Goal: Task Accomplishment & Management: Complete application form

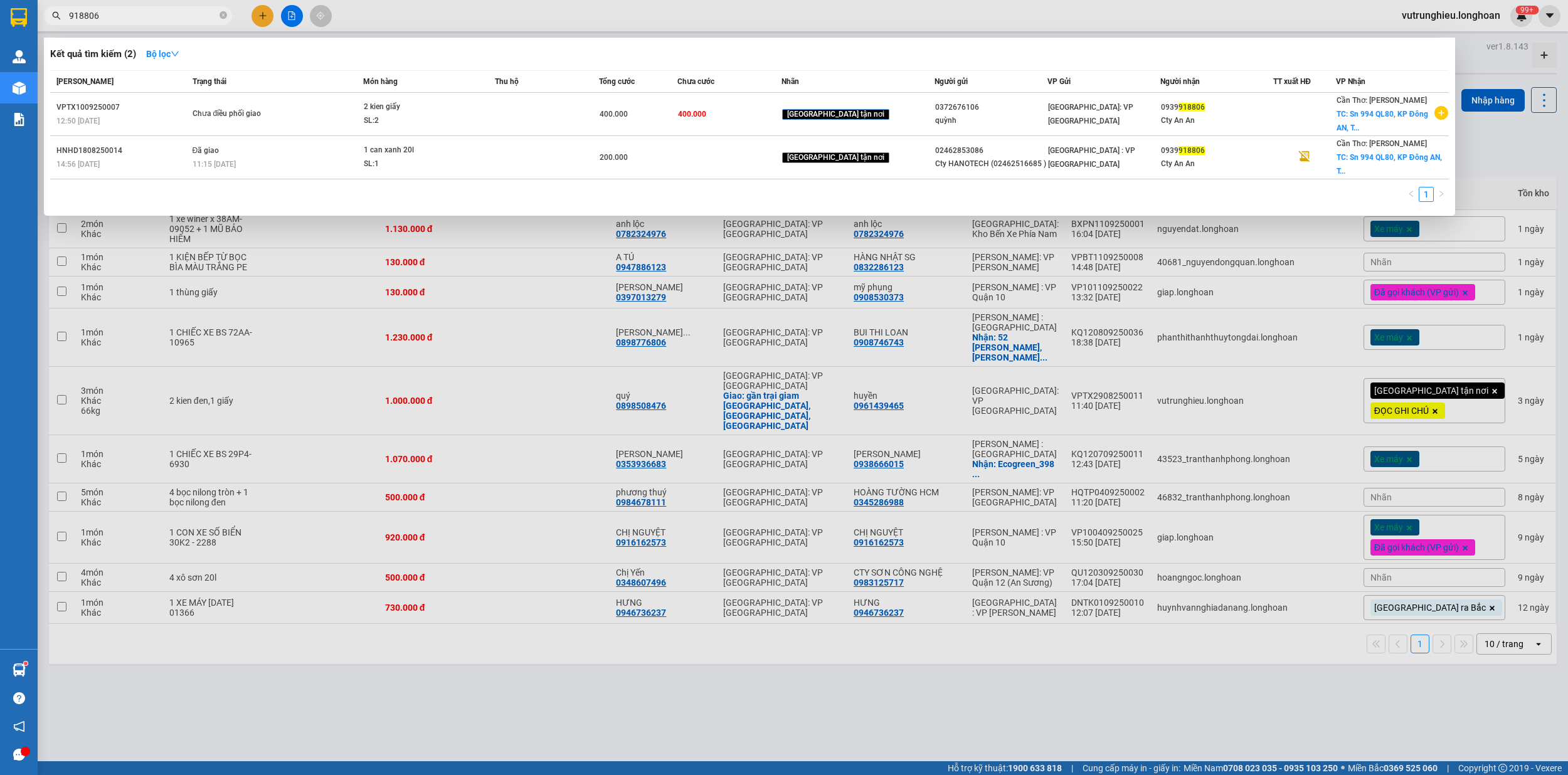
click at [136, 13] on input "918806" at bounding box center [143, 16] width 148 height 14
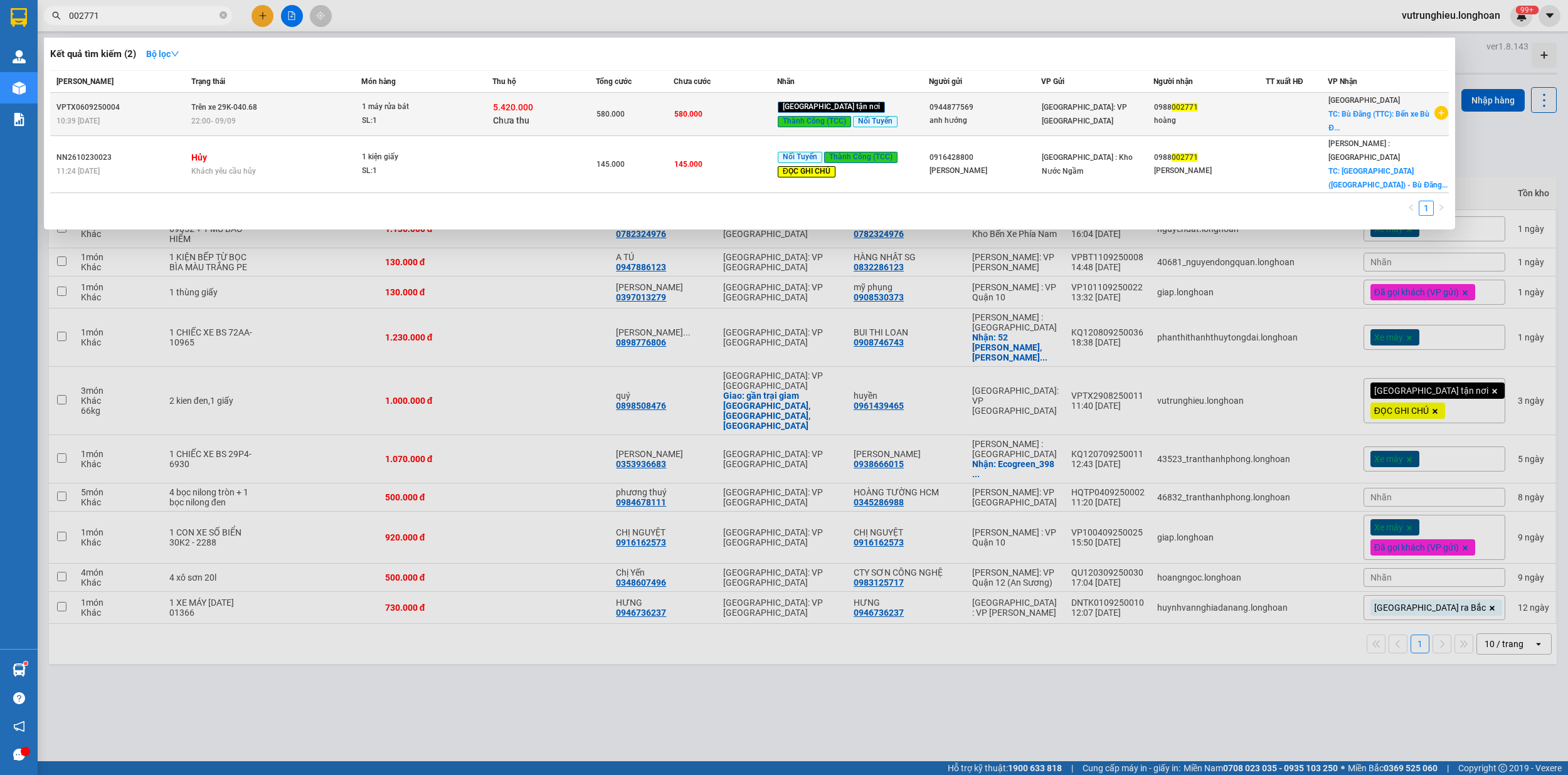
type input "002771"
click at [454, 121] on div "SL: 1" at bounding box center [409, 121] width 94 height 14
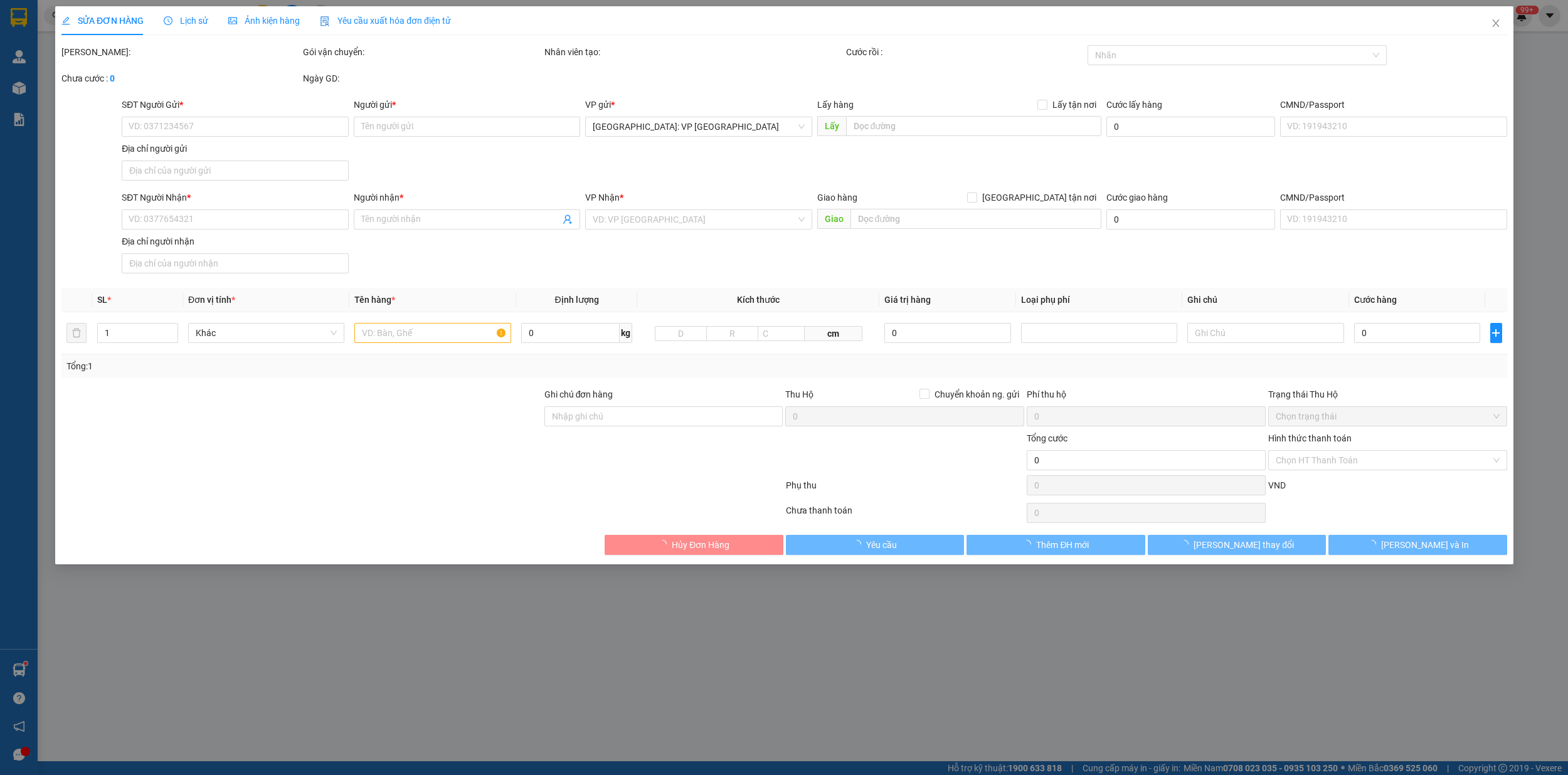
click at [191, 21] on span "Lịch sử" at bounding box center [185, 20] width 45 height 10
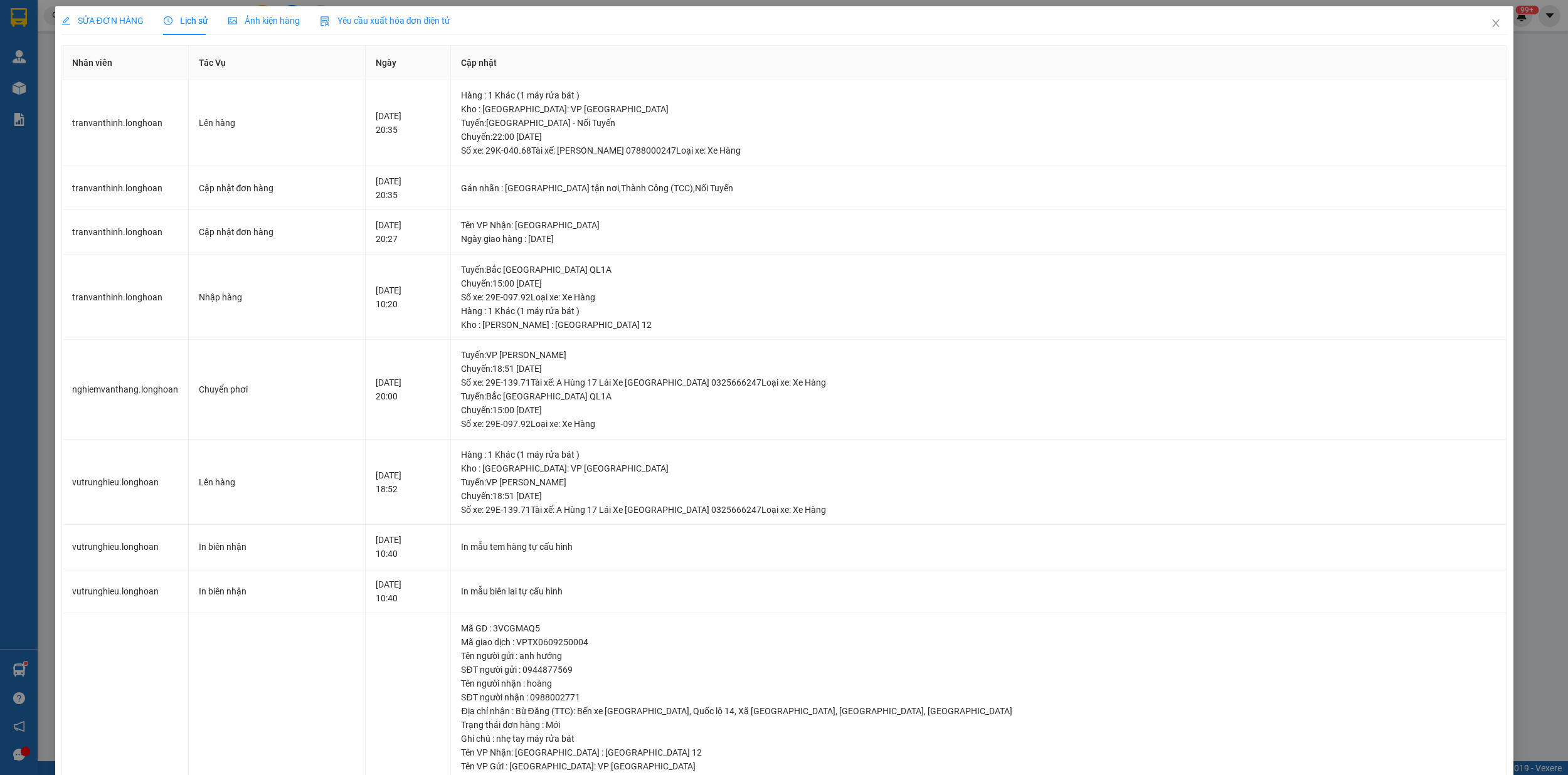
click at [1519, 69] on div "SỬA ĐƠN HÀNG Lịch sử Ảnh kiện hàng Yêu cầu xuất hóa đơn điện tử Total Paid Fee …" at bounding box center [784, 387] width 1568 height 775
drag, startPoint x: 771, startPoint y: 148, endPoint x: 813, endPoint y: 147, distance: 42.0
click at [813, 147] on div "Tuyến : [GEOGRAPHIC_DATA] - Nối Tuyến Chuyến: 22:00 [DATE] Số xe: 29K-040.68 Tà…" at bounding box center [978, 136] width 1035 height 42
click at [766, 153] on div "Tuyến : [GEOGRAPHIC_DATA] - Nối Tuyến Chuyến: 22:00 [DATE] Số xe: 29K-040.68 Tà…" at bounding box center [978, 136] width 1035 height 42
drag, startPoint x: 766, startPoint y: 149, endPoint x: 815, endPoint y: 148, distance: 49.0
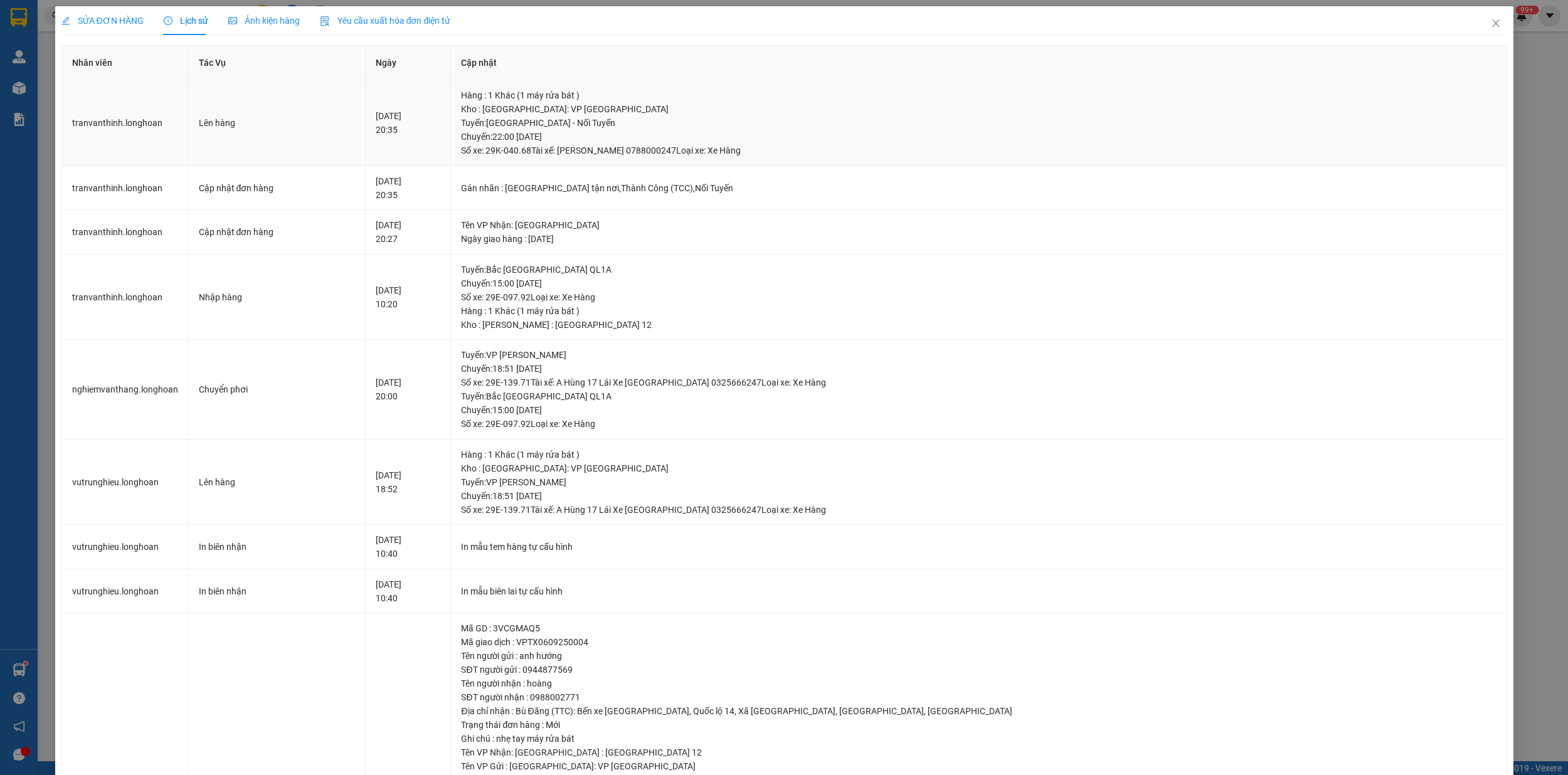
click at [815, 148] on div "Tuyến : [GEOGRAPHIC_DATA] - Nối Tuyến Chuyến: 22:00 [DATE] Số xe: 29K-040.68 Tà…" at bounding box center [978, 136] width 1035 height 42
copy div "0788000247"
click at [1492, 20] on icon "close" at bounding box center [1495, 23] width 7 height 8
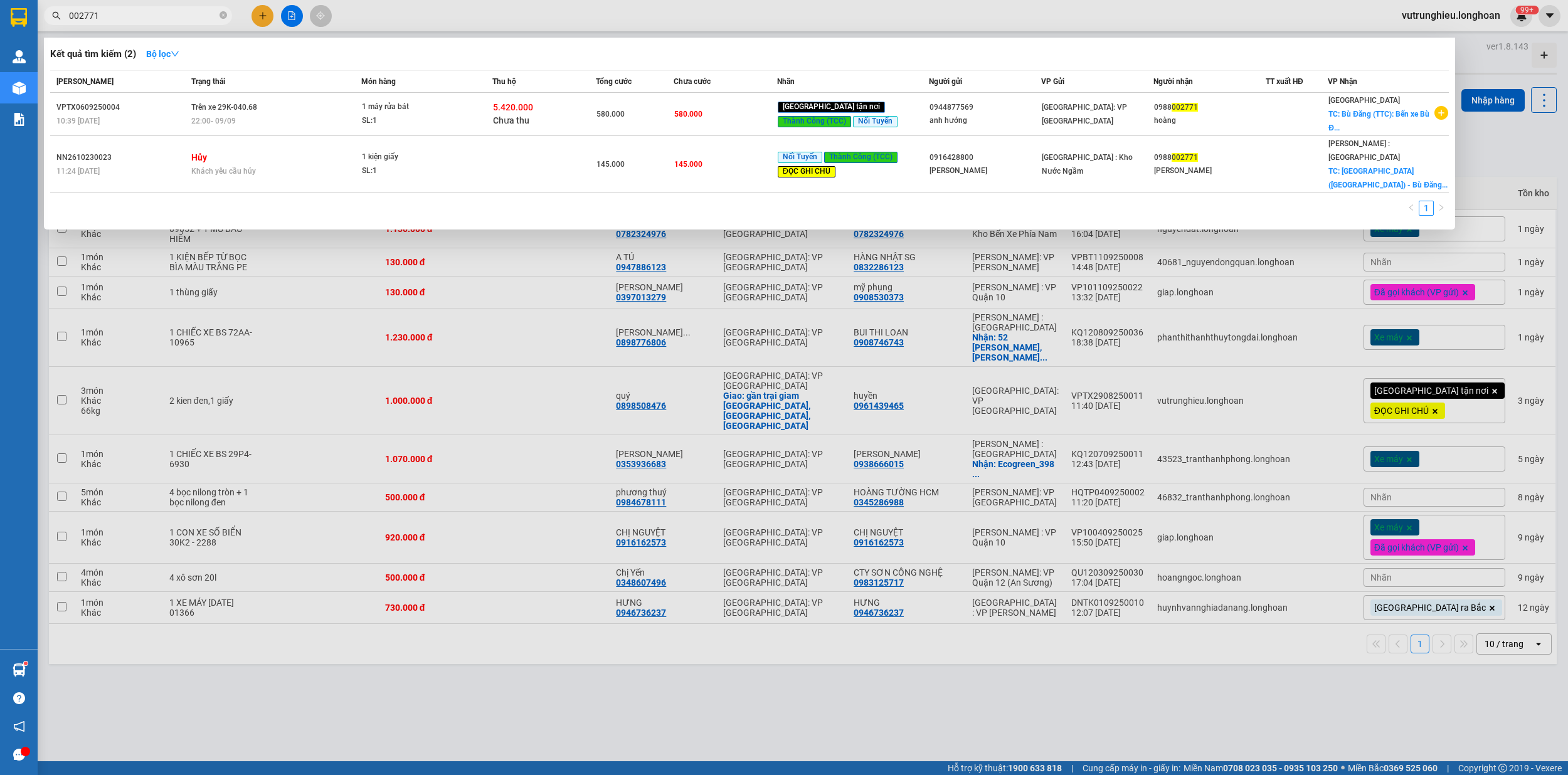
click at [137, 13] on input "002771" at bounding box center [143, 16] width 148 height 14
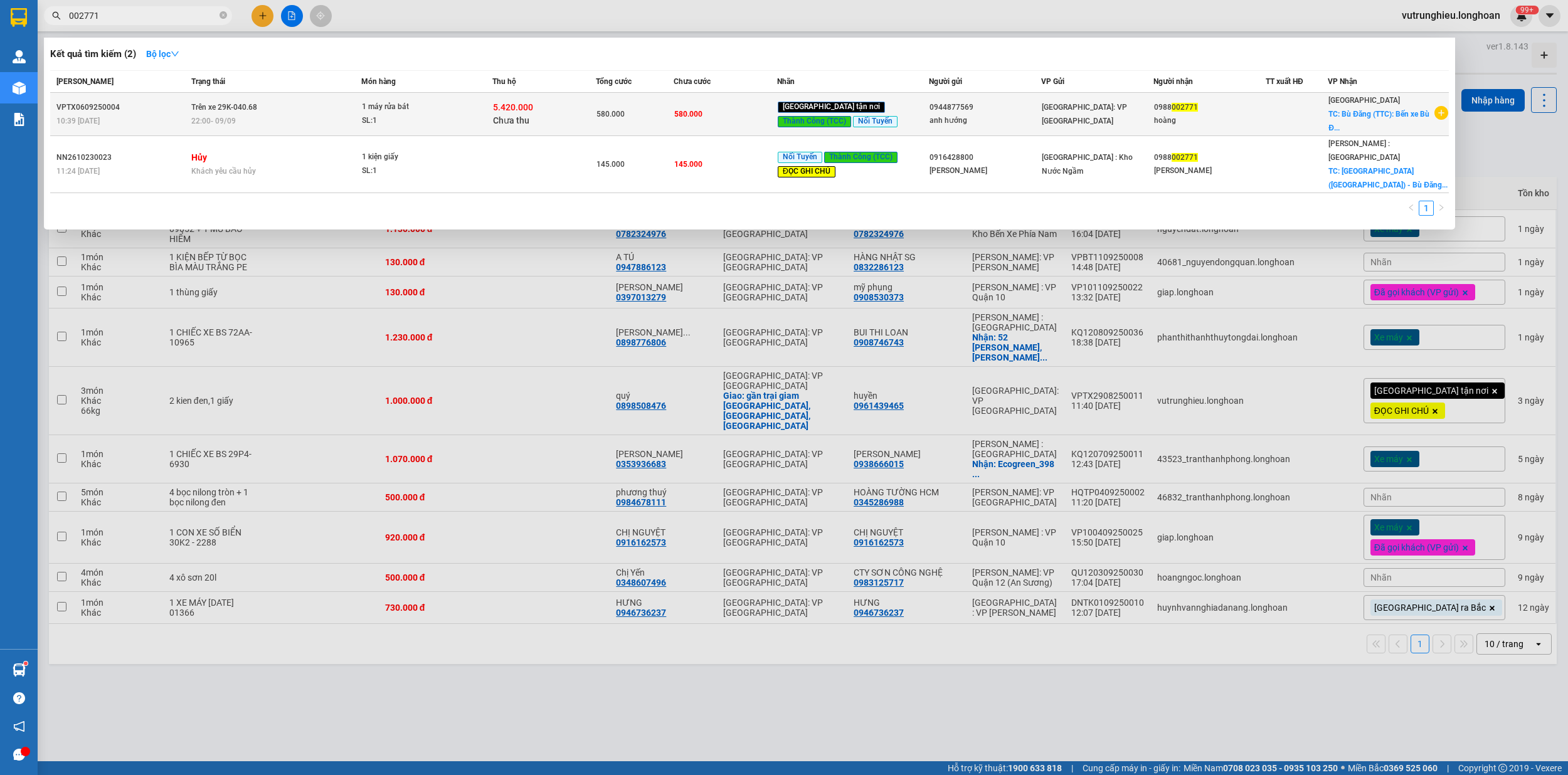
click at [472, 124] on span "1 máy rửa bát SL: 1" at bounding box center [427, 114] width 130 height 27
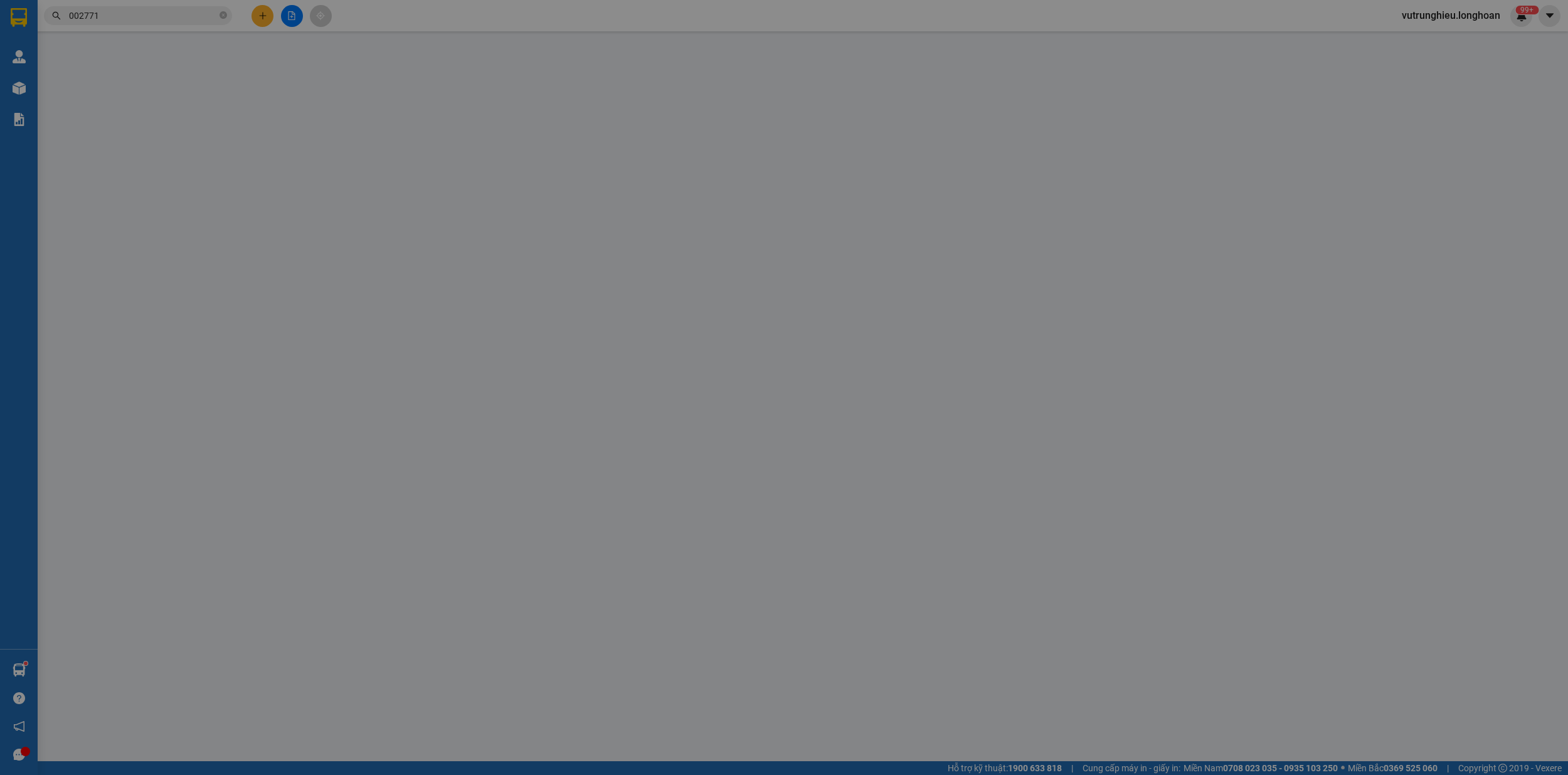
type input "0944877569"
type input "anh hướng"
type input "0988002771"
type input "hoàng"
checkbox input "true"
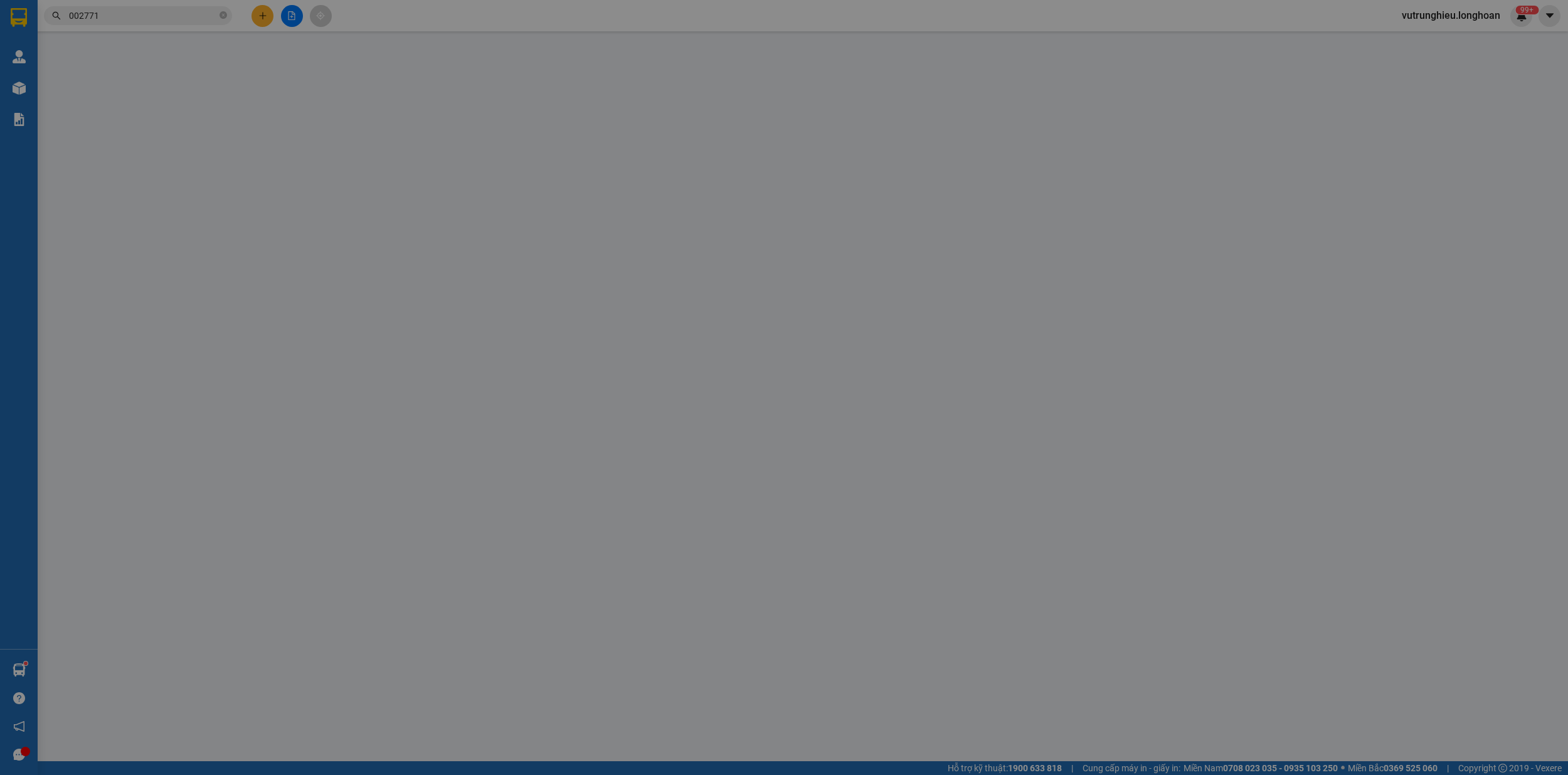
type input "Bù Đăng (TTC): Bến xe [GEOGRAPHIC_DATA], Quốc lộ 14, Xã [GEOGRAPHIC_DATA], [GEO…"
type input "nhẹ tay máy rửa bát"
type input "580.000"
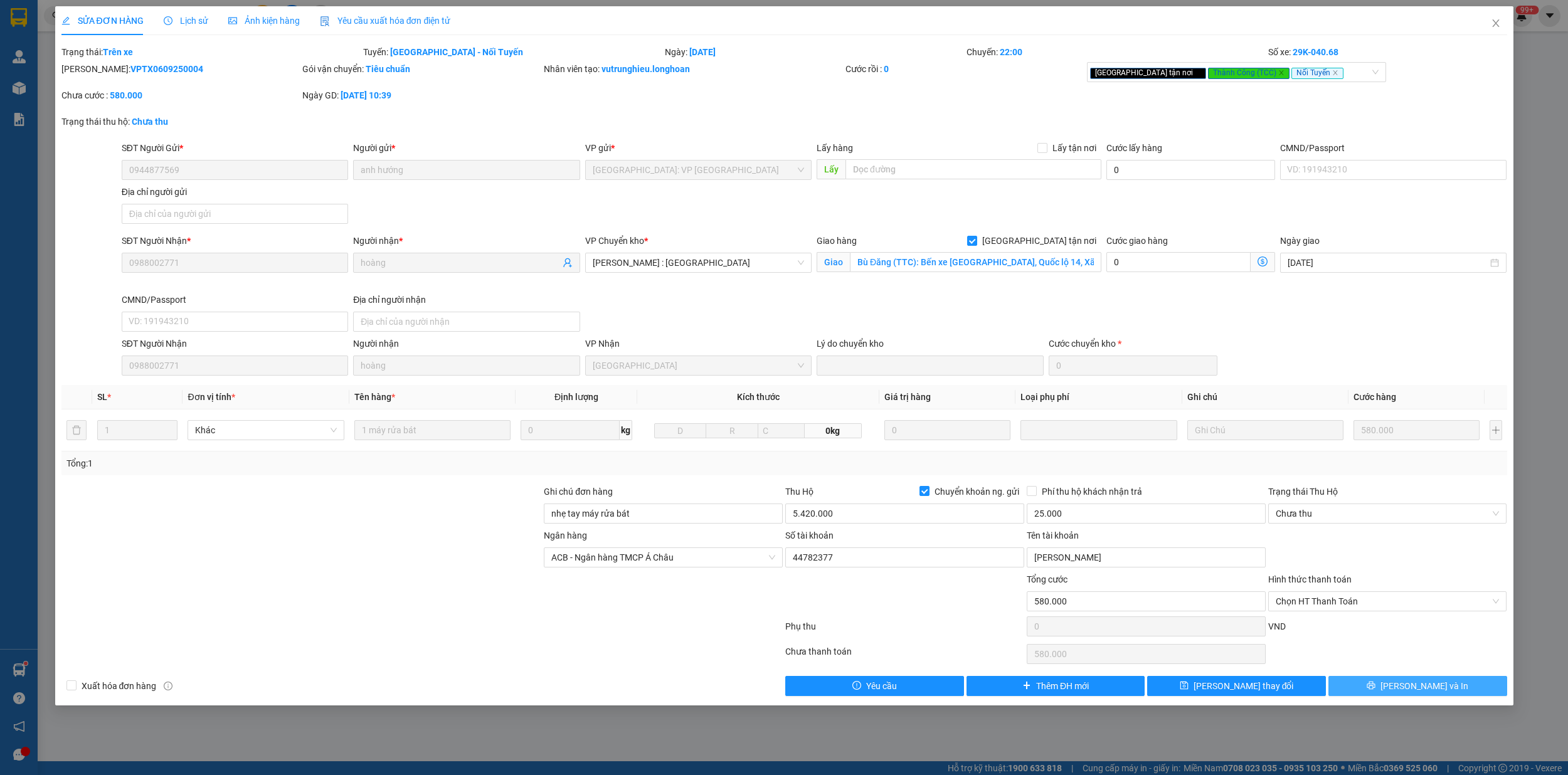
click at [1447, 693] on button "[PERSON_NAME] và In" at bounding box center [1418, 686] width 178 height 20
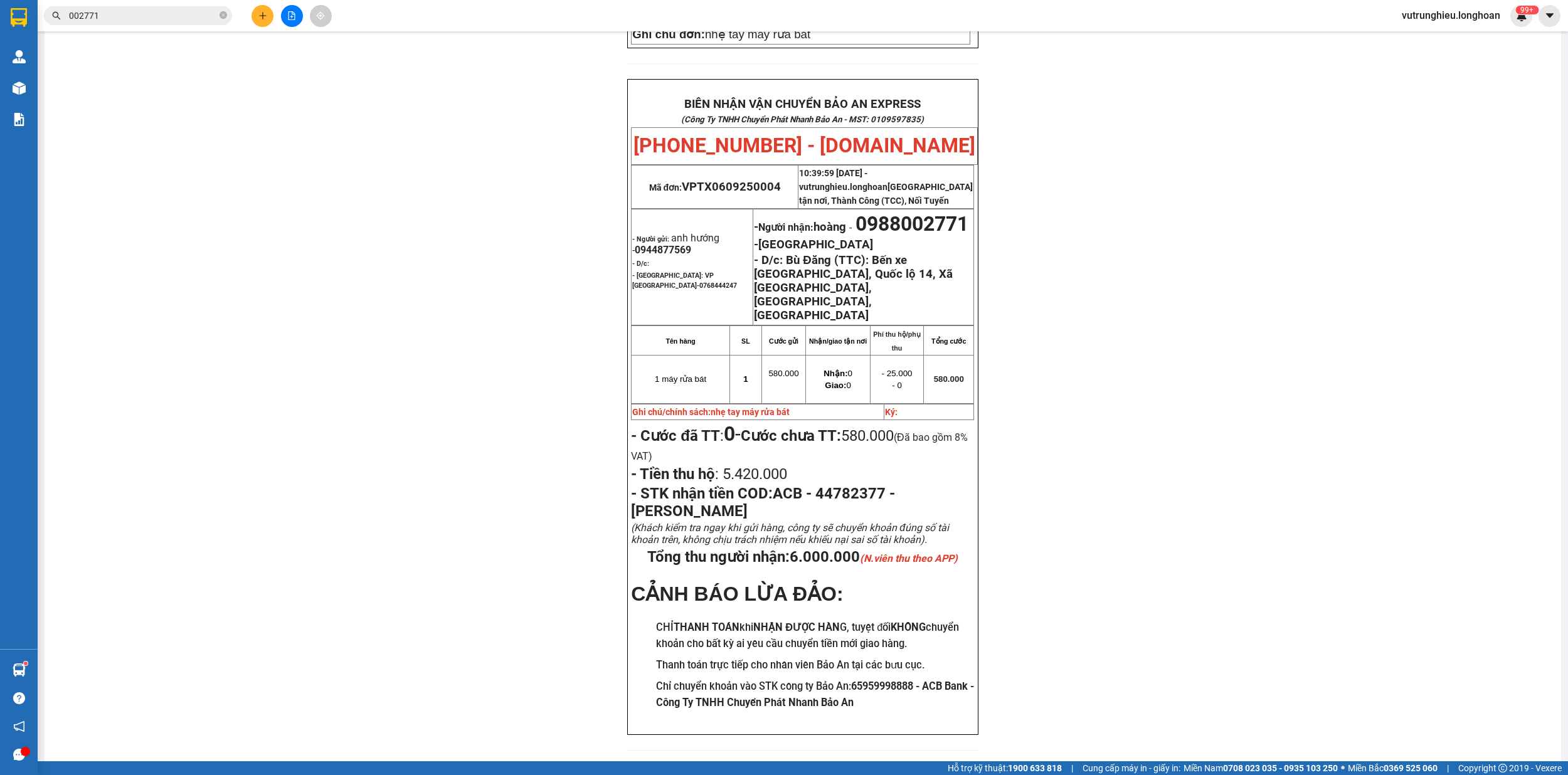
scroll to position [497, 0]
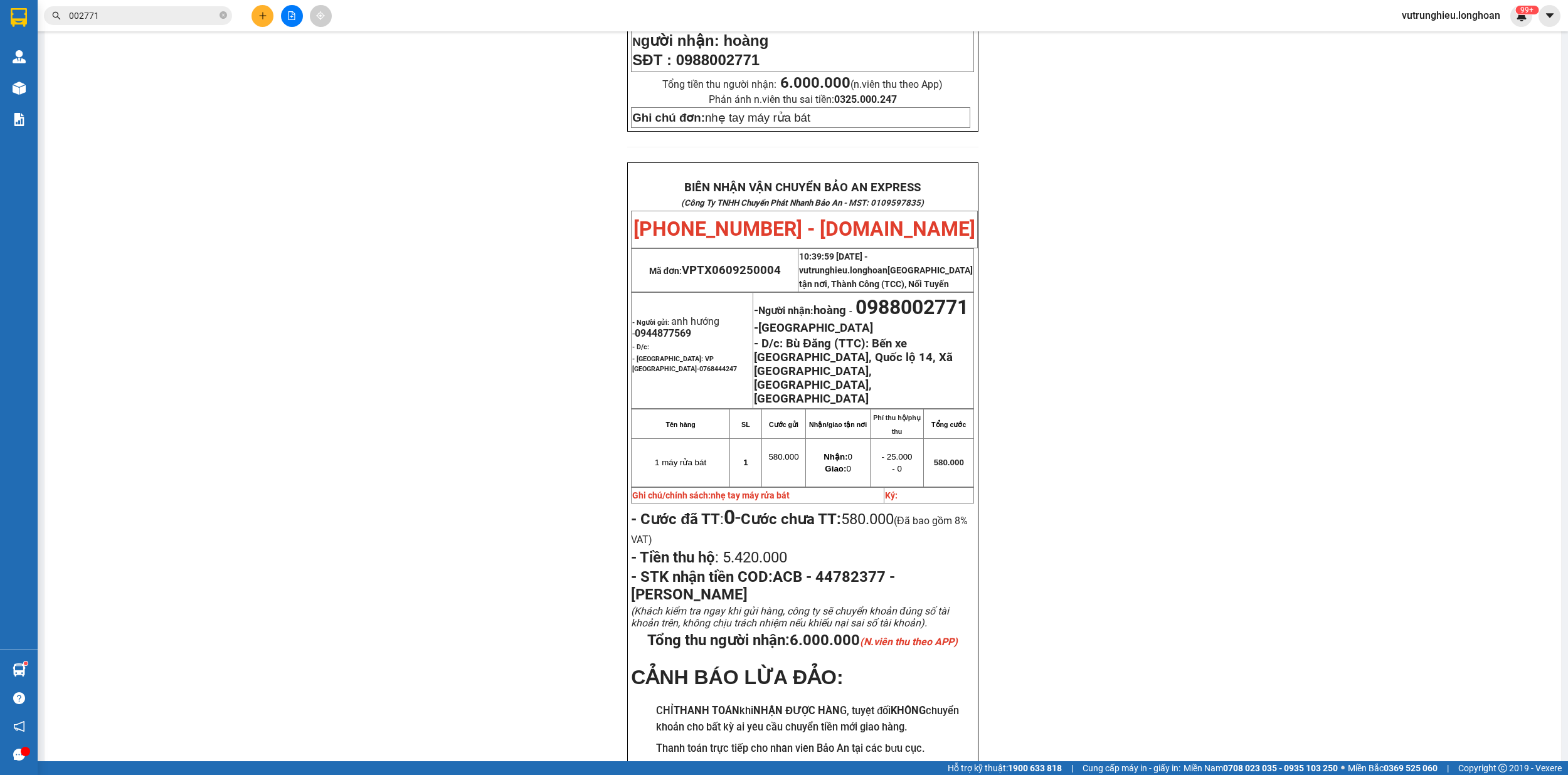
click at [152, 19] on input "002771" at bounding box center [143, 16] width 148 height 14
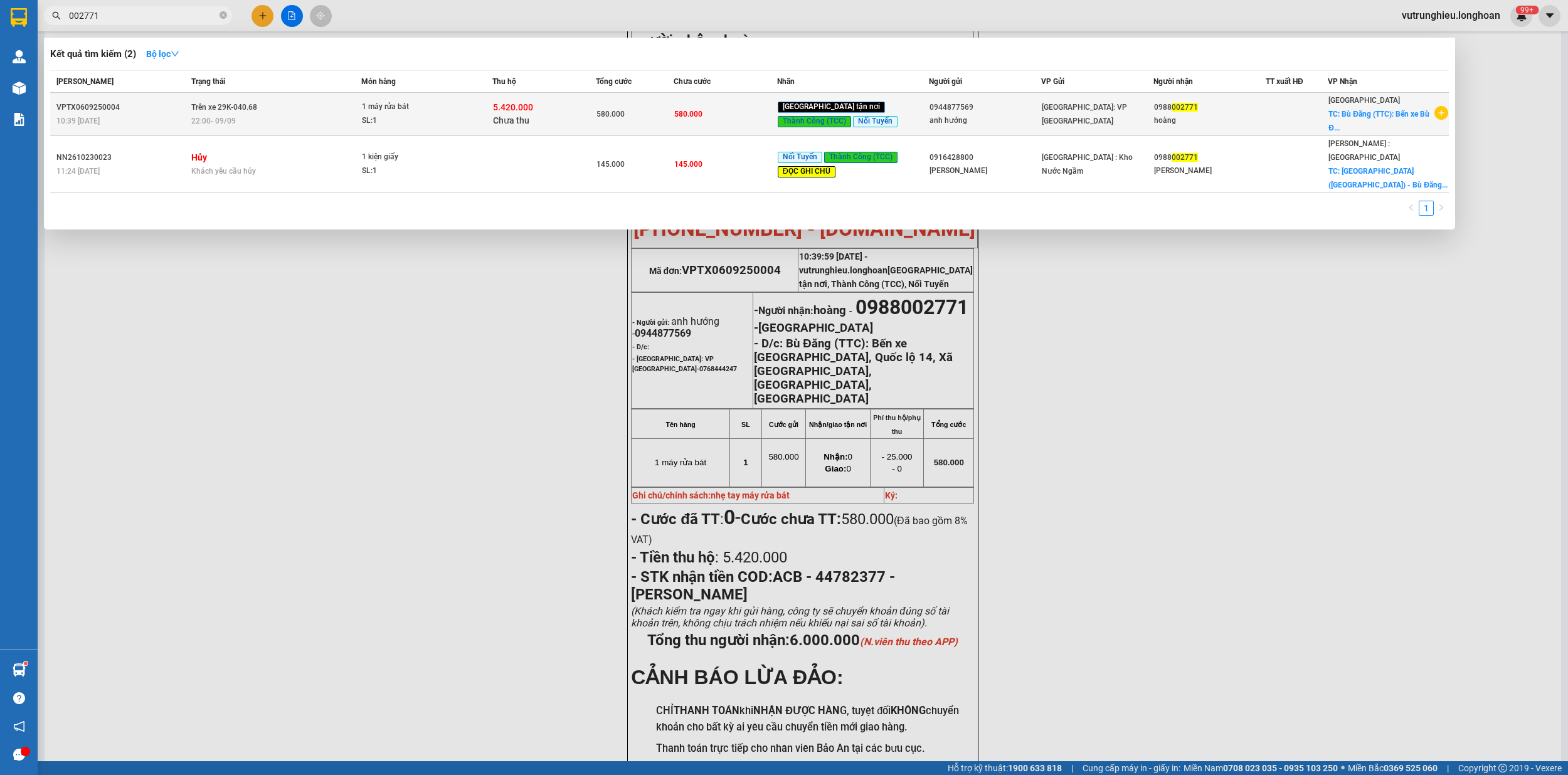
click at [259, 121] on div "22:00 [DATE]" at bounding box center [275, 121] width 169 height 14
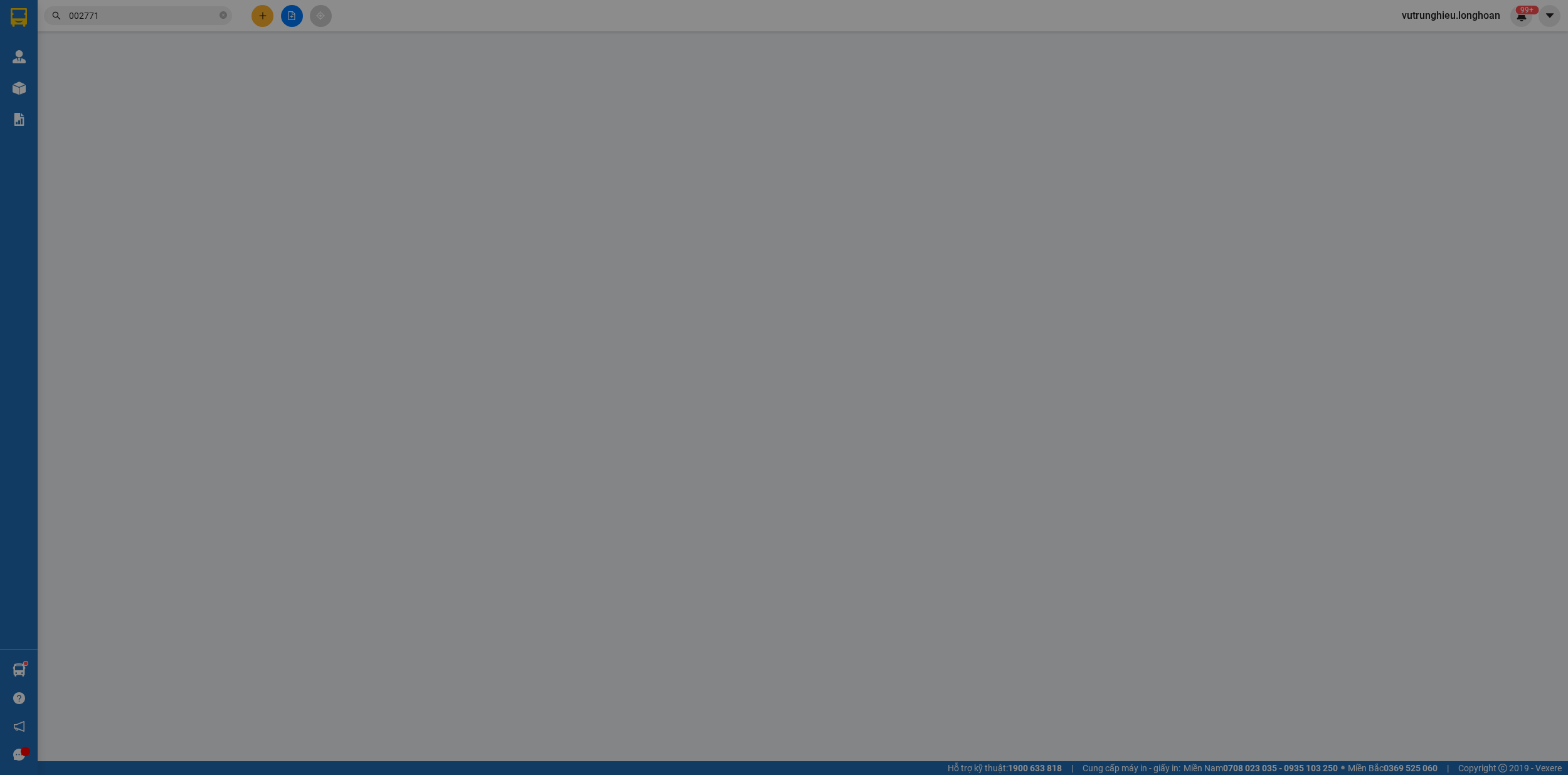
type input "0944877569"
type input "anh hướng"
type input "0988002771"
type input "hoàng"
checkbox input "true"
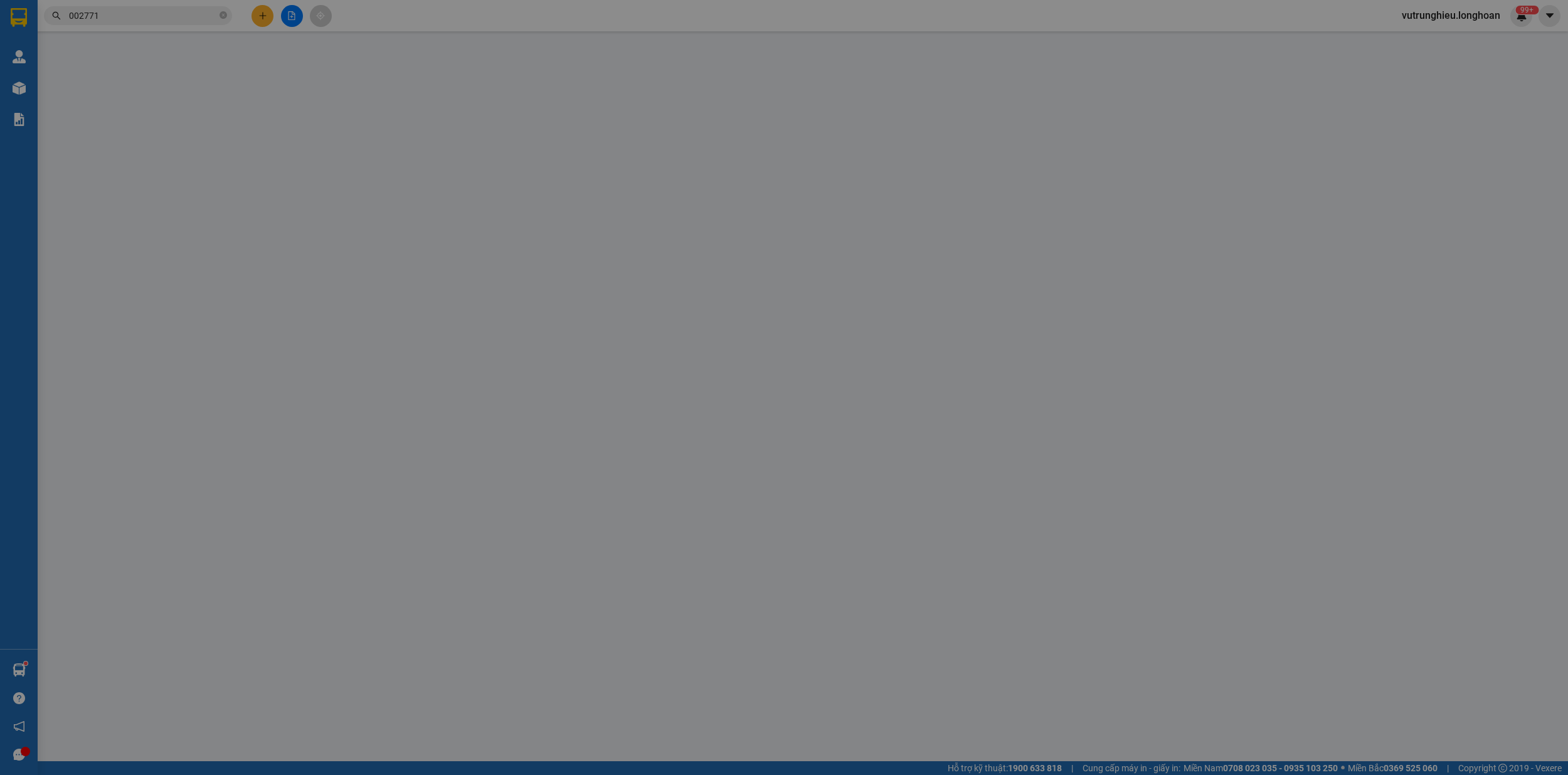
type input "Bù Đăng (TTC): Bến xe [GEOGRAPHIC_DATA], Quốc lộ 14, Xã [GEOGRAPHIC_DATA], [GEO…"
type input "nhẹ tay máy rửa bát"
type input "580.000"
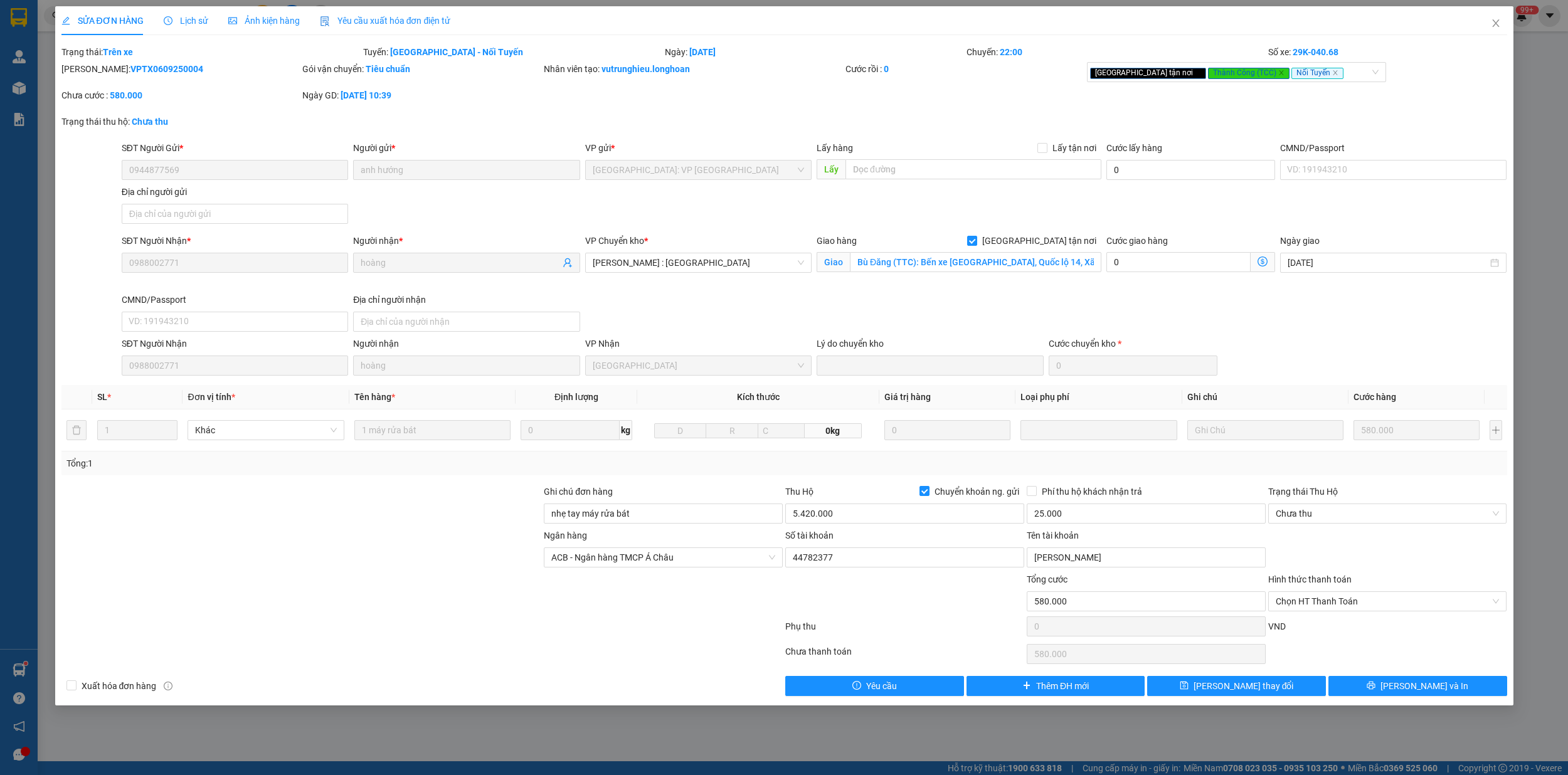
click at [189, 17] on span "Lịch sử" at bounding box center [185, 20] width 45 height 10
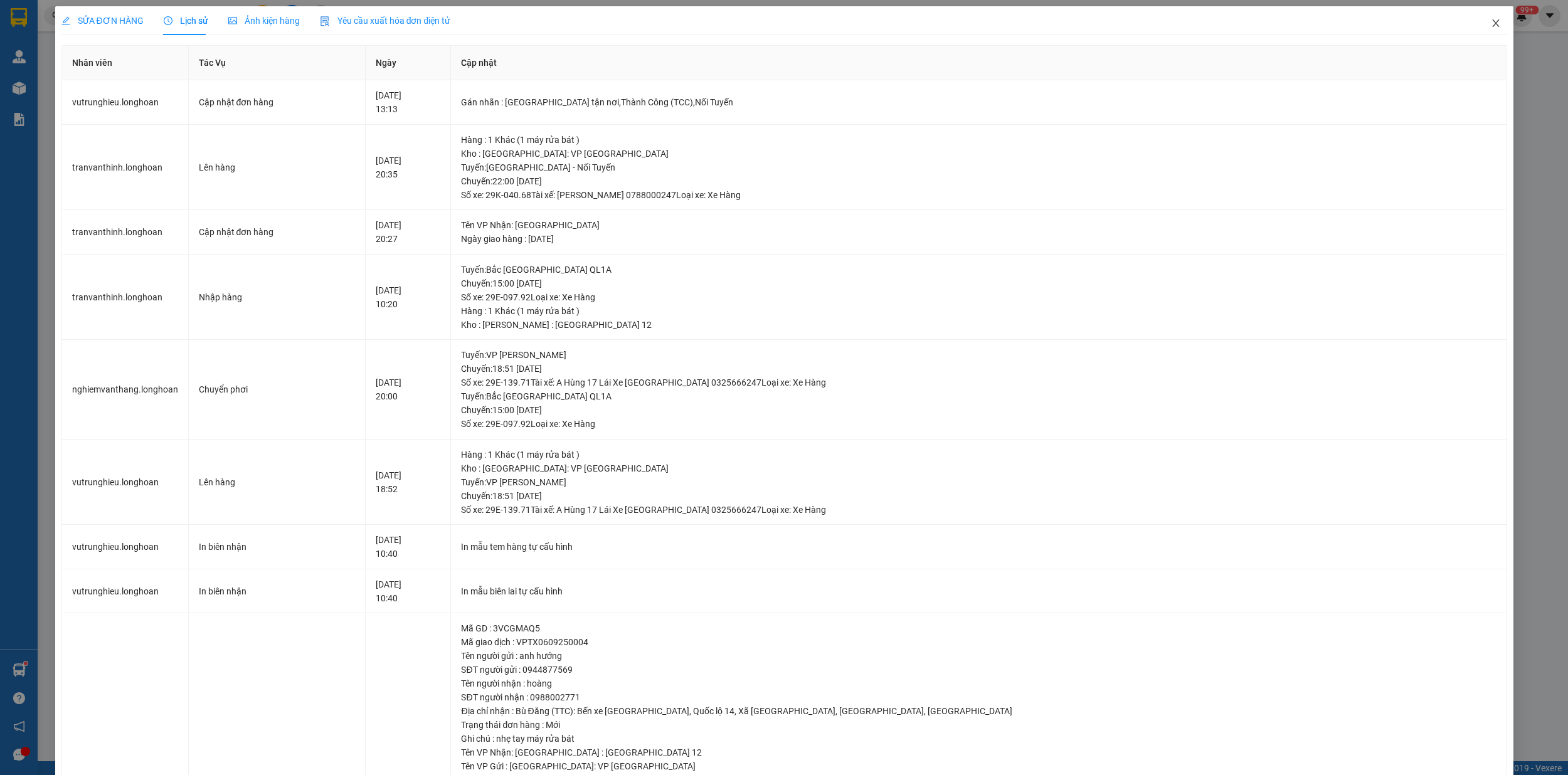
click at [1490, 25] on icon "close" at bounding box center [1495, 23] width 10 height 10
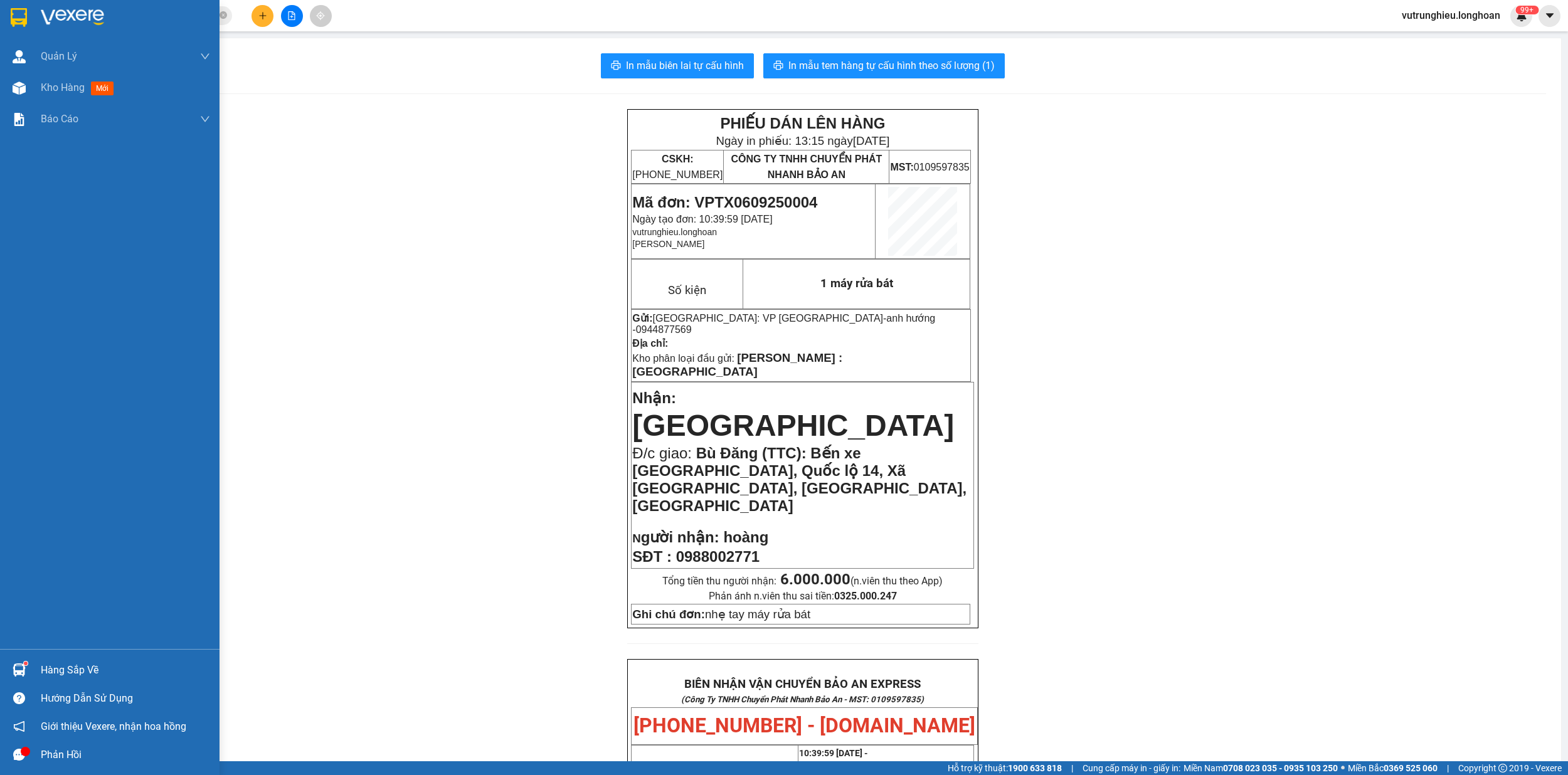
click at [18, 11] on img at bounding box center [19, 17] width 17 height 19
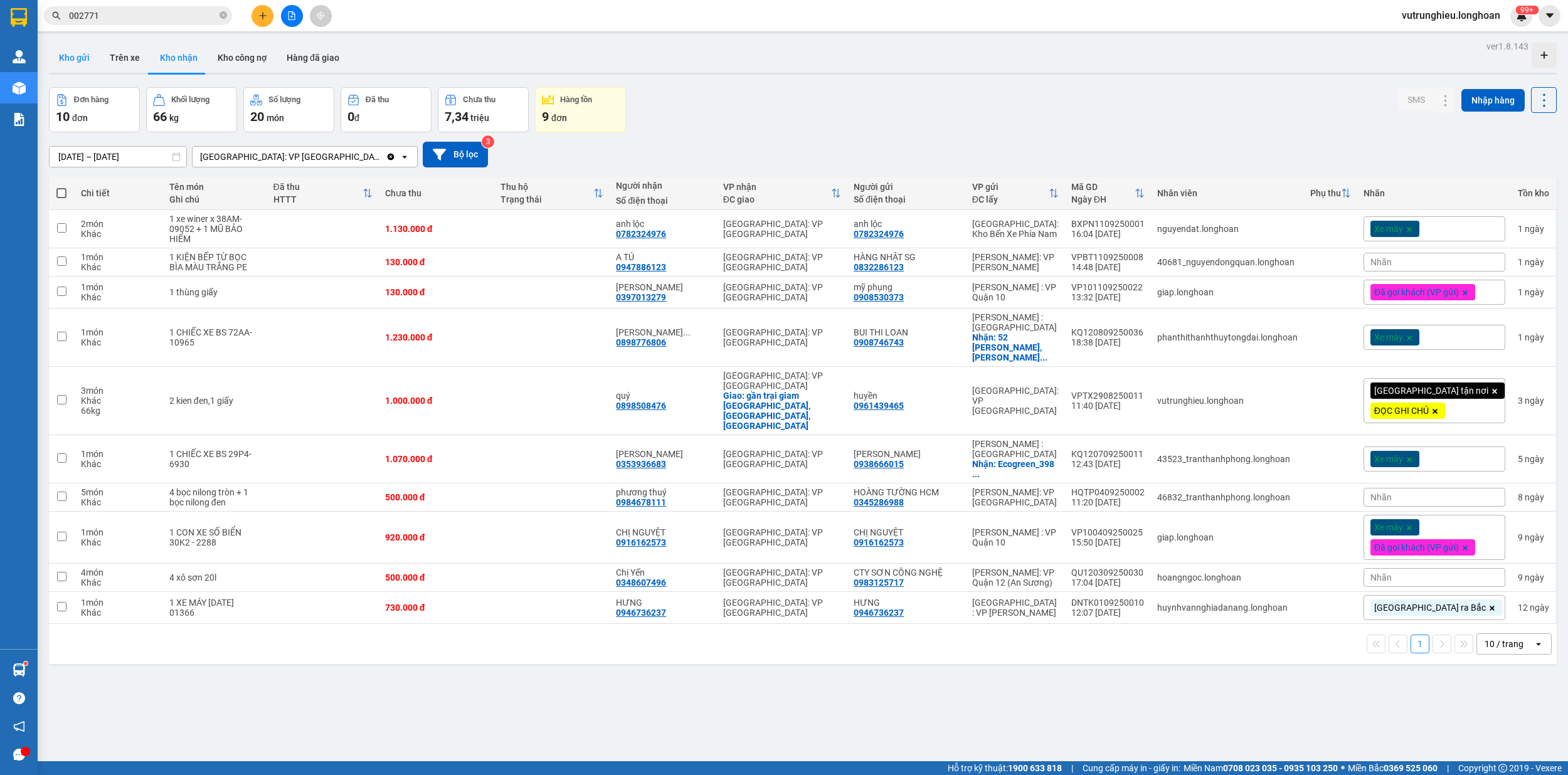
click at [67, 54] on button "Kho gửi" at bounding box center [74, 57] width 51 height 30
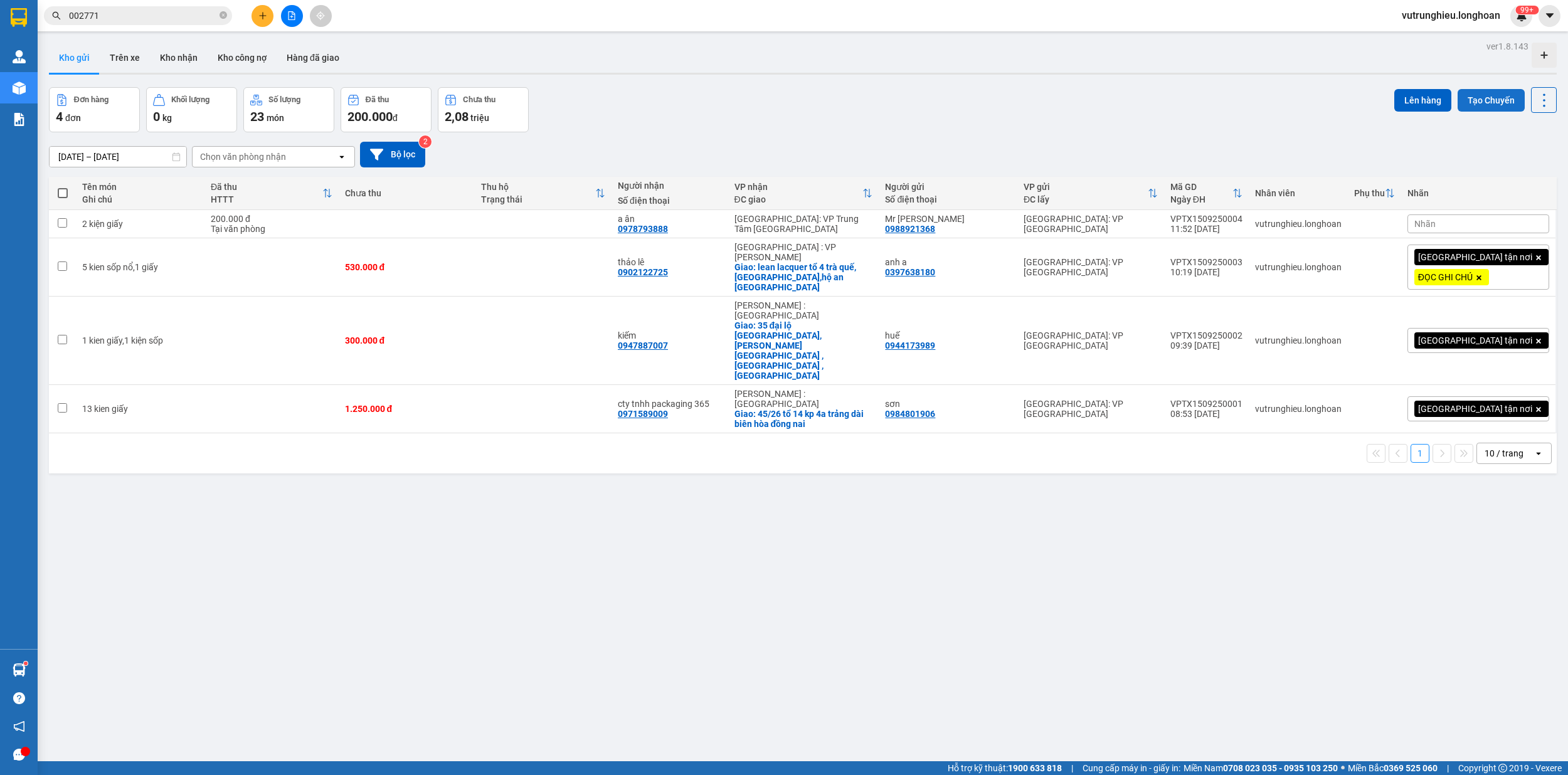
click at [1473, 98] on button "Tạo Chuyến" at bounding box center [1491, 101] width 67 height 23
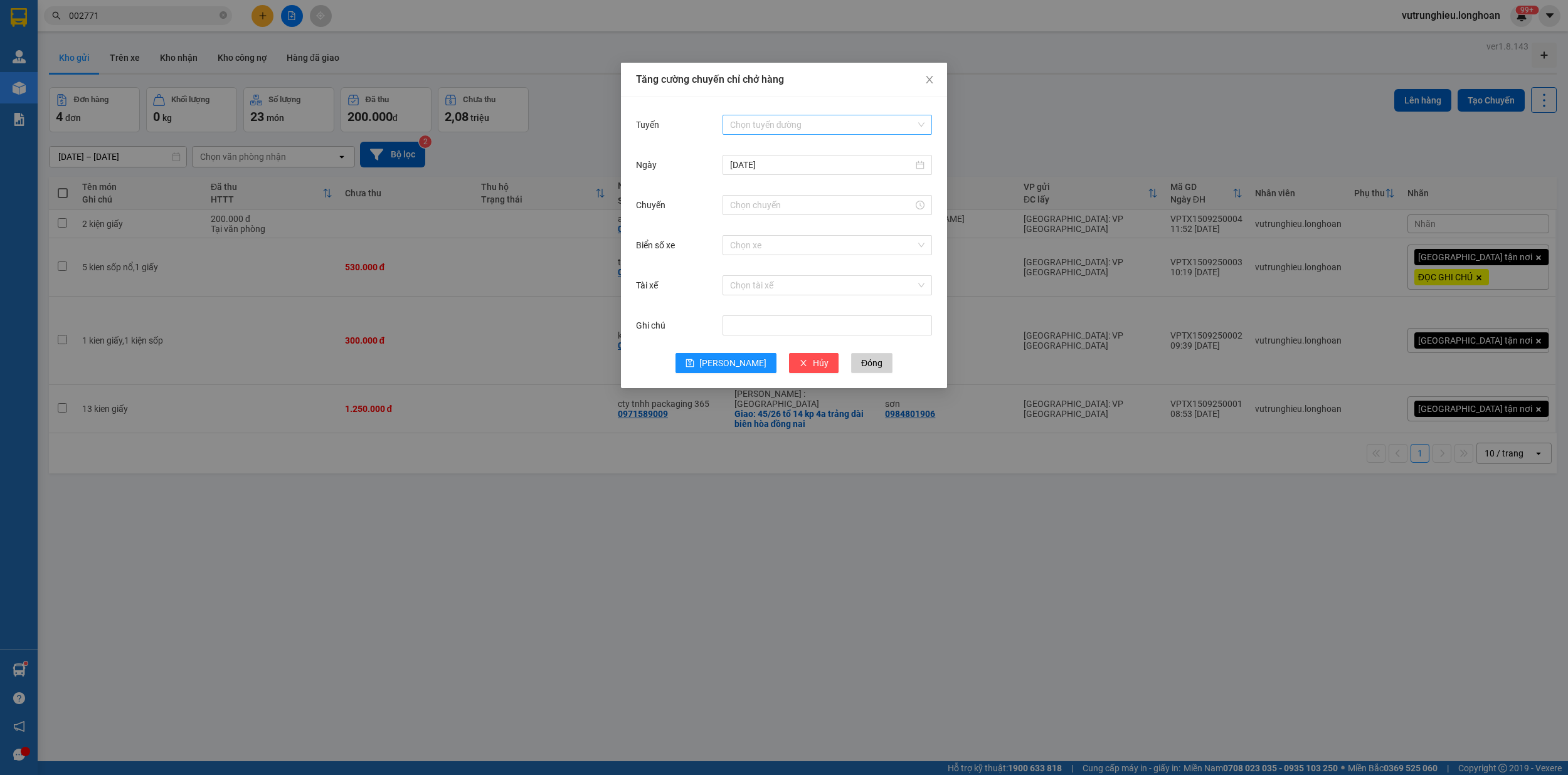
click at [793, 127] on input "Tuyến" at bounding box center [823, 125] width 186 height 19
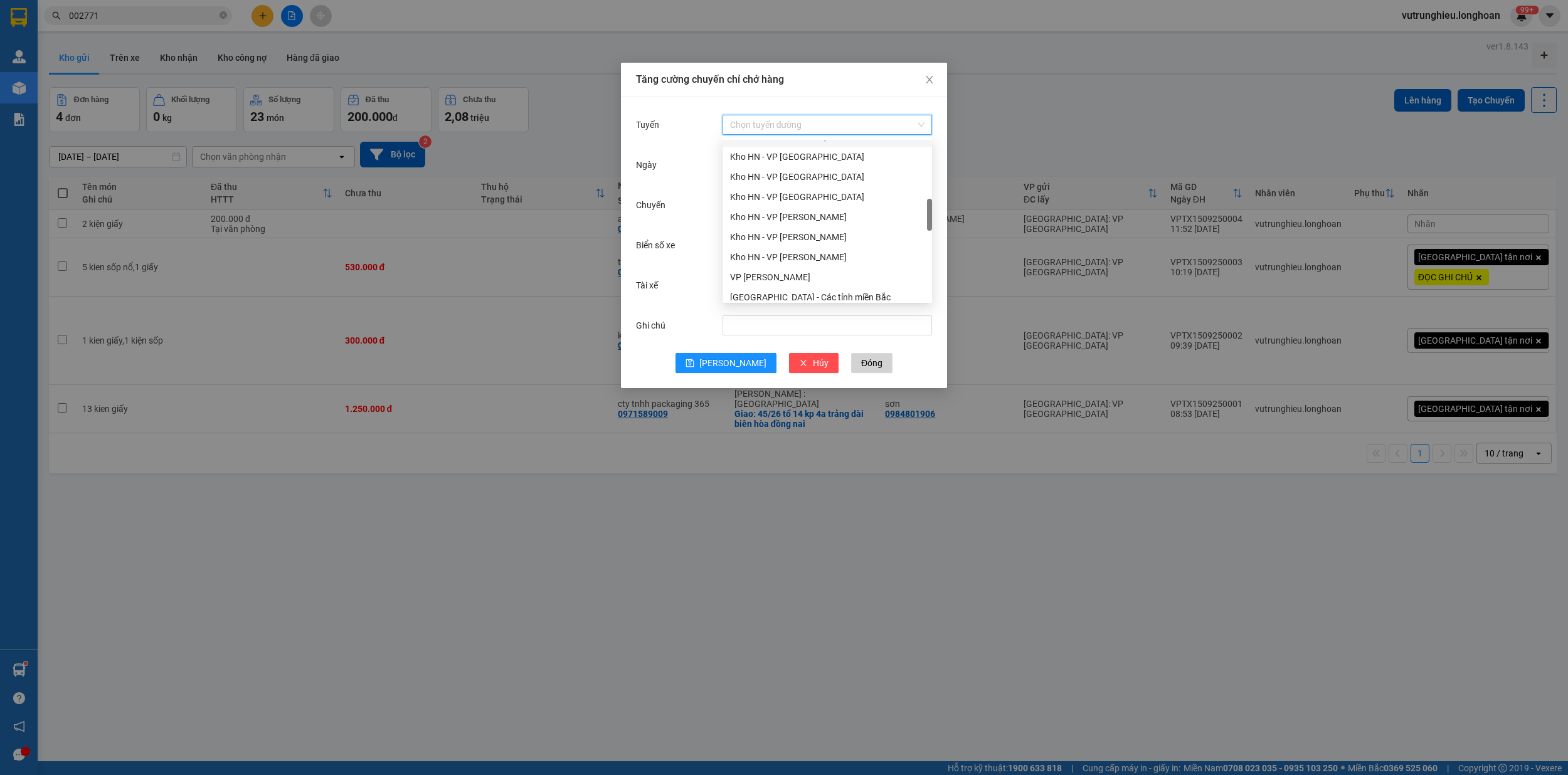
scroll to position [417, 0]
click at [810, 193] on div "VP [PERSON_NAME]" at bounding box center [826, 194] width 194 height 14
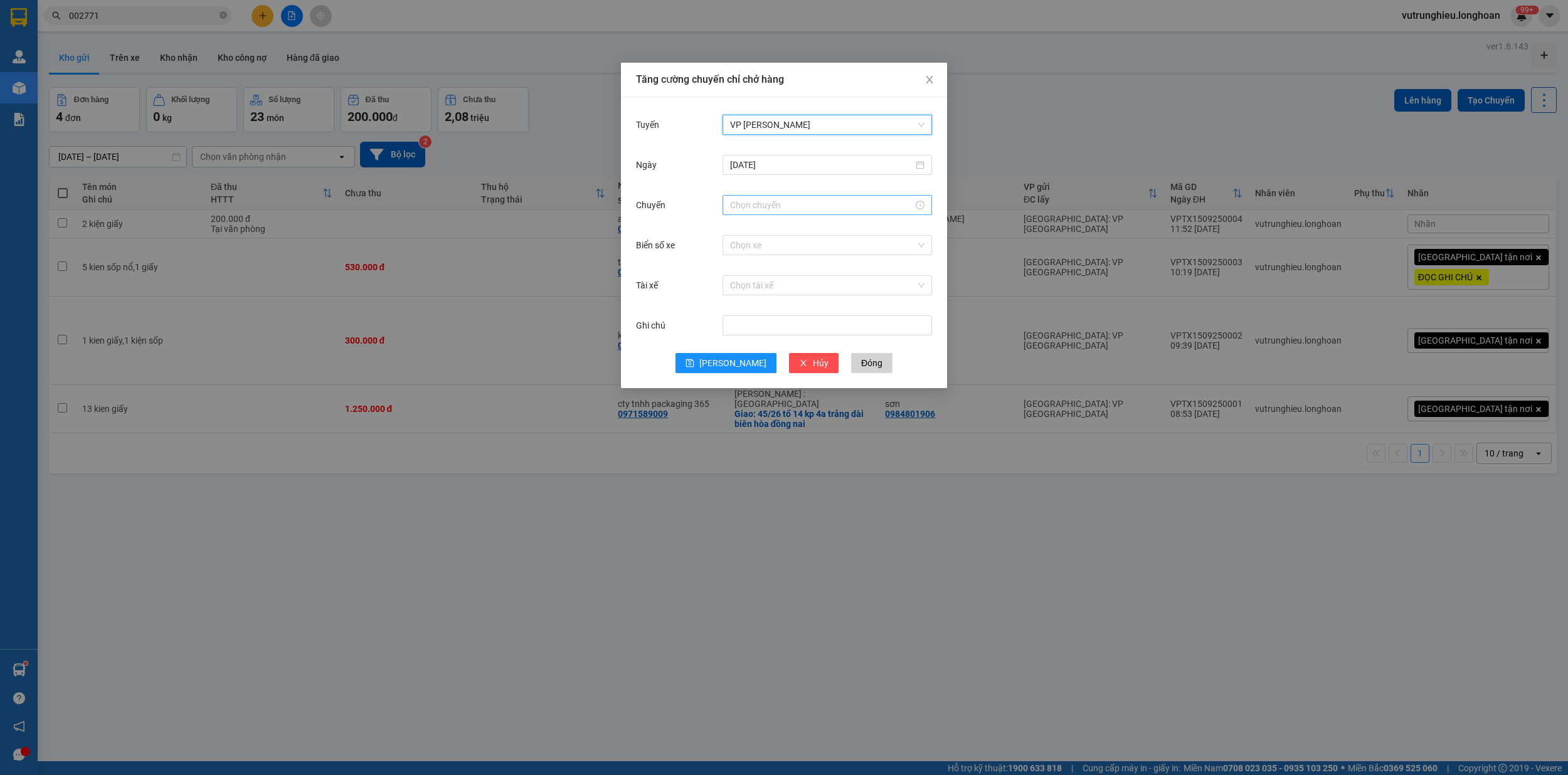
click at [756, 203] on input "Chuyến" at bounding box center [821, 205] width 183 height 14
click at [748, 374] on link "Bây giờ" at bounding box center [744, 374] width 29 height 10
type input "13:16"
click at [758, 244] on input "Biển số xe" at bounding box center [823, 245] width 186 height 19
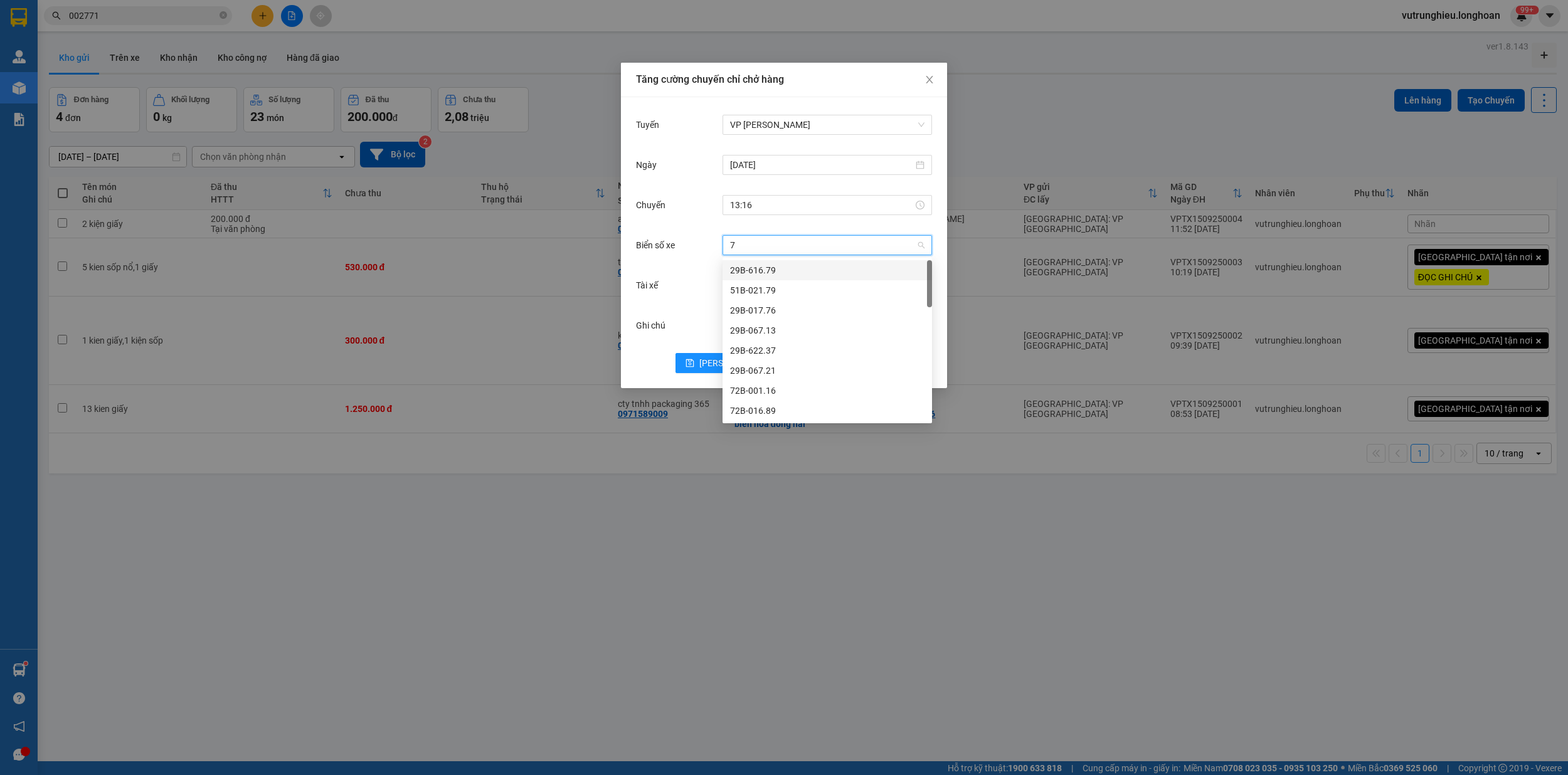
type input "71"
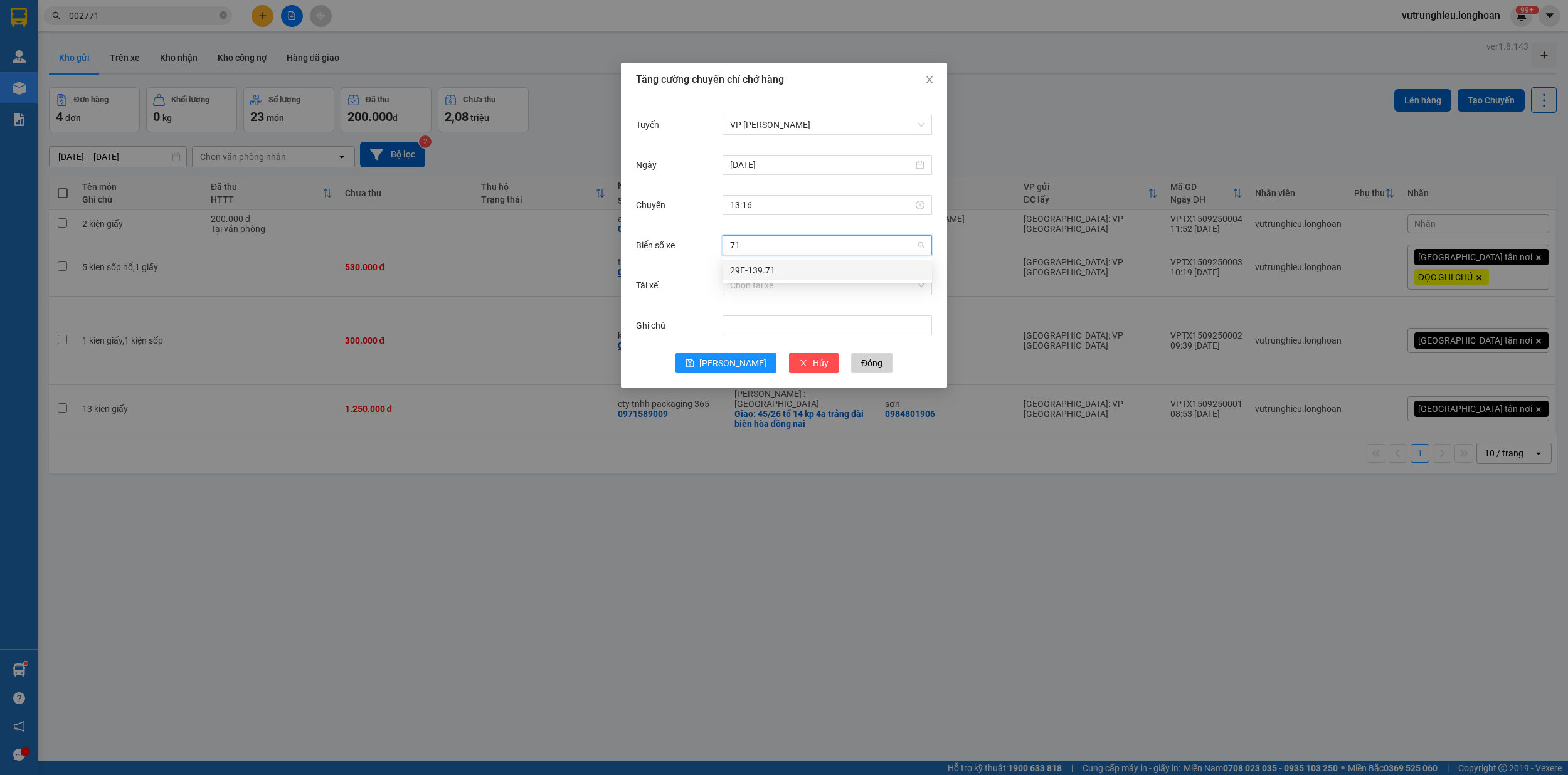
click at [773, 266] on div "29E-139.71" at bounding box center [826, 270] width 194 height 14
click at [765, 289] on input "Tài xế" at bounding box center [823, 285] width 186 height 19
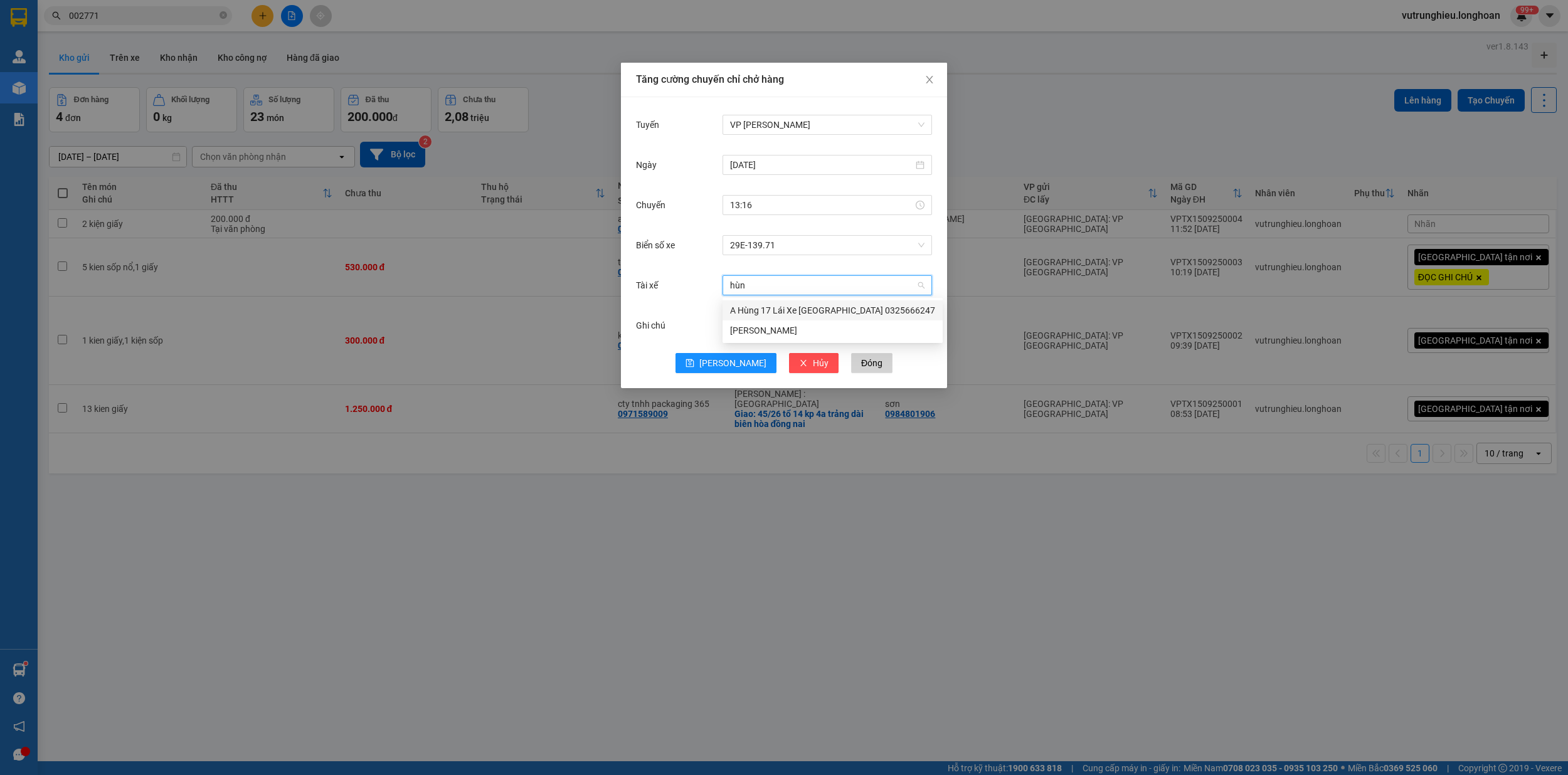
type input "hùng"
click at [767, 310] on div "A Hùng 17 Lái Xe [GEOGRAPHIC_DATA] 0325666247" at bounding box center [832, 310] width 205 height 14
click at [724, 365] on button "[PERSON_NAME]" at bounding box center [726, 363] width 101 height 20
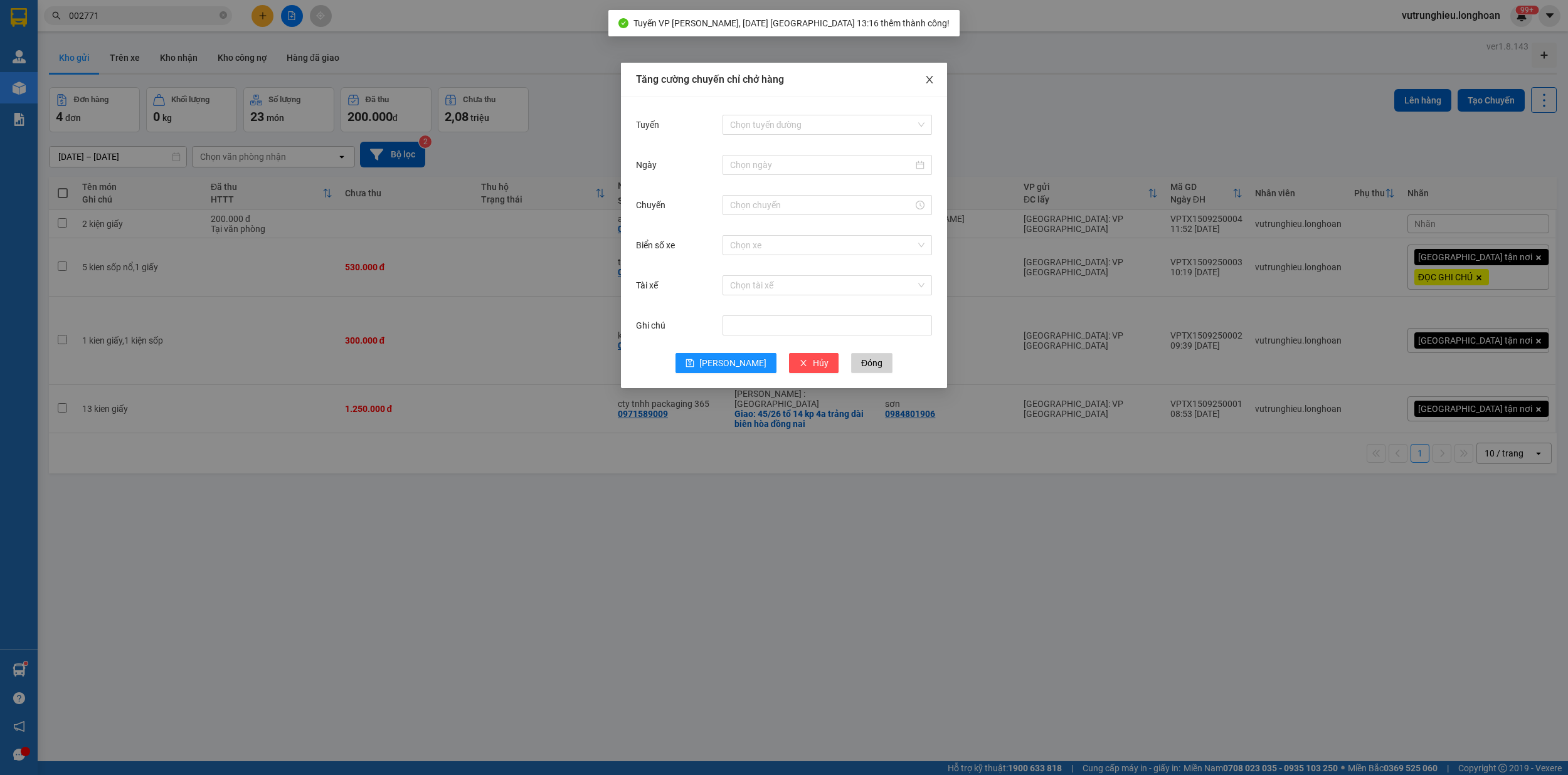
click at [938, 80] on span "Close" at bounding box center [929, 80] width 35 height 35
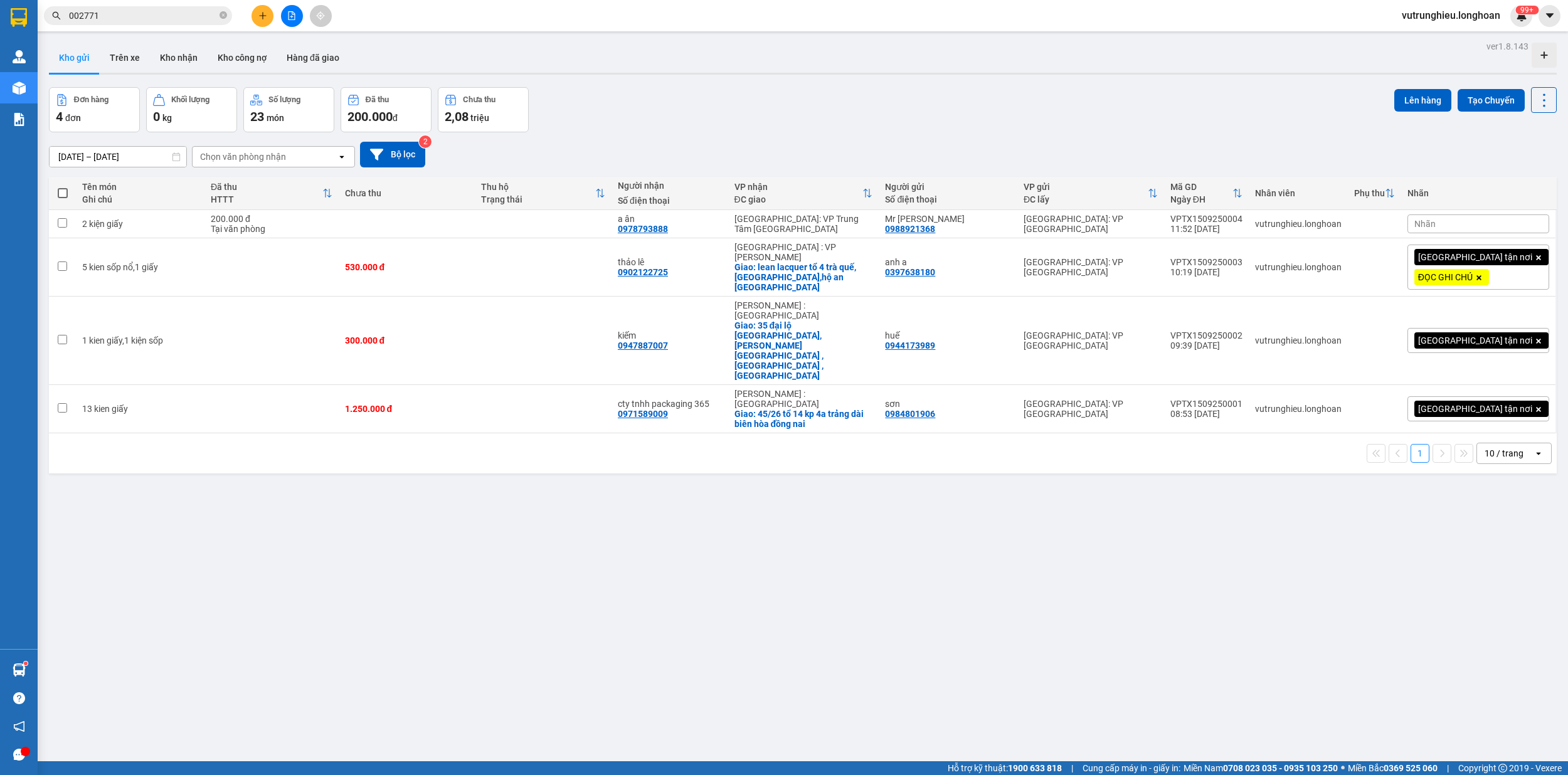
click at [63, 188] on label at bounding box center [62, 193] width 14 height 13
click at [63, 187] on input "checkbox" at bounding box center [63, 187] width 0 height 0
checkbox input "true"
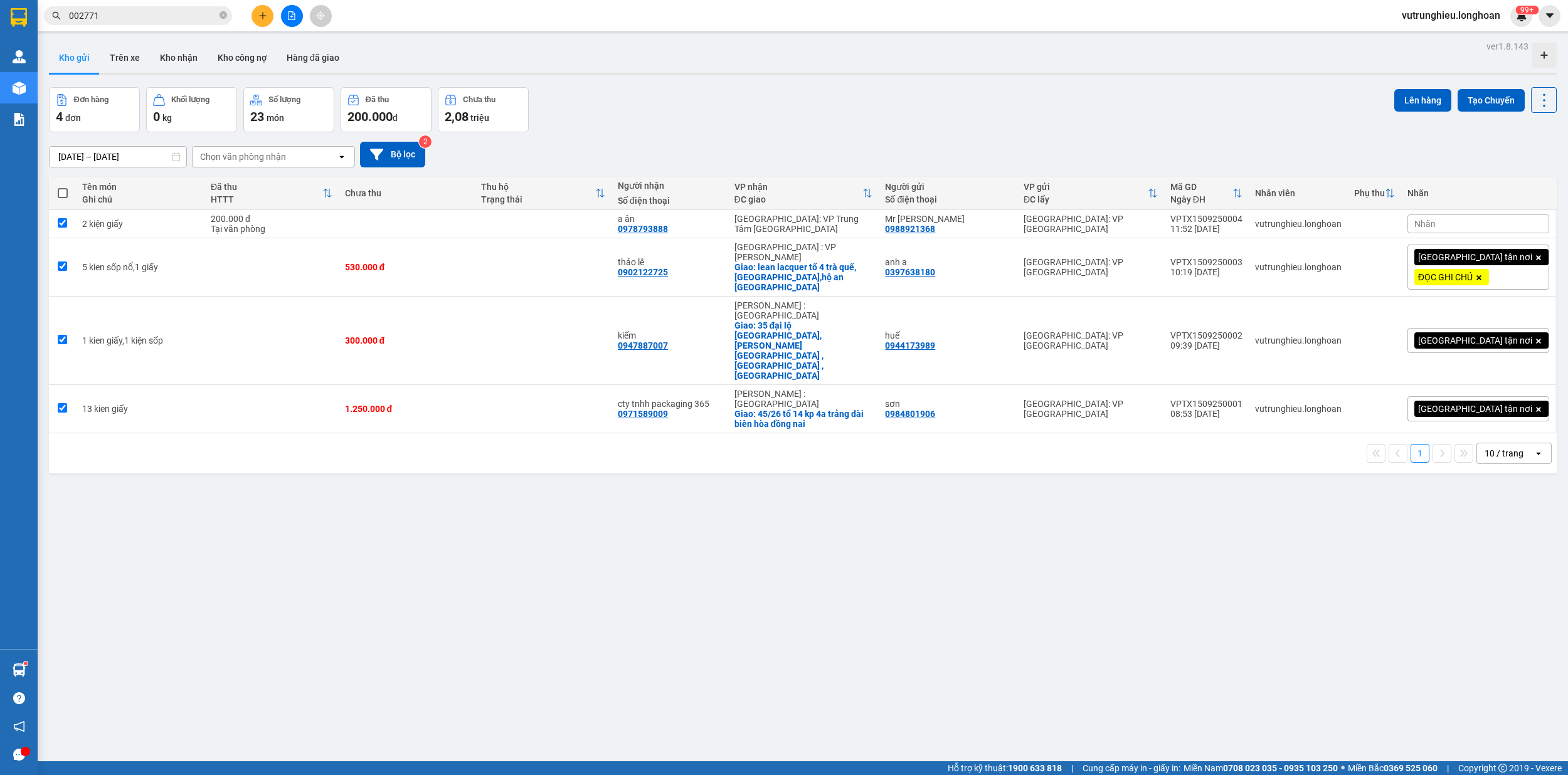
checkbox input "true"
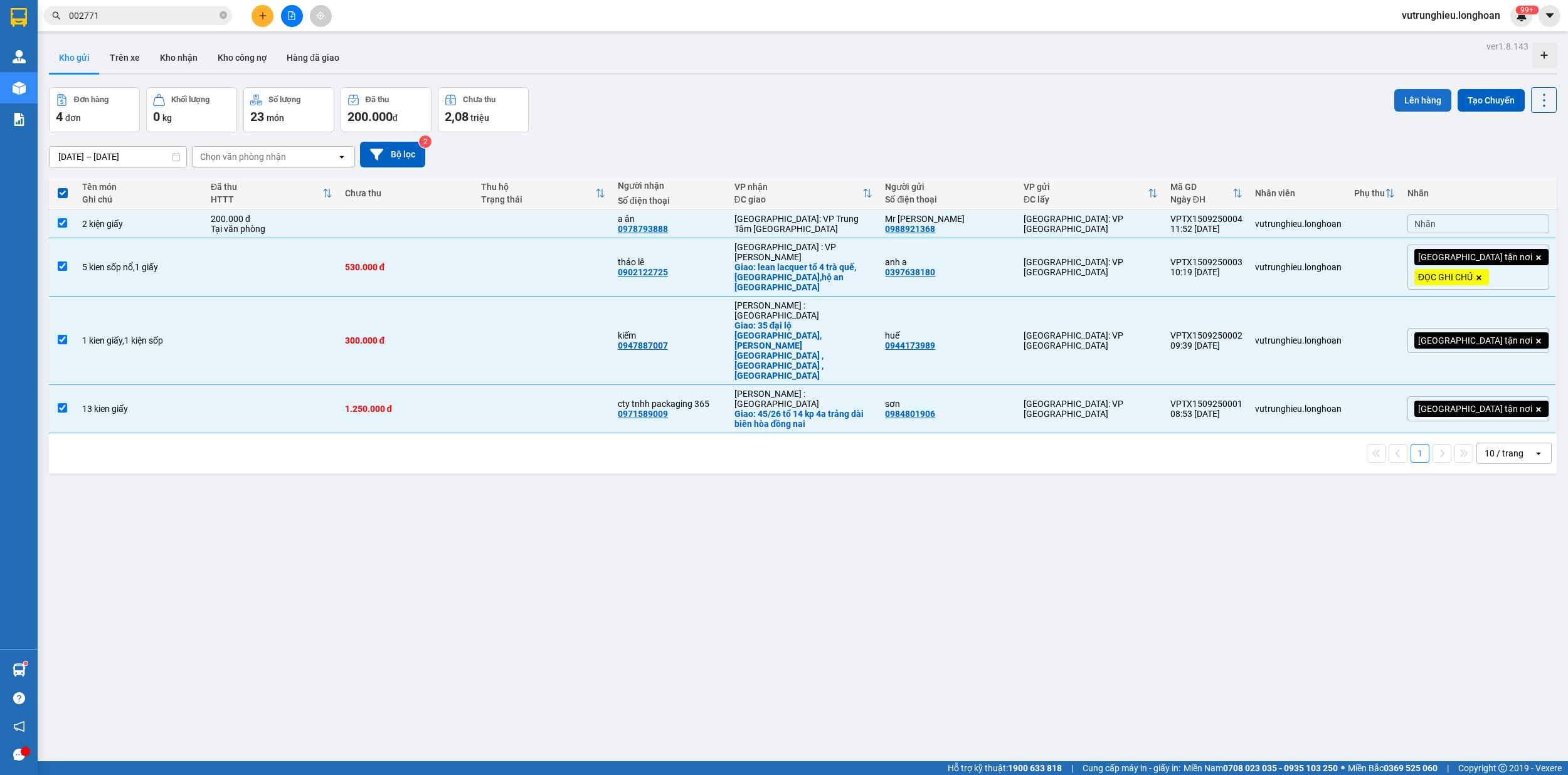
click at [1412, 101] on button "Lên hàng" at bounding box center [1422, 101] width 57 height 23
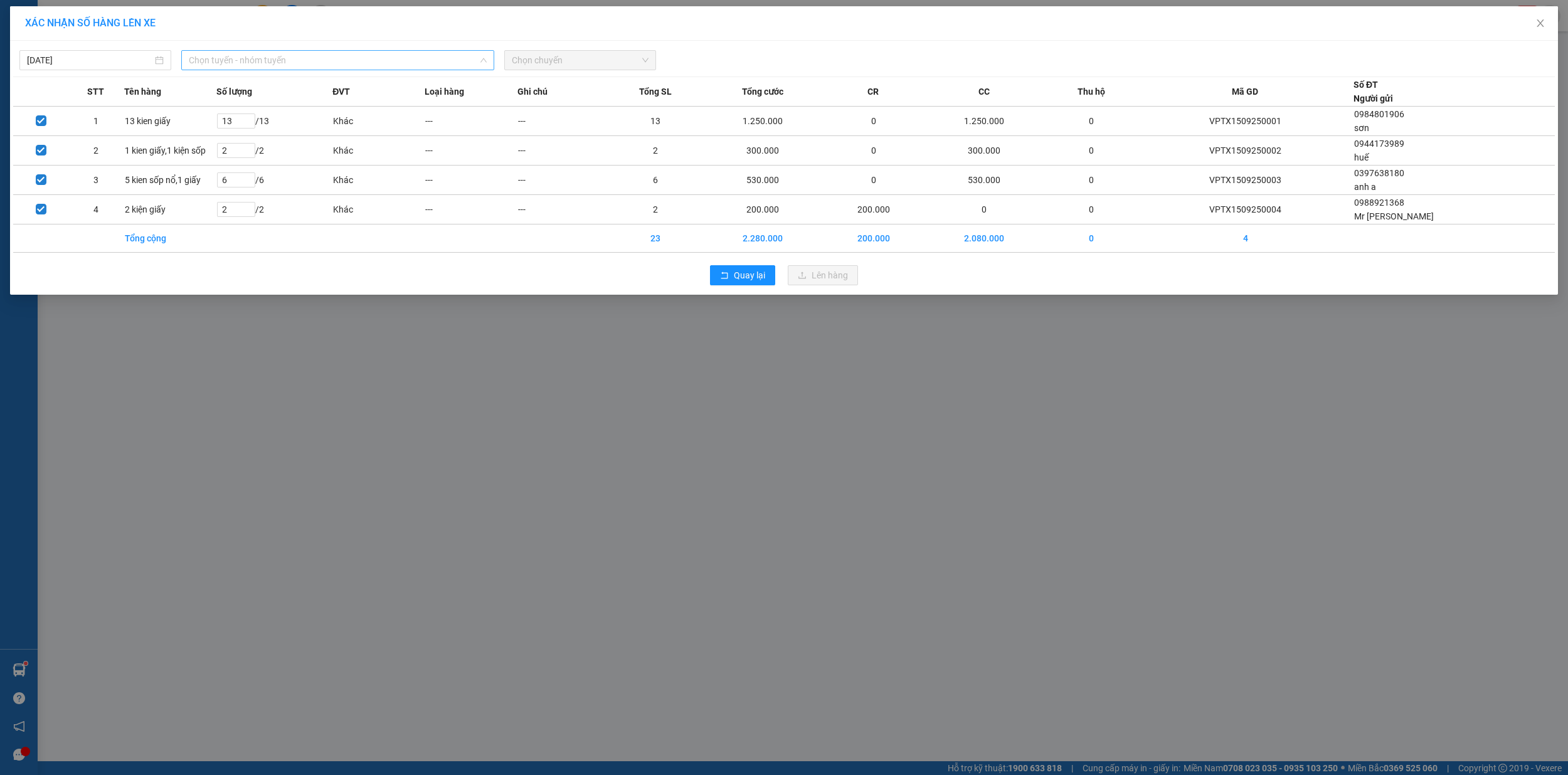
click at [292, 55] on span "Chọn tuyến - nhóm tuyến" at bounding box center [338, 60] width 299 height 19
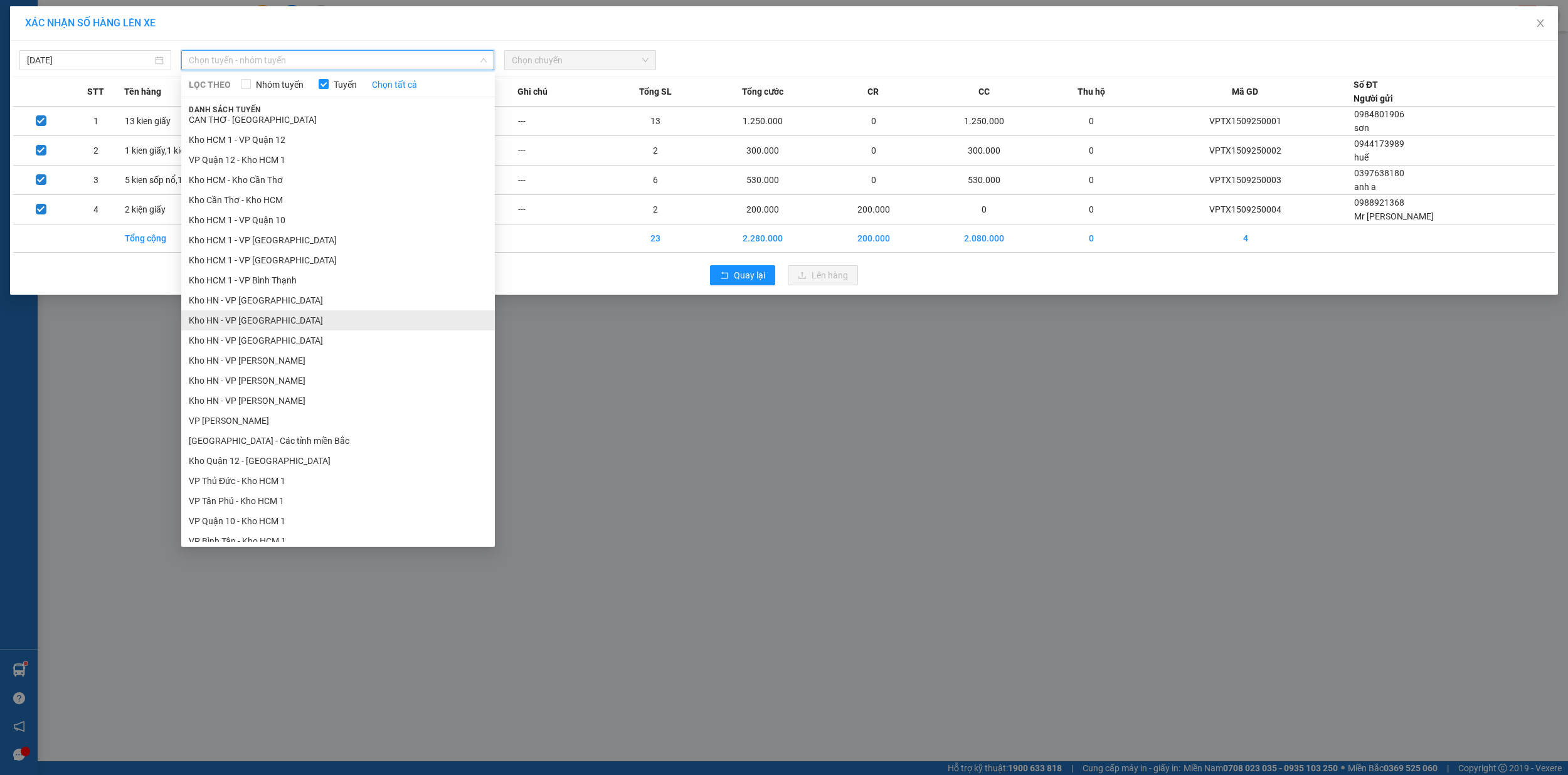
scroll to position [251, 0]
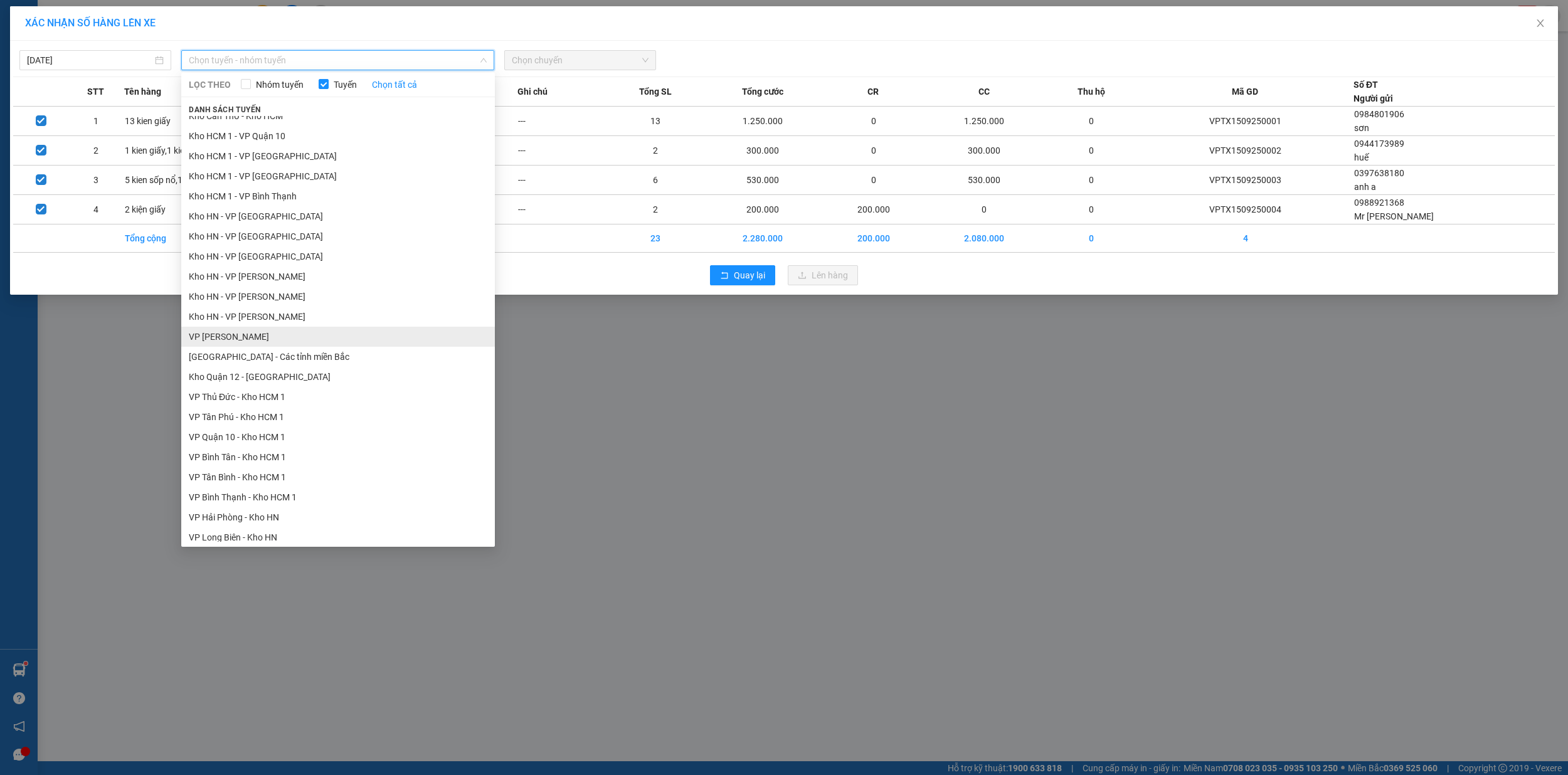
click at [295, 344] on li "VP [PERSON_NAME]" at bounding box center [338, 336] width 314 height 20
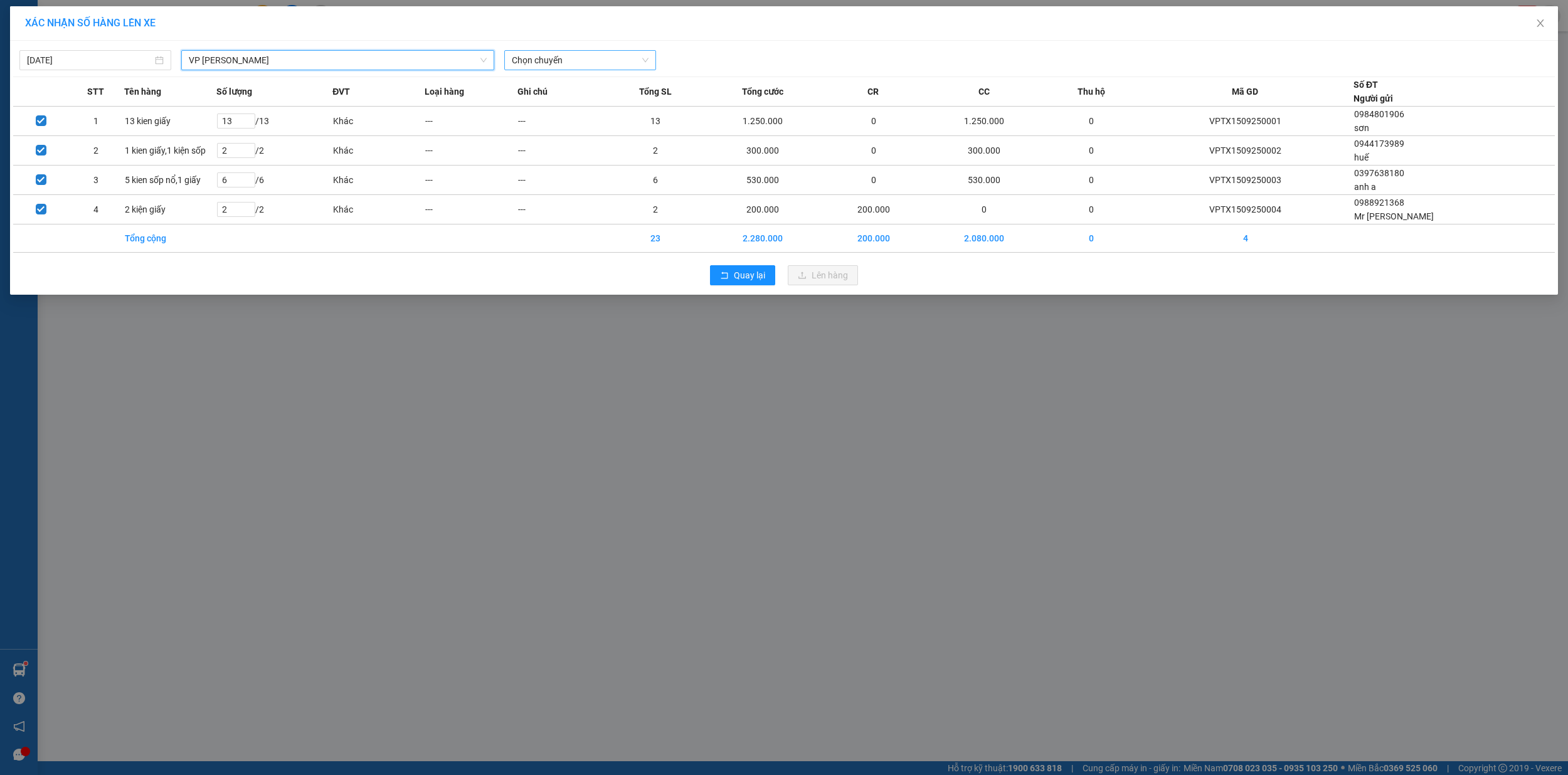
click at [571, 60] on span "Chọn chuyến" at bounding box center [580, 60] width 137 height 19
click at [565, 108] on div "13:16 (TC) - 29E-139.71" at bounding box center [560, 105] width 98 height 14
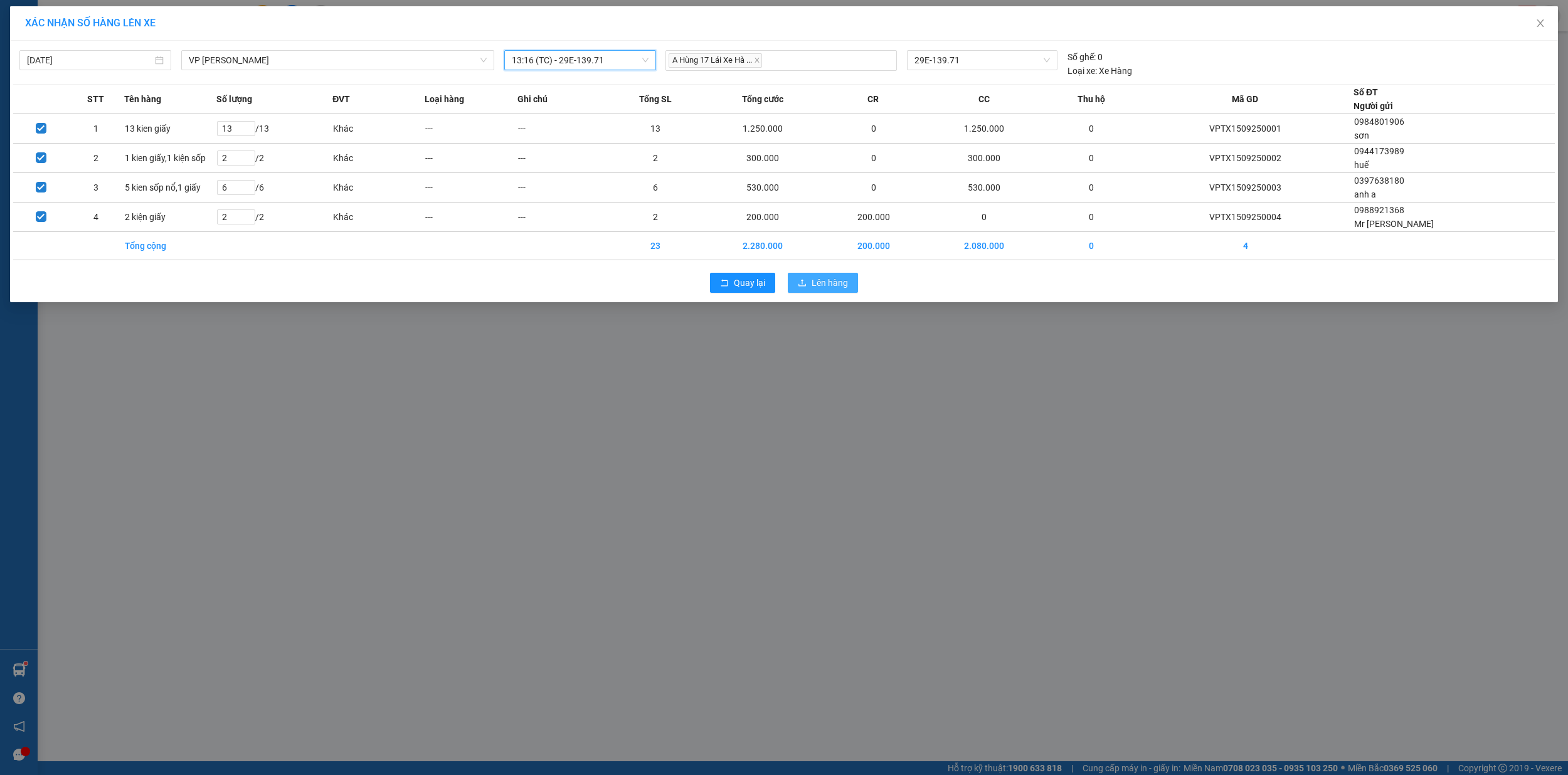
click at [835, 290] on span "Lên hàng" at bounding box center [829, 283] width 36 height 14
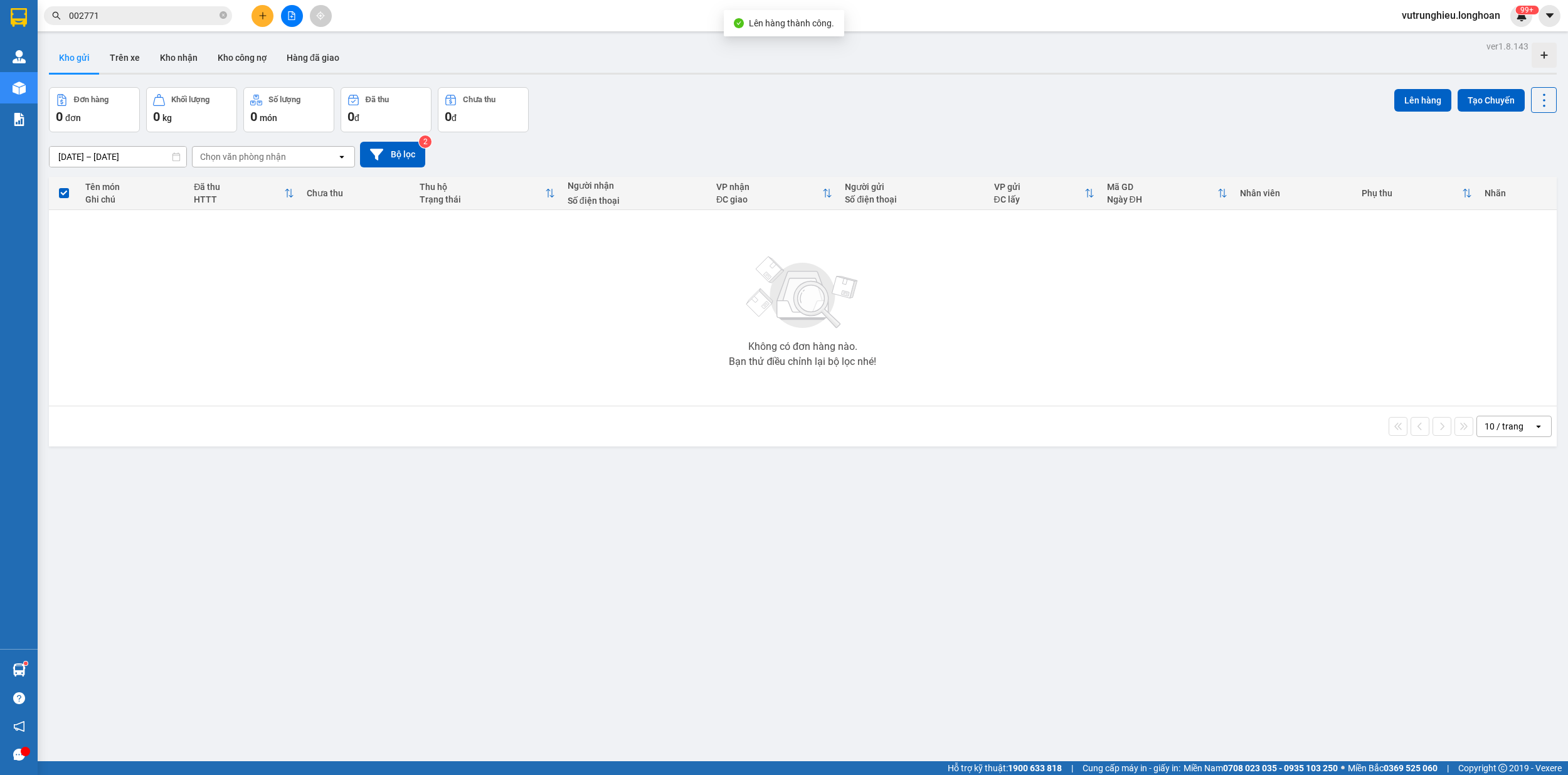
click at [282, 17] on button at bounding box center [292, 16] width 22 height 22
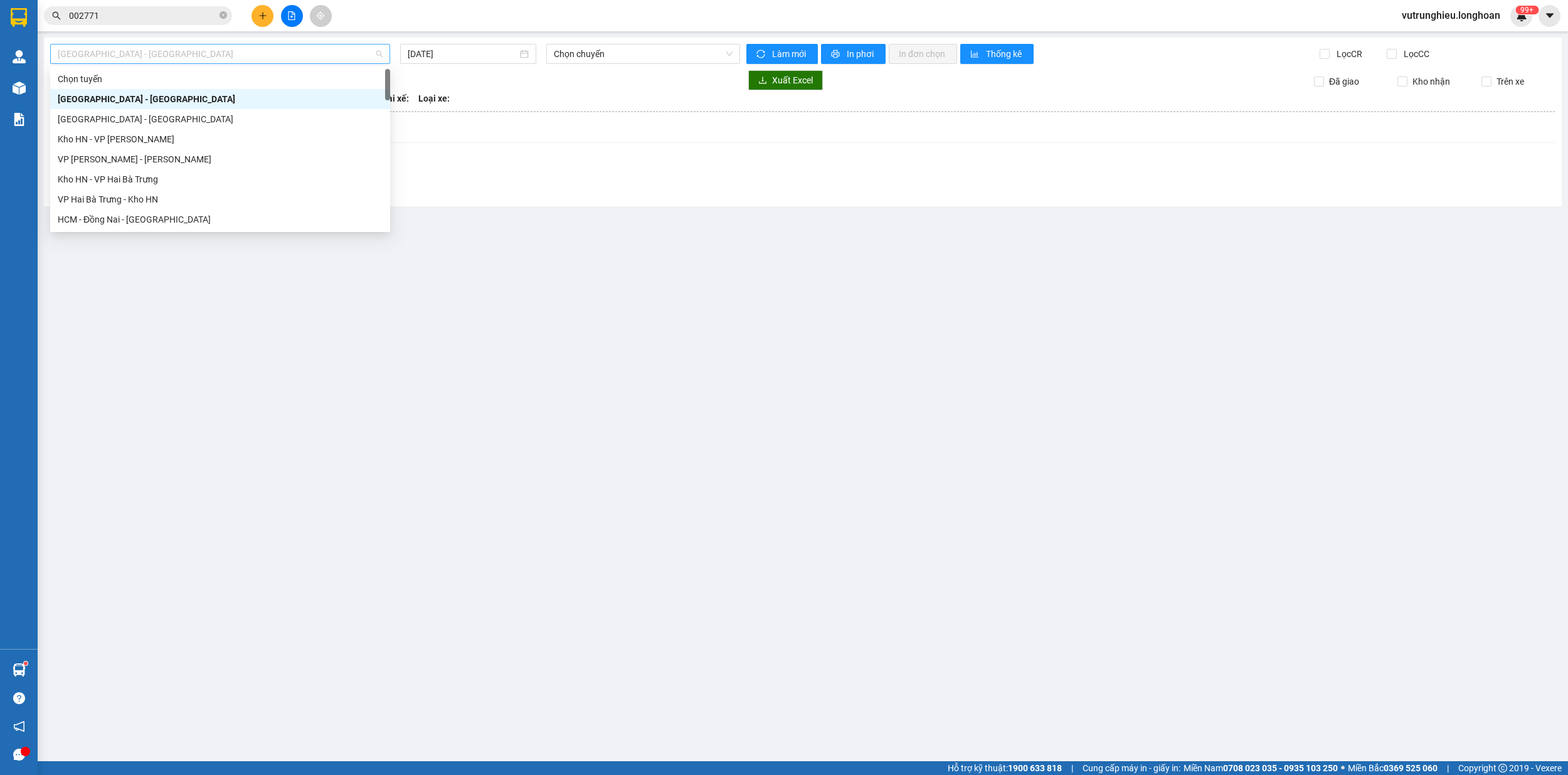
click at [315, 55] on span "[GEOGRAPHIC_DATA] - [GEOGRAPHIC_DATA]" at bounding box center [220, 54] width 325 height 19
click at [158, 137] on div "VP [PERSON_NAME]" at bounding box center [220, 143] width 325 height 14
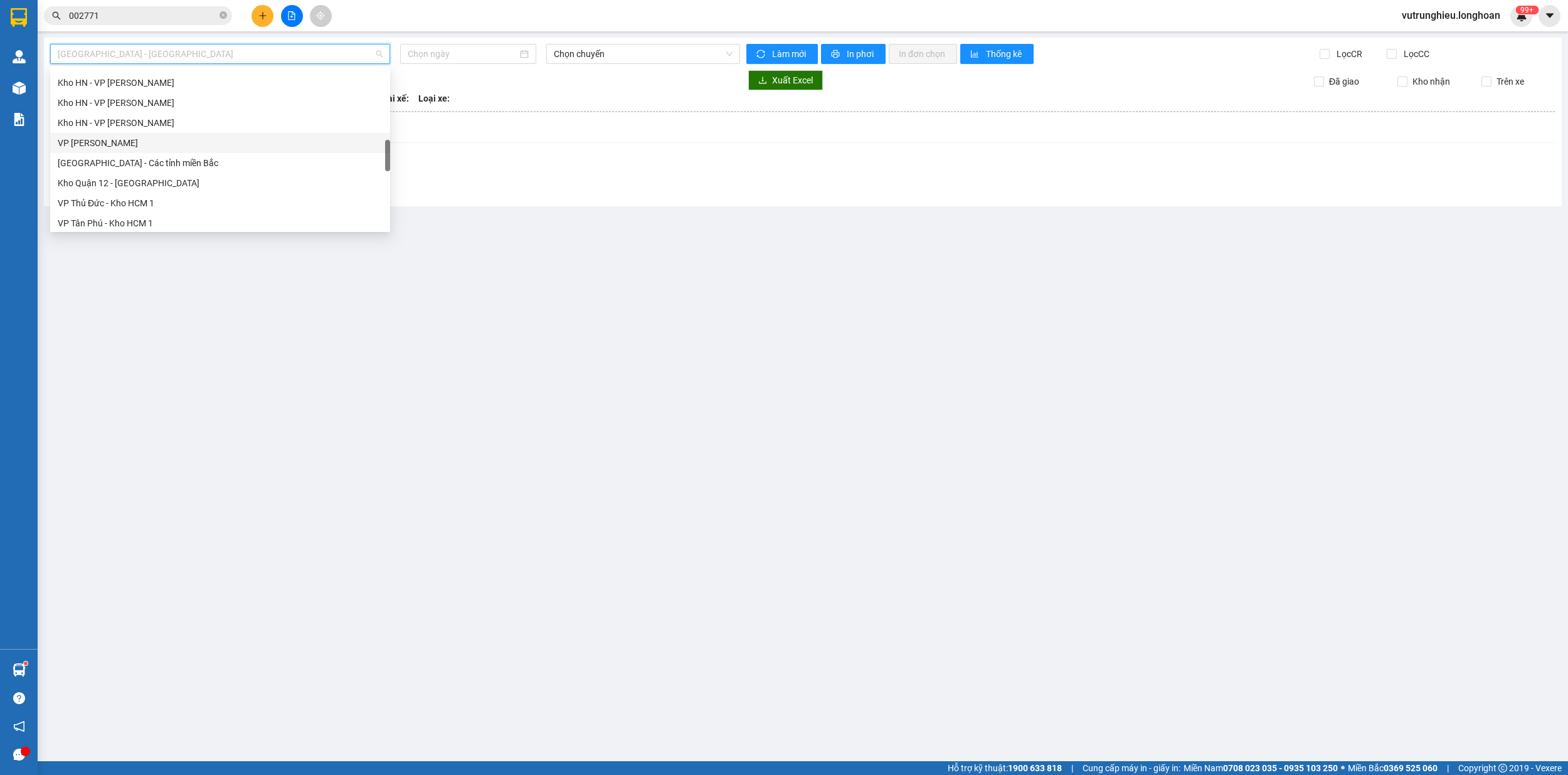
type input "[DATE]"
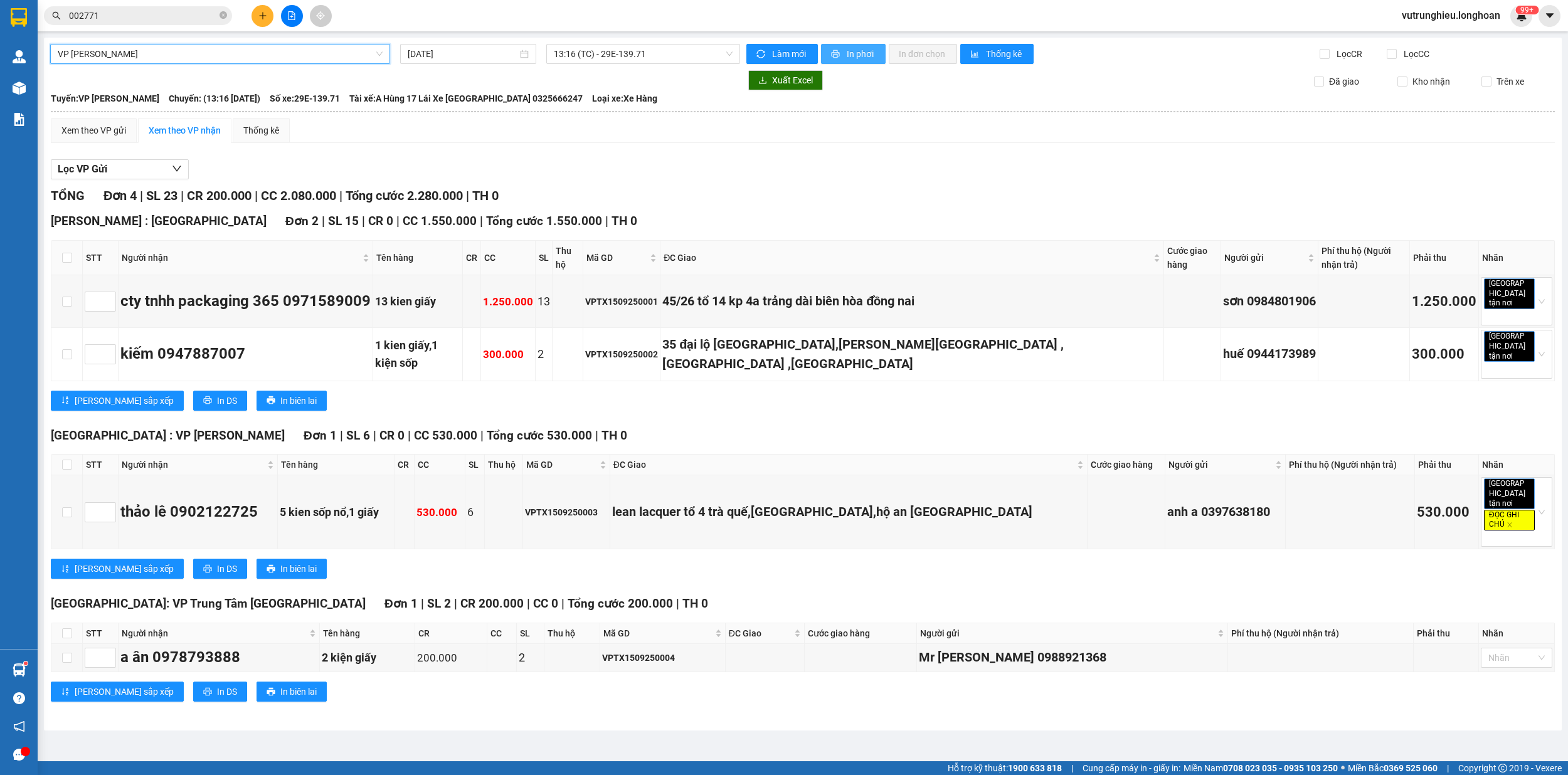
click at [859, 51] on span "In phơi" at bounding box center [861, 54] width 29 height 14
click at [149, 20] on input "002771" at bounding box center [143, 16] width 148 height 14
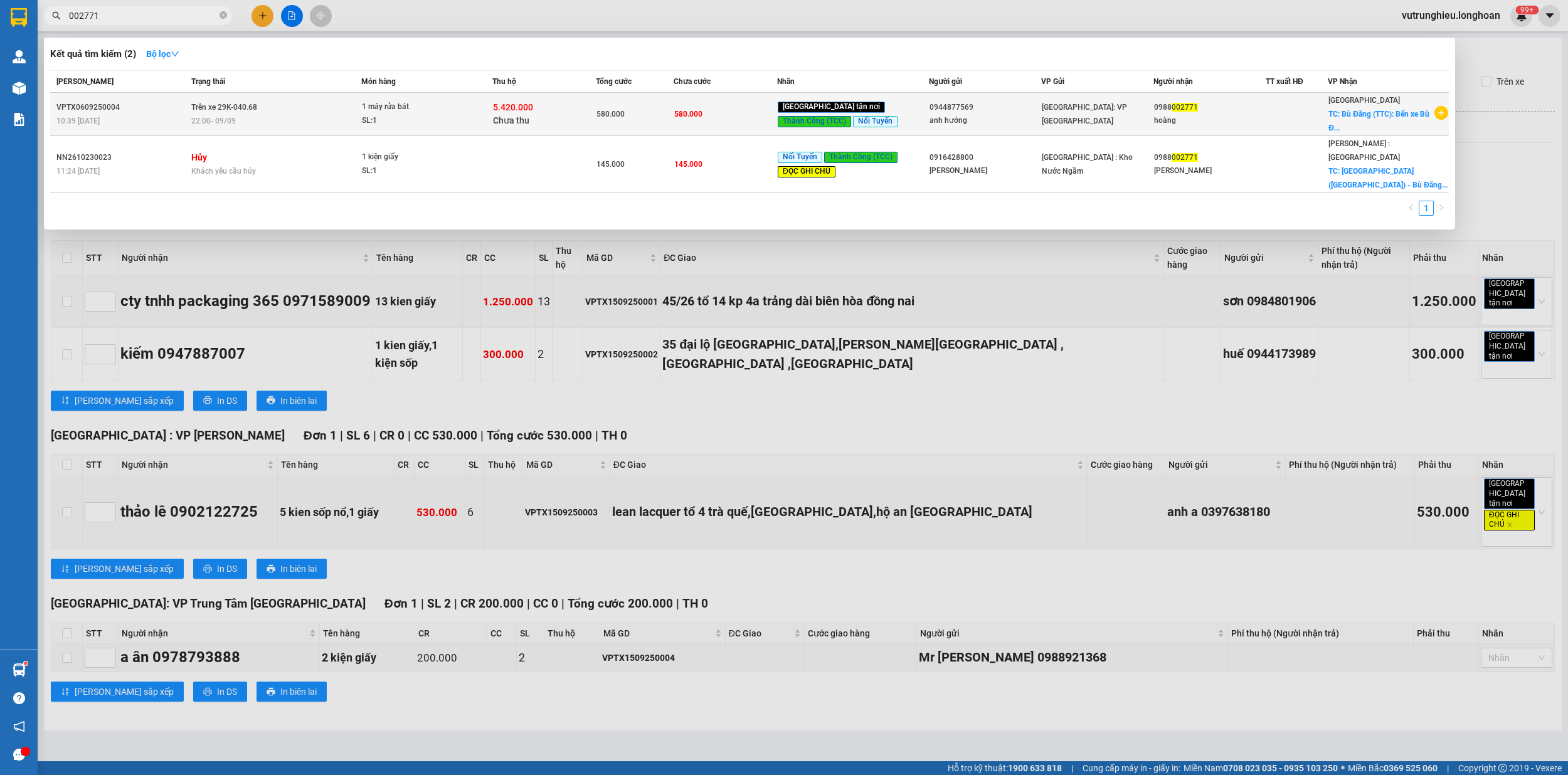
click at [299, 112] on td "Trên xe 29K-040.68 22:00 [DATE]" at bounding box center [274, 114] width 172 height 43
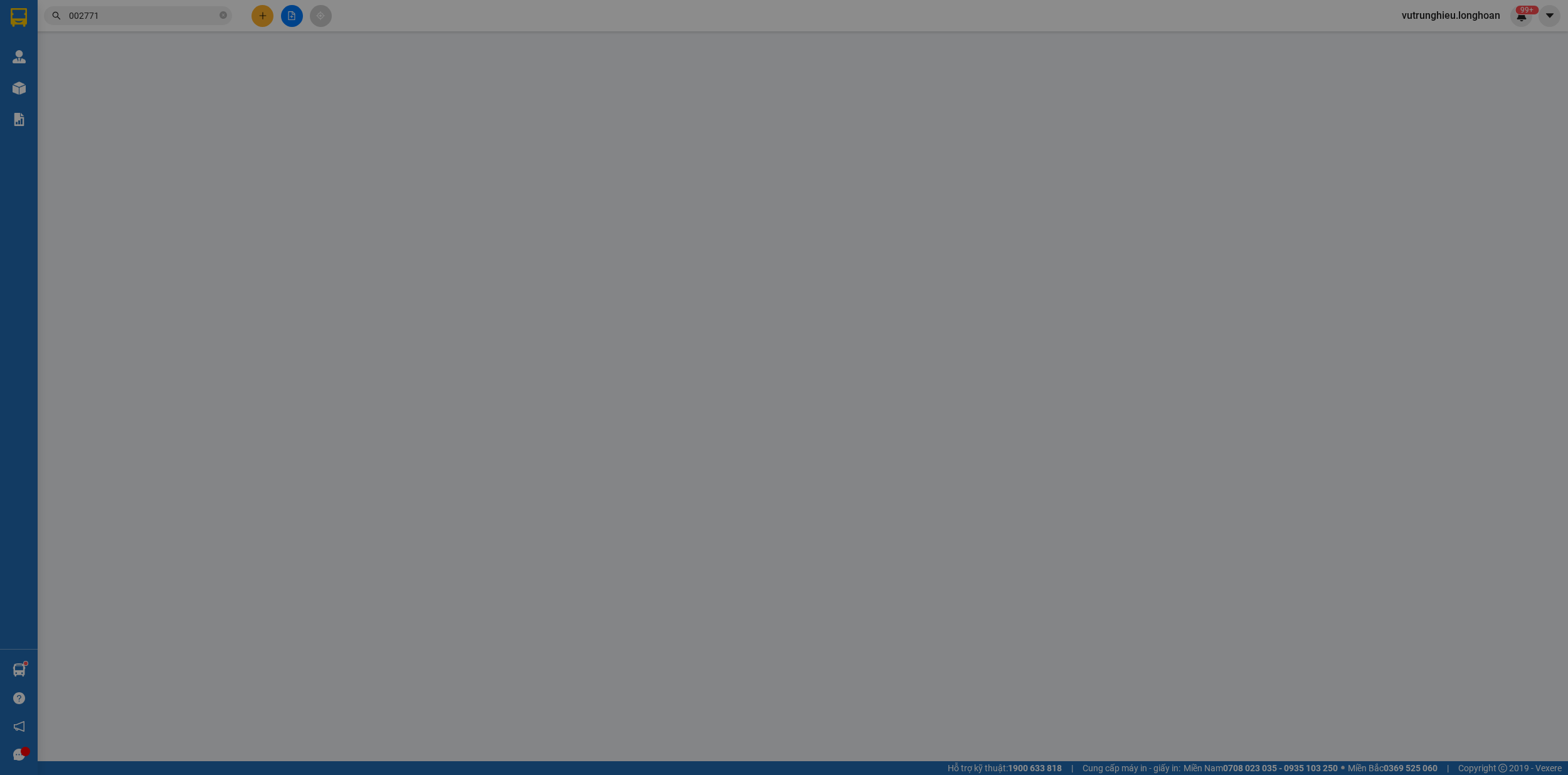
type input "0944877569"
type input "anh hướng"
type input "0988002771"
type input "hoàng"
checkbox input "true"
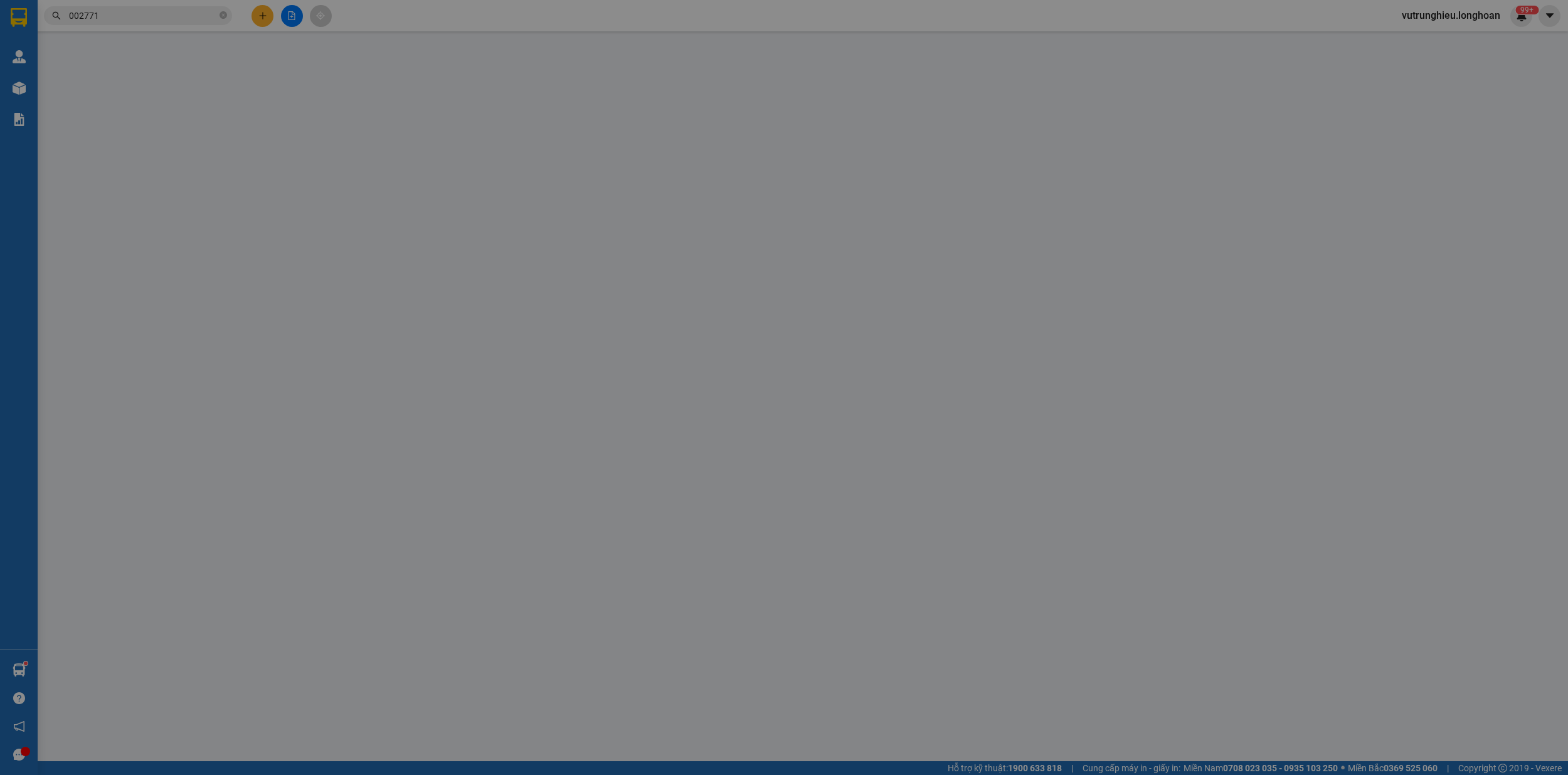
type input "Bù Đăng (TTC): Bến xe [GEOGRAPHIC_DATA], Quốc lộ 14, Xã [GEOGRAPHIC_DATA], [GEO…"
type input "nhẹ tay máy rửa bát"
type input "580.000"
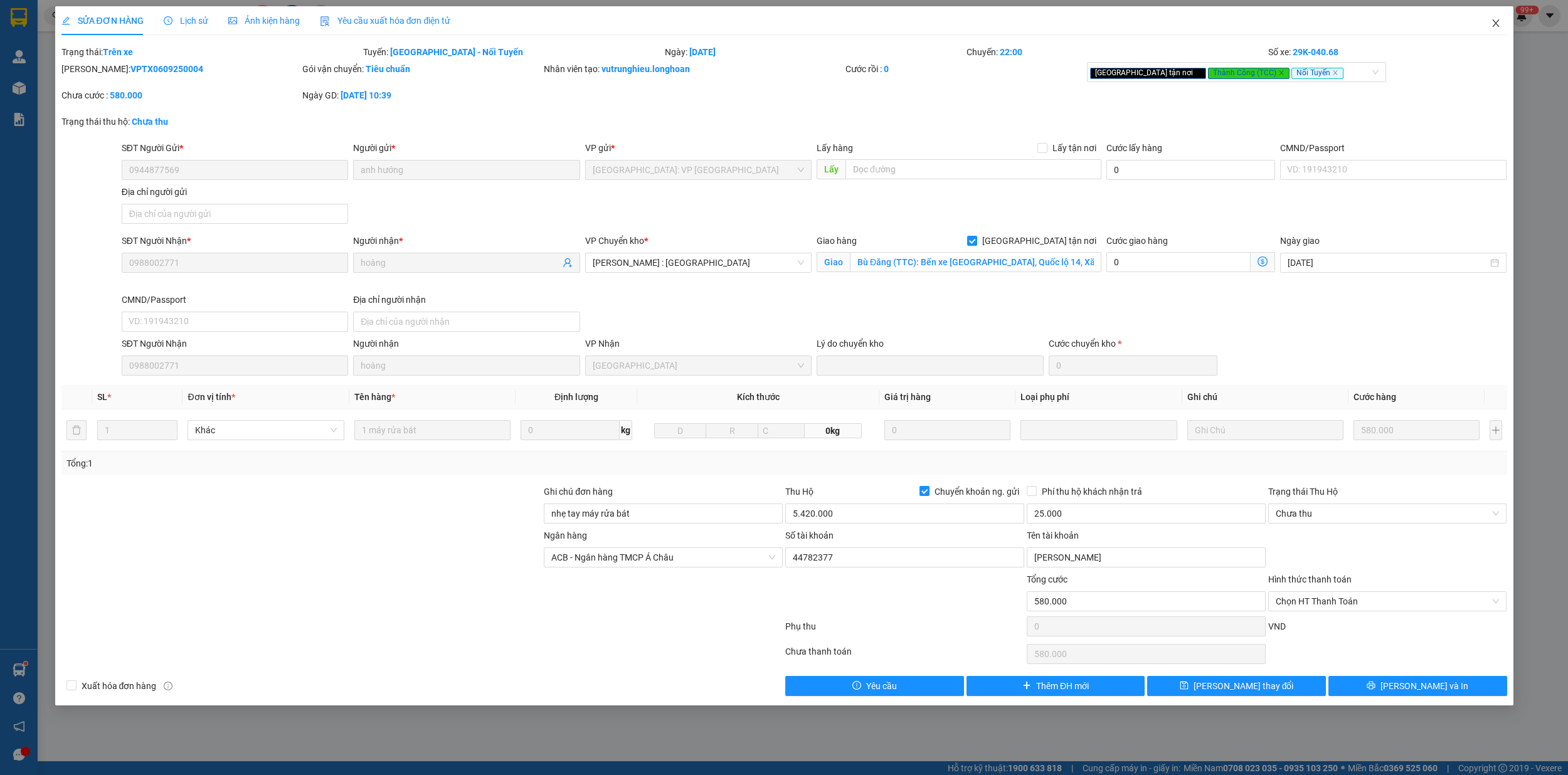
click at [1500, 24] on icon "close" at bounding box center [1495, 23] width 10 height 10
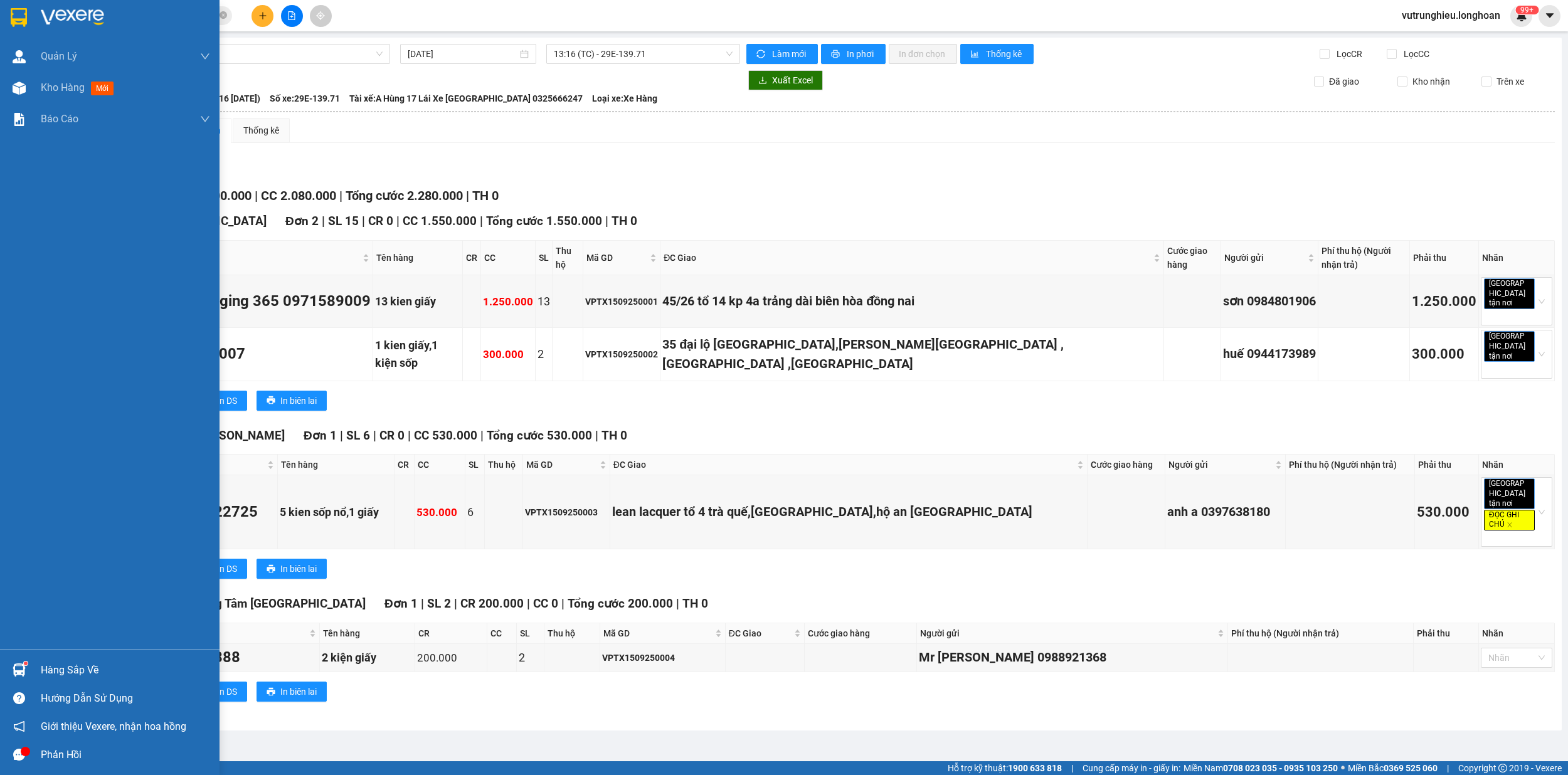
click at [13, 11] on img at bounding box center [19, 17] width 17 height 19
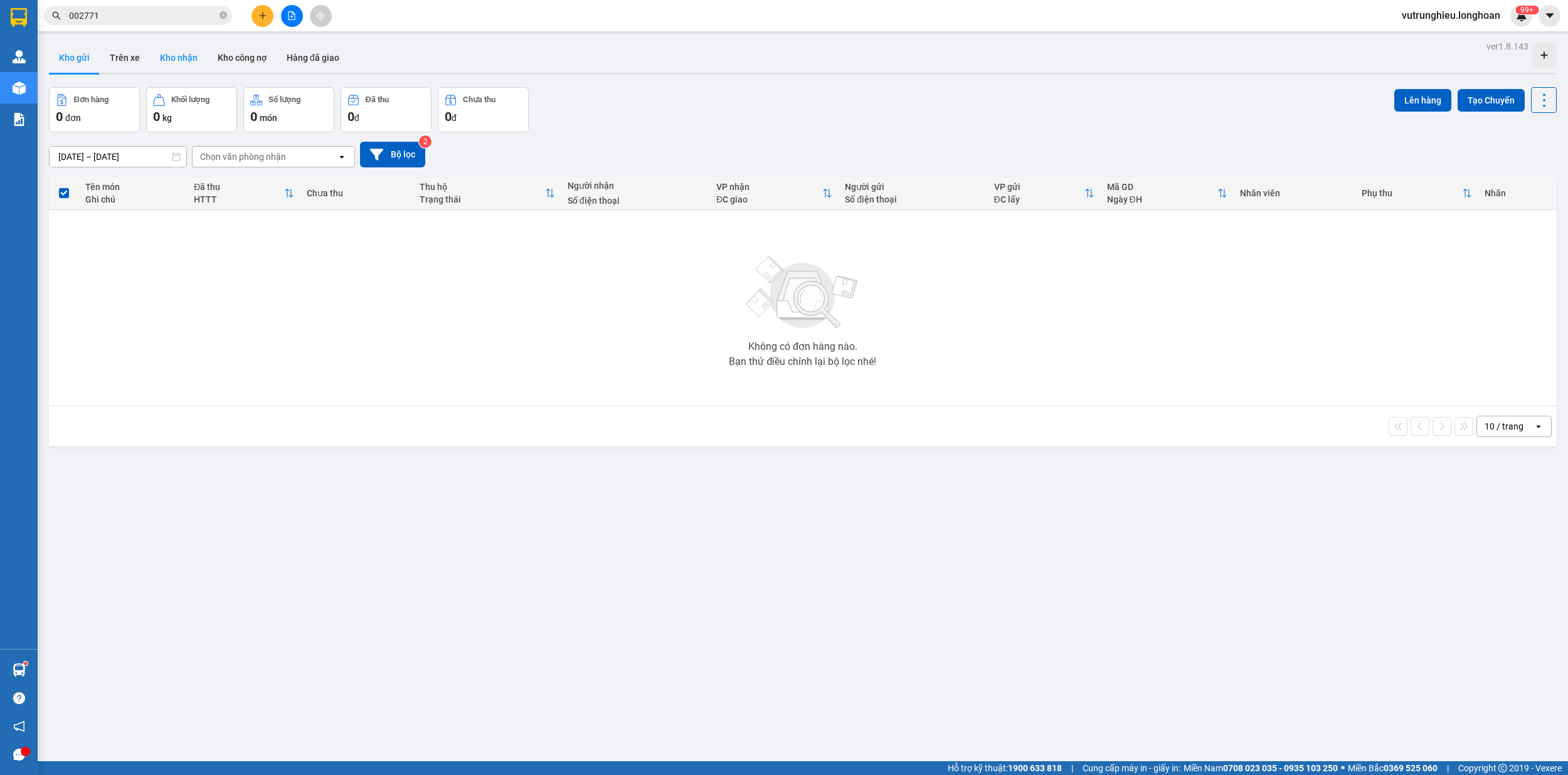
click at [176, 55] on button "Kho nhận" at bounding box center [178, 57] width 57 height 30
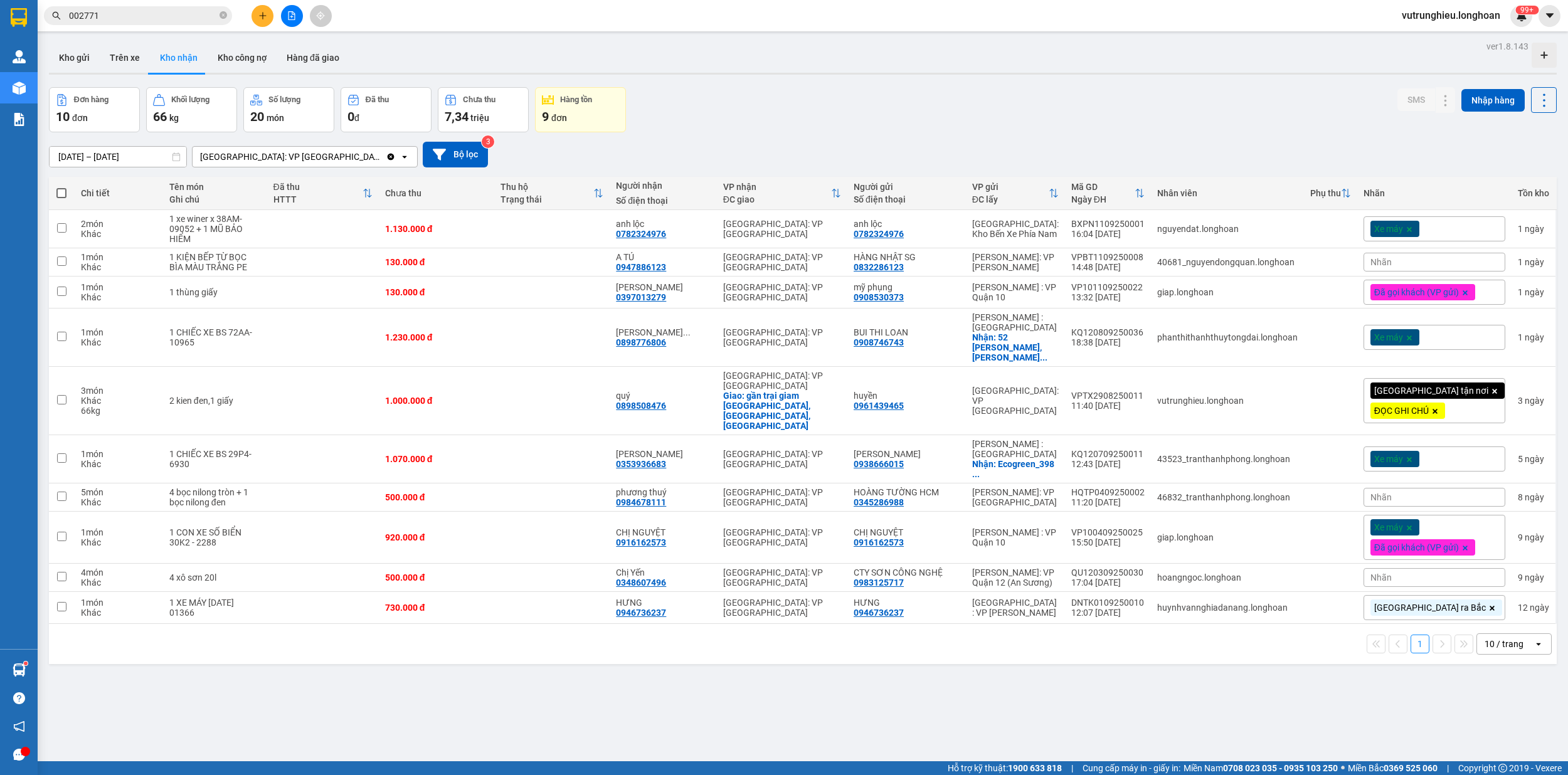
click at [290, 16] on icon "file-add" at bounding box center [292, 16] width 9 height 9
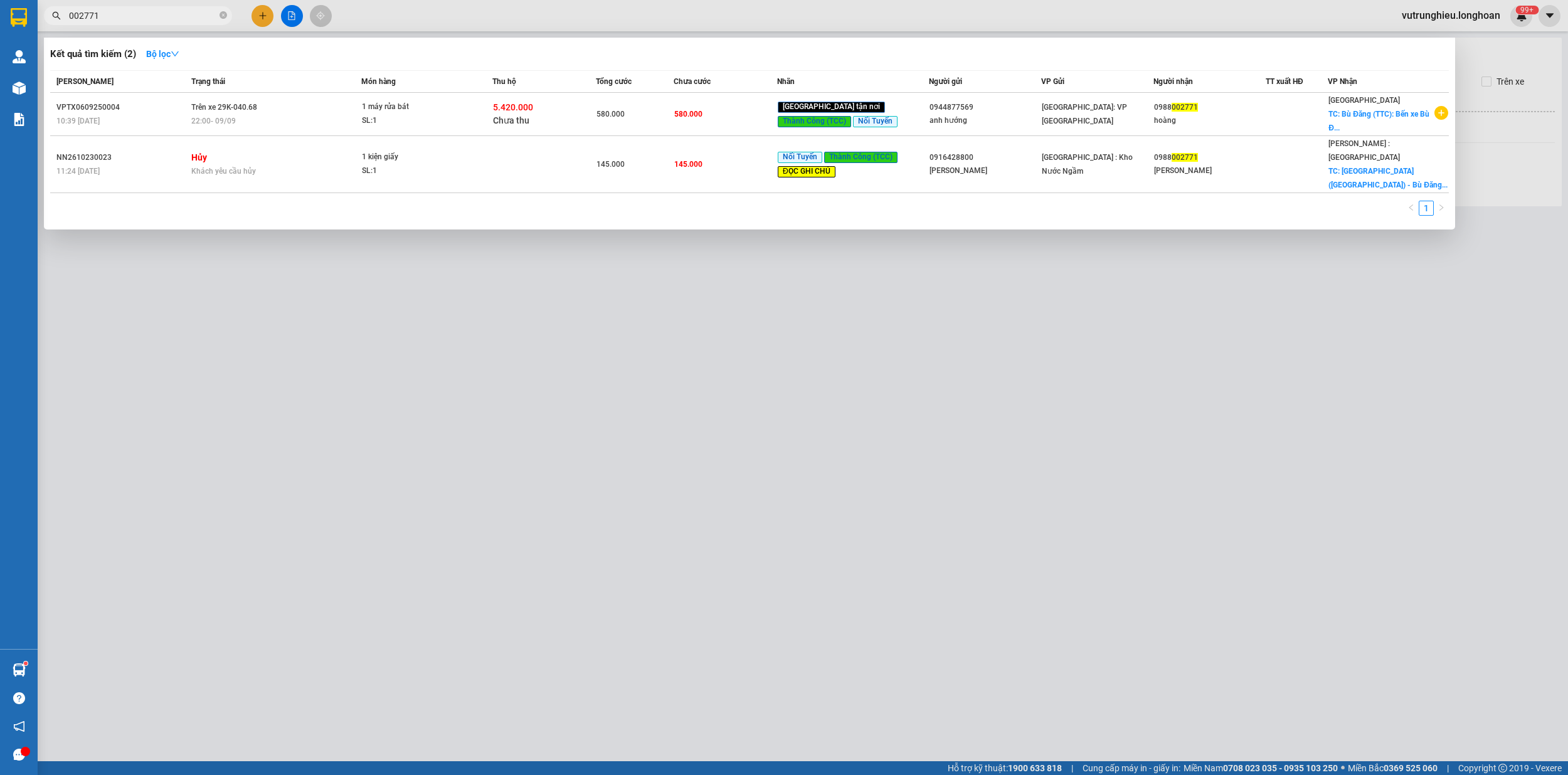
click at [133, 9] on input "002771" at bounding box center [143, 16] width 148 height 14
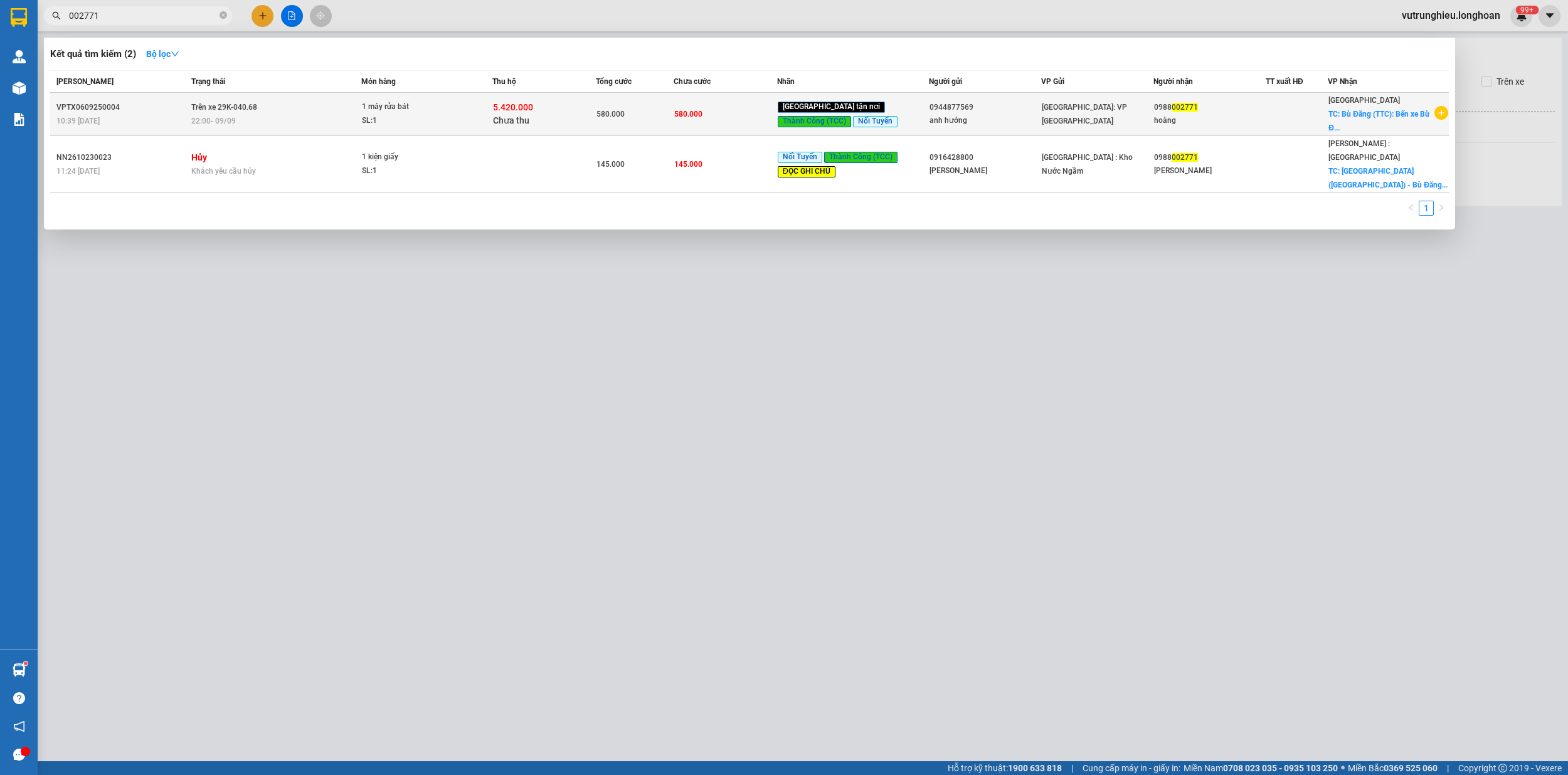
click at [456, 123] on div "SL: 1" at bounding box center [409, 121] width 94 height 14
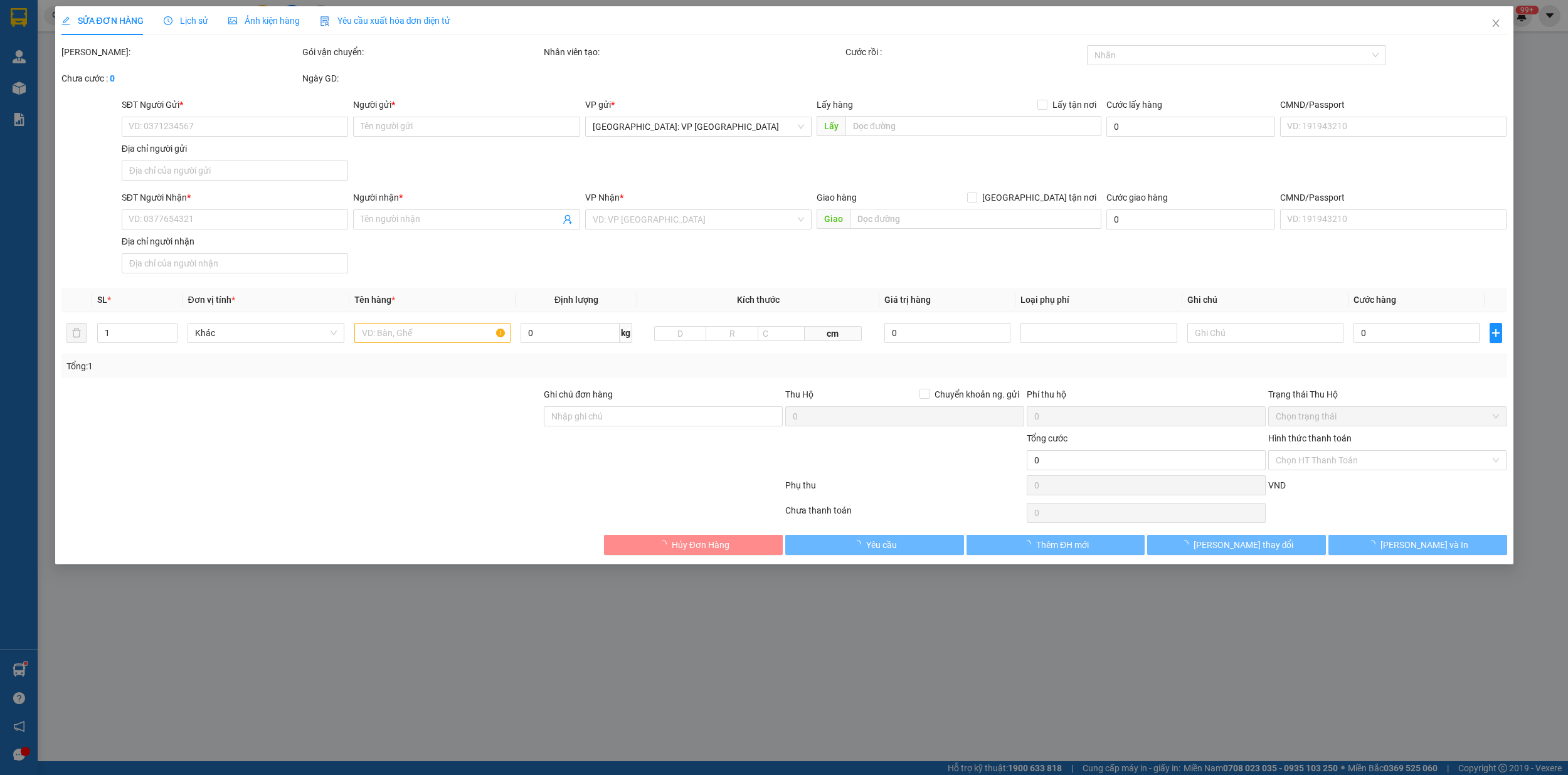
type input "0944877569"
type input "anh hướng"
type input "0988002771"
type input "hoàng"
checkbox input "true"
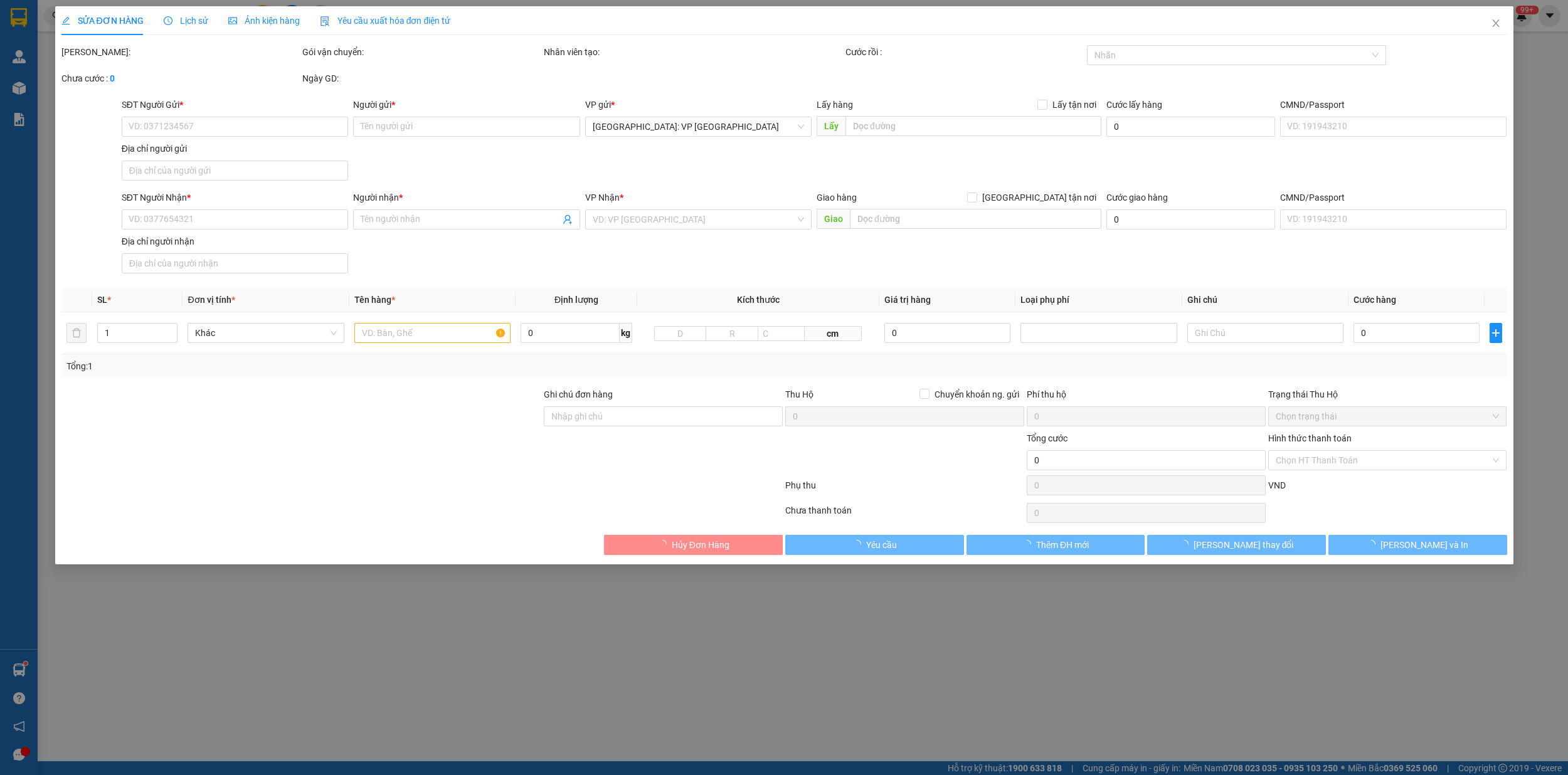
type input "Bù Đăng (TTC): Bến xe [GEOGRAPHIC_DATA], Quốc lộ 14, Xã [GEOGRAPHIC_DATA], [GEO…"
type input "nhẹ tay máy rửa bát"
type input "580.000"
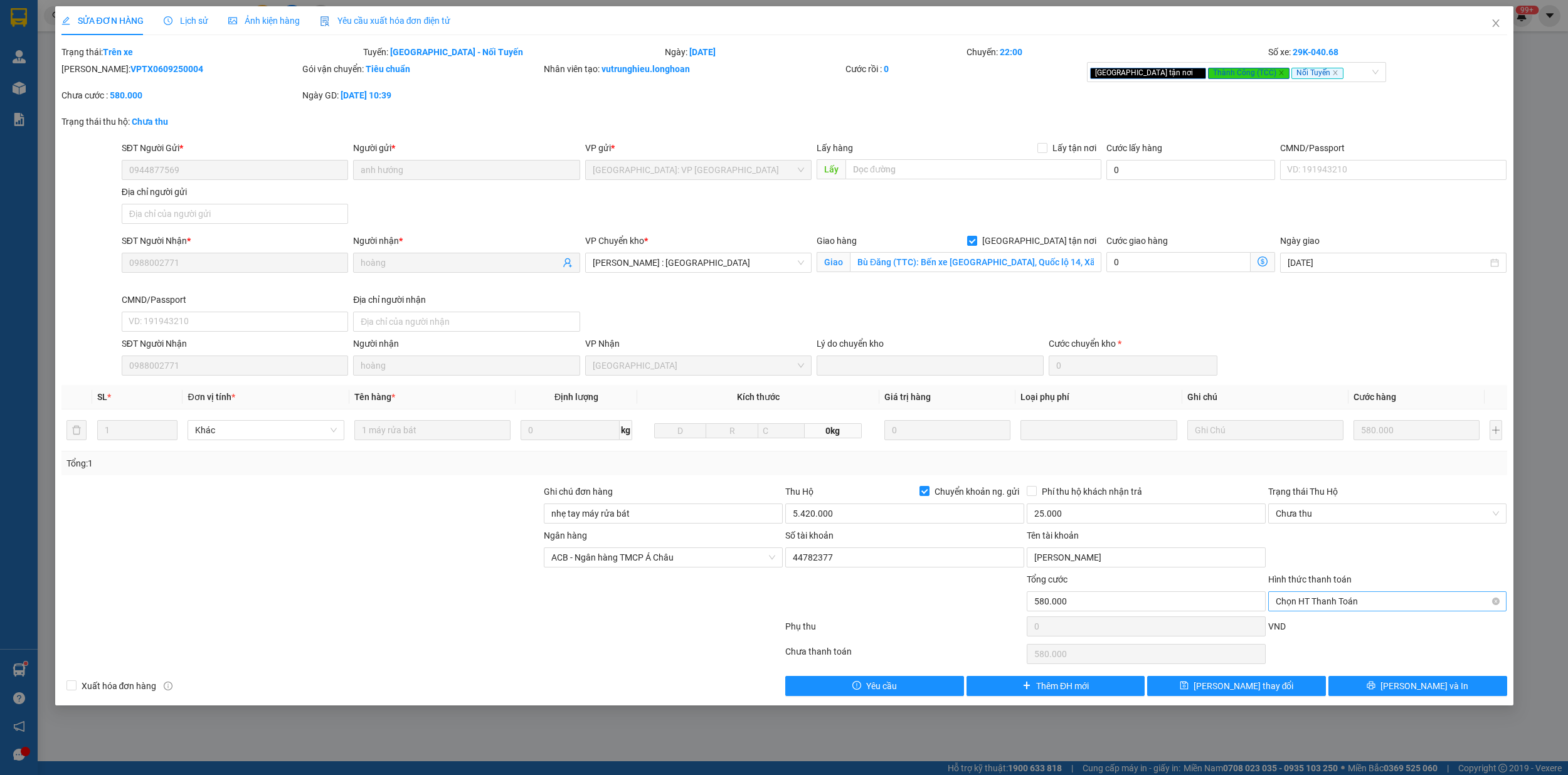
click at [1373, 602] on span "Chọn HT Thanh Toán" at bounding box center [1387, 601] width 224 height 19
click at [191, 20] on span "Lịch sử" at bounding box center [185, 20] width 45 height 10
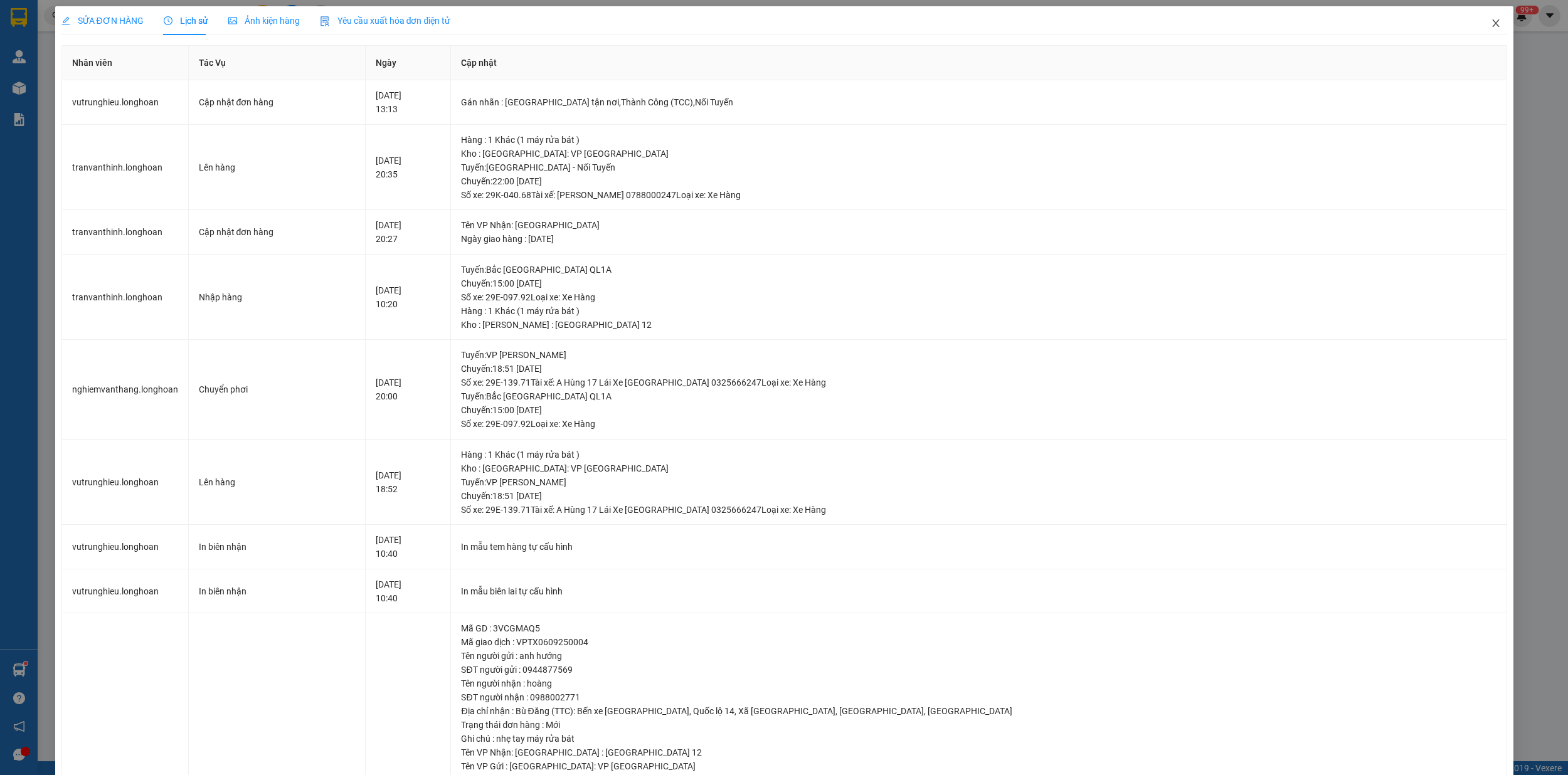
click at [1478, 23] on span "Close" at bounding box center [1495, 23] width 35 height 35
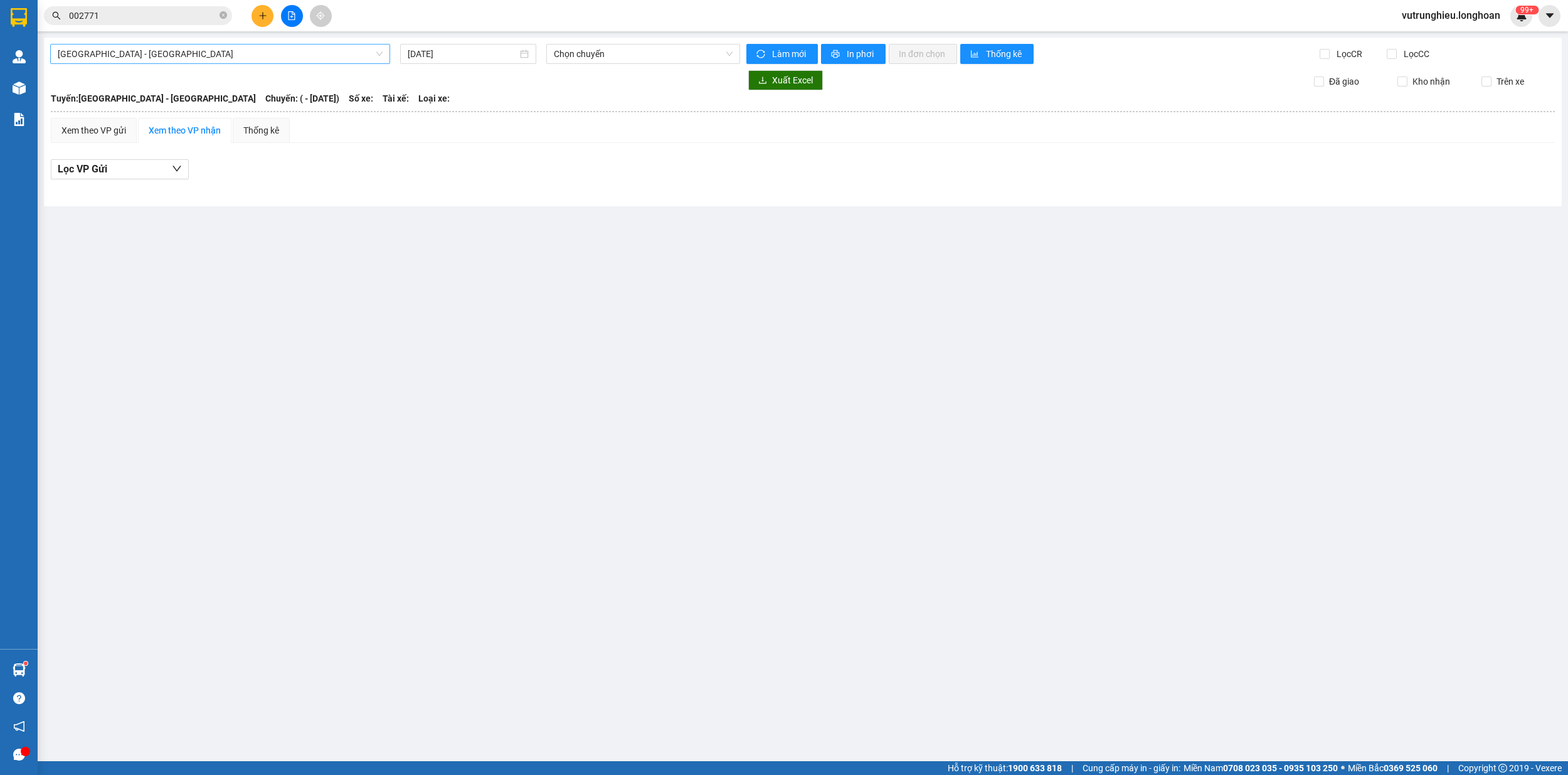
click at [240, 60] on span "[GEOGRAPHIC_DATA] - [GEOGRAPHIC_DATA]" at bounding box center [220, 54] width 325 height 19
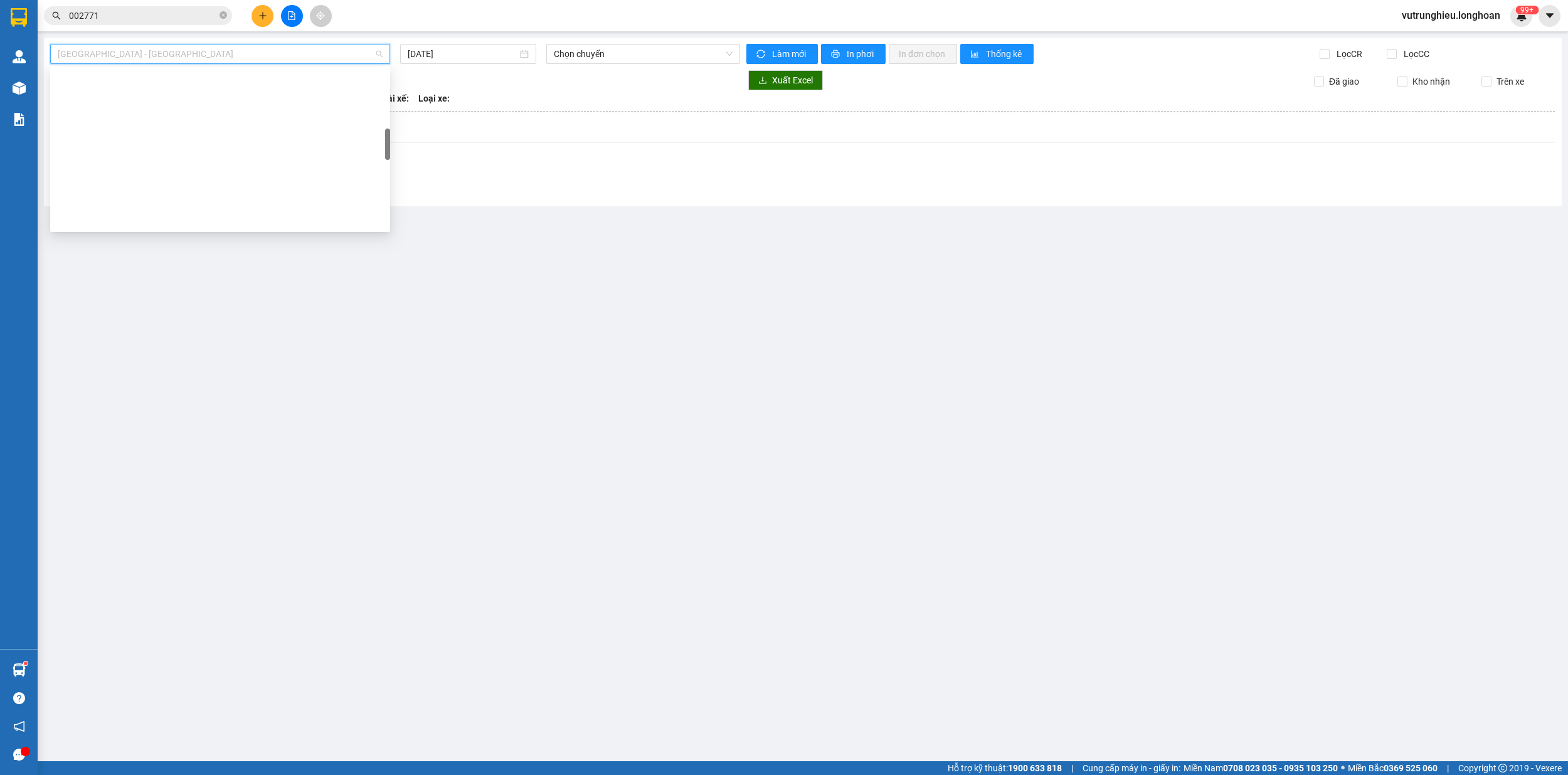
scroll to position [334, 0]
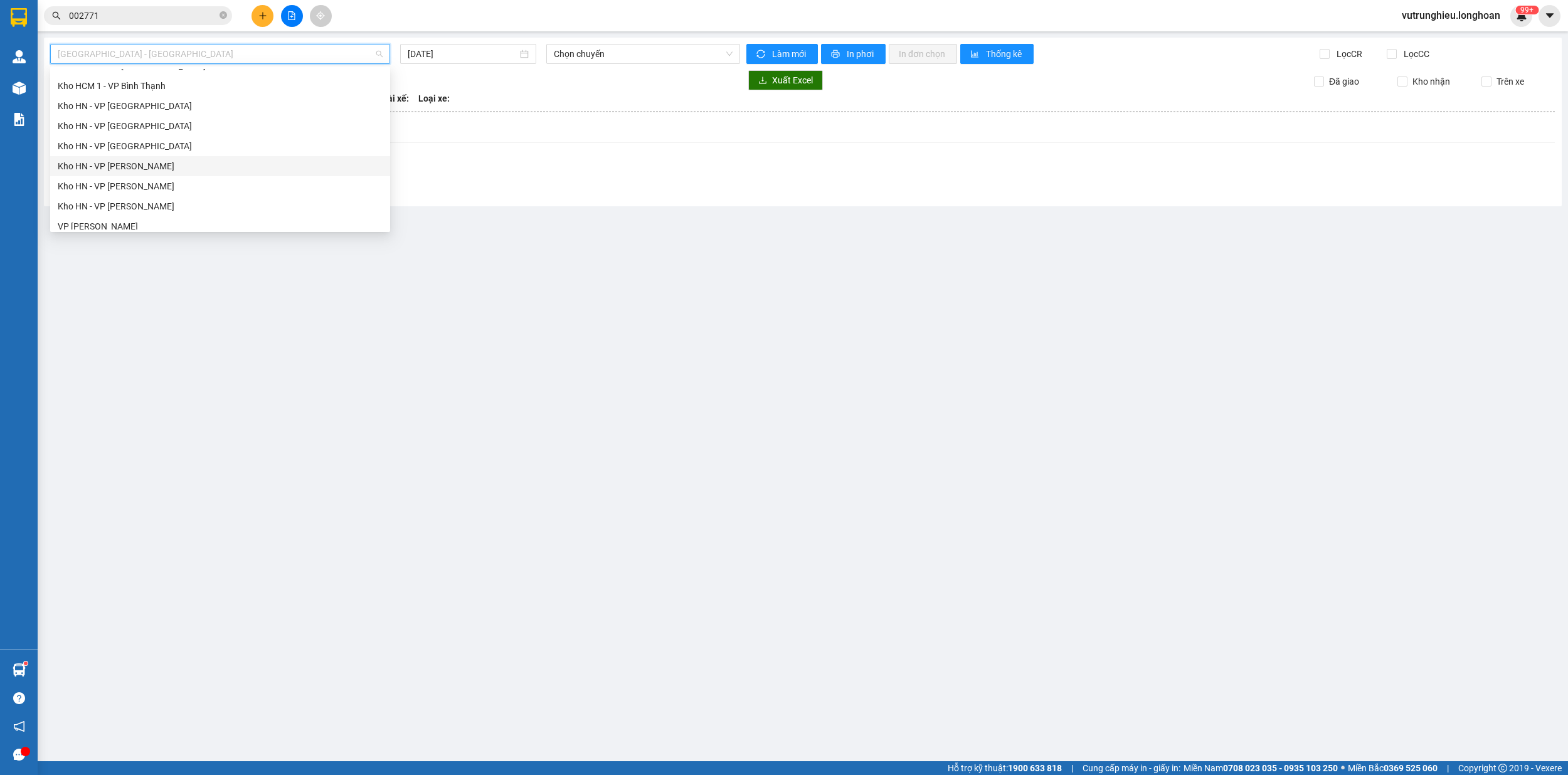
click at [156, 162] on div "Kho HN - VP [PERSON_NAME]" at bounding box center [220, 166] width 325 height 14
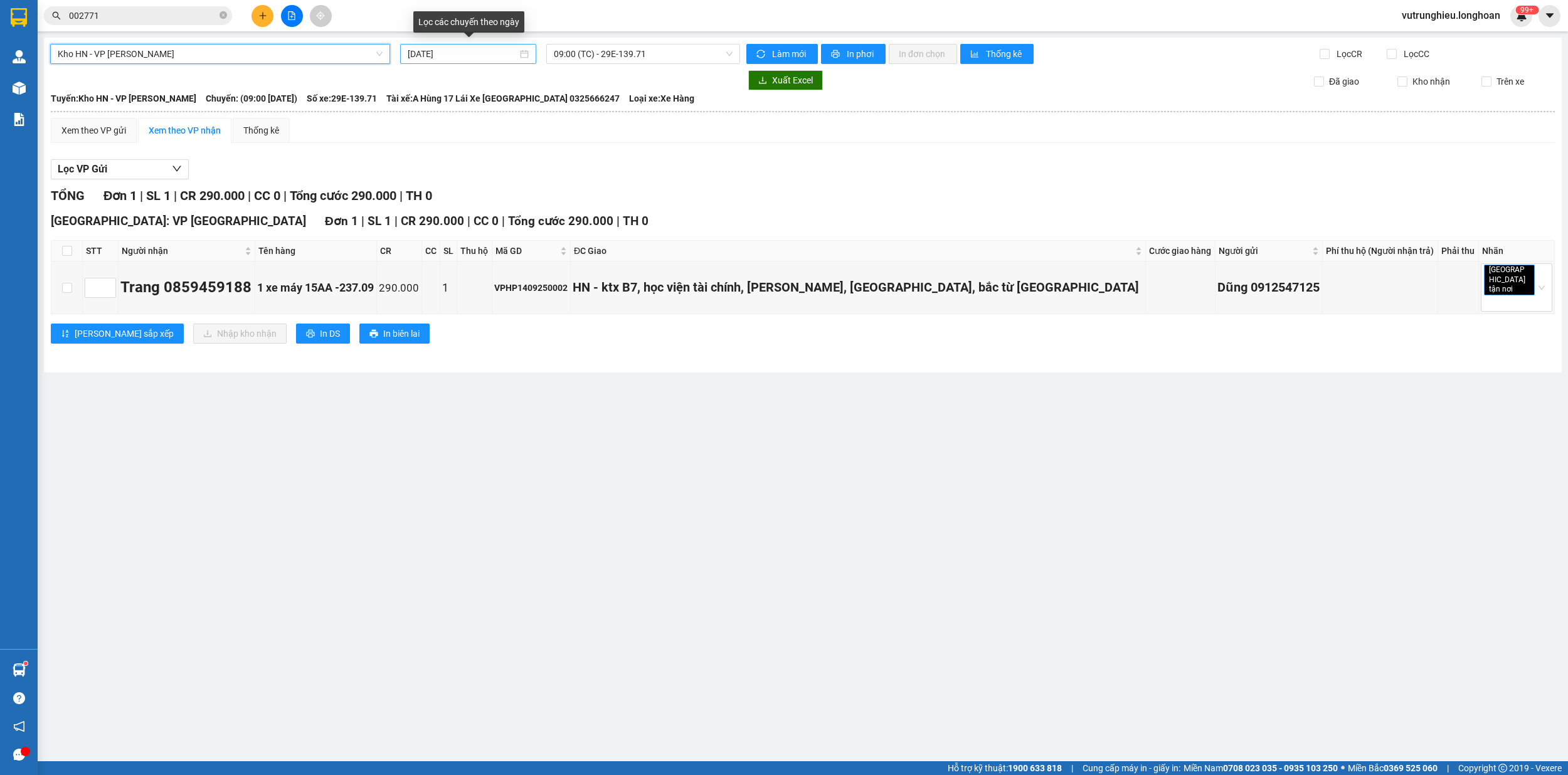
click at [415, 56] on input "[DATE]" at bounding box center [462, 54] width 110 height 14
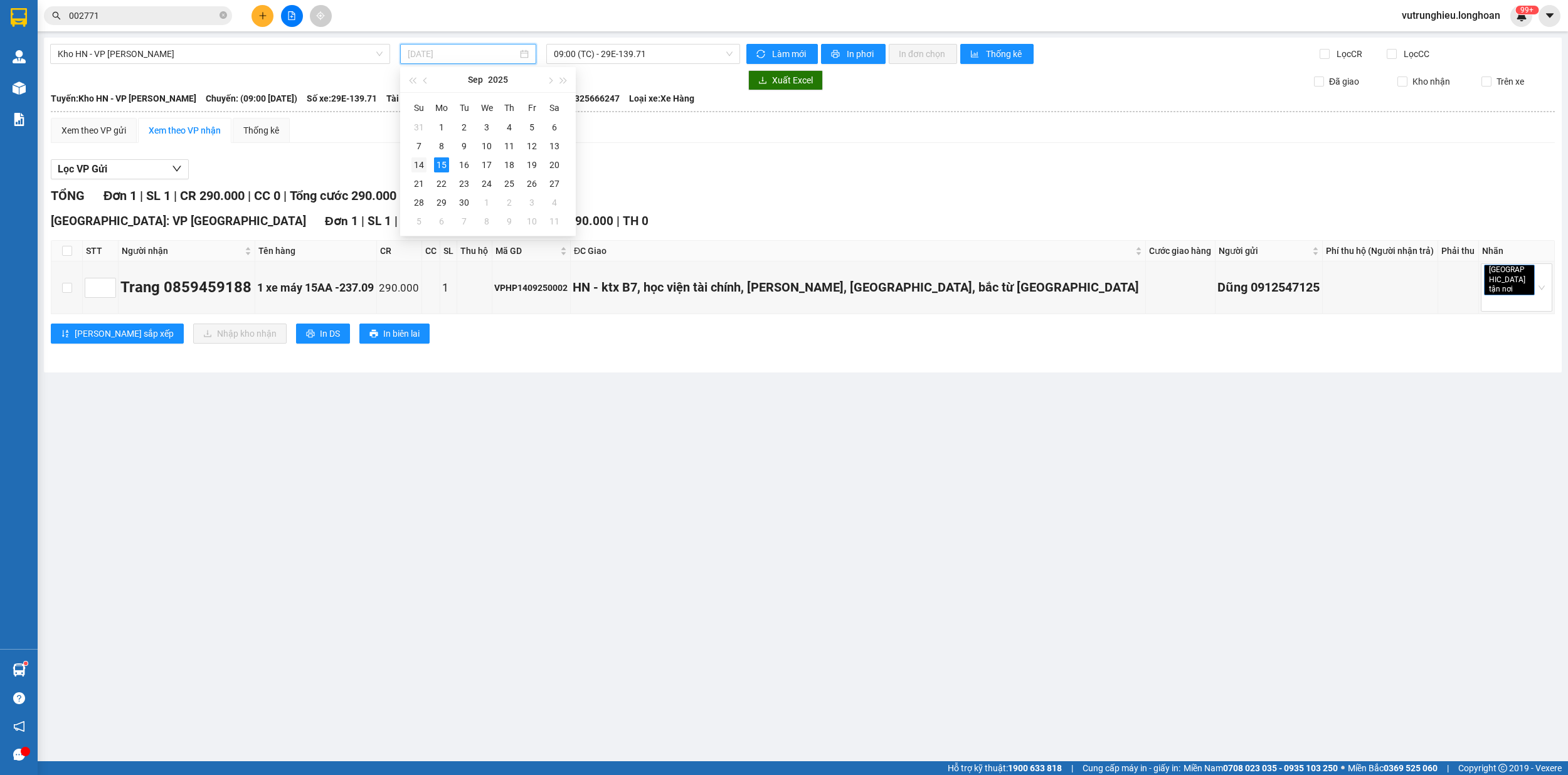
click at [423, 159] on div "14" at bounding box center [419, 165] width 15 height 15
type input "[DATE]"
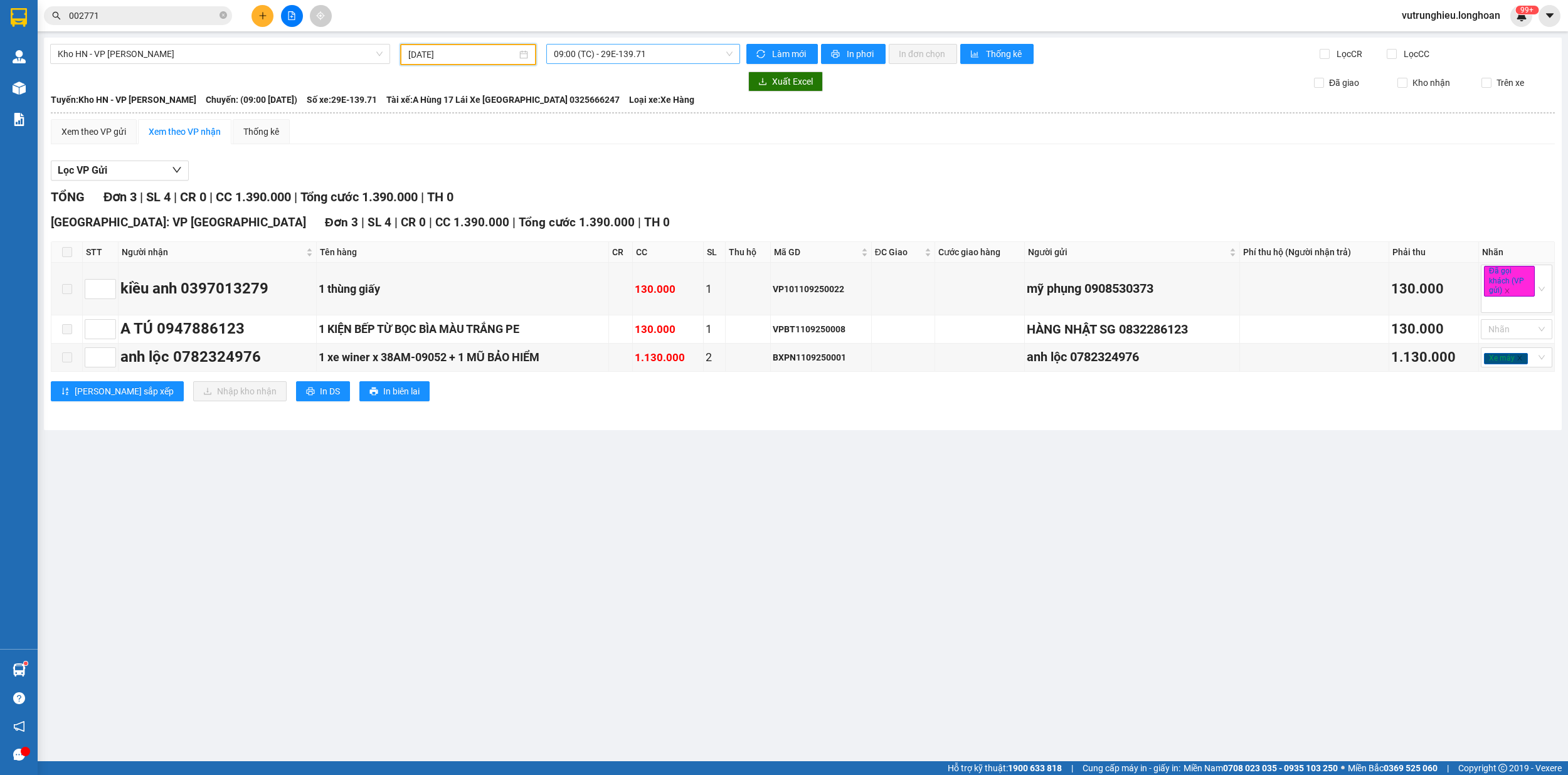
click at [580, 51] on span "09:00 (TC) - 29E-139.71" at bounding box center [643, 54] width 179 height 19
click at [593, 116] on div "15:00 (TC) - 29E-139.71" at bounding box center [602, 119] width 98 height 14
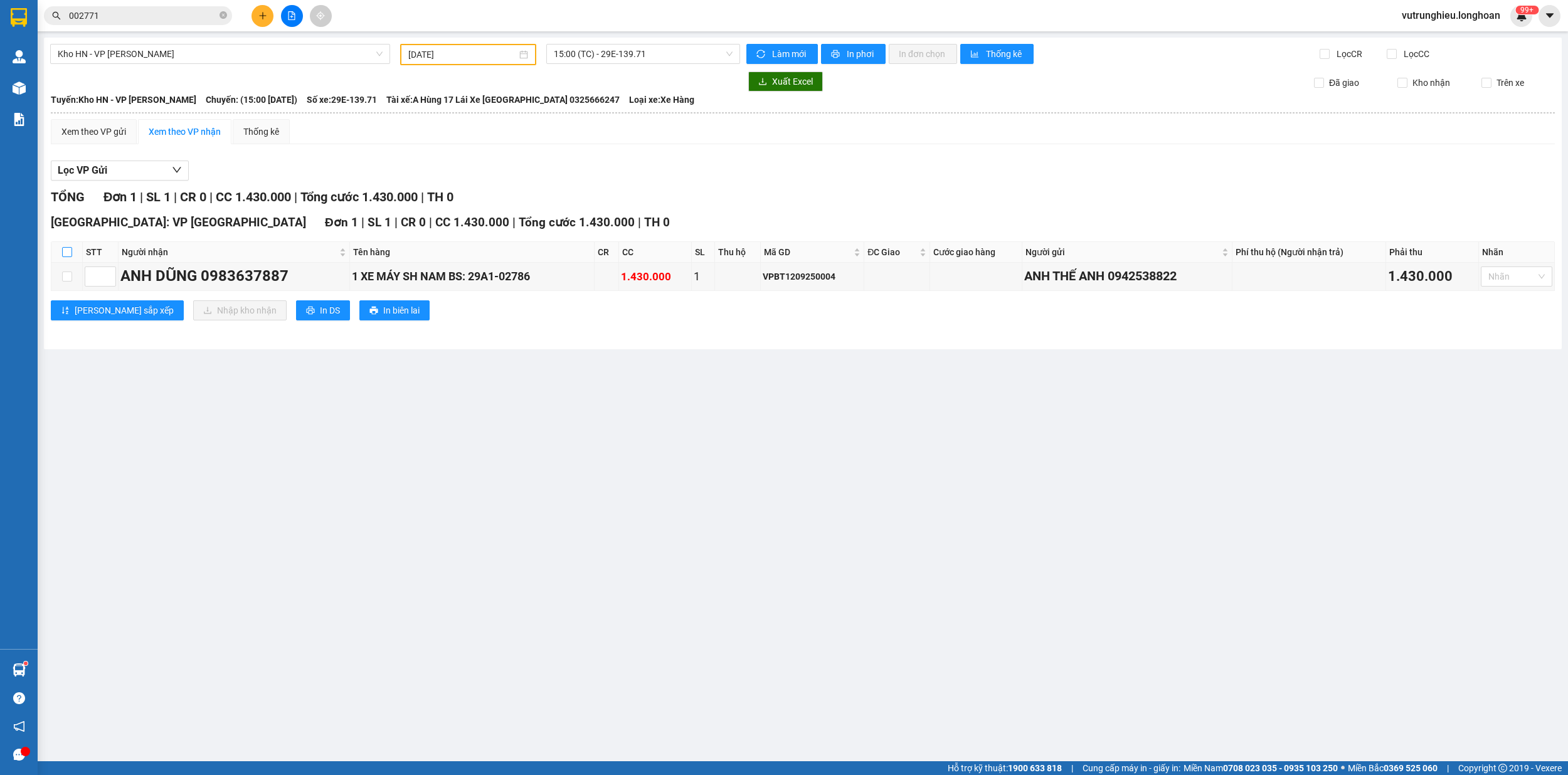
click at [64, 256] on input "checkbox" at bounding box center [67, 252] width 10 height 10
checkbox input "true"
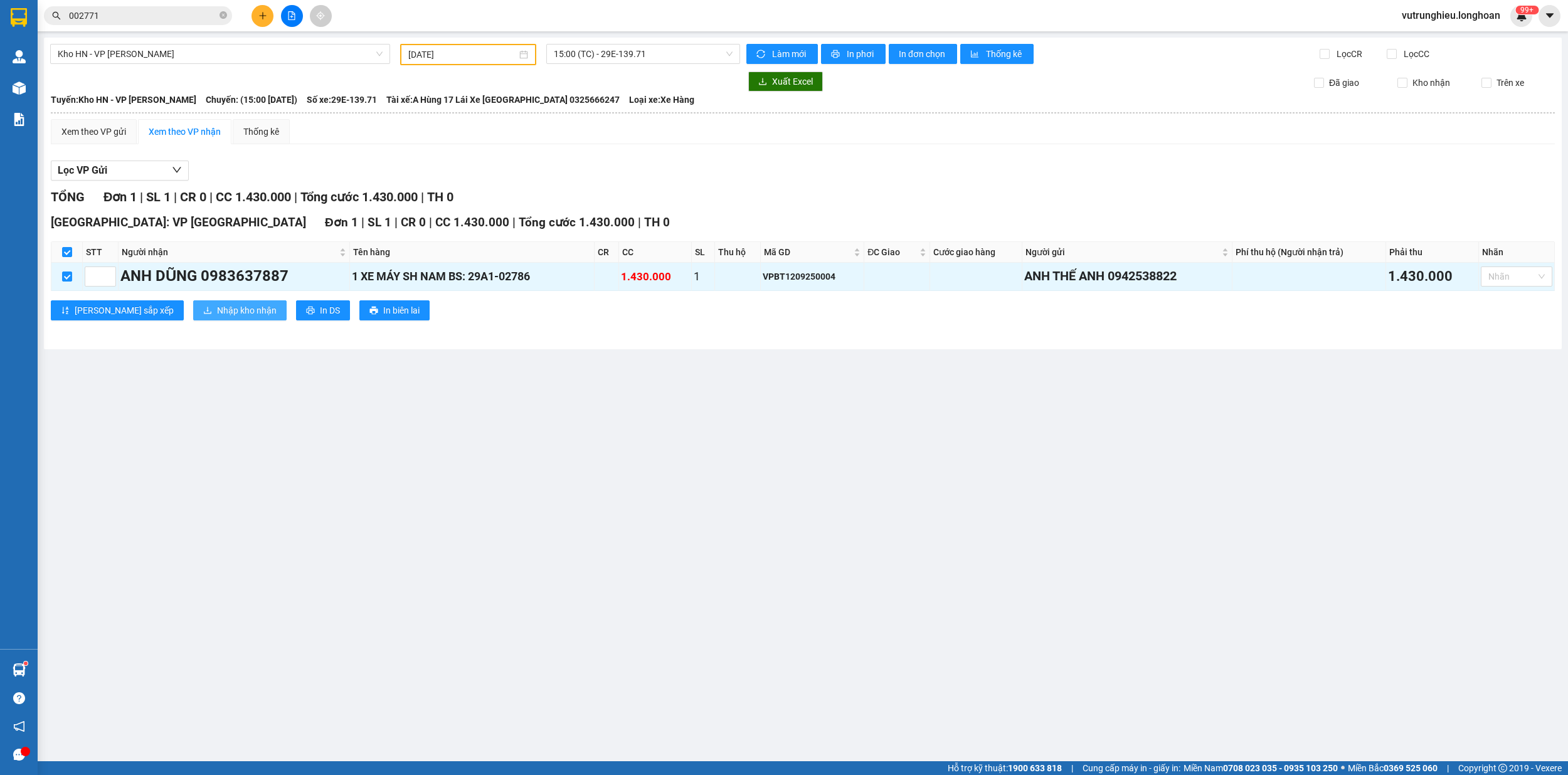
click at [217, 307] on span "Nhập kho nhận" at bounding box center [246, 310] width 60 height 14
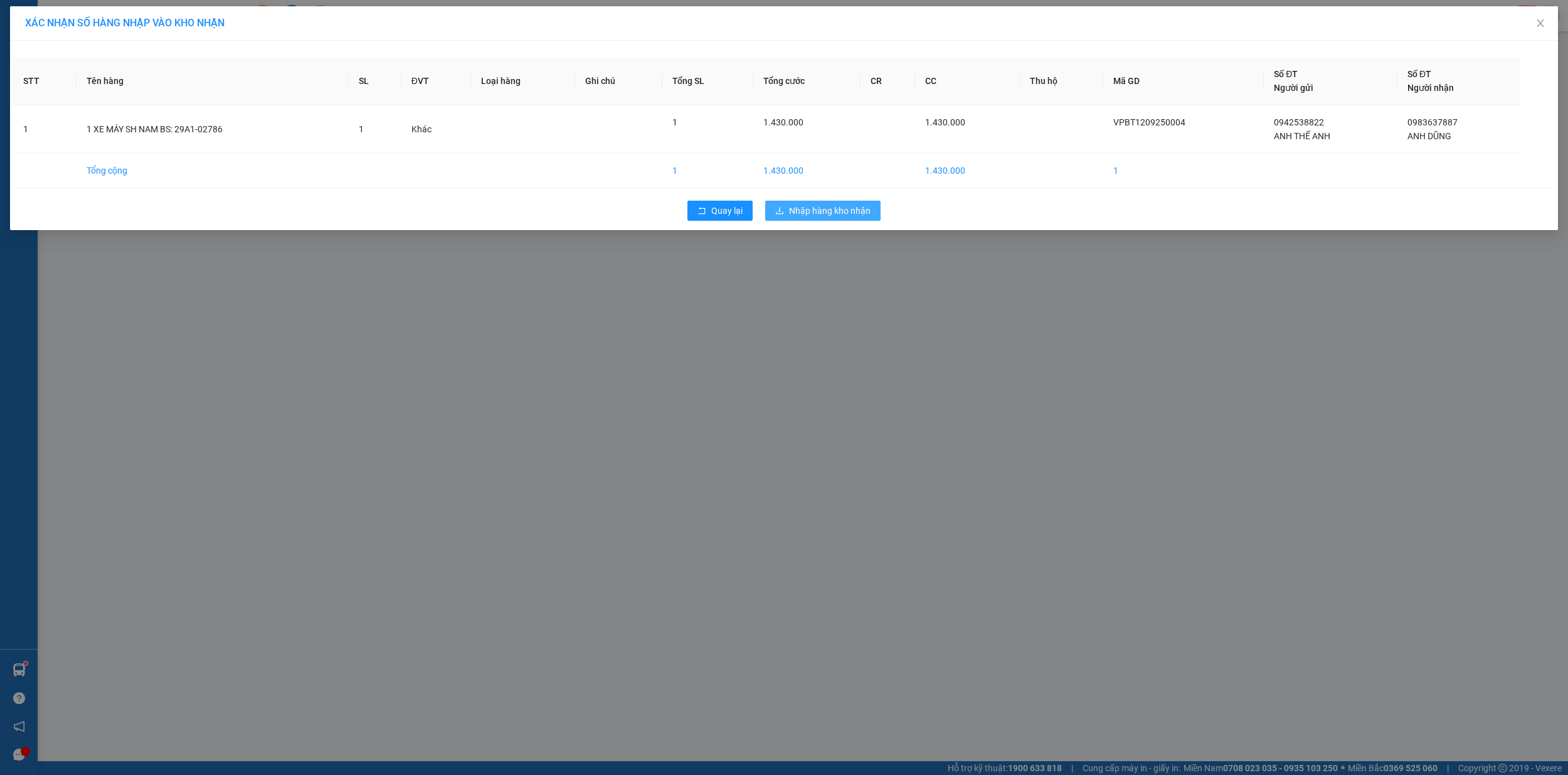
click at [844, 219] on button "Nhập hàng kho nhận" at bounding box center [823, 210] width 116 height 20
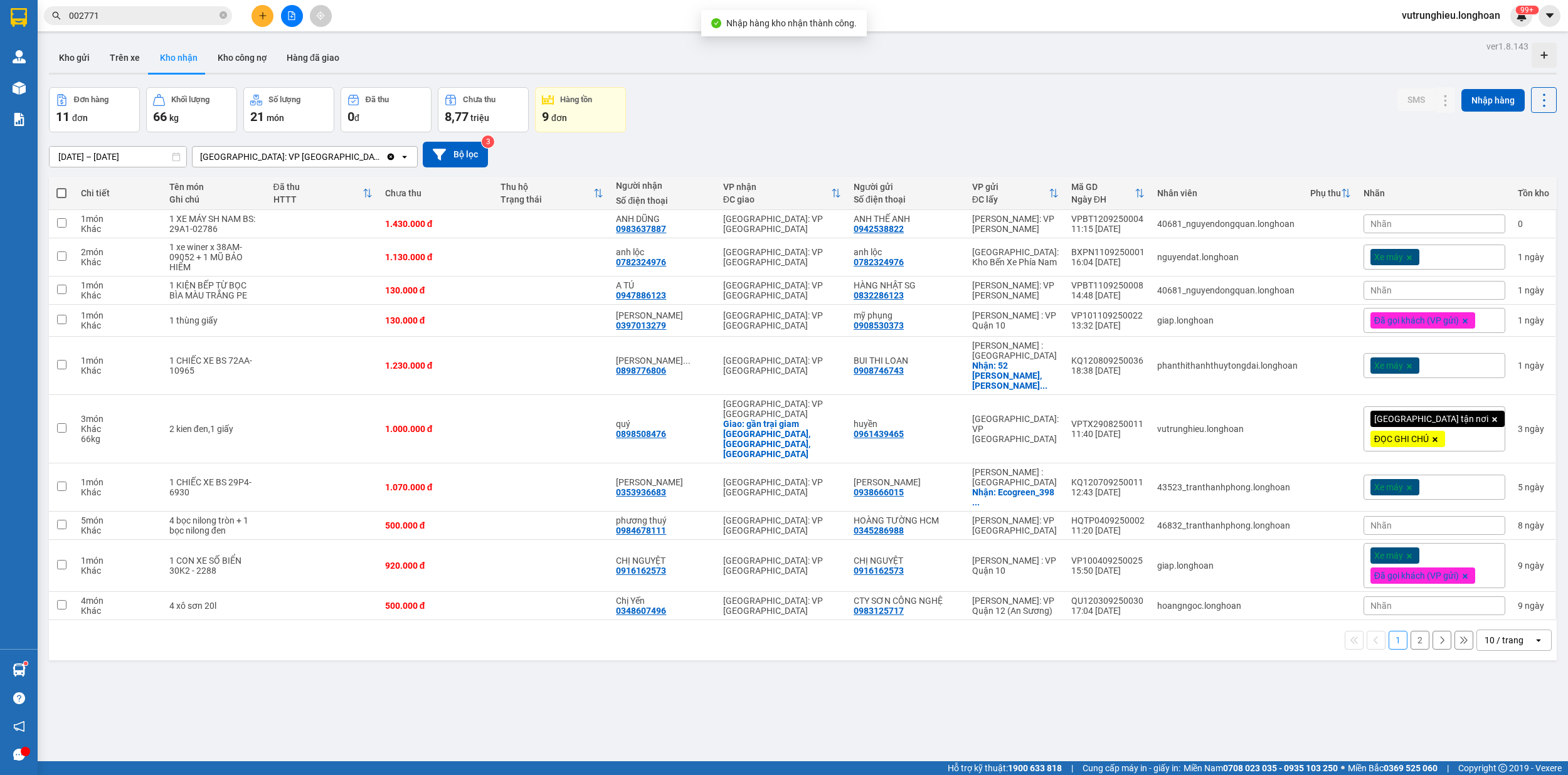
click at [290, 18] on icon "file-add" at bounding box center [292, 16] width 9 height 9
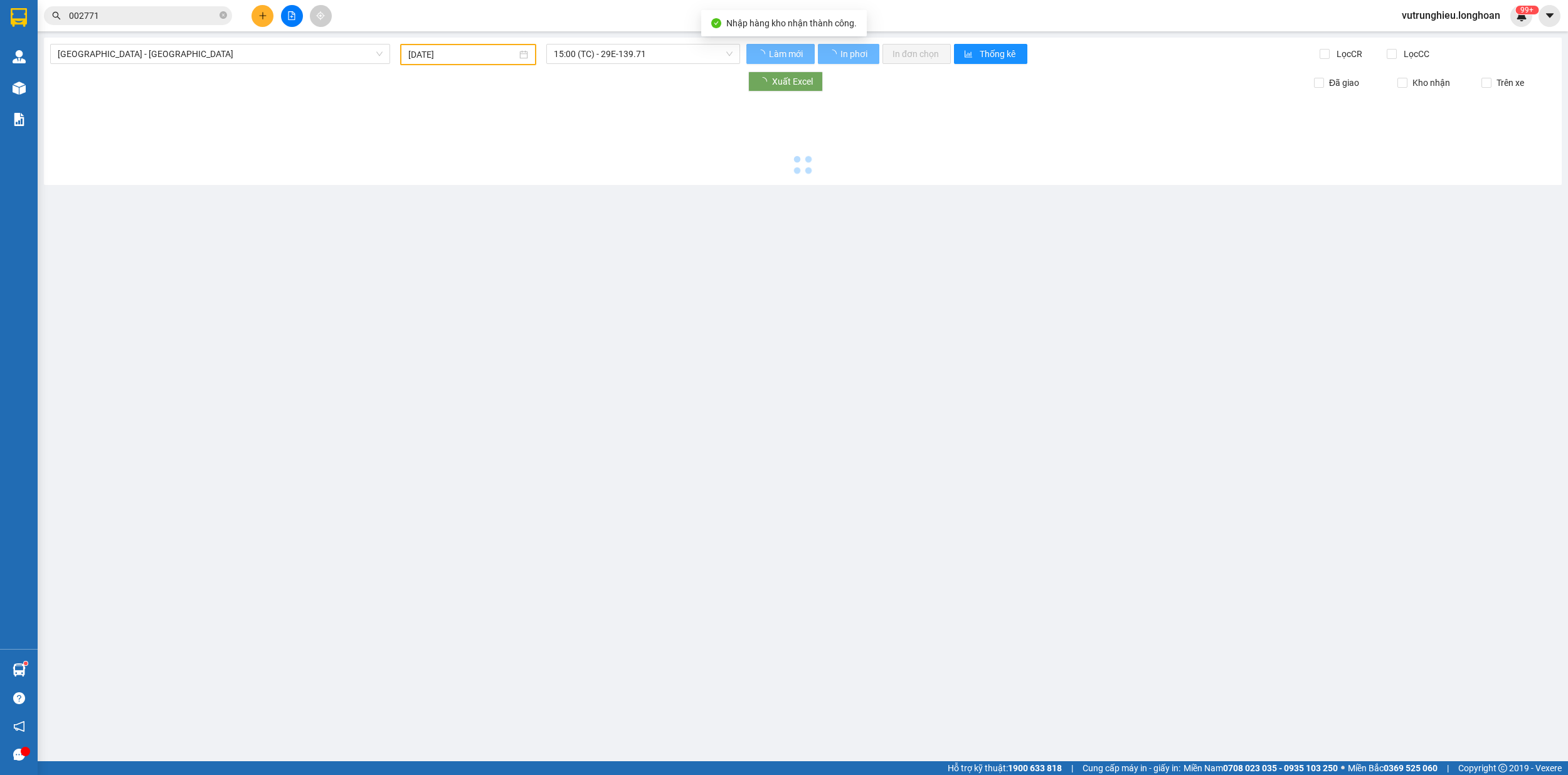
type input "[DATE]"
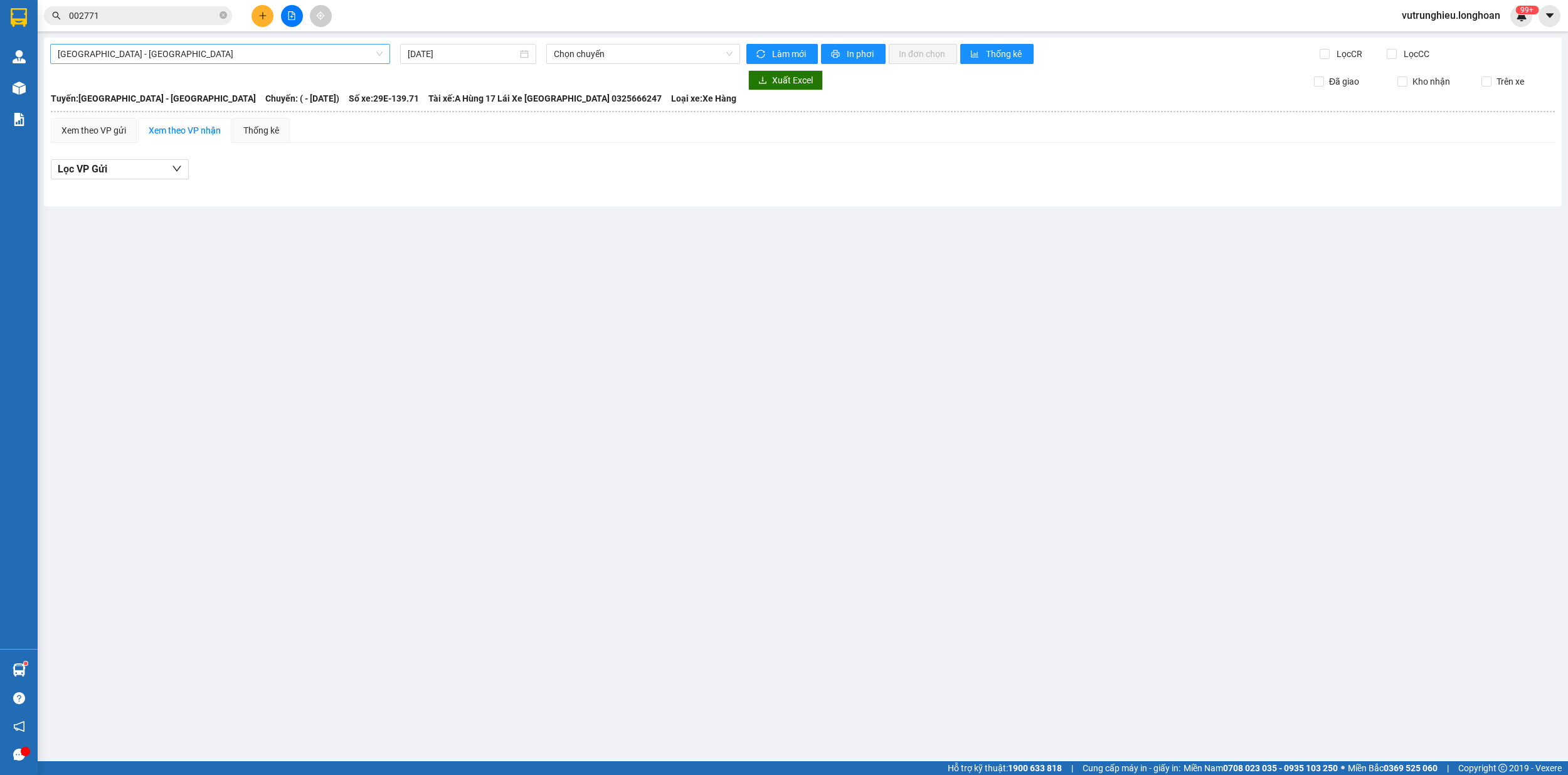
click at [241, 53] on span "[GEOGRAPHIC_DATA] - [GEOGRAPHIC_DATA]" at bounding box center [220, 54] width 325 height 19
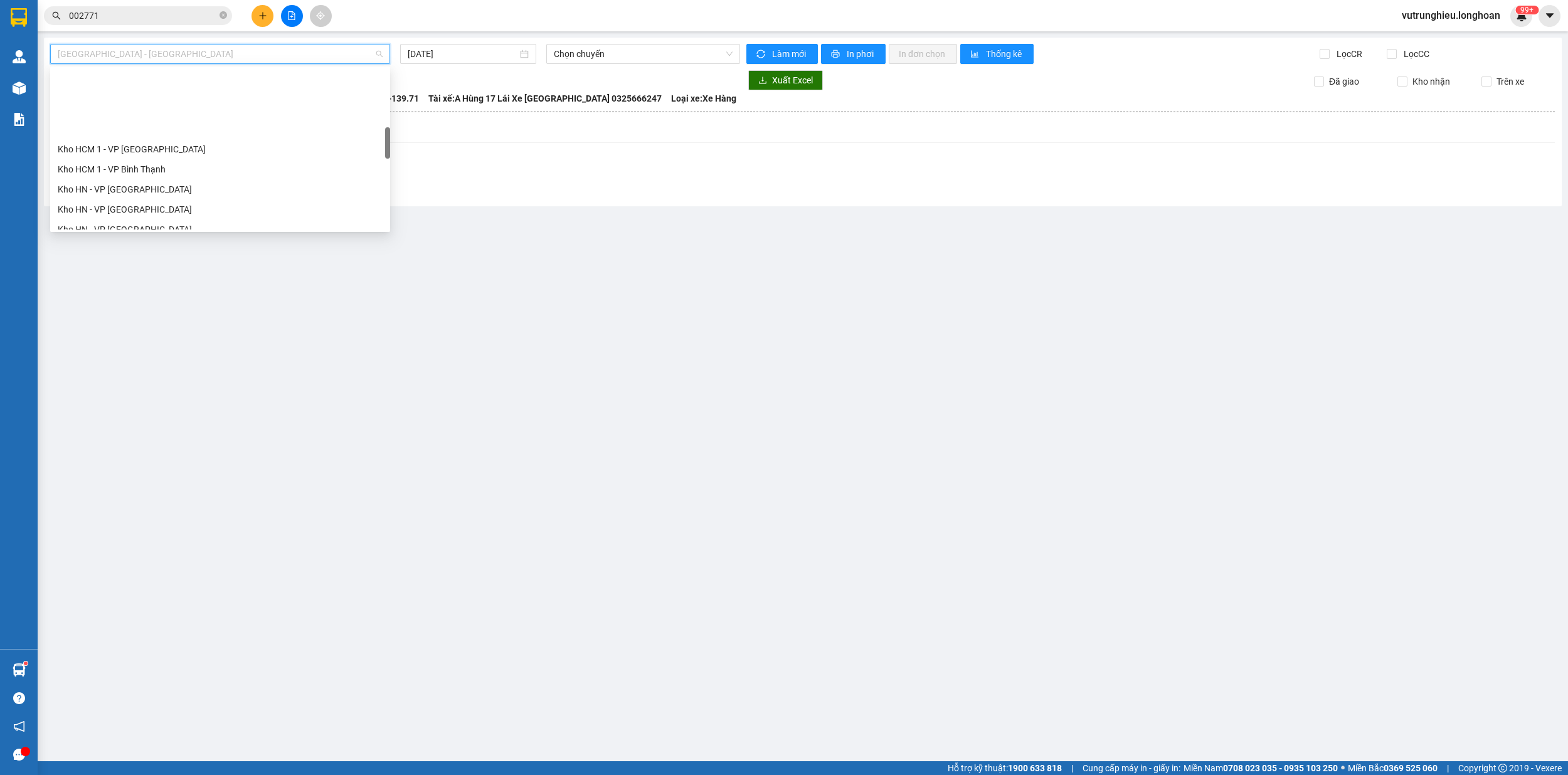
scroll to position [334, 0]
click at [149, 169] on div "Kho HN - VP [PERSON_NAME]" at bounding box center [220, 166] width 325 height 14
type input "[DATE]"
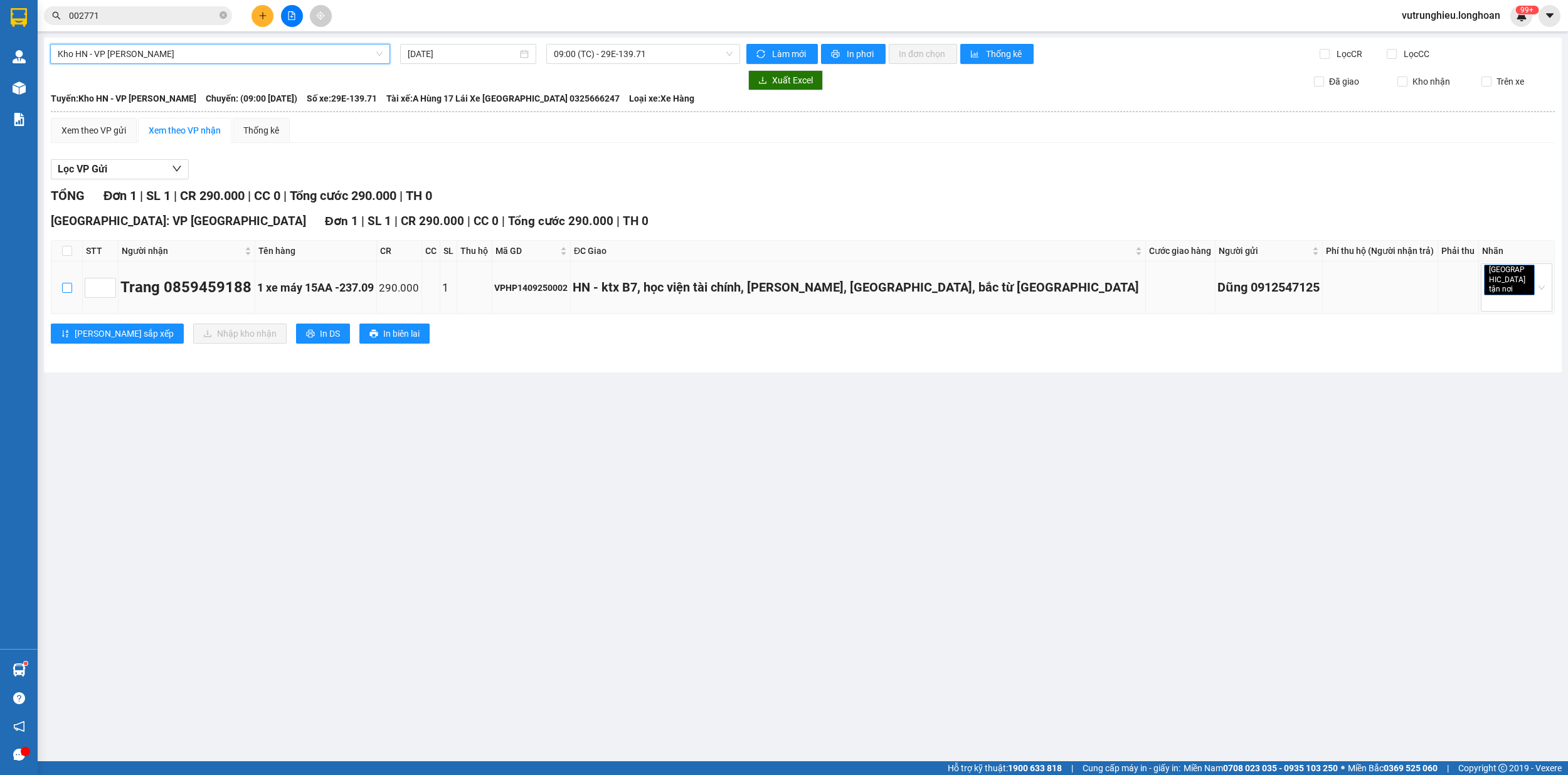
click at [62, 281] on label at bounding box center [67, 288] width 10 height 14
click at [62, 283] on input "checkbox" at bounding box center [67, 287] width 10 height 10
checkbox input "true"
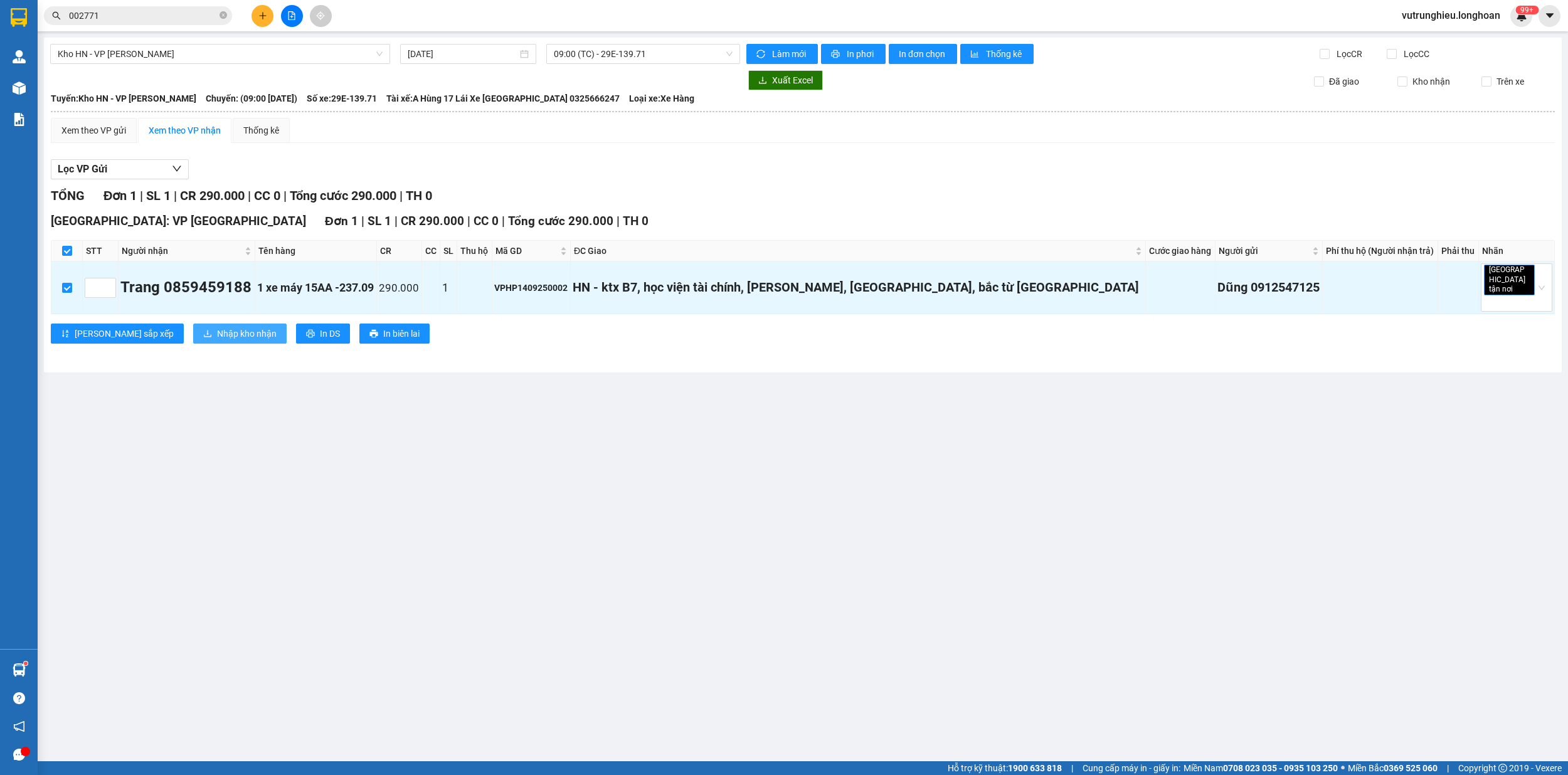
click at [217, 332] on span "Nhập kho nhận" at bounding box center [246, 333] width 60 height 14
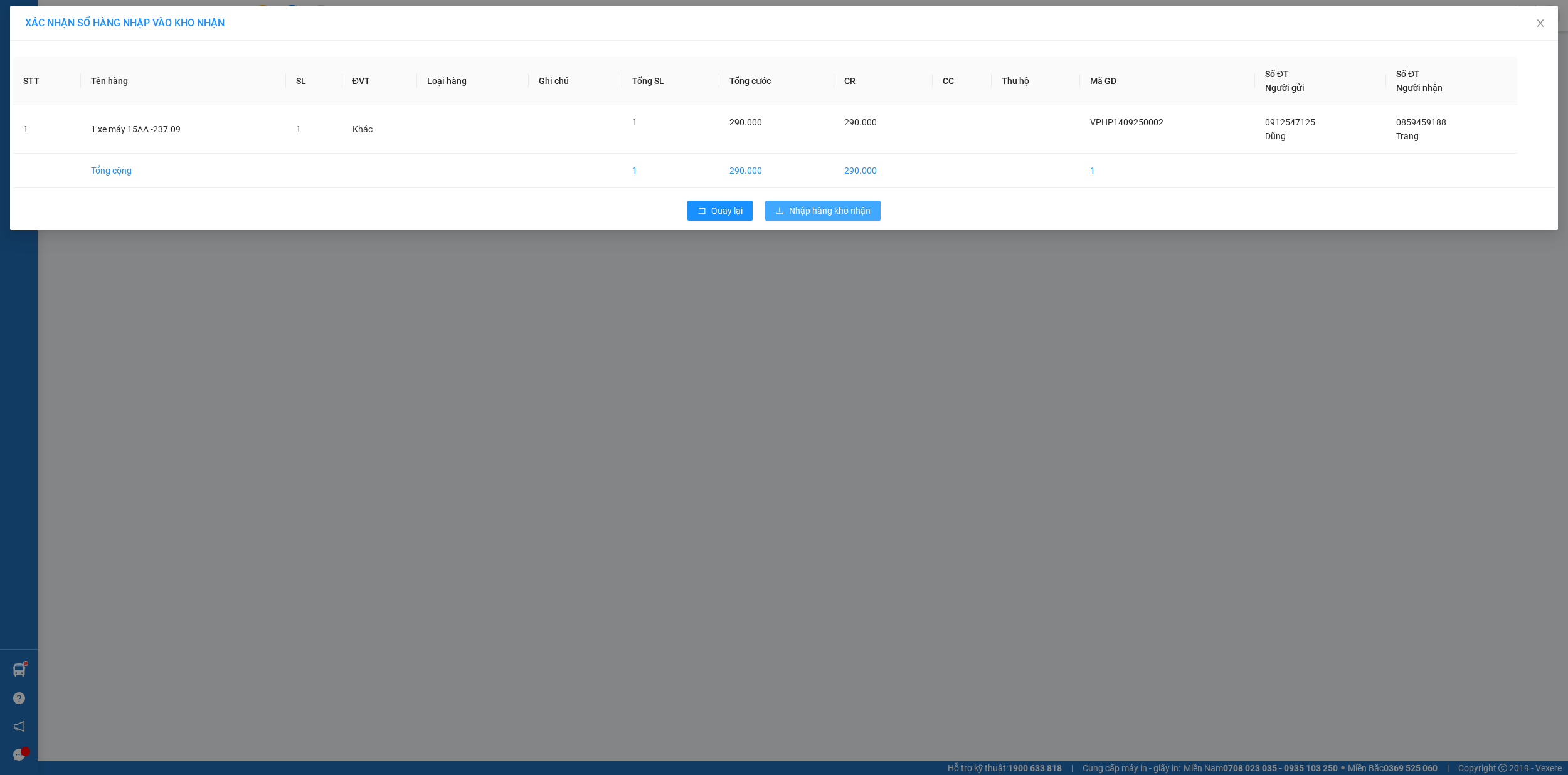
click at [828, 217] on span "Nhập hàng kho nhận" at bounding box center [829, 211] width 82 height 14
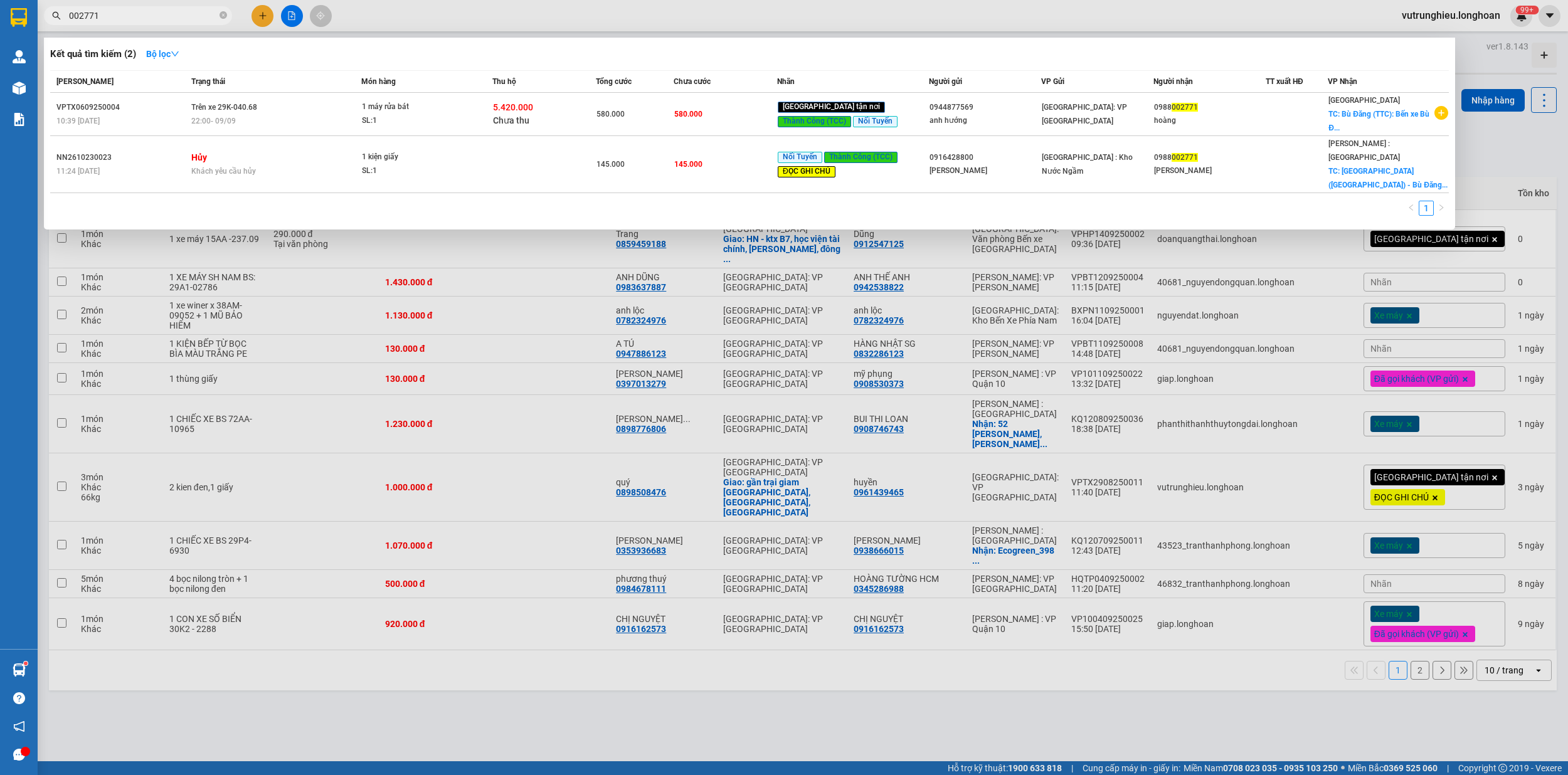
click at [112, 21] on input "002771" at bounding box center [143, 16] width 148 height 14
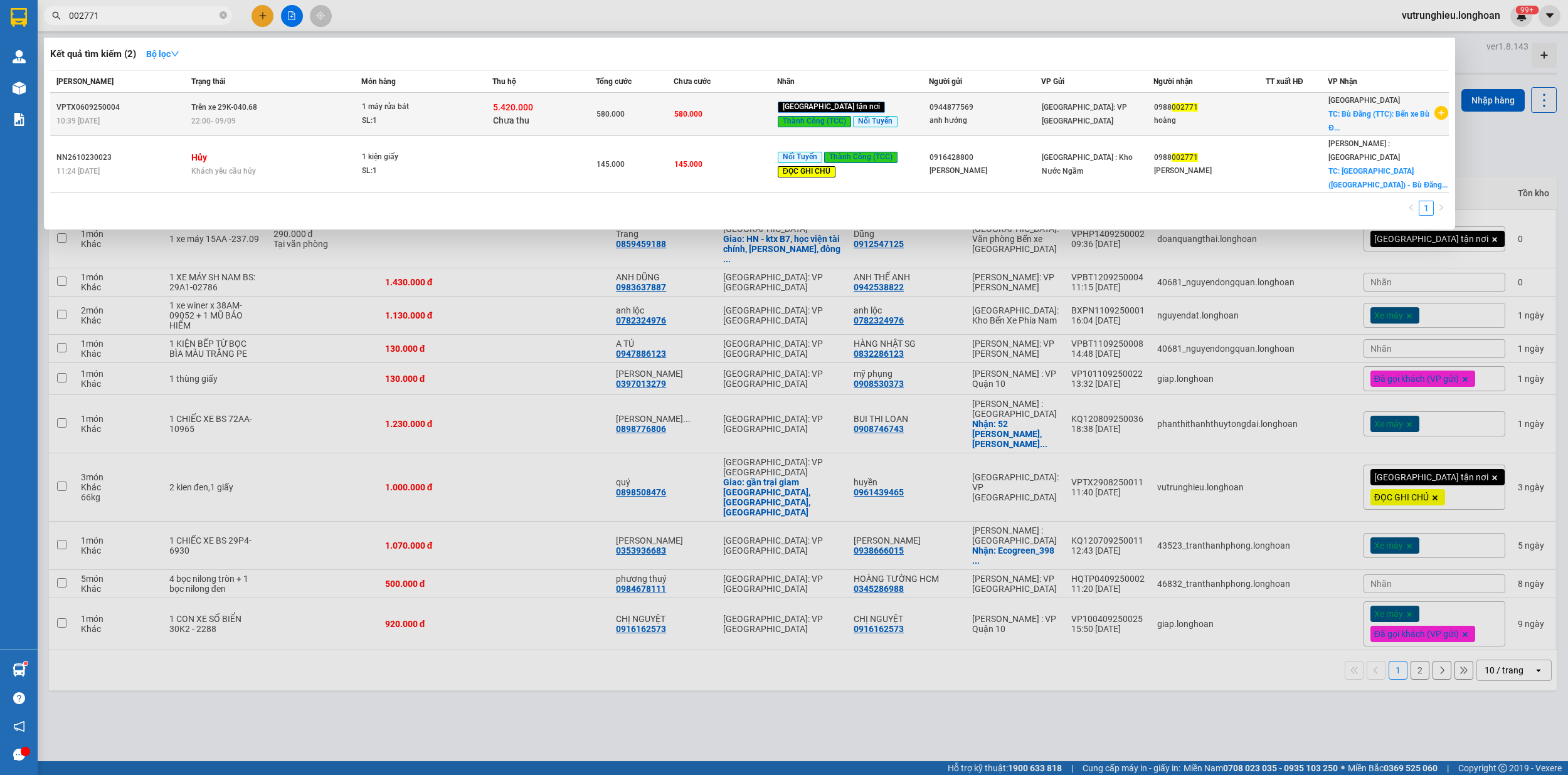
click at [295, 116] on div "22:00 [DATE]" at bounding box center [275, 121] width 169 height 14
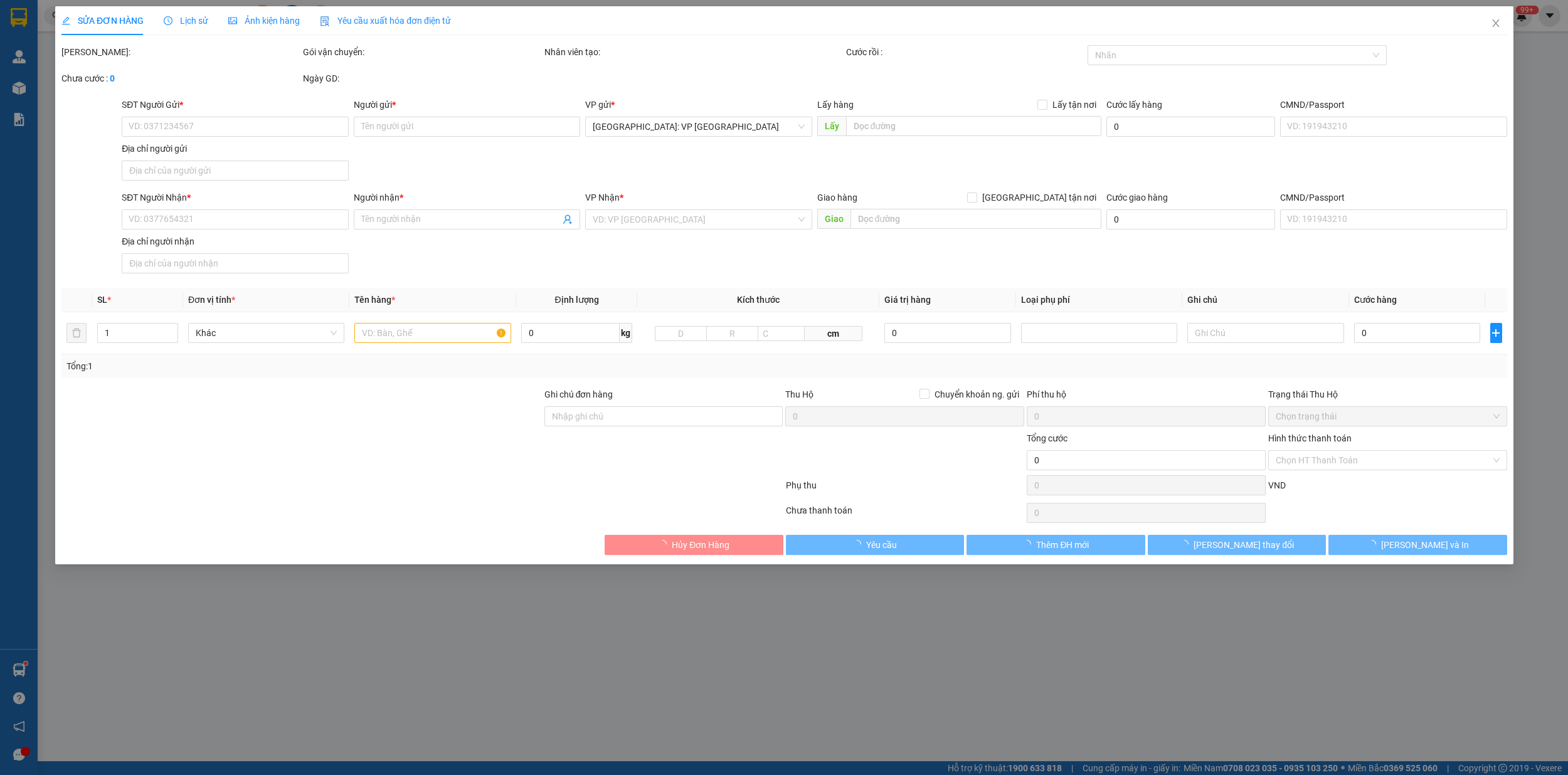
type input "0944877569"
type input "anh hướng"
type input "0988002771"
type input "hoàng"
checkbox input "true"
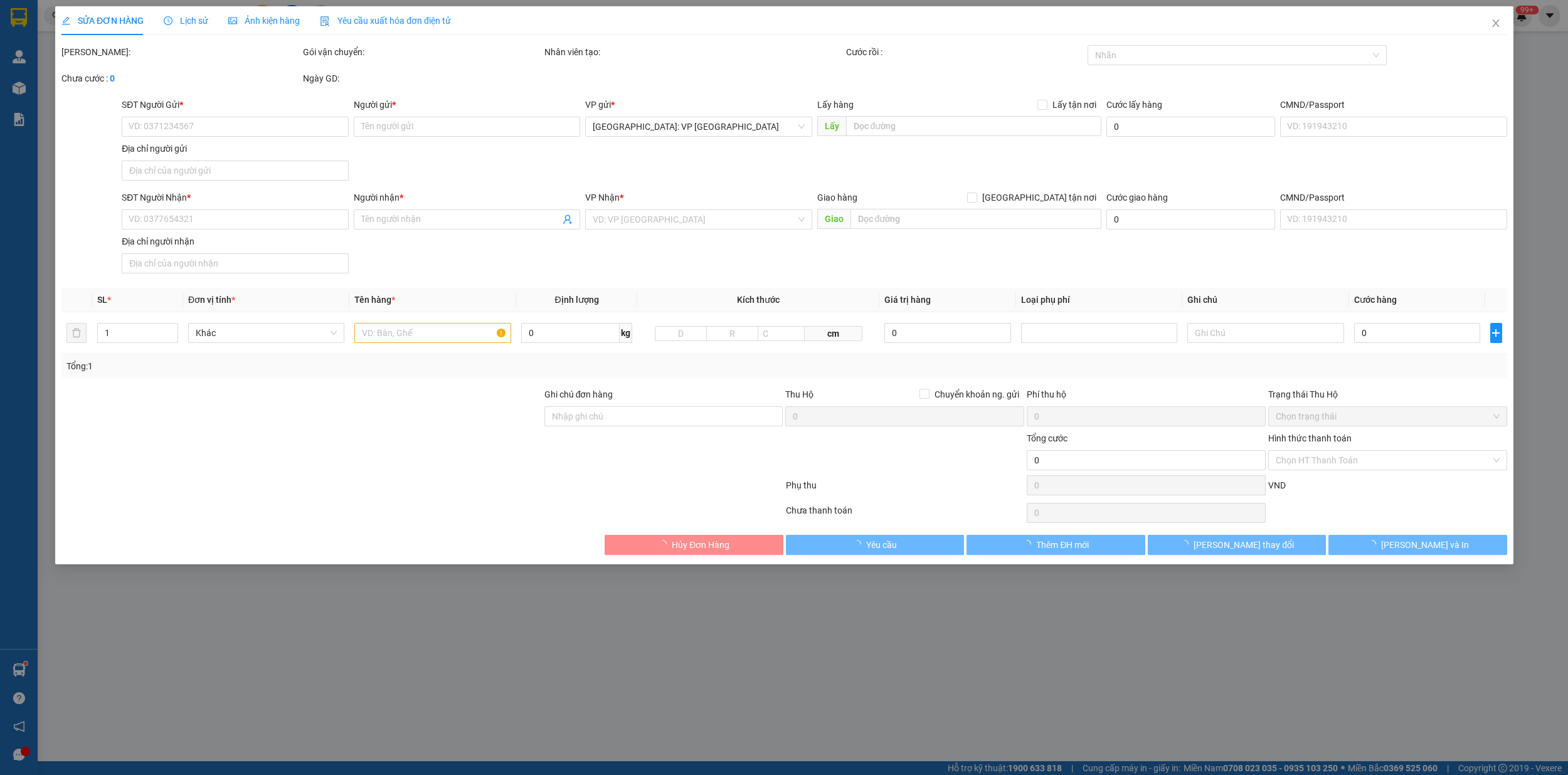
type input "Bù Đăng (TTC): Bến xe [GEOGRAPHIC_DATA], Quốc lộ 14, Xã [GEOGRAPHIC_DATA], [GEO…"
type input "nhẹ tay máy rửa bát"
type input "580.000"
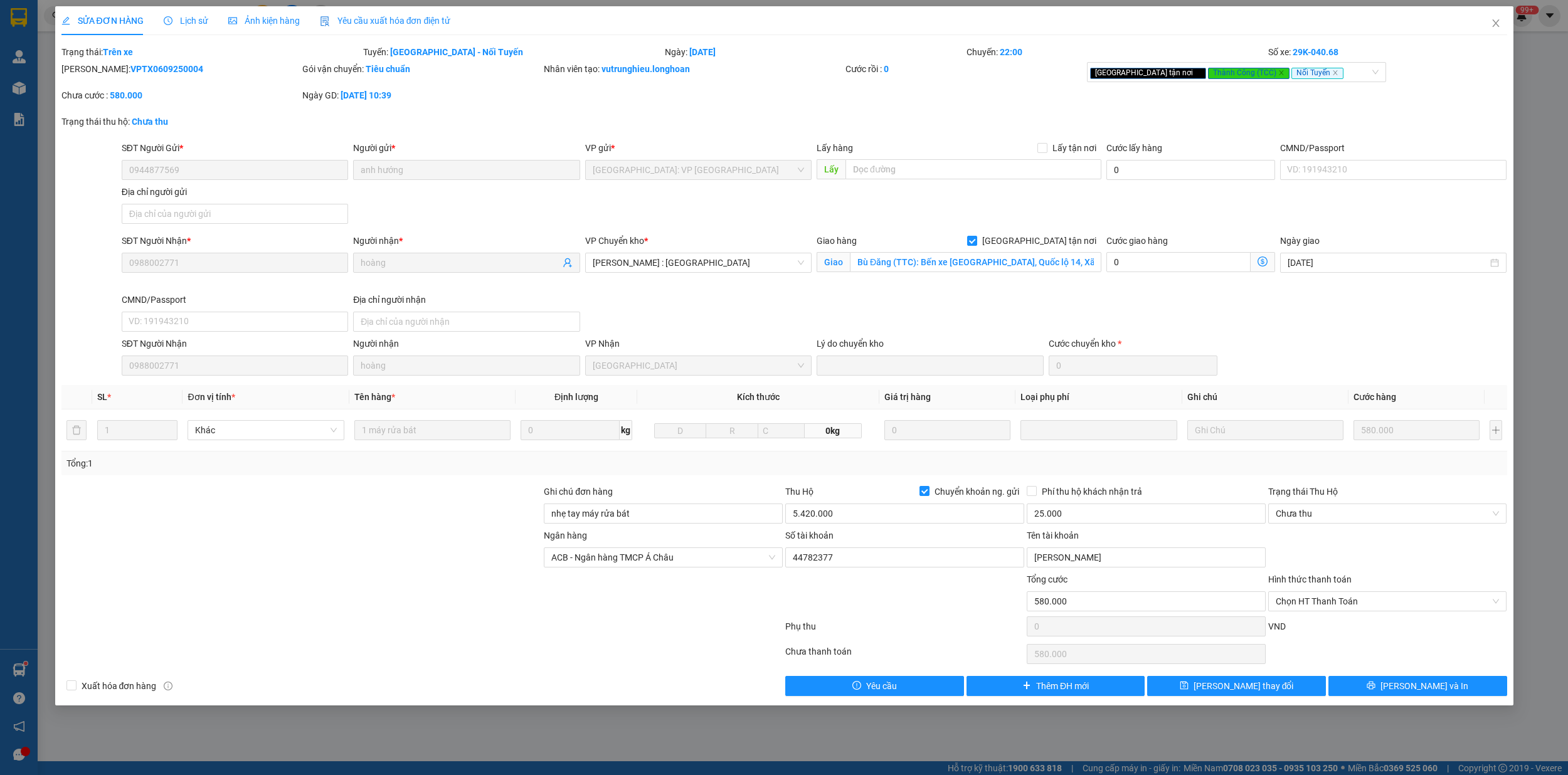
click at [193, 16] on span "Lịch sử" at bounding box center [185, 20] width 45 height 10
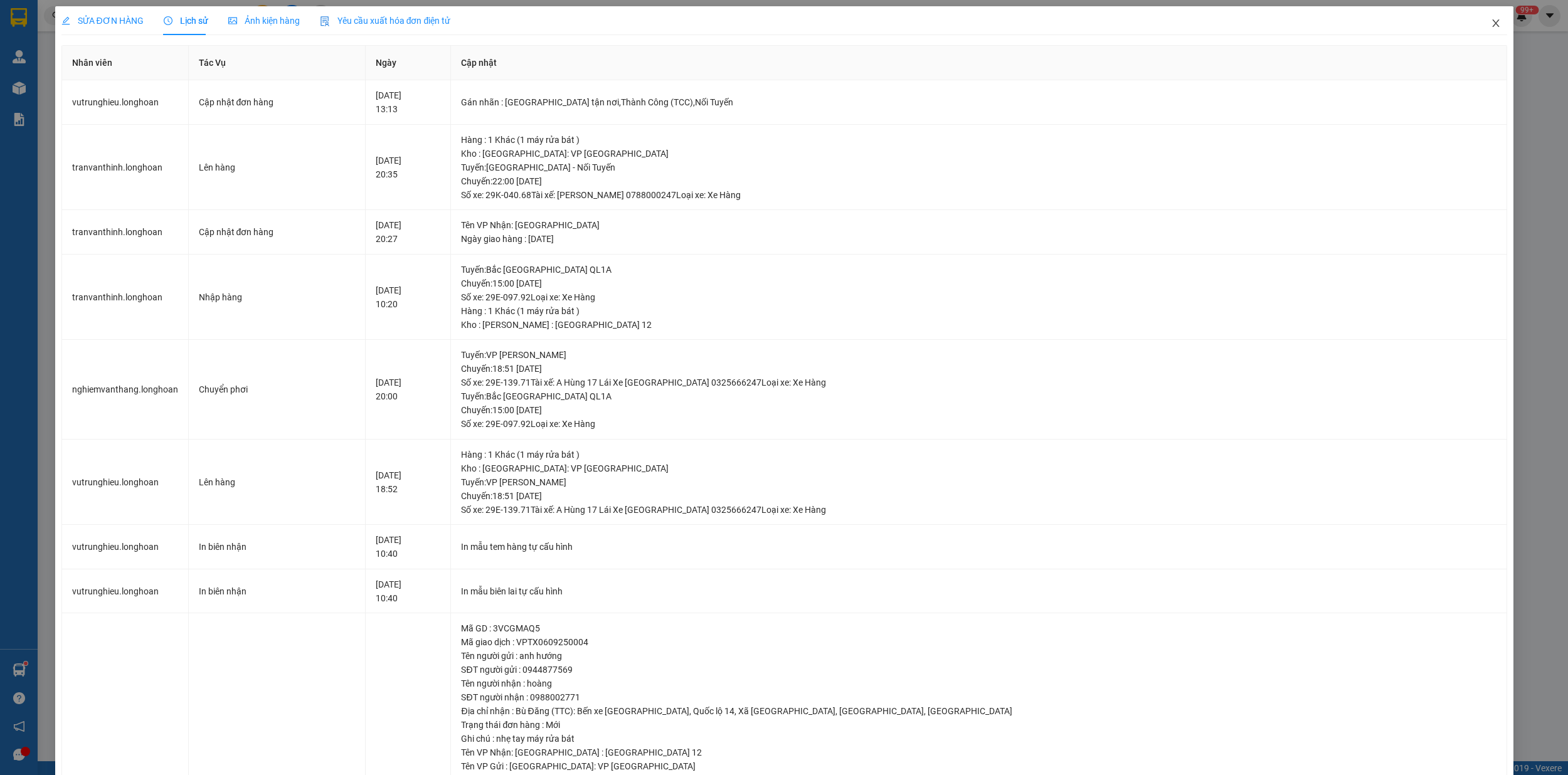
click at [1492, 27] on icon "close" at bounding box center [1495, 23] width 7 height 8
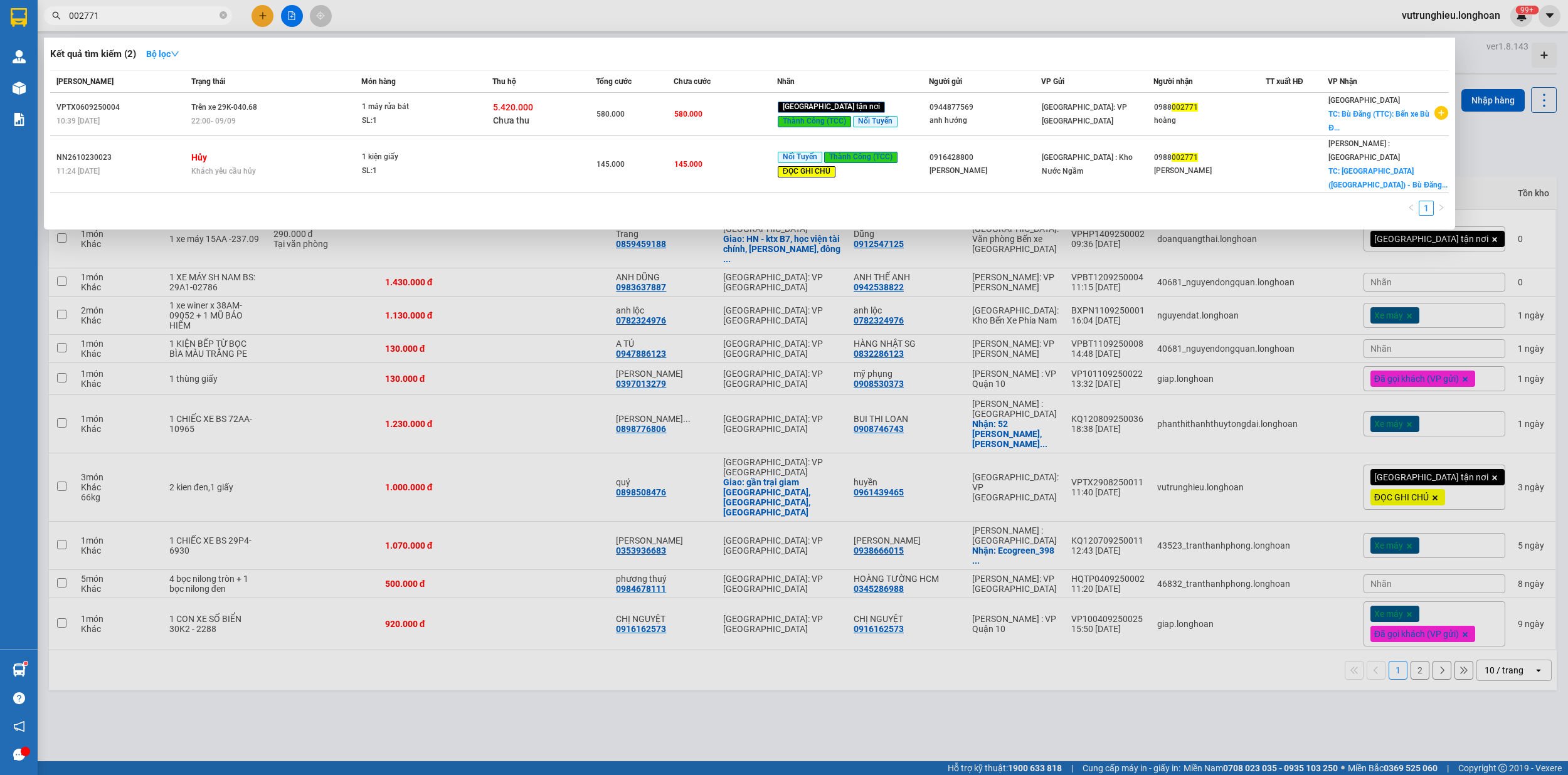
click at [154, 16] on input "002771" at bounding box center [143, 16] width 148 height 14
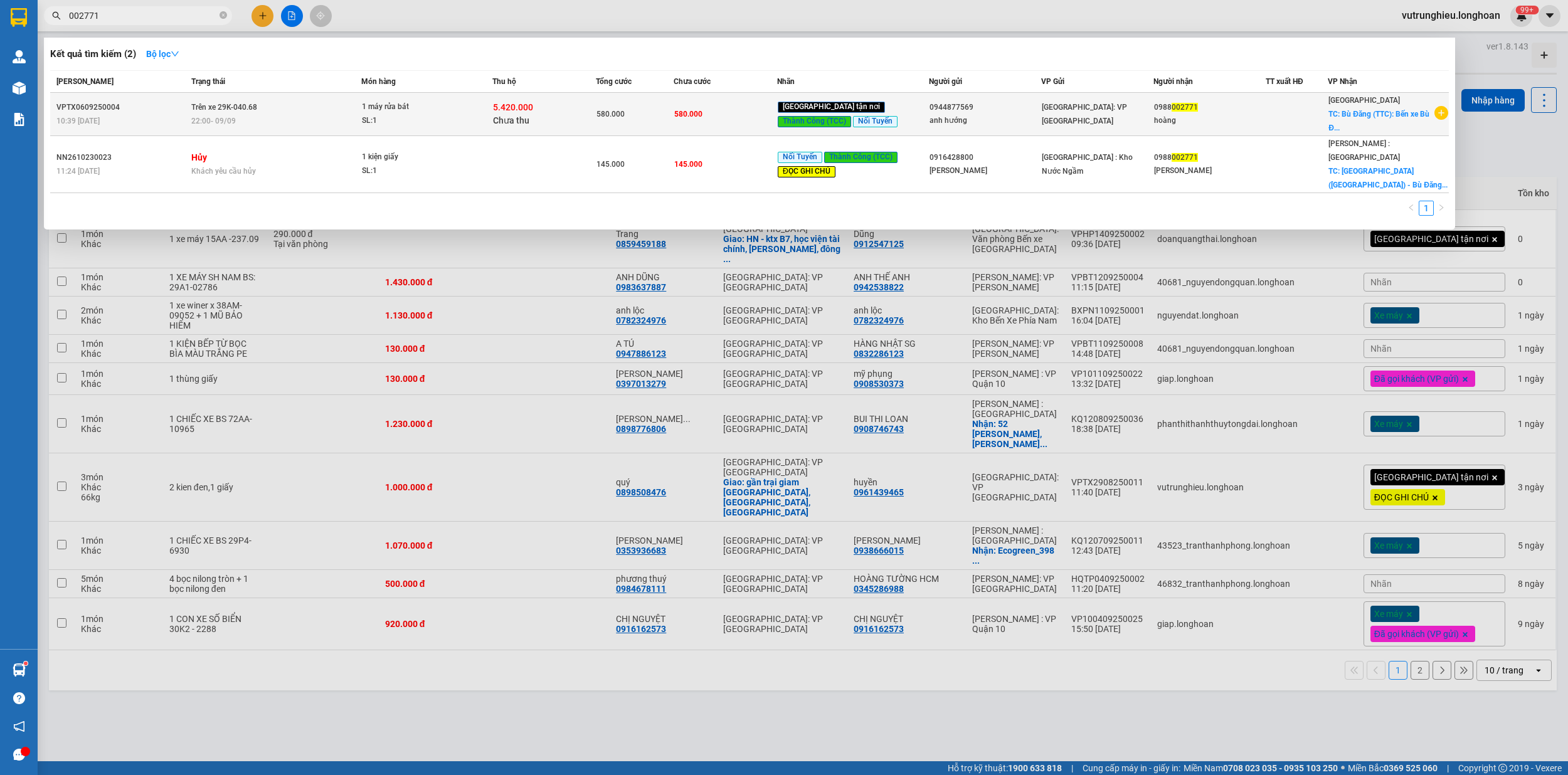
click at [276, 111] on td "Trên xe 29K-040.68 22:00 [DATE]" at bounding box center [274, 114] width 172 height 43
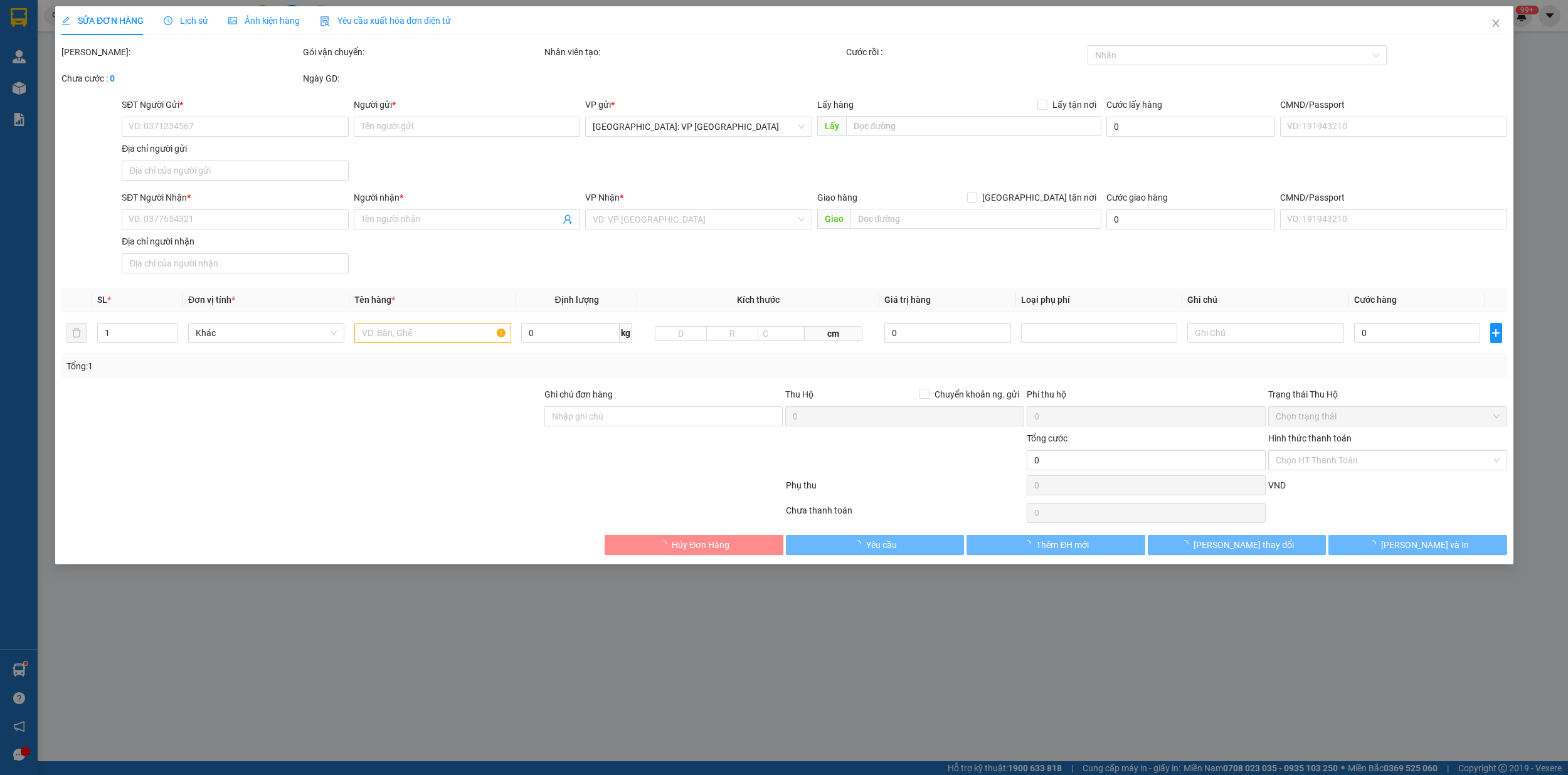
type input "0944877569"
type input "anh hướng"
type input "0988002771"
type input "hoàng"
checkbox input "true"
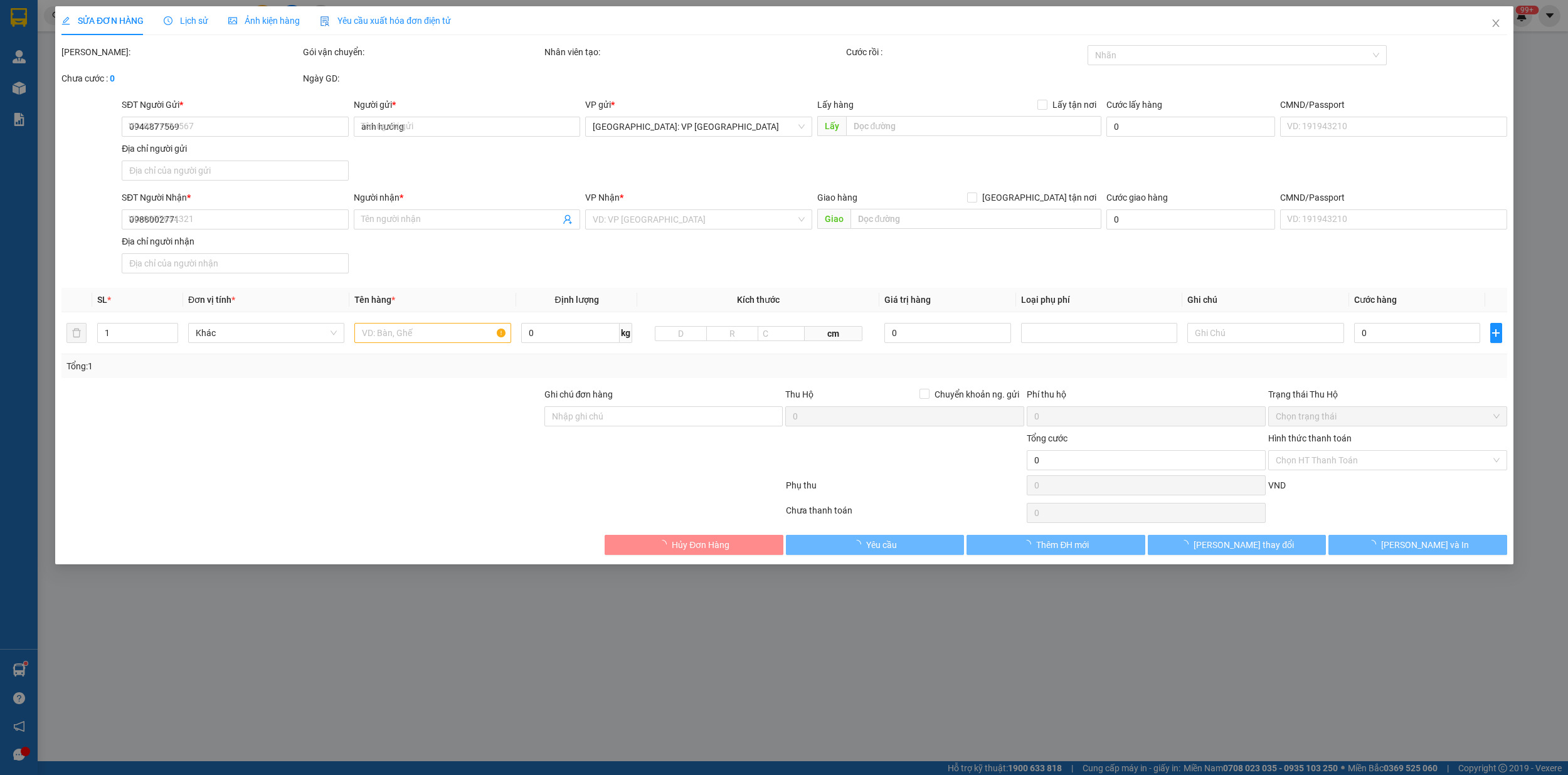
type input "Bù Đăng (TTC): Bến xe [GEOGRAPHIC_DATA], Quốc lộ 14, Xã [GEOGRAPHIC_DATA], [GEO…"
type input "nhẹ tay máy rửa bát"
type input "580.000"
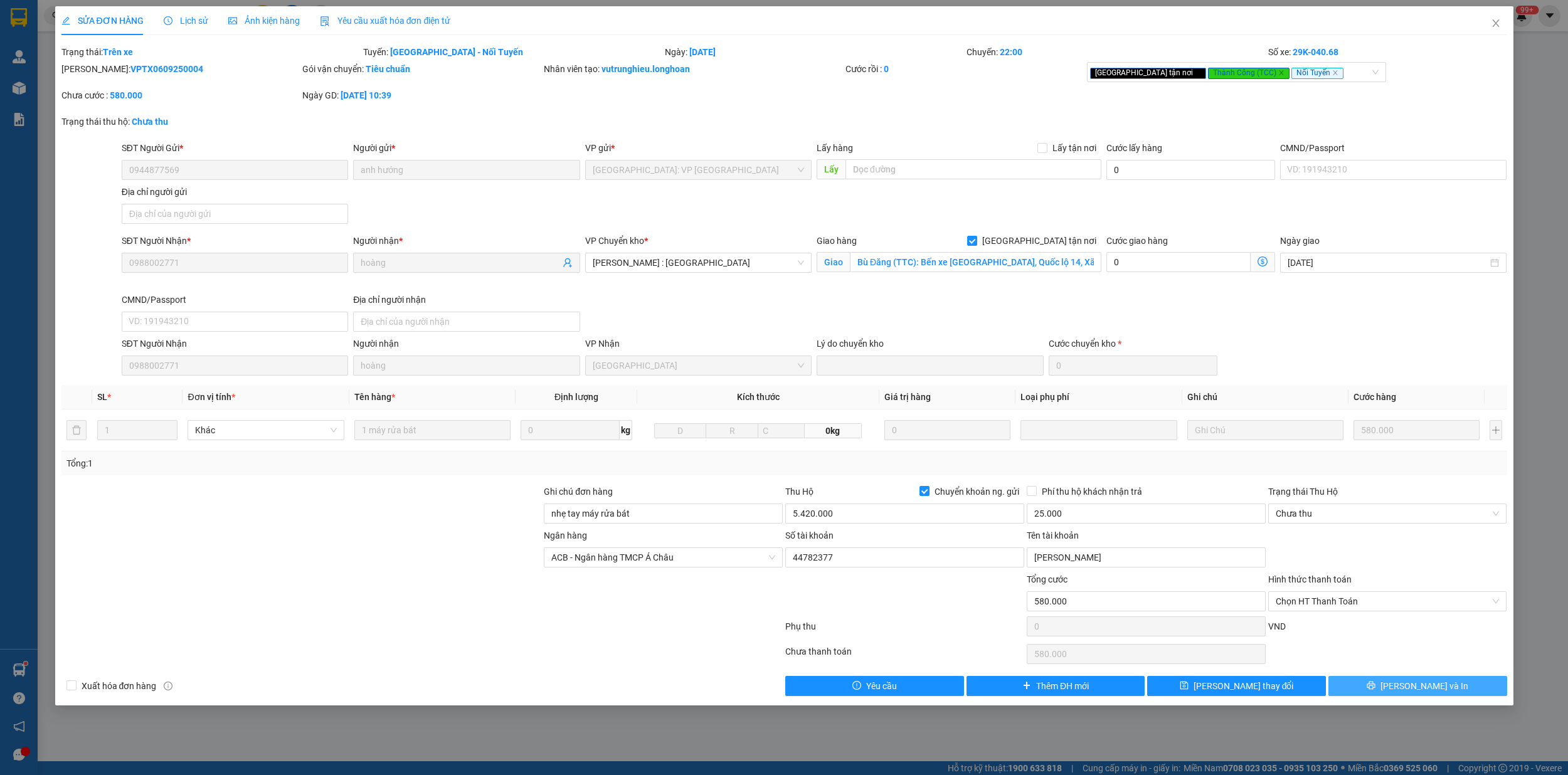
click at [1388, 687] on button "[PERSON_NAME] và In" at bounding box center [1418, 686] width 178 height 20
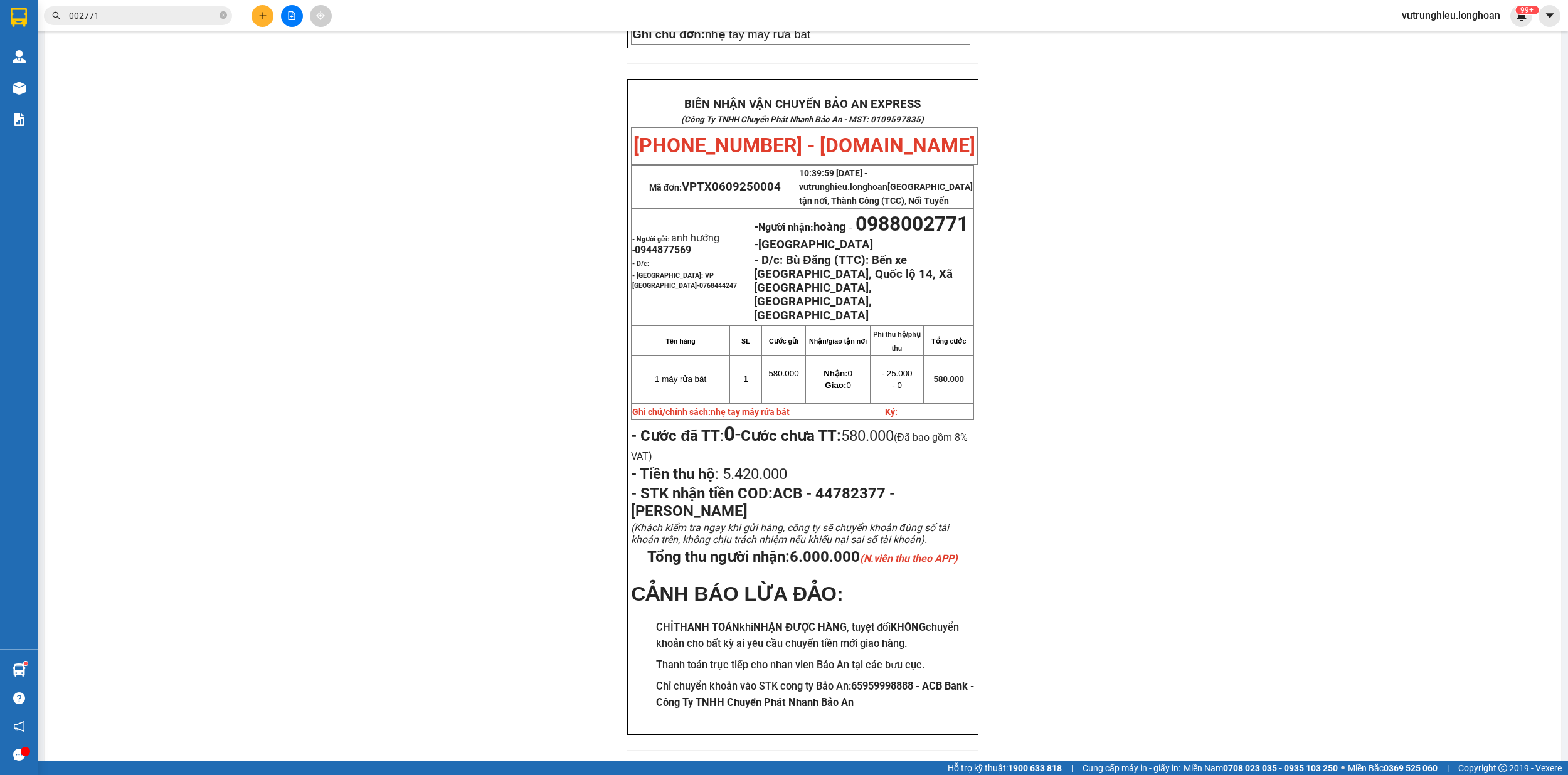
scroll to position [497, 0]
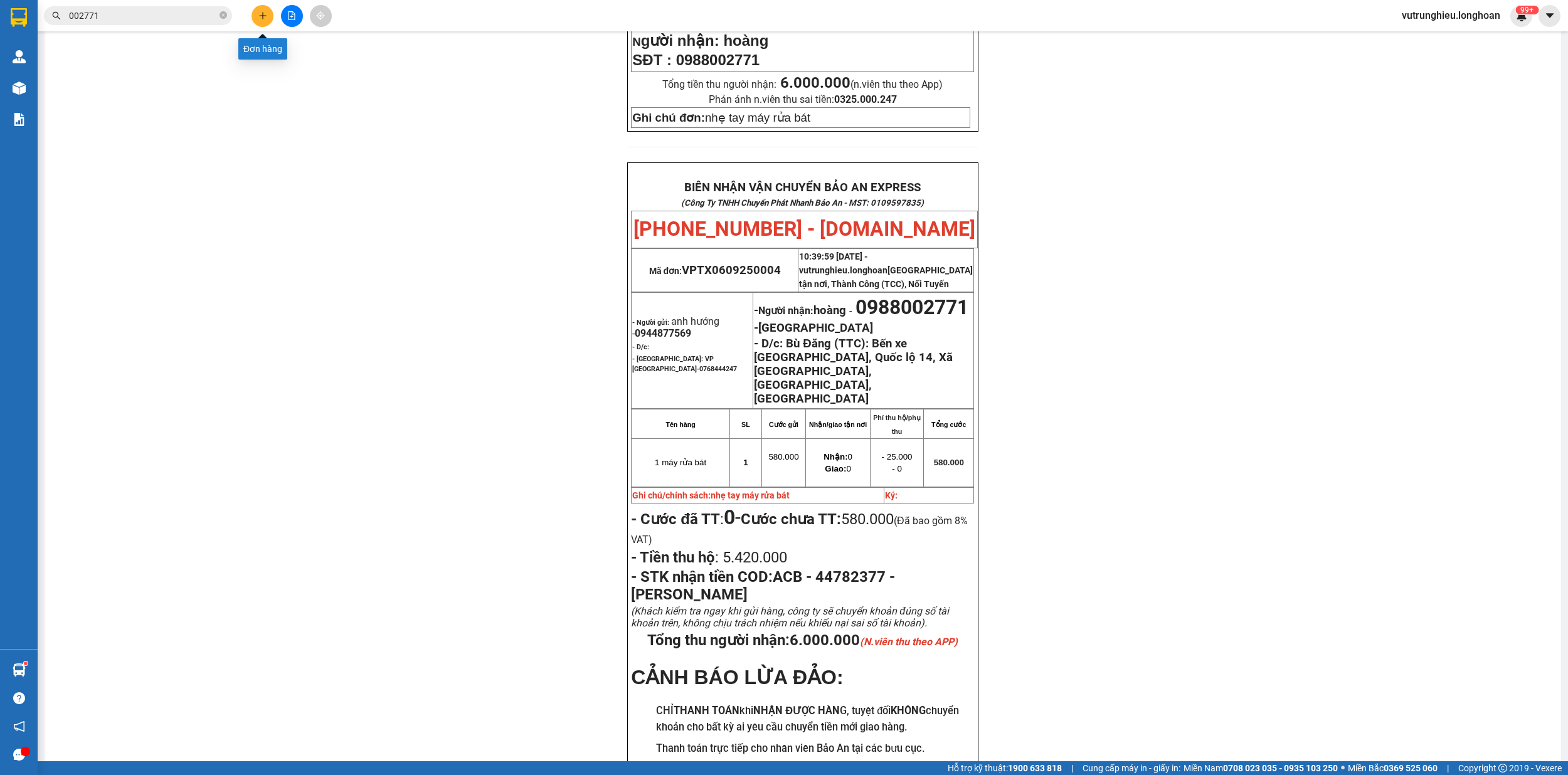
click at [270, 21] on button at bounding box center [262, 16] width 22 height 22
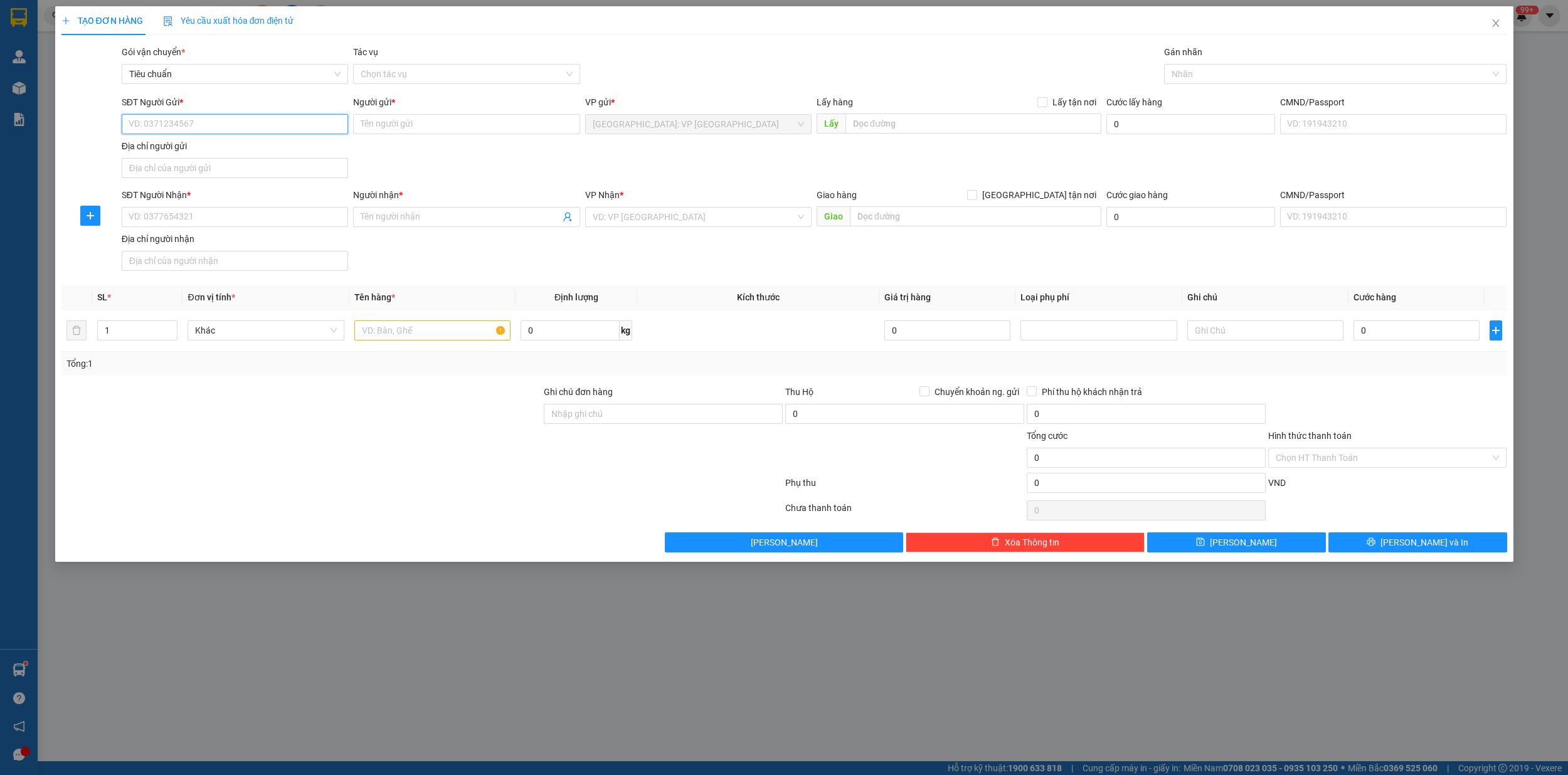
click at [209, 123] on input "SĐT Người Gửi *" at bounding box center [234, 124] width 226 height 20
type input "0778706969"
click at [203, 149] on div "0778706969 - tuấn" at bounding box center [235, 150] width 212 height 14
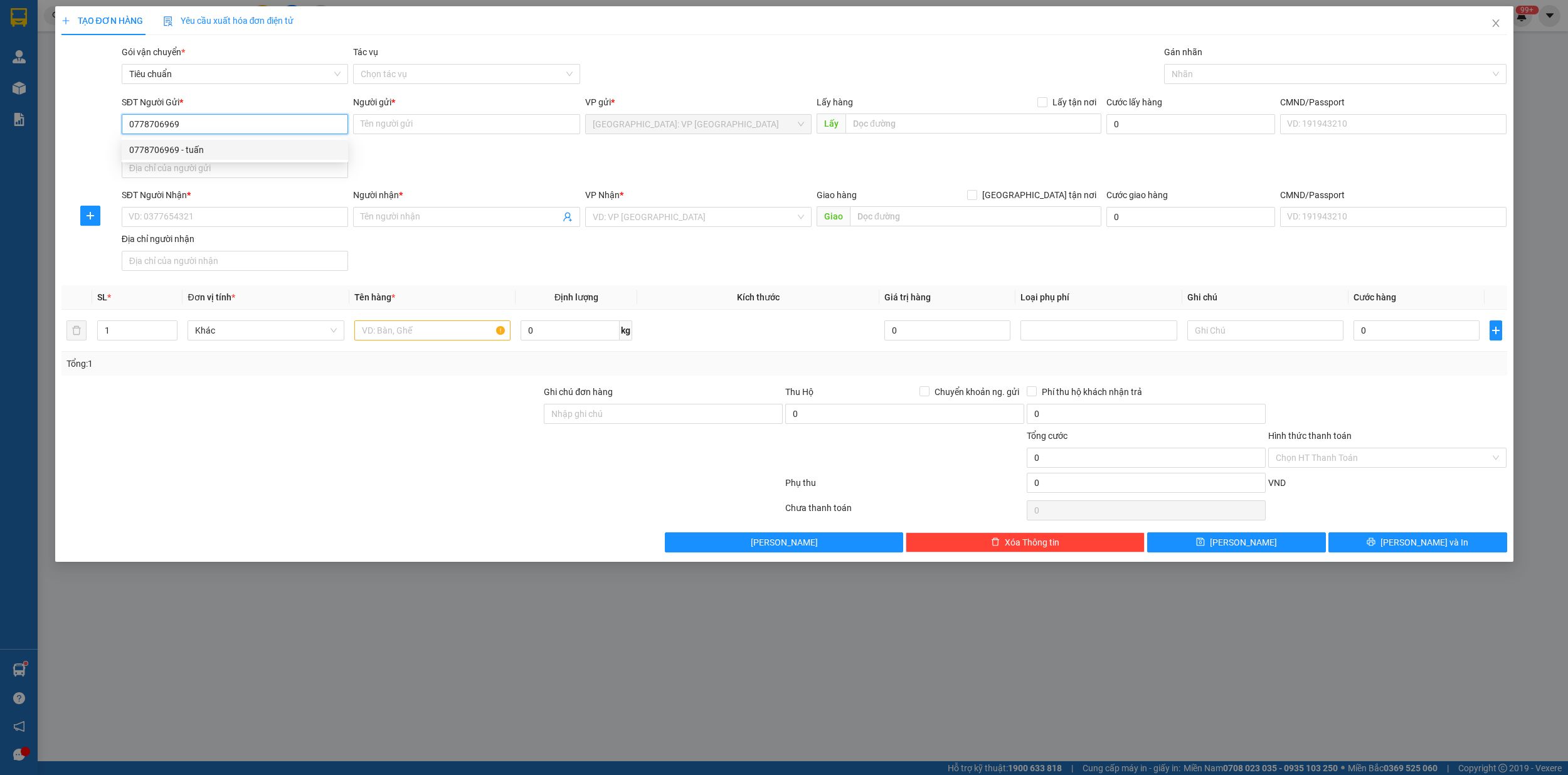
type input "tuấn"
checkbox input "true"
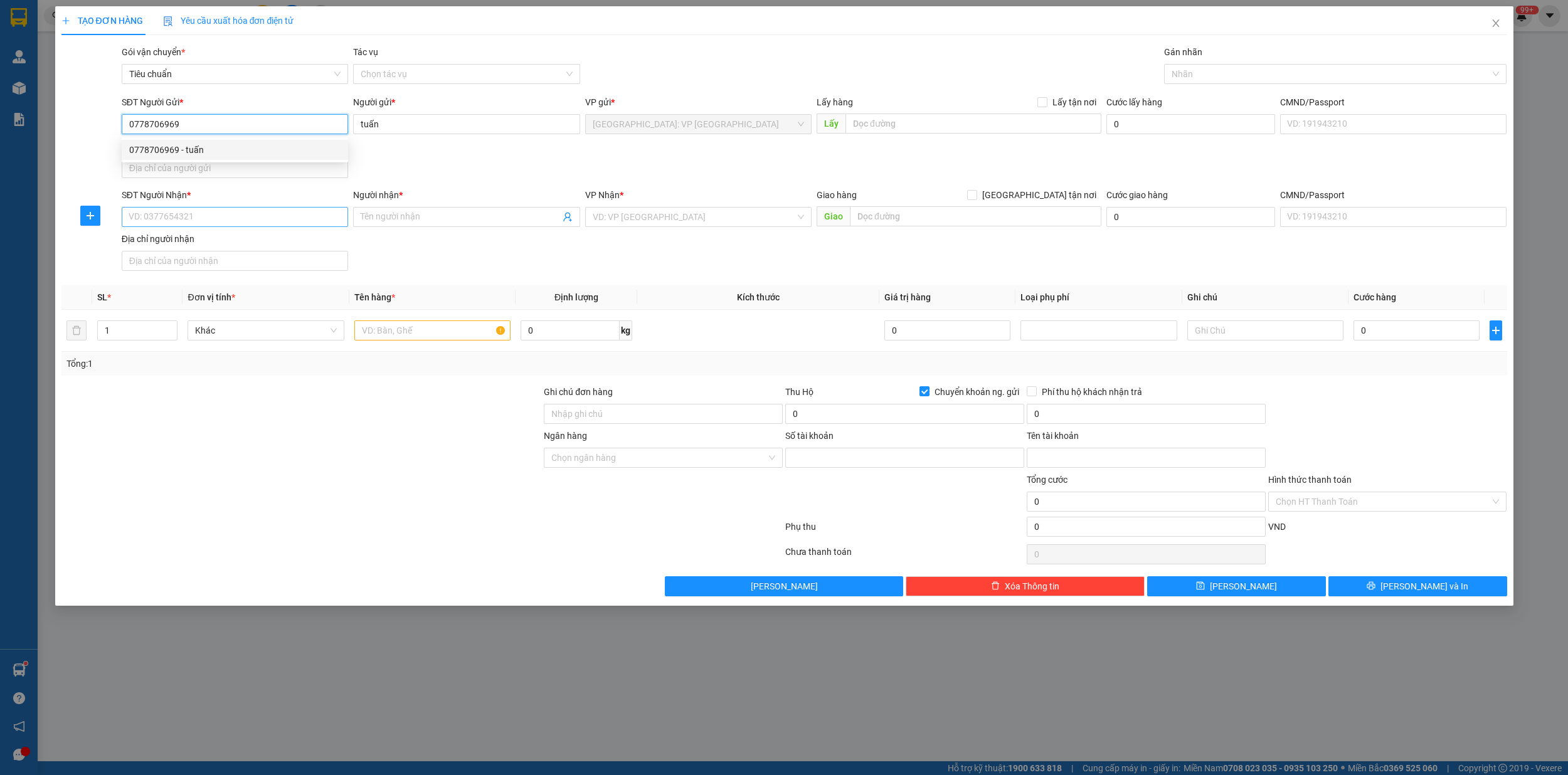
type input "198920162020"
type input "ngo quoc tuan"
type input "0778706969"
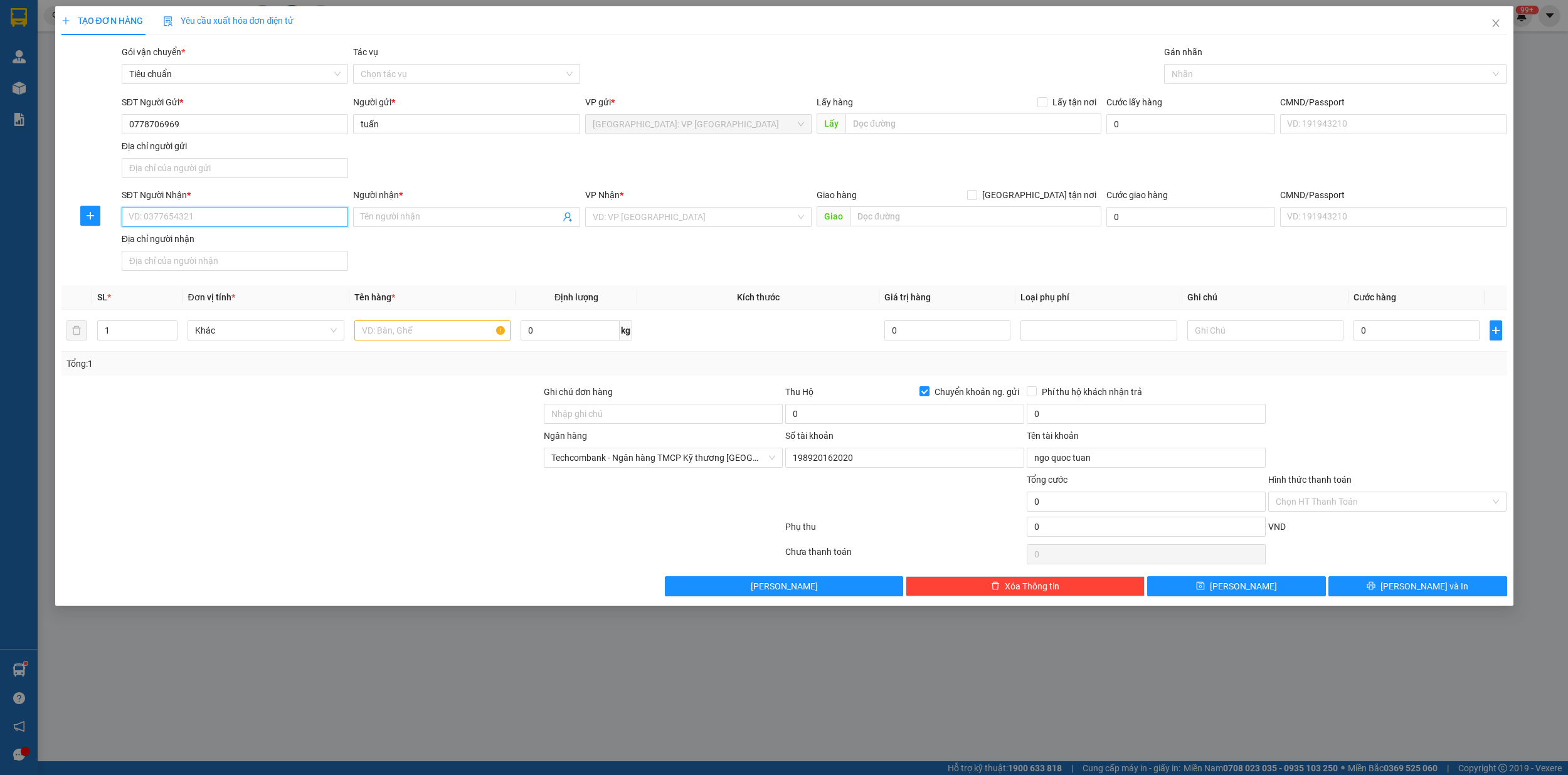
click at [204, 223] on input "SĐT Người Nhận *" at bounding box center [234, 217] width 226 height 20
type input "0907322223"
click at [385, 224] on input "Người nhận *" at bounding box center [460, 217] width 199 height 14
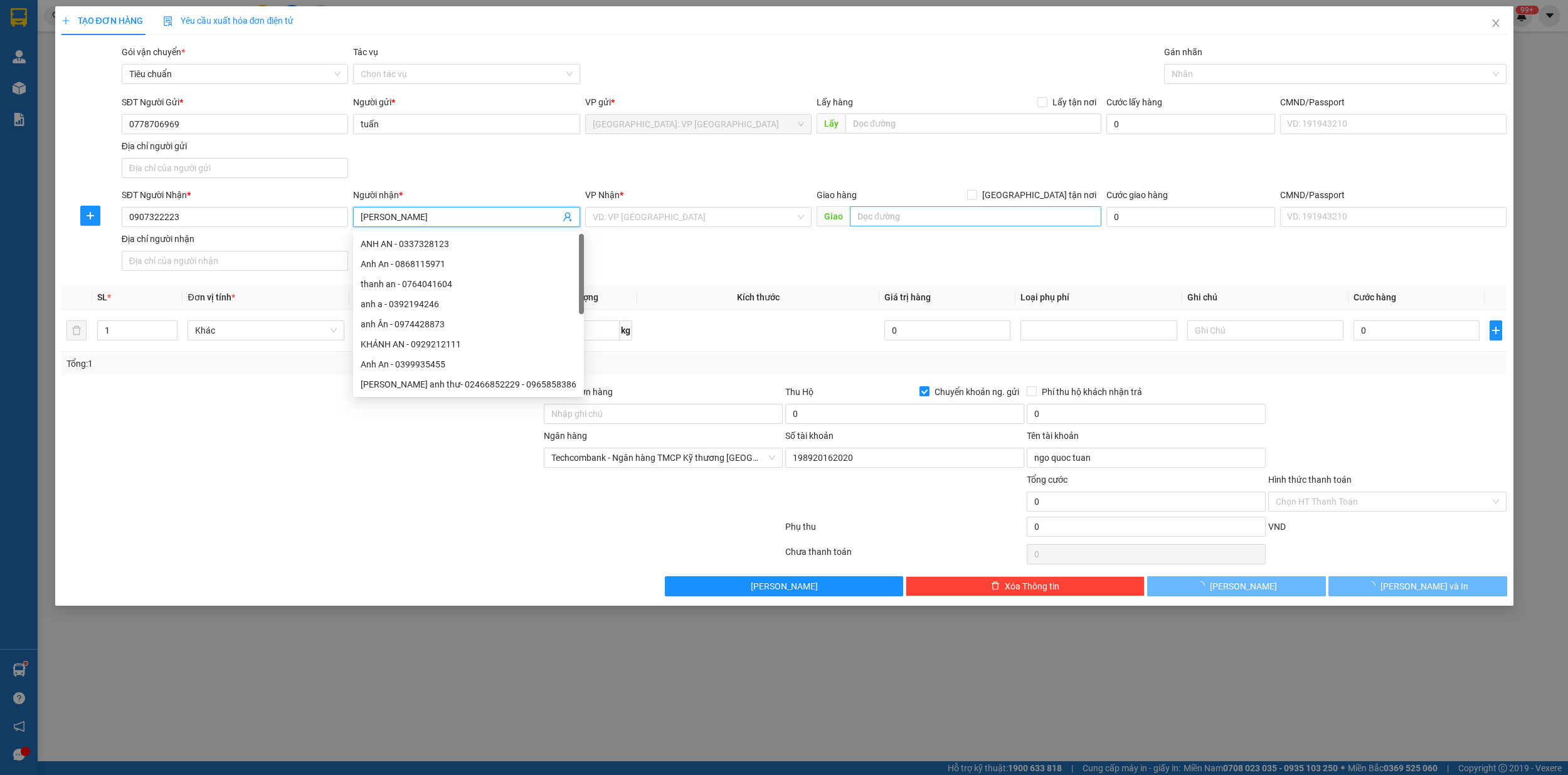
type input "[PERSON_NAME]"
click at [928, 219] on input "text" at bounding box center [975, 216] width 252 height 20
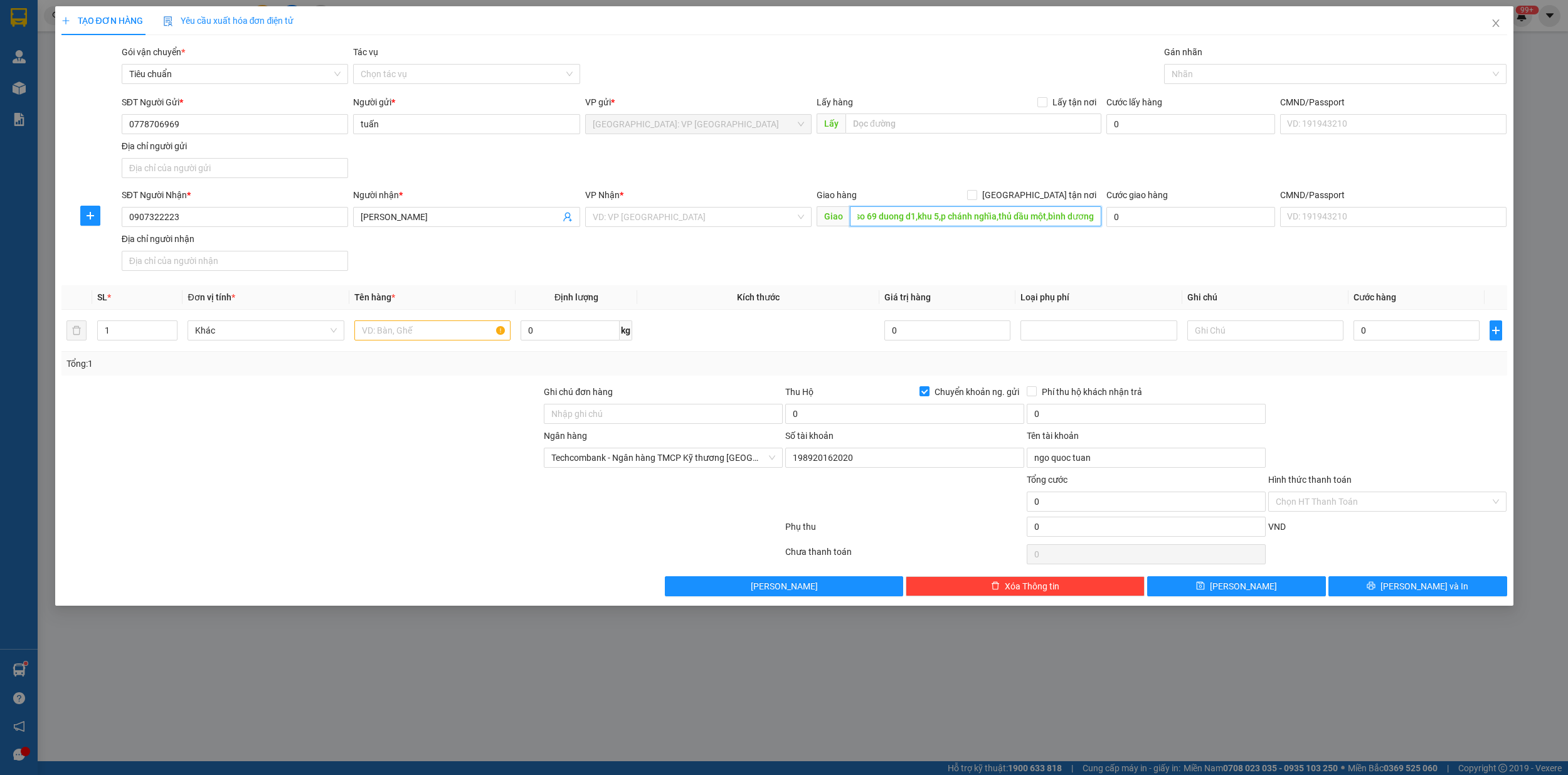
scroll to position [0, 11]
type input "so 69 duong d1,khu 5,p chánh nghĩa,thủ dầu một,bình dương"
click at [653, 226] on input "search" at bounding box center [694, 217] width 203 height 19
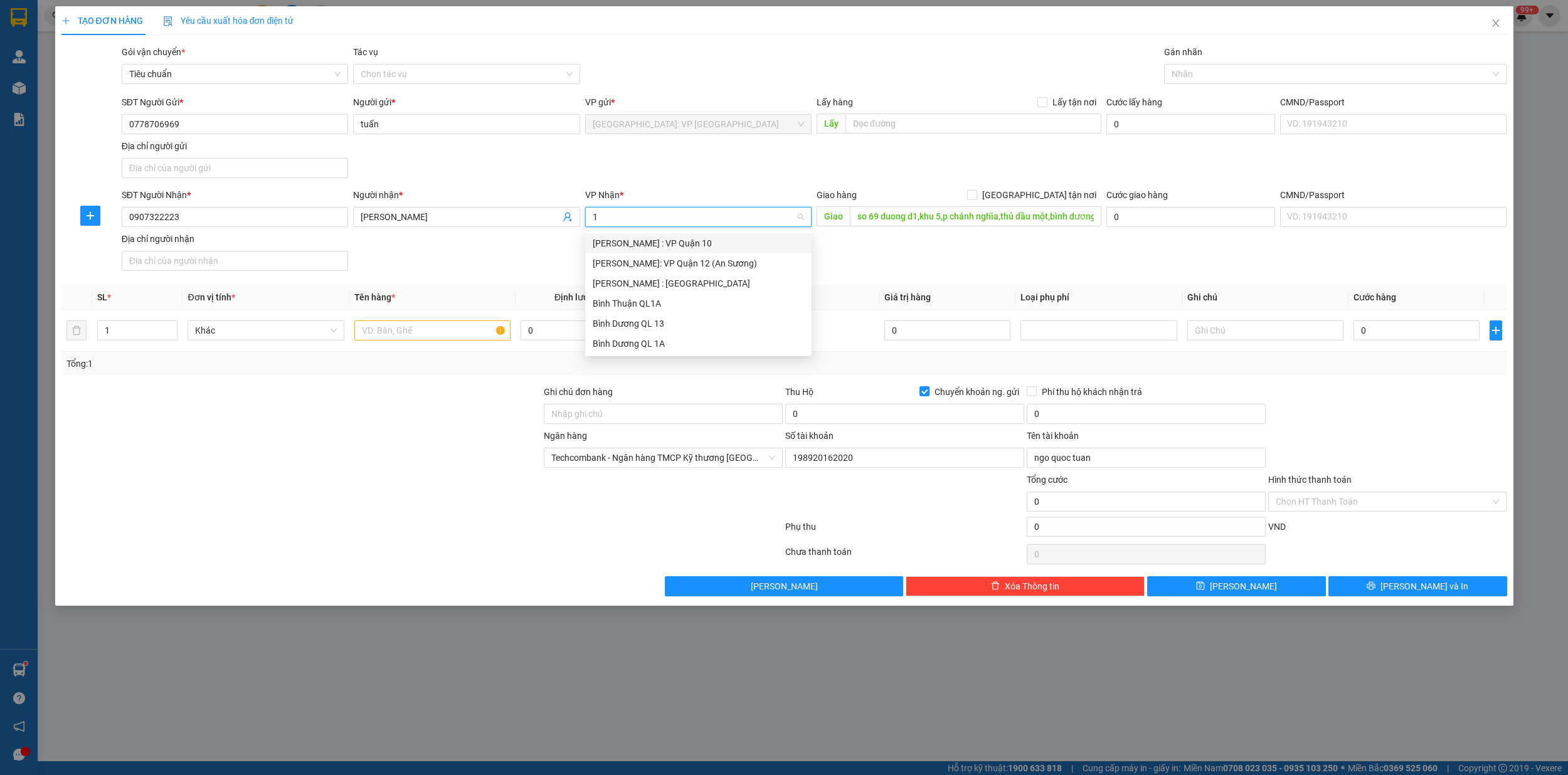
type input "12"
click at [671, 261] on div "[PERSON_NAME] : [GEOGRAPHIC_DATA]" at bounding box center [699, 263] width 212 height 14
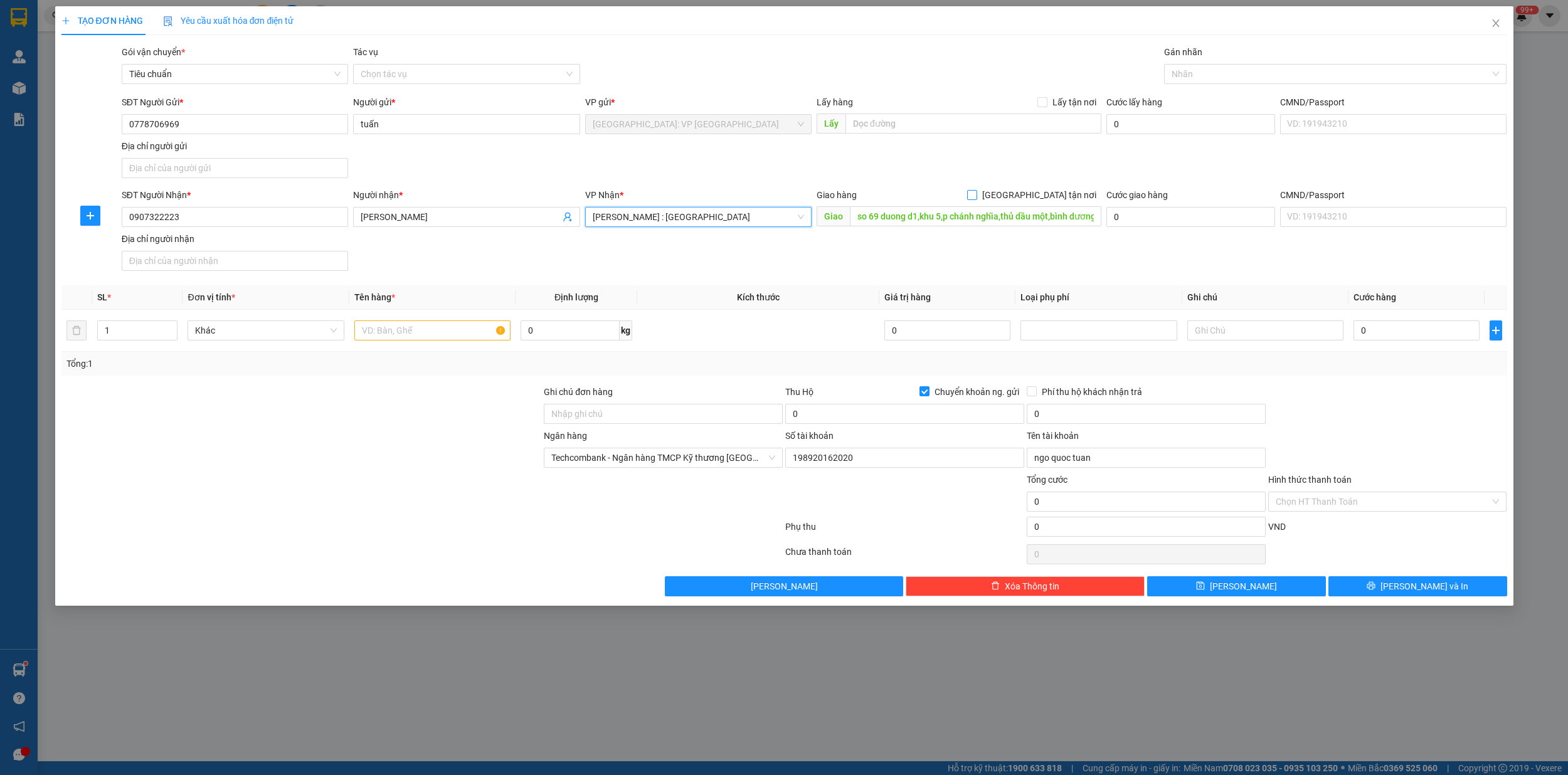
click at [976, 194] on input "[GEOGRAPHIC_DATA] tận nơi" at bounding box center [971, 194] width 9 height 9
checkbox input "true"
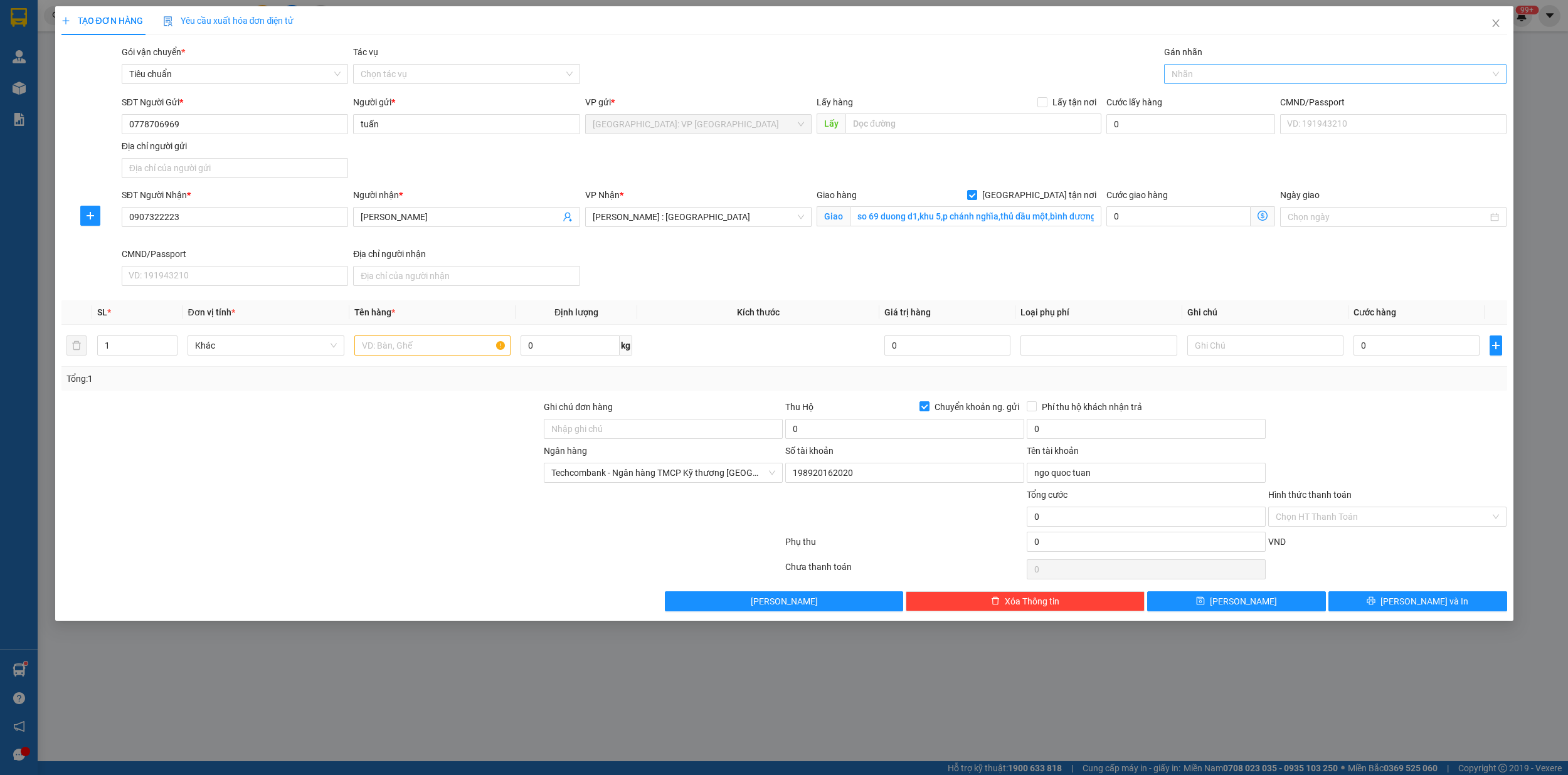
click at [1192, 76] on div at bounding box center [1329, 74] width 324 height 15
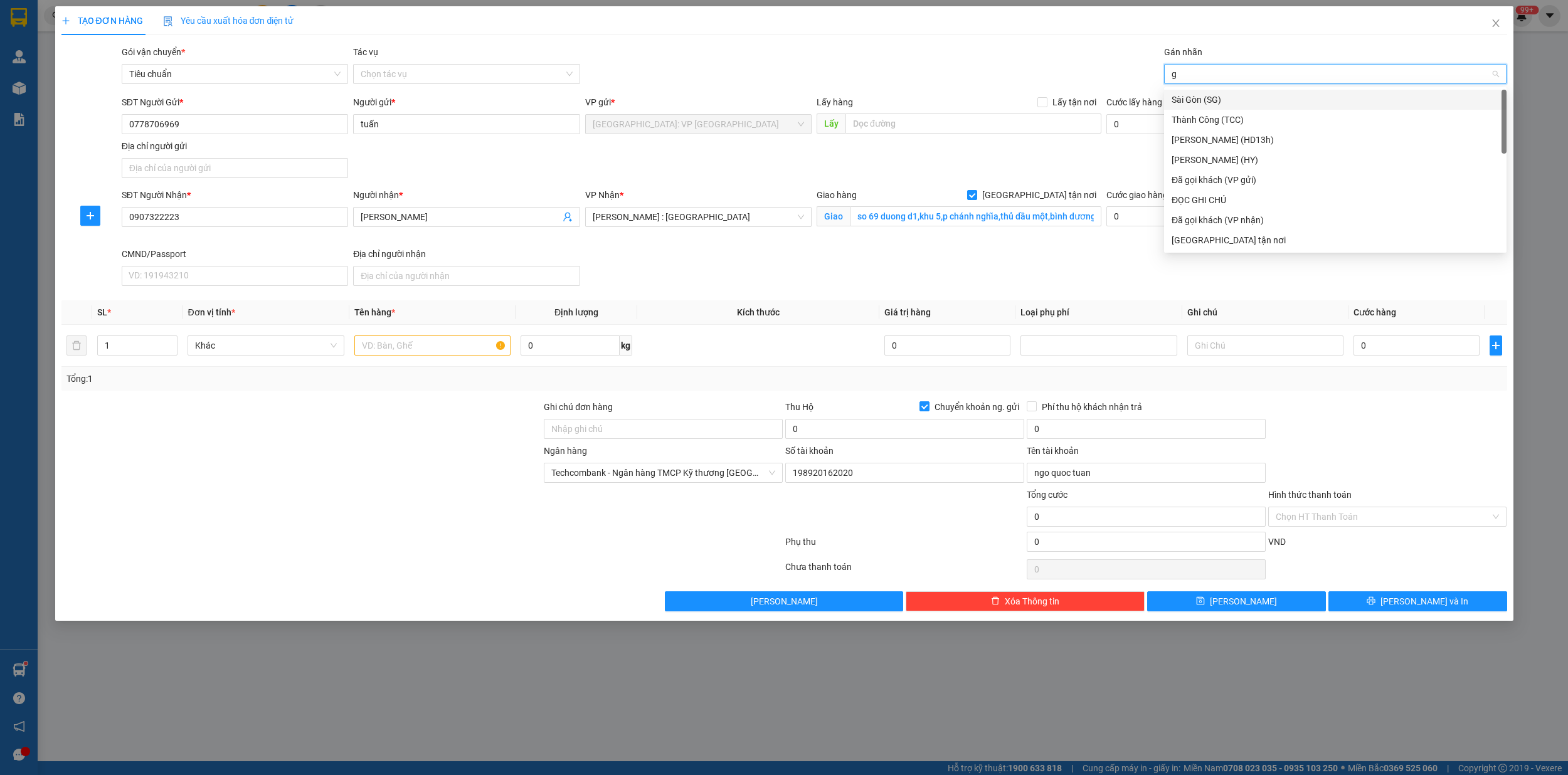
type input "gi"
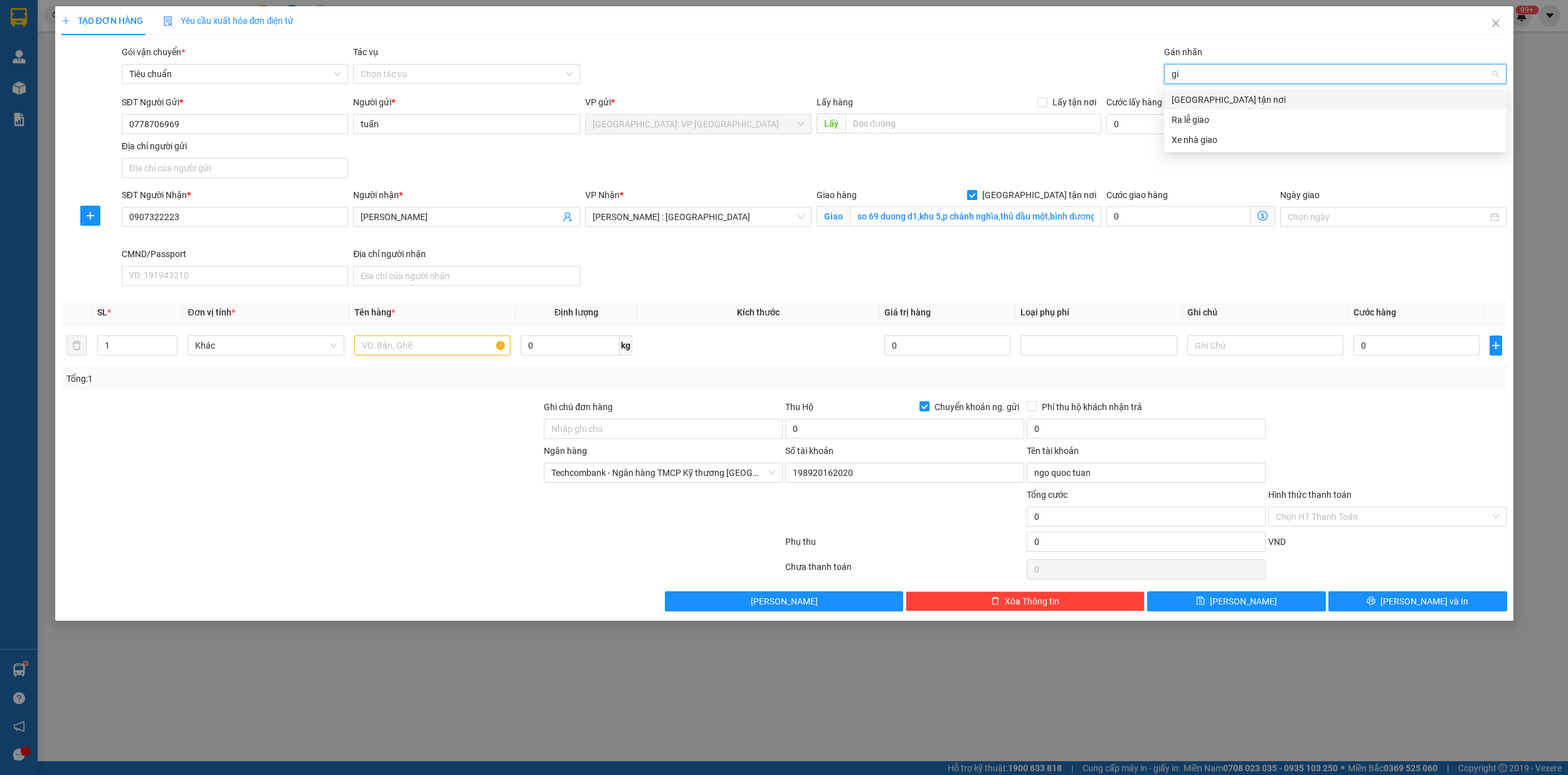
click at [1202, 99] on div "[GEOGRAPHIC_DATA] tận nơi" at bounding box center [1334, 100] width 327 height 14
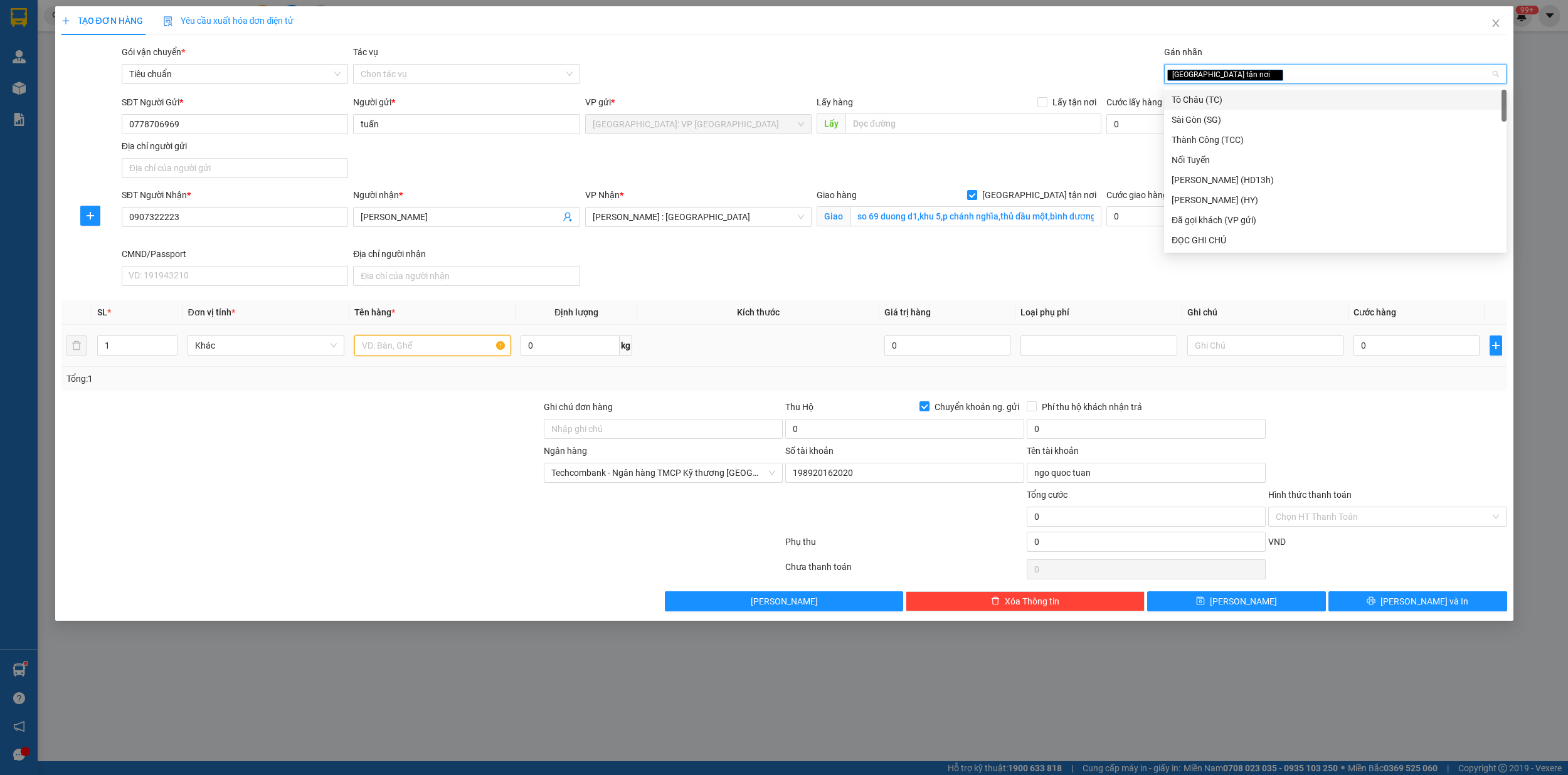
click at [402, 347] on input "text" at bounding box center [432, 346] width 156 height 20
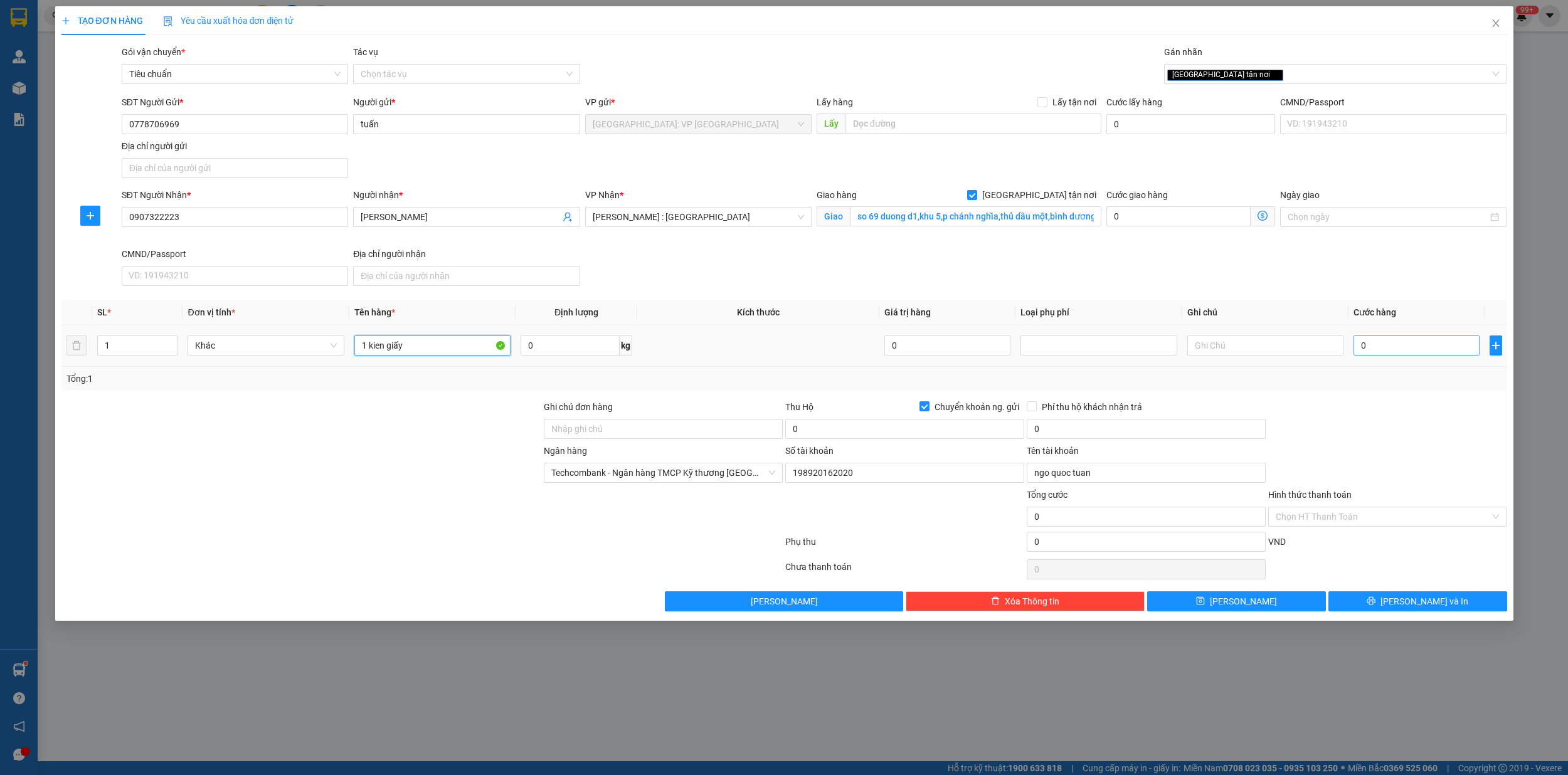
type input "1 kien giấy"
click at [1408, 345] on input "0" at bounding box center [1416, 346] width 126 height 20
type input "1"
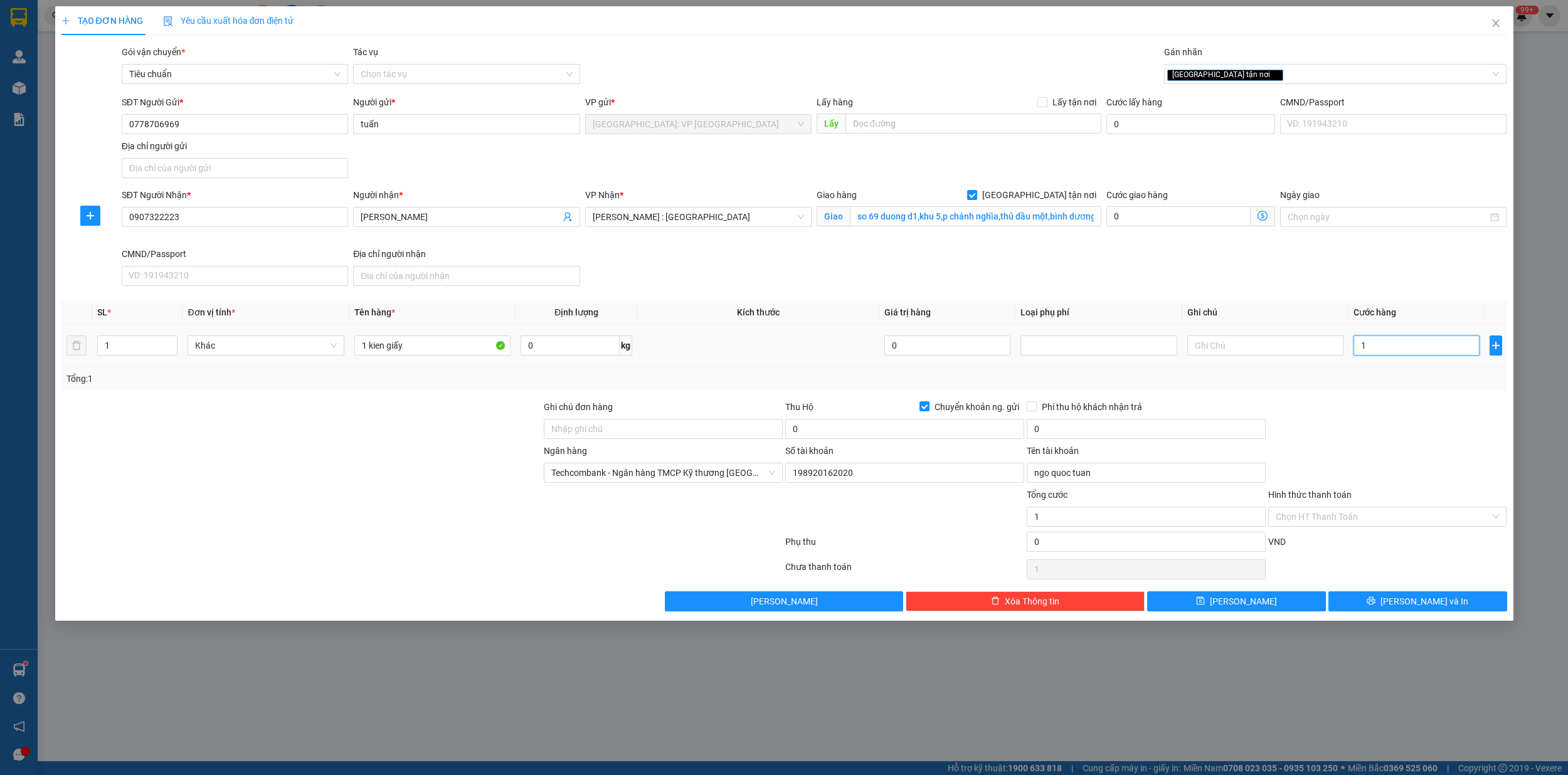
type input "16"
type input "160"
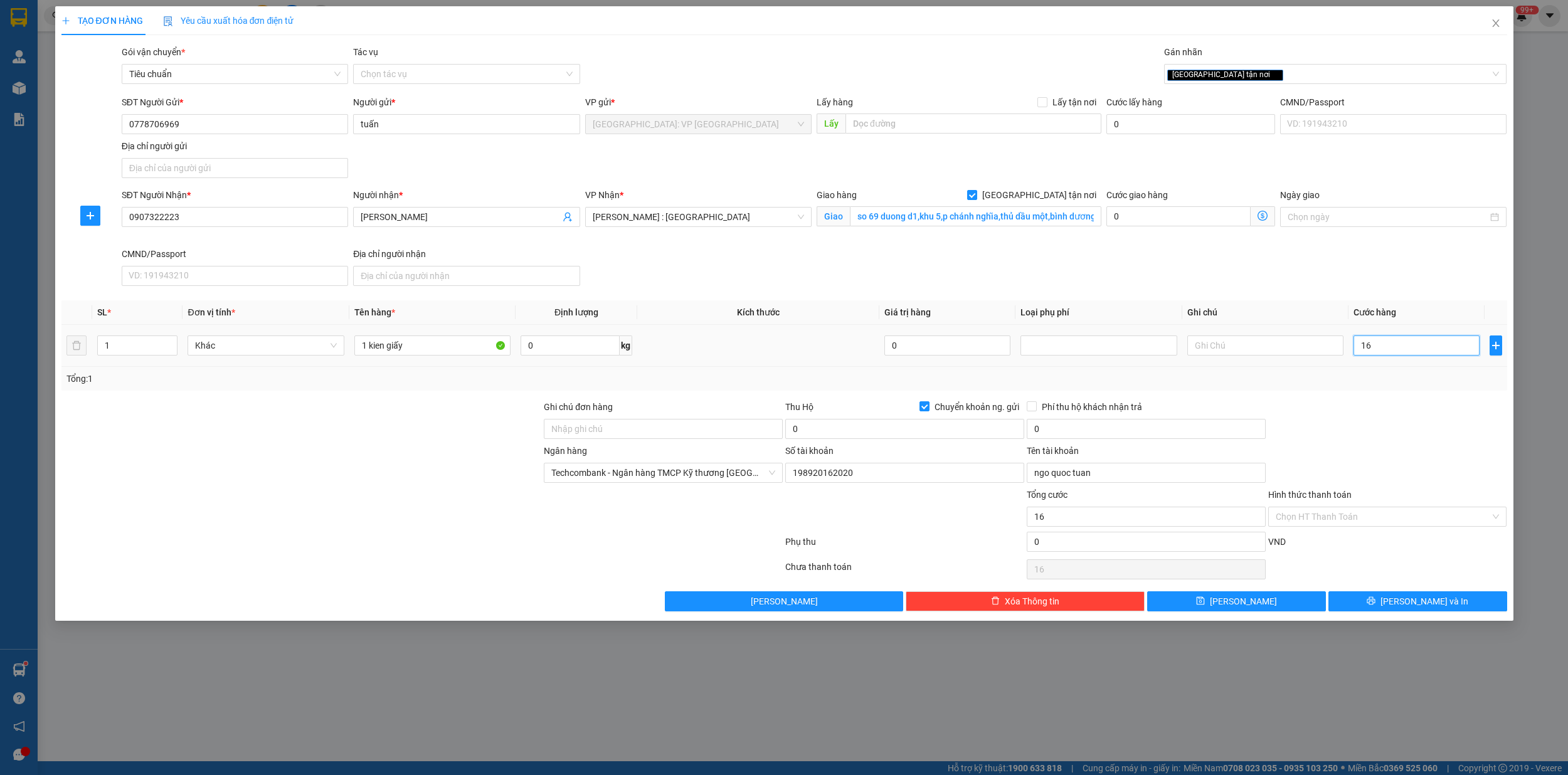
type input "160"
type input "1.600"
type input "16.000"
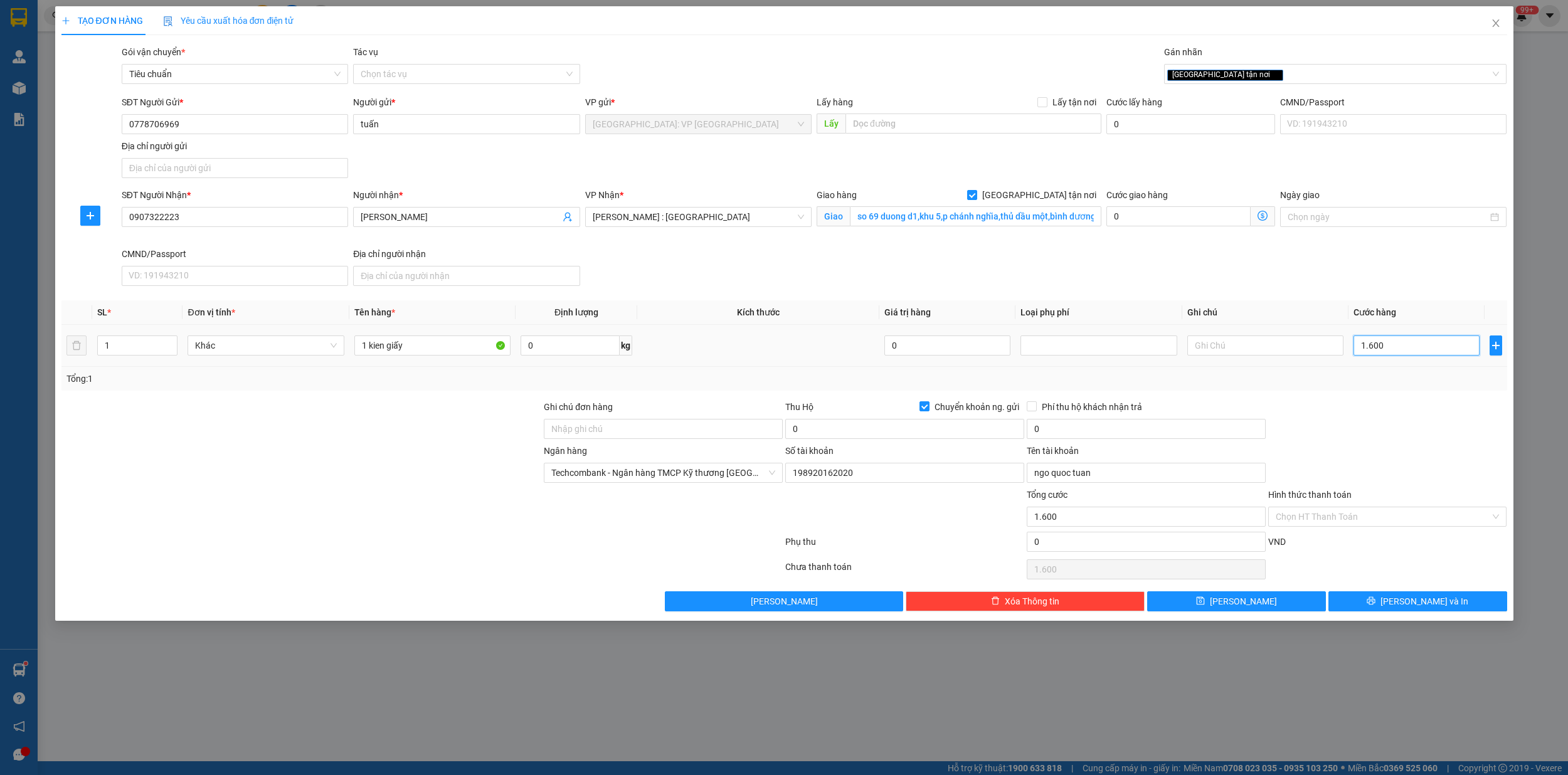
type input "16.000"
type input "160.000"
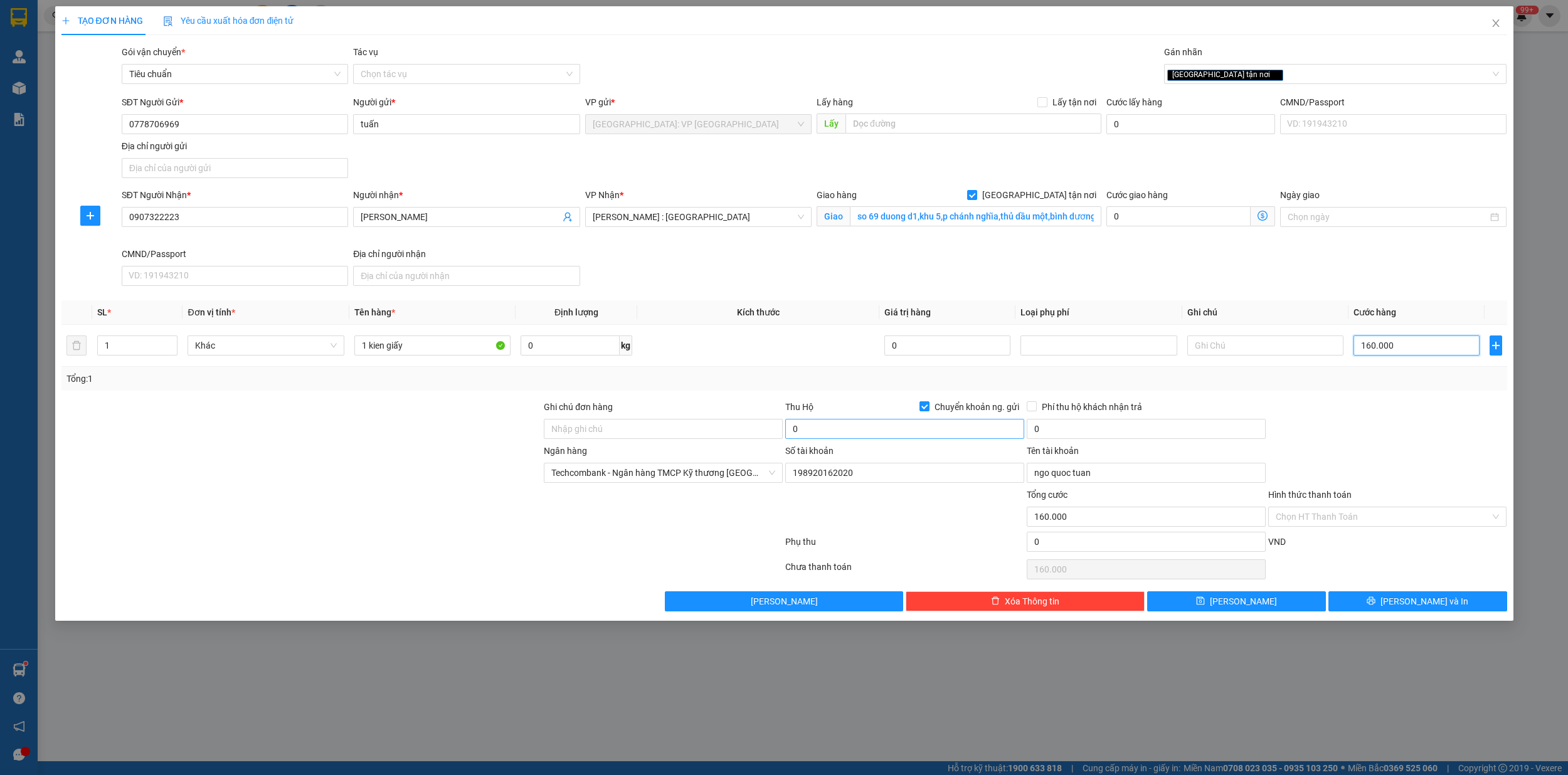
type input "160.000"
click at [860, 435] on input "0" at bounding box center [904, 429] width 239 height 20
type input "5.870.000"
click at [1089, 428] on input "0" at bounding box center [1146, 429] width 239 height 20
click at [671, 476] on span "Techcombank - Ngân hàng TMCP Kỹ thương [GEOGRAPHIC_DATA]" at bounding box center [663, 473] width 224 height 19
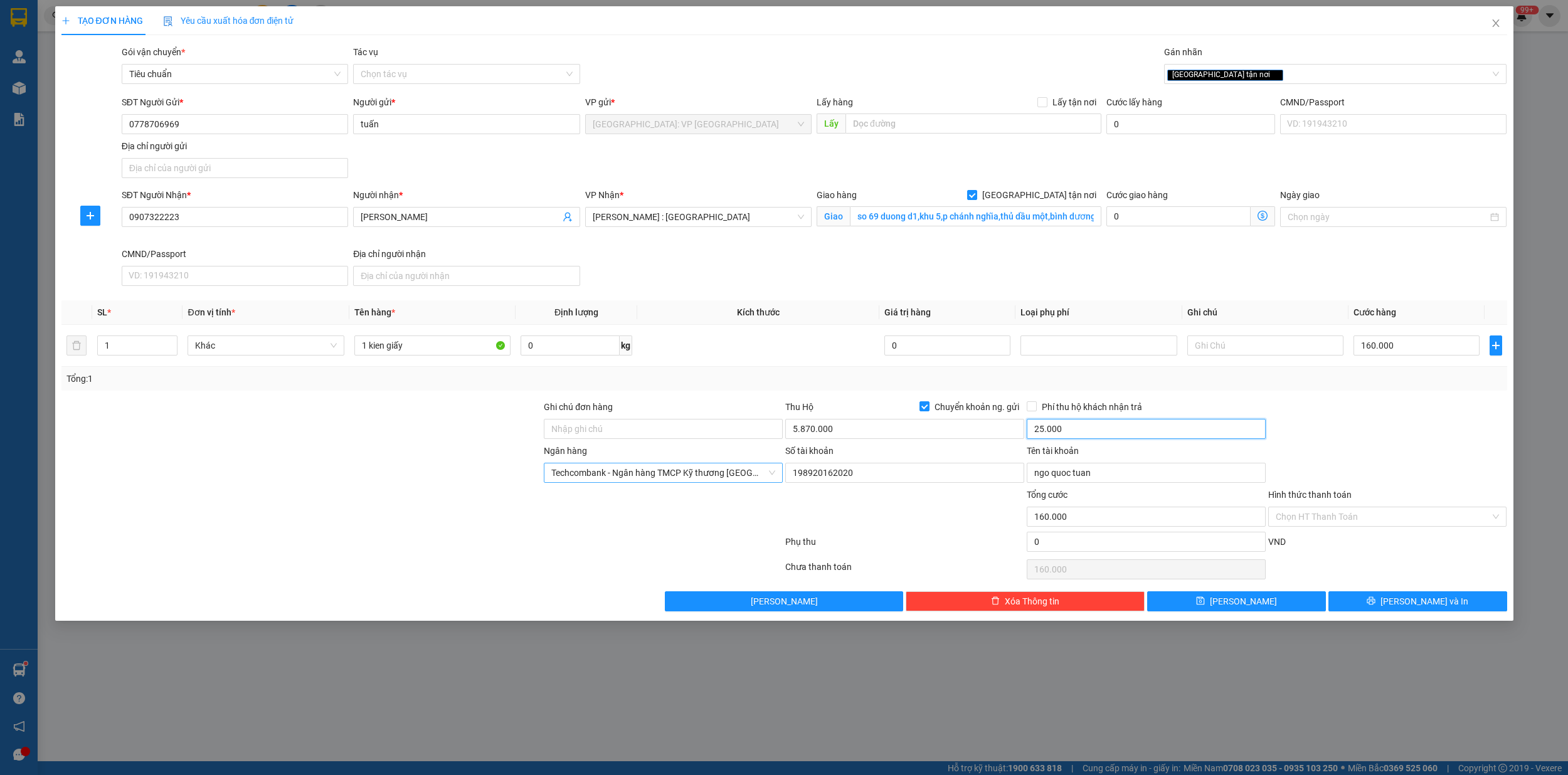
type input "25.000"
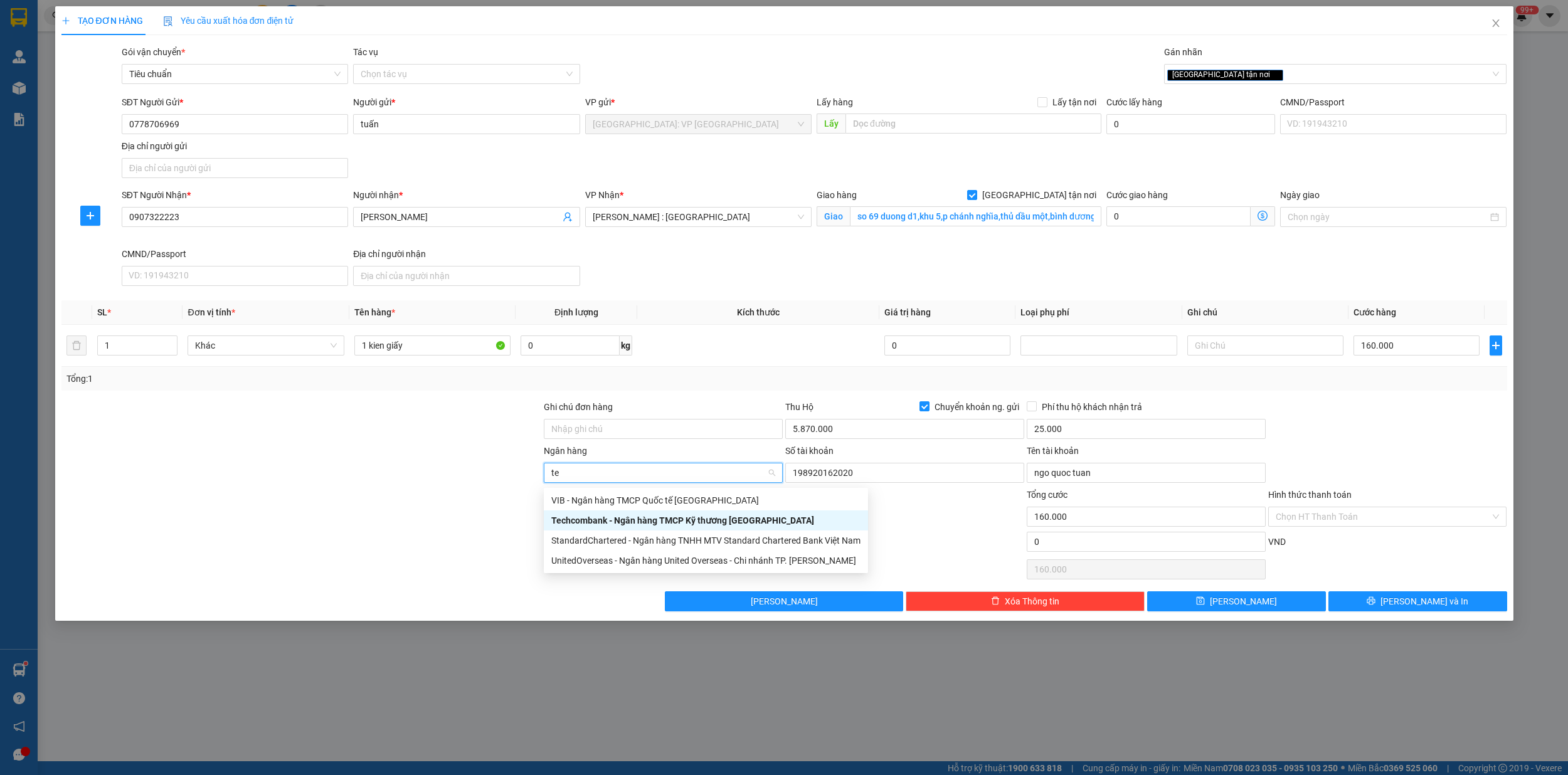
type input "tec"
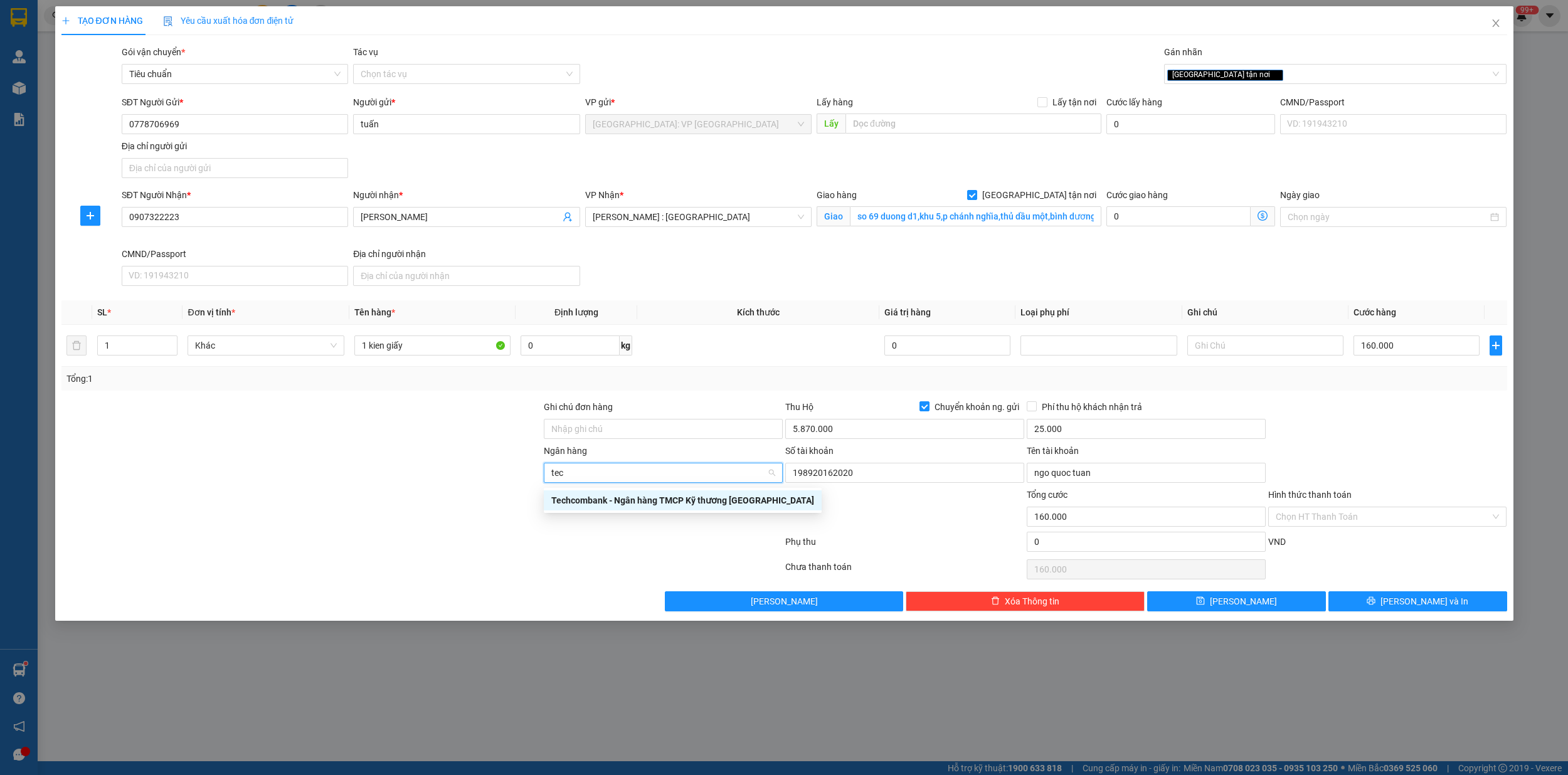
click at [681, 501] on div "Techcombank - Ngân hàng TMCP Kỹ thương [GEOGRAPHIC_DATA]" at bounding box center [683, 501] width 263 height 14
click at [851, 478] on input "198920162020" at bounding box center [904, 473] width 239 height 20
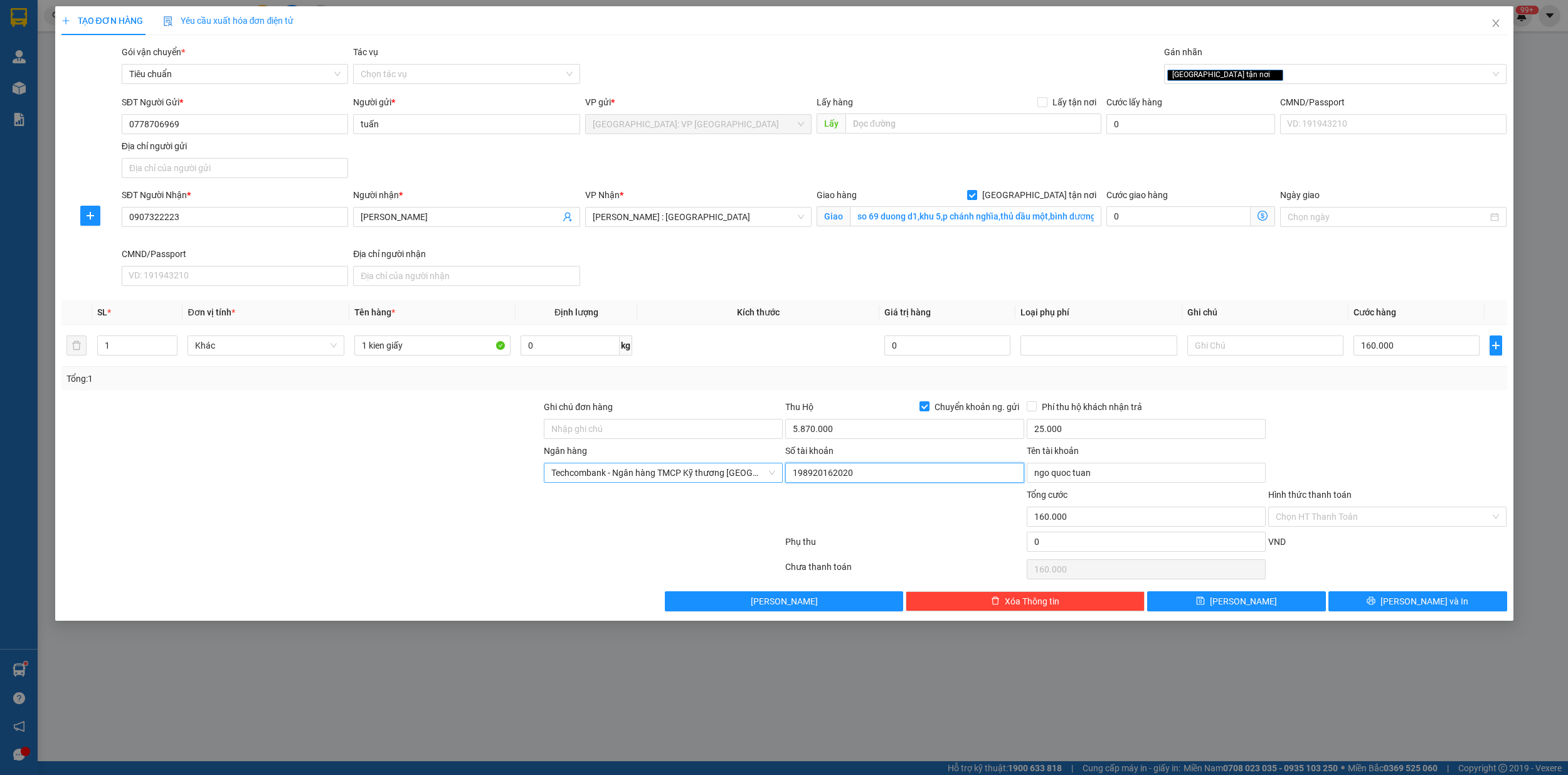
click at [851, 478] on input "198920162020" at bounding box center [904, 473] width 239 height 20
type input "198920162020"
click at [1424, 609] on span "[PERSON_NAME] và In" at bounding box center [1424, 601] width 88 height 14
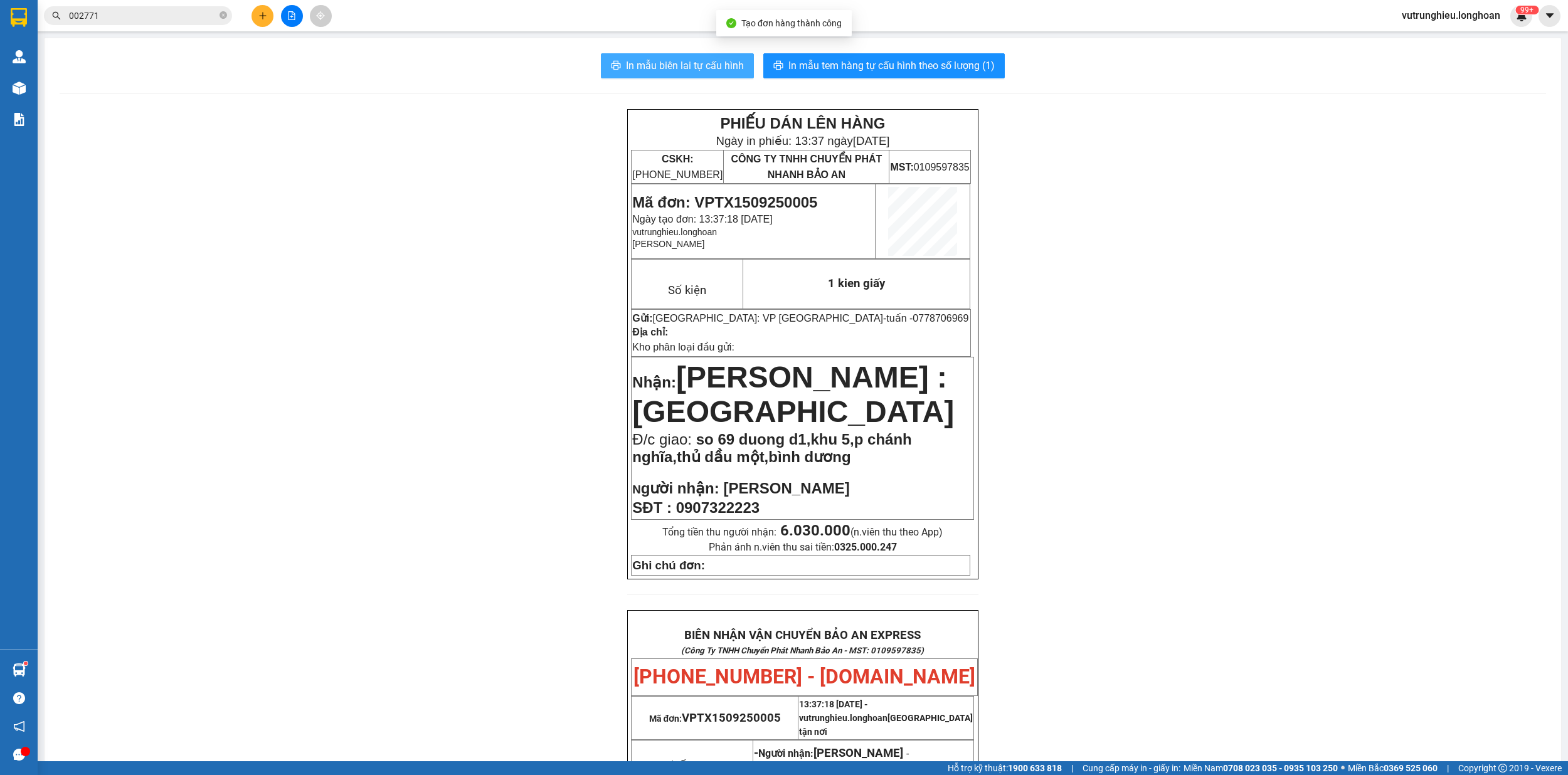
click at [675, 66] on span "In mẫu biên lai tự cấu hình" at bounding box center [685, 65] width 118 height 16
click at [868, 60] on span "In mẫu tem hàng tự cấu hình theo số lượng (1)" at bounding box center [891, 65] width 206 height 16
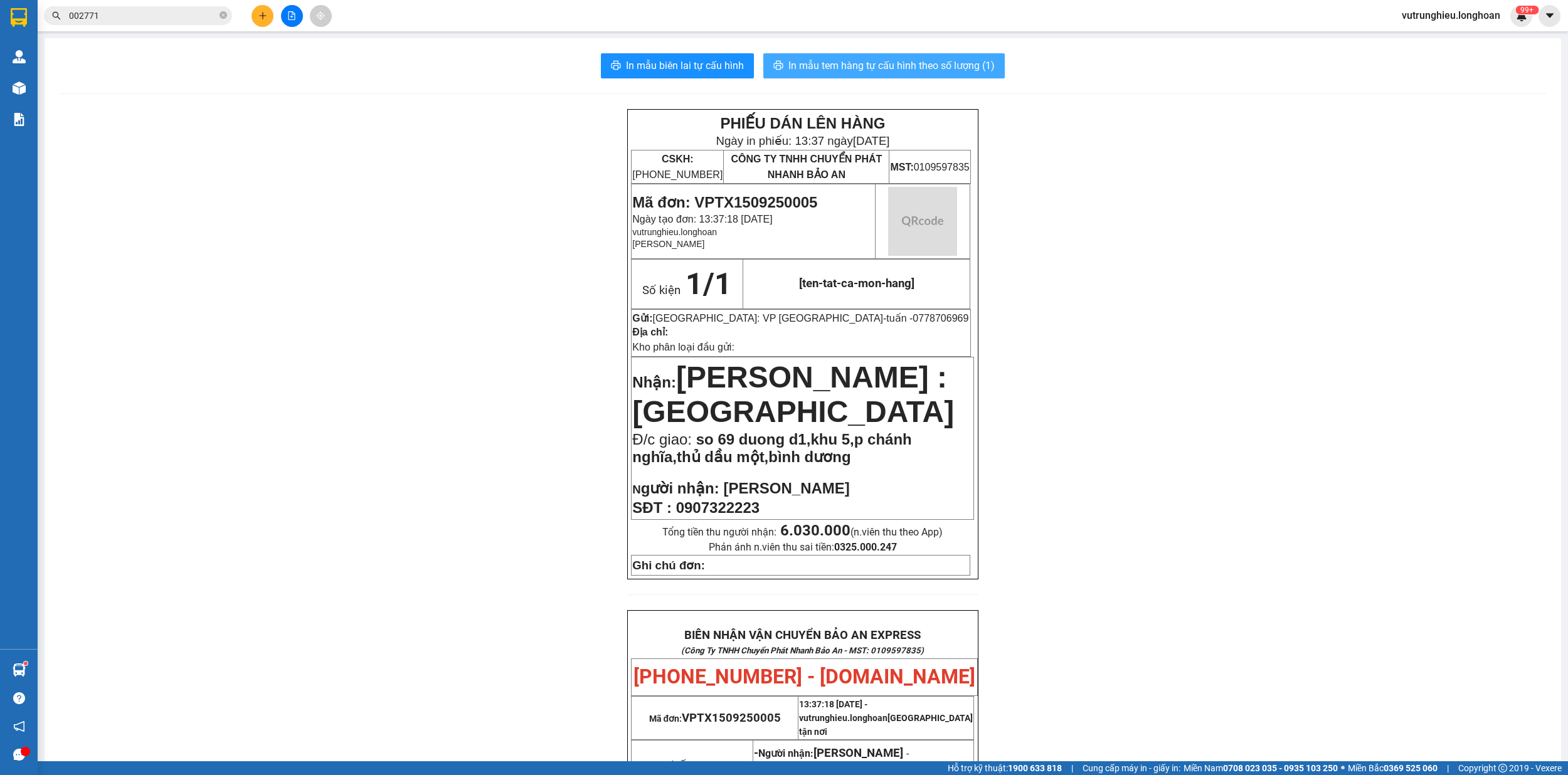
click at [868, 60] on span "In mẫu tem hàng tự cấu hình theo số lượng (1)" at bounding box center [891, 65] width 206 height 16
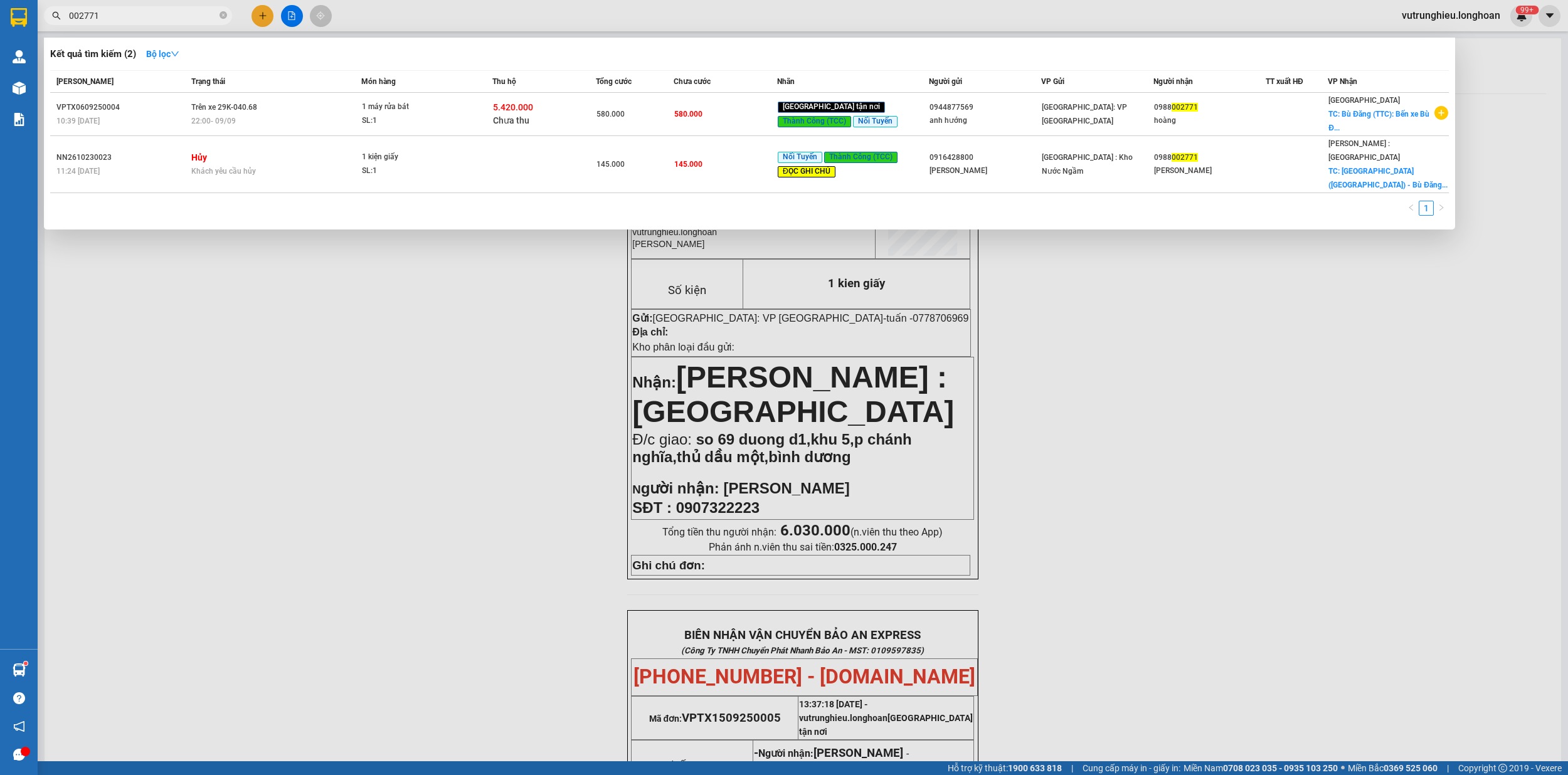
click at [178, 19] on input "002771" at bounding box center [143, 16] width 148 height 14
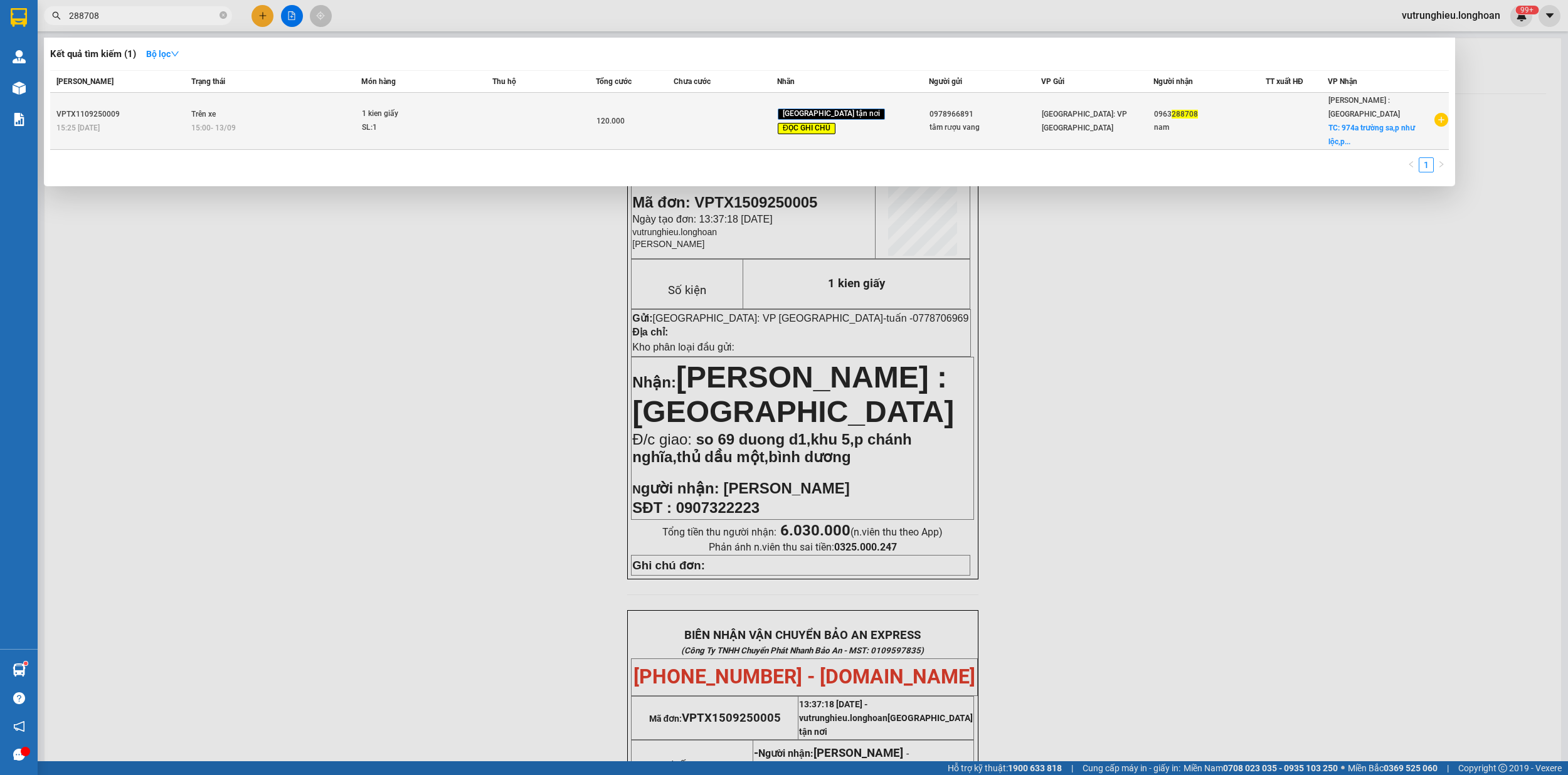
type input "288708"
click at [487, 118] on span "1 kien giấy SL: 1" at bounding box center [427, 121] width 130 height 27
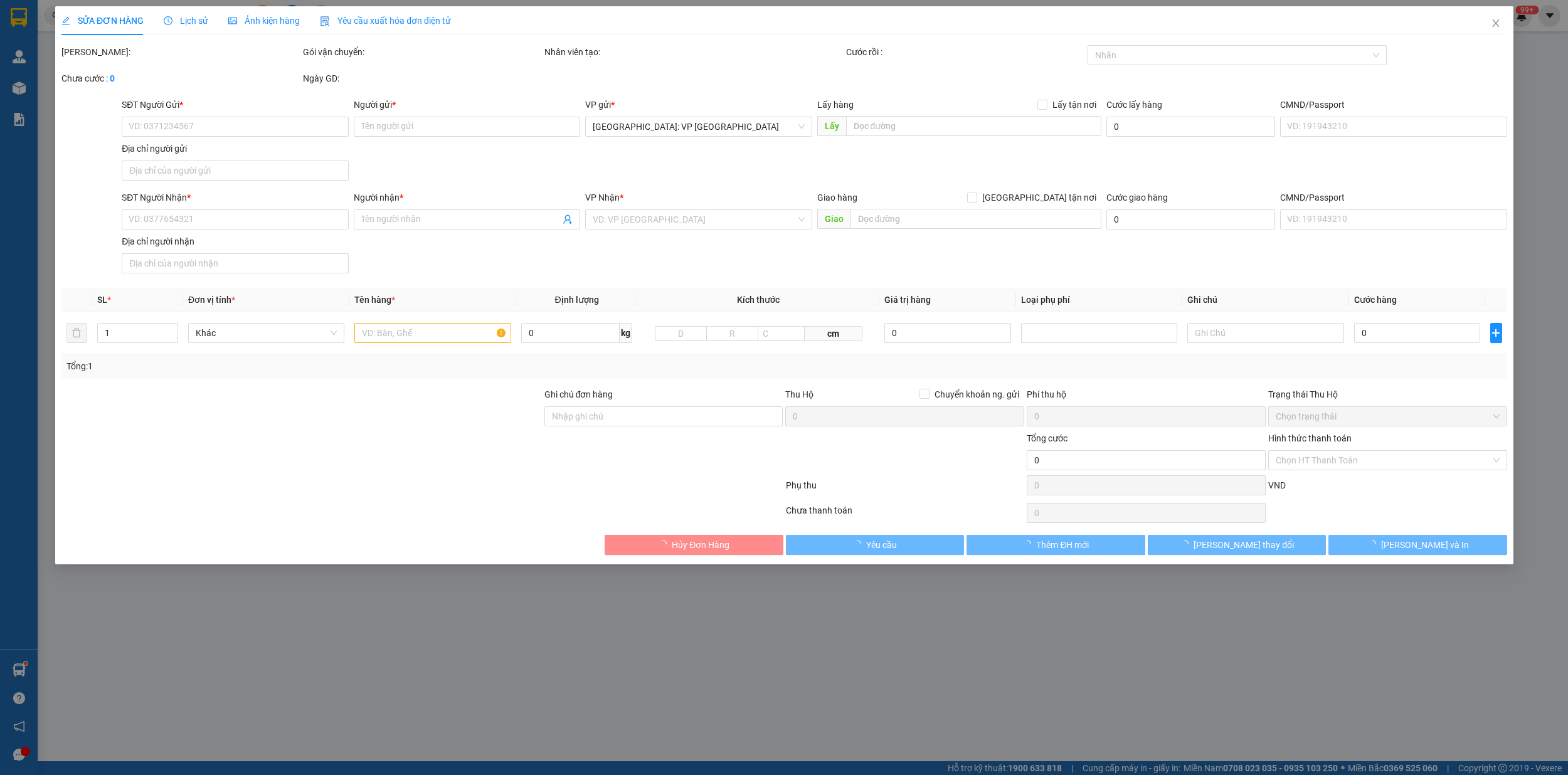
type input "0978966891"
type input "tâm rượu vang"
type input "0963288708"
type input "nam"
checkbox input "true"
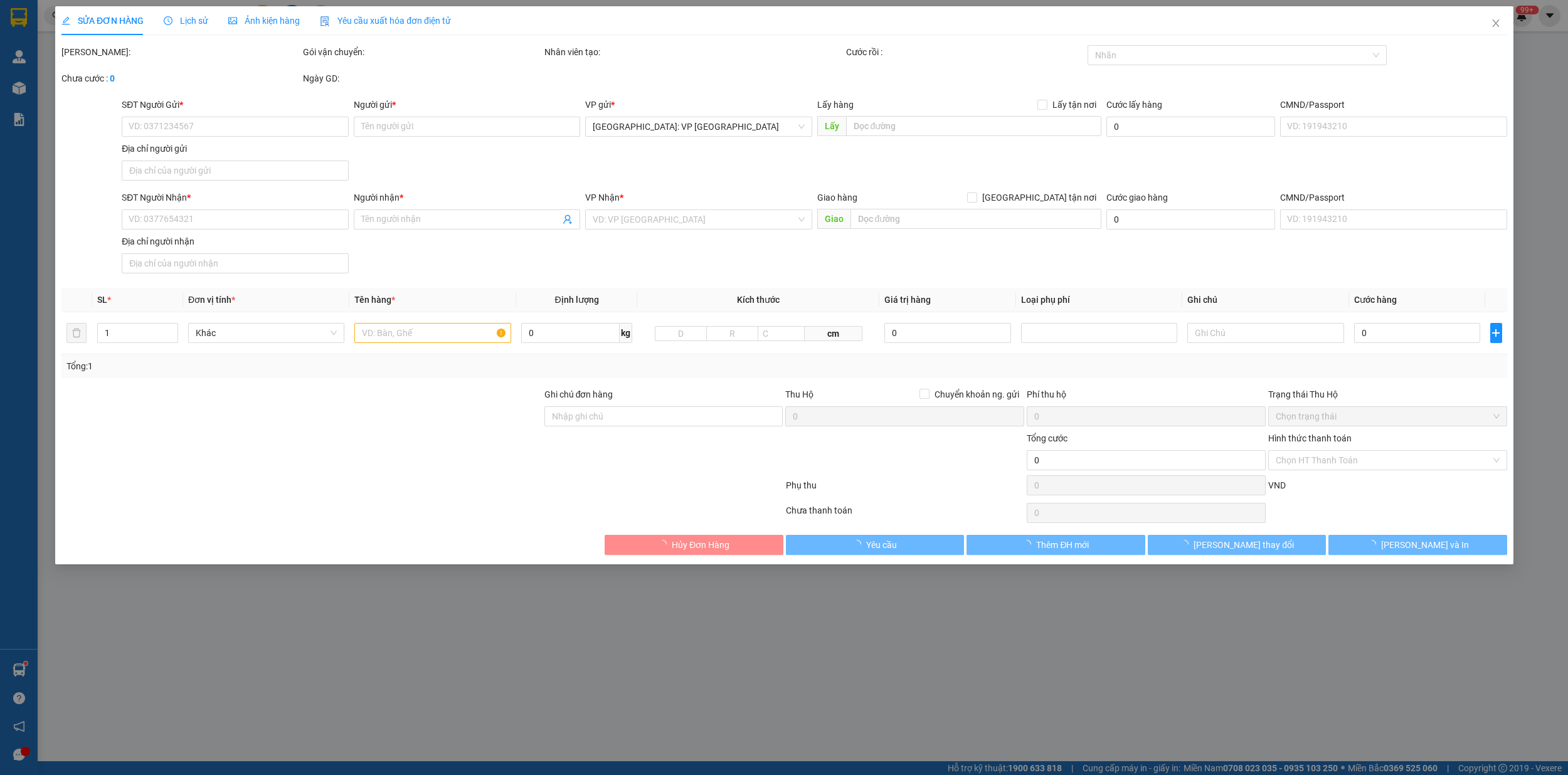
type input "974a trường sa,p như lộc,p12,q3,hcm"
type input "ruou nhẹ tay hư vỡ ko đền đã báo người gui"
type input "120.000"
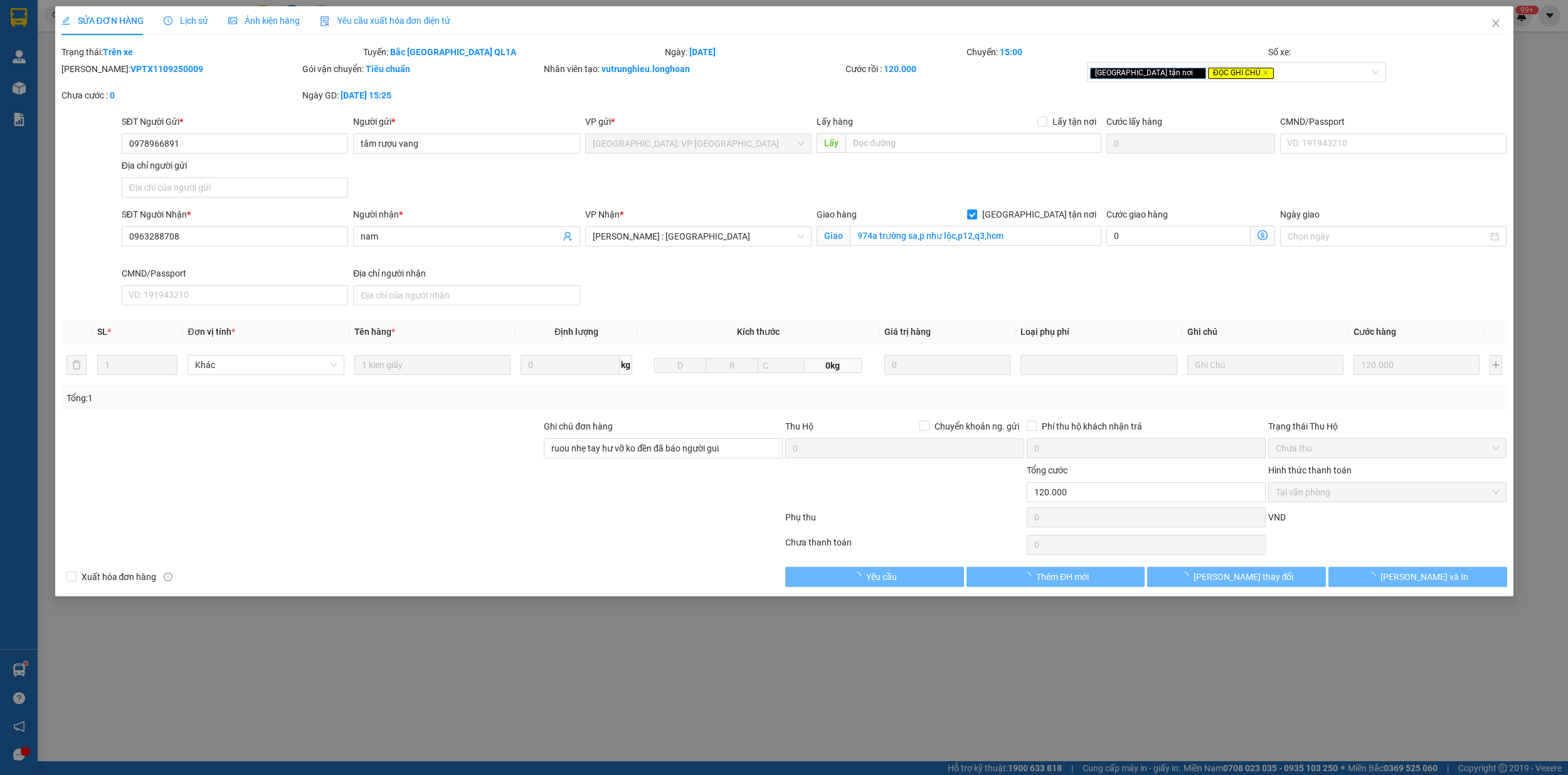
click at [191, 20] on span "Lịch sử" at bounding box center [185, 20] width 45 height 10
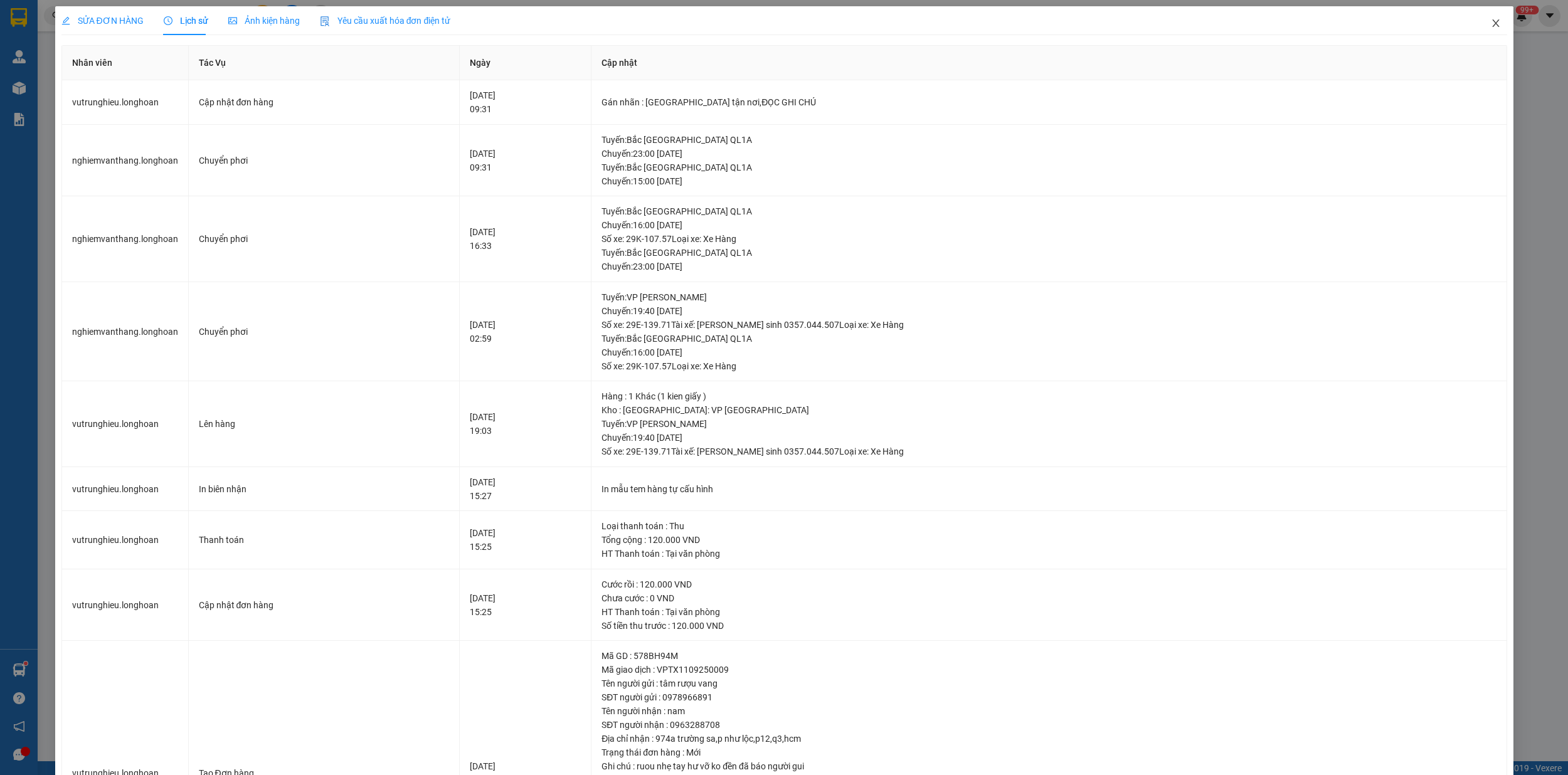
click at [1490, 20] on span "Close" at bounding box center [1495, 23] width 35 height 35
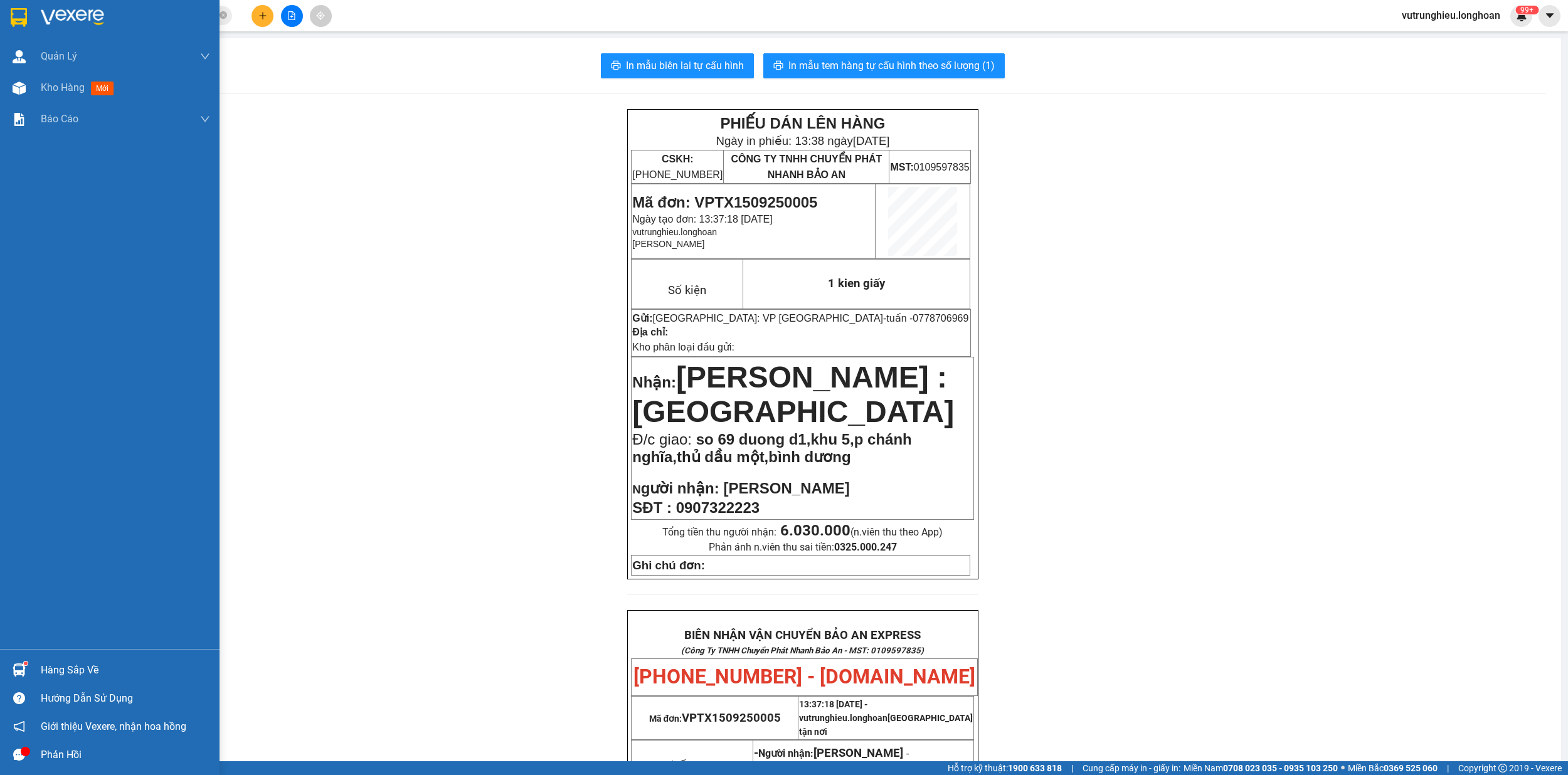
click at [9, 11] on div at bounding box center [19, 17] width 22 height 22
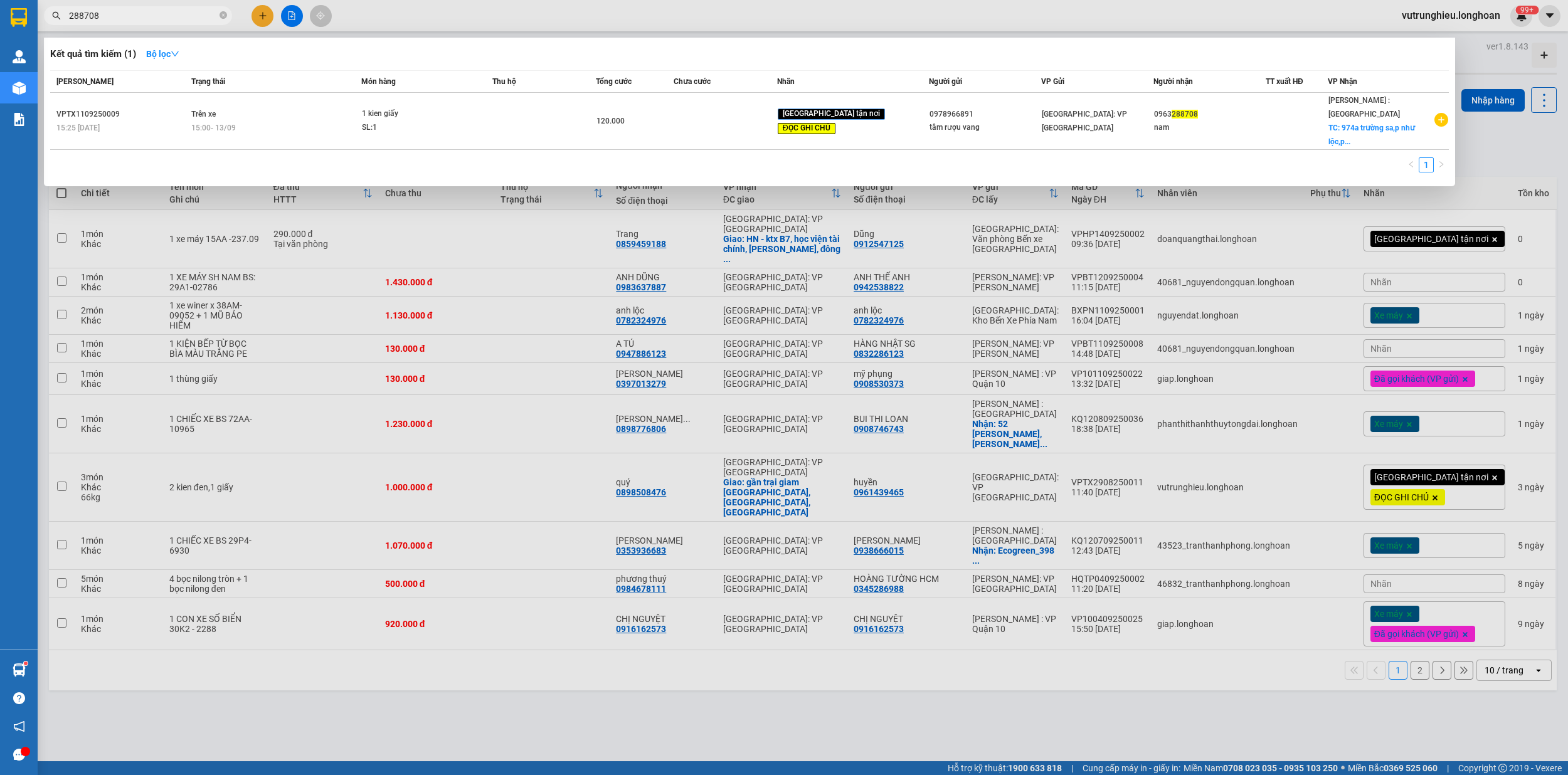
click at [156, 17] on input "288708" at bounding box center [143, 16] width 148 height 14
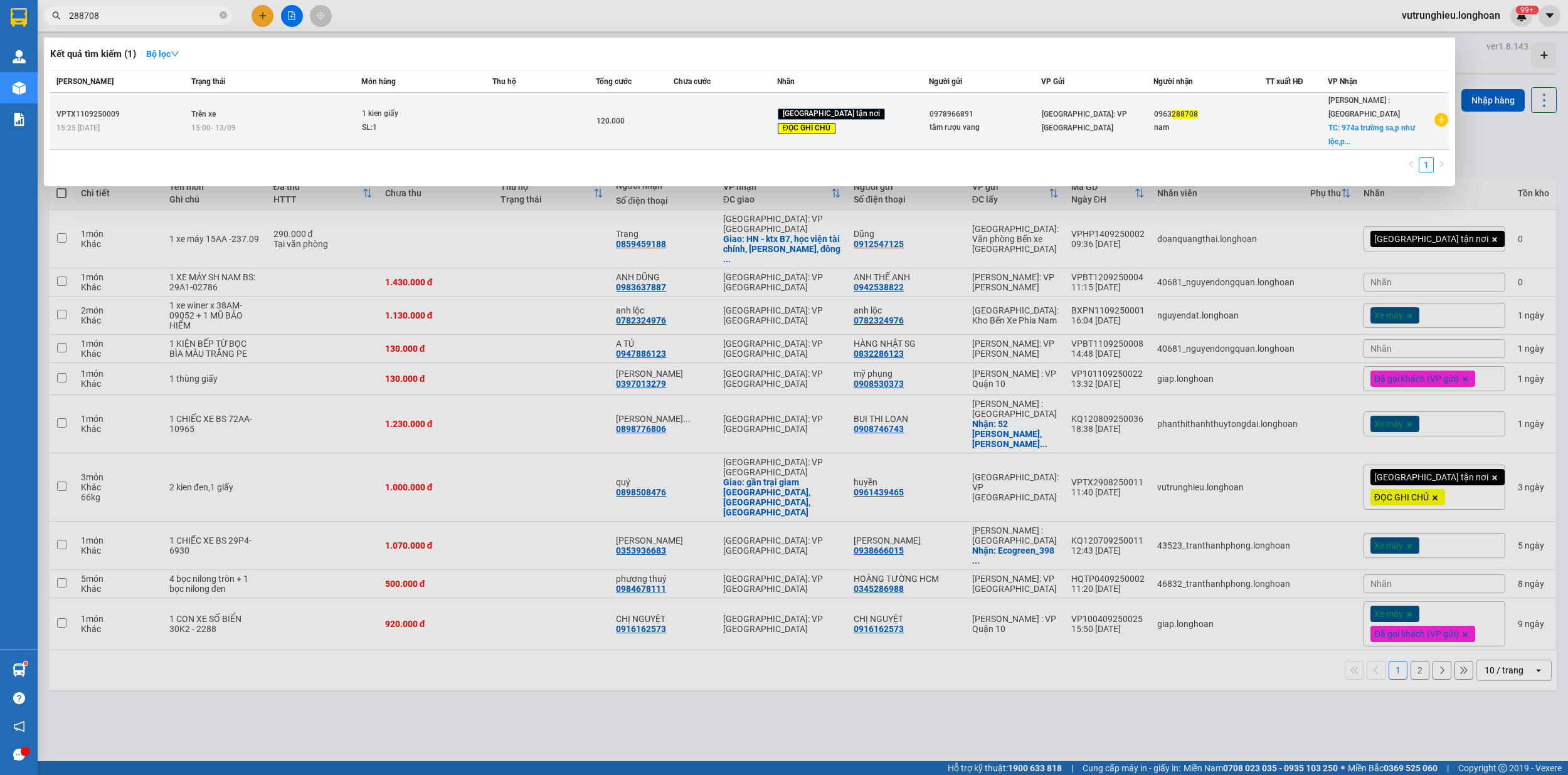
click at [246, 121] on div "15:00 [DATE]" at bounding box center [275, 128] width 169 height 14
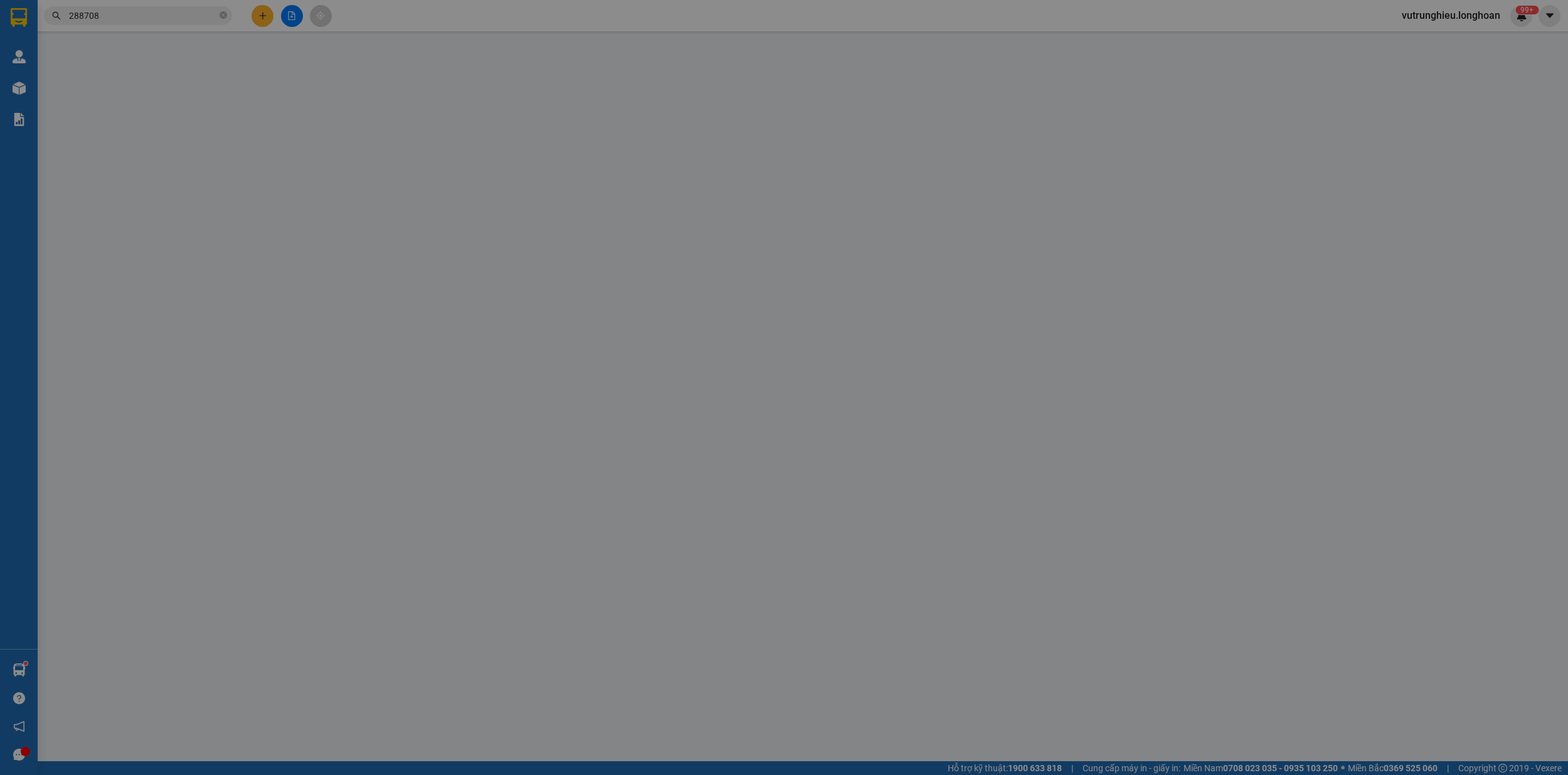
click at [188, 28] on div "SỬA ĐƠN HÀNG Lịch sử Ảnh kiện hàng Yêu cầu xuất hóa đơn điện tử Total Paid Fee …" at bounding box center [784, 387] width 1568 height 775
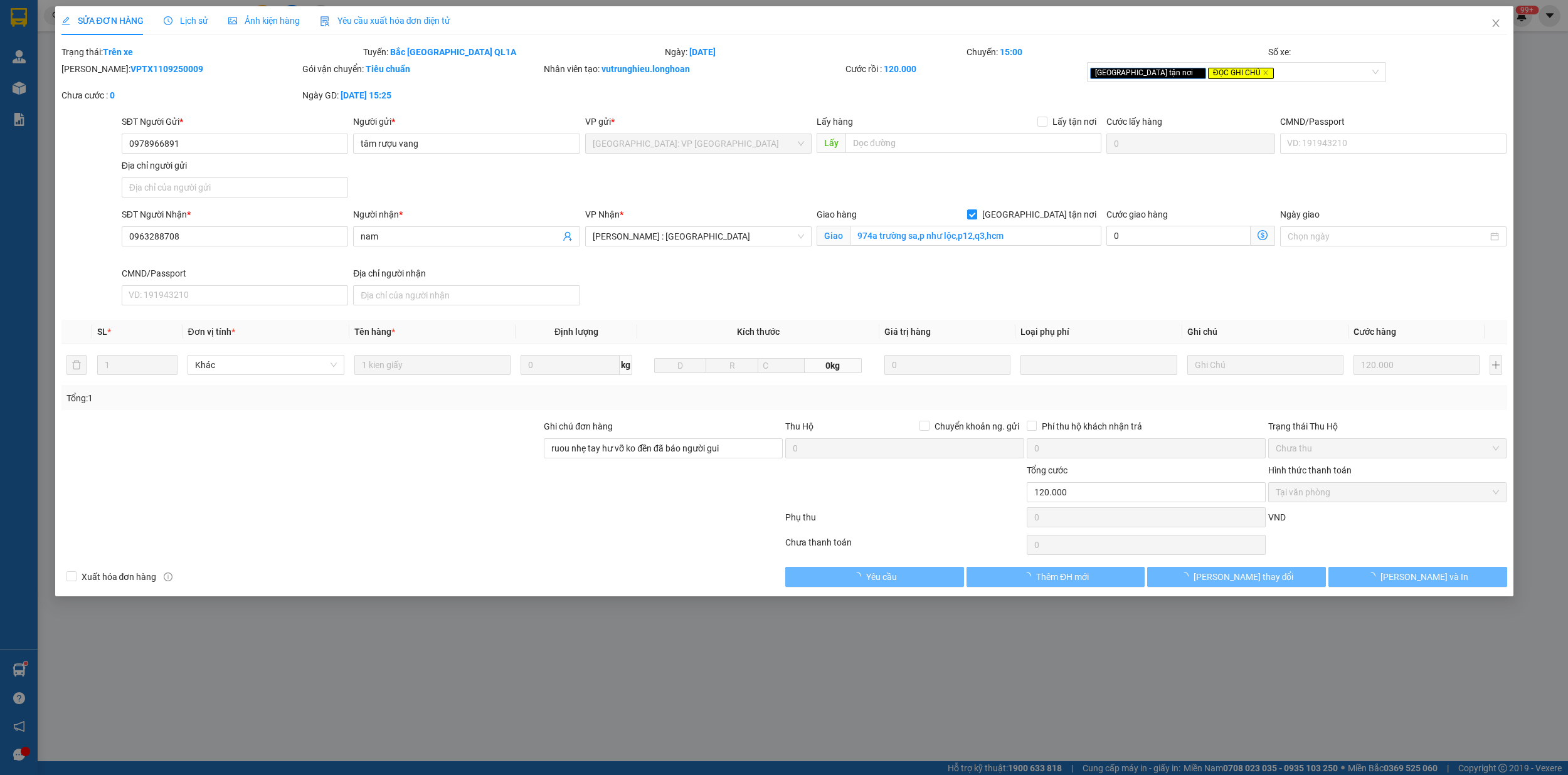
type input "0978966891"
type input "tâm rượu vang"
type input "0963288708"
type input "nam"
checkbox input "true"
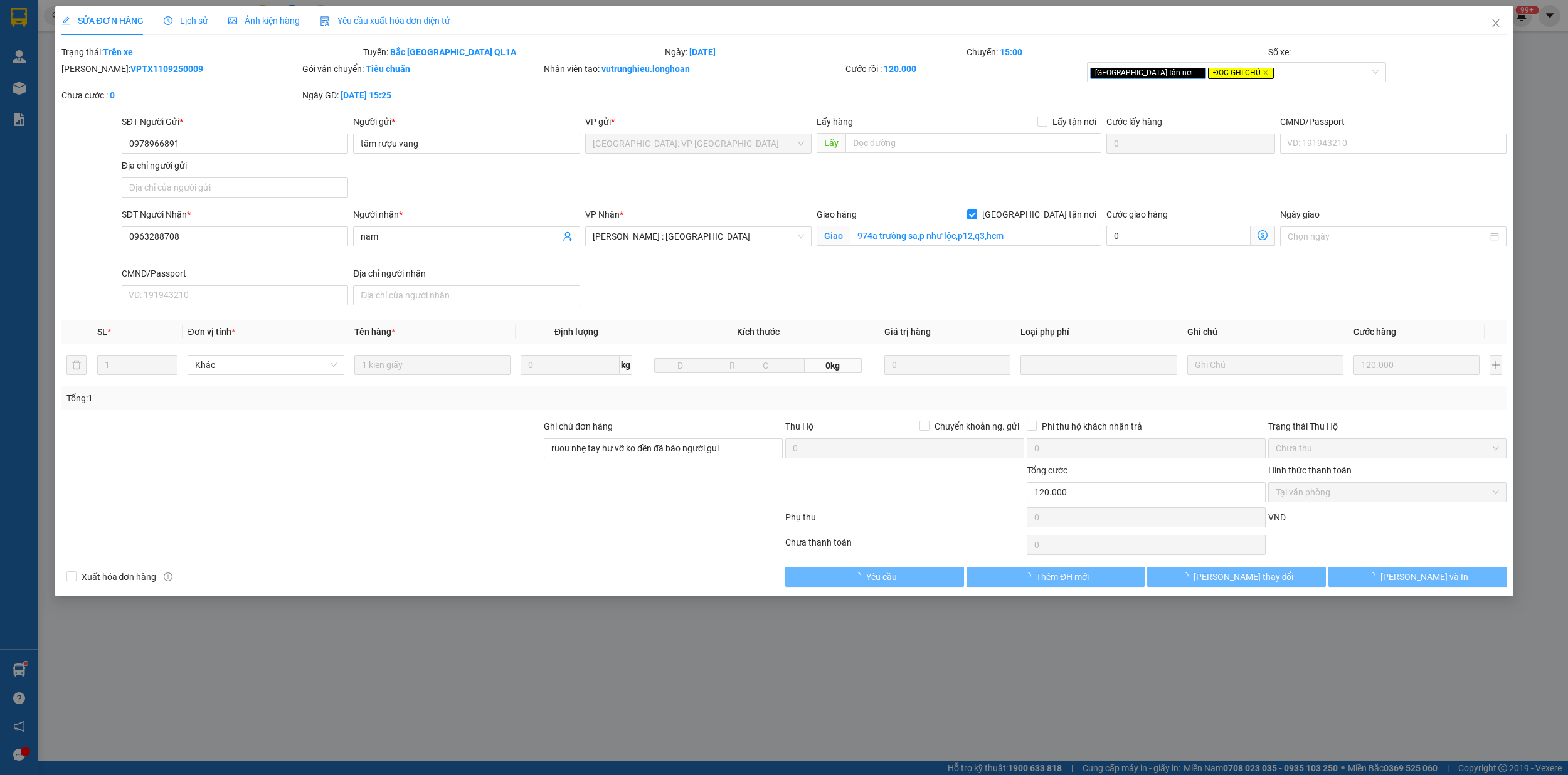
type input "974a trường sa,p như lộc,p12,q3,hcm"
type input "ruou nhẹ tay hư vỡ ko đền đã báo người gui"
type input "120.000"
click at [191, 20] on span "Lịch sử" at bounding box center [185, 20] width 45 height 10
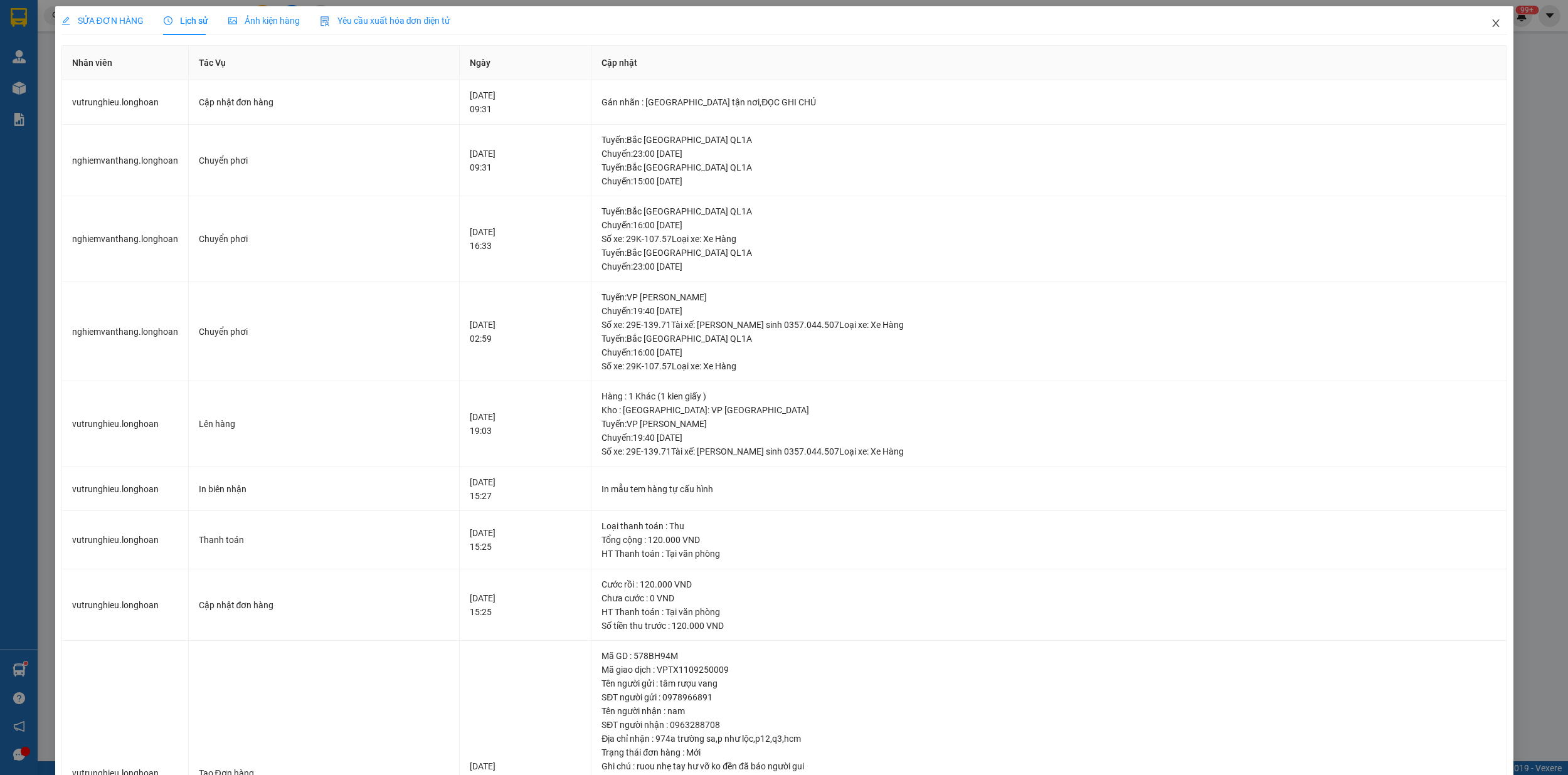
click at [1490, 24] on icon "close" at bounding box center [1495, 23] width 10 height 10
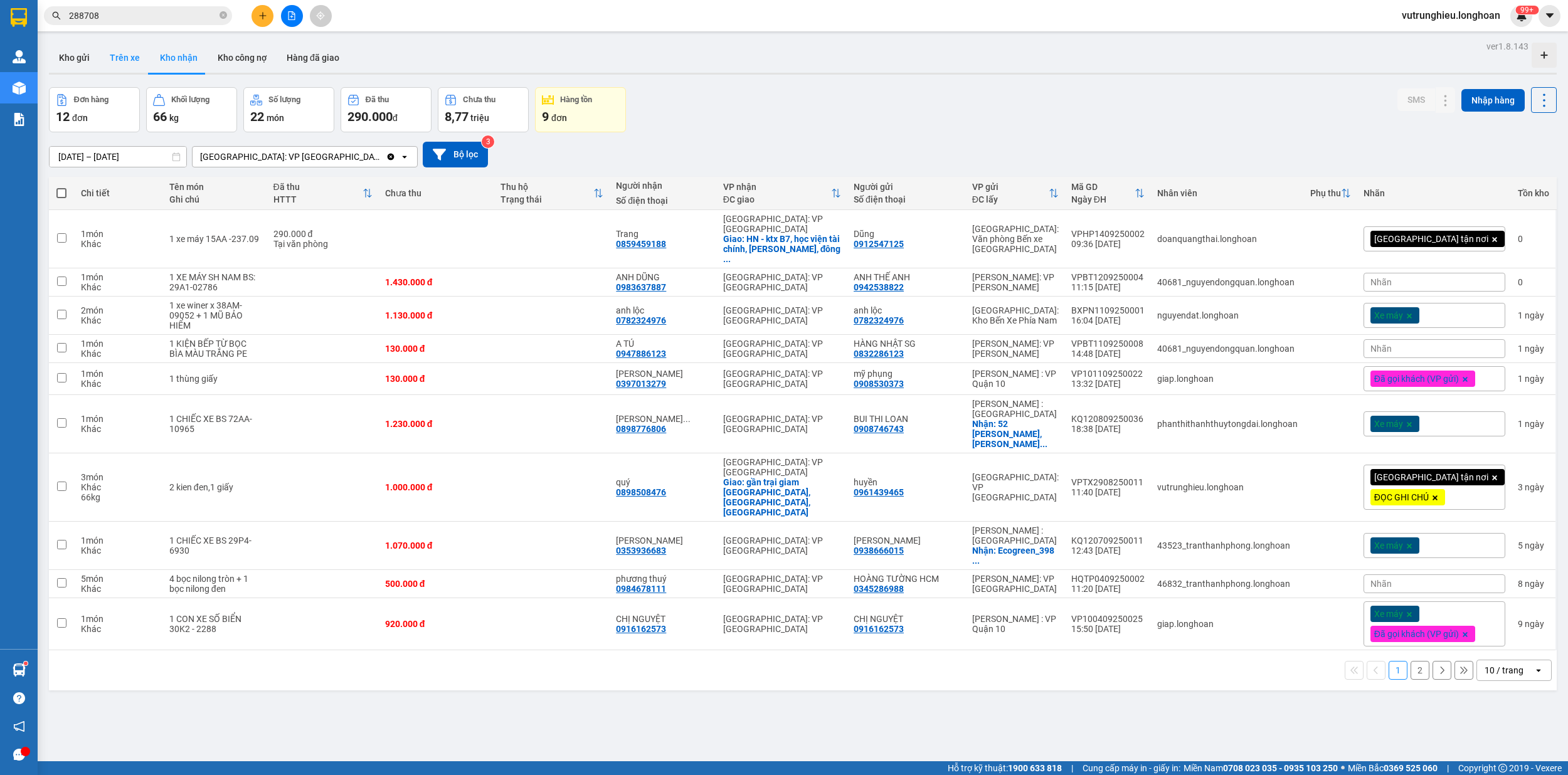
click at [82, 53] on button "Kho gửi" at bounding box center [74, 57] width 51 height 30
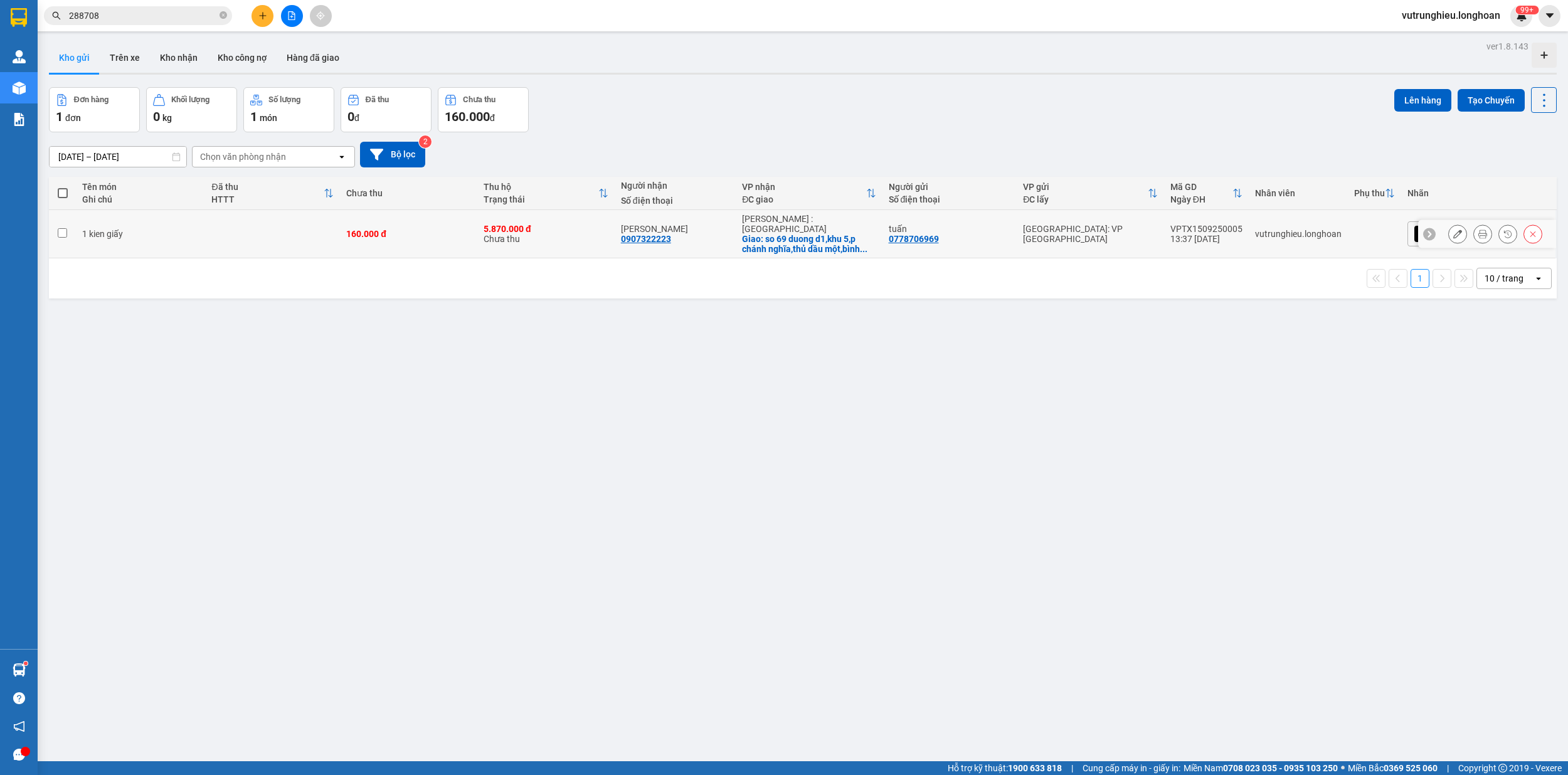
click at [1242, 224] on div "VPTX1509250005" at bounding box center [1206, 228] width 72 height 10
checkbox input "false"
copy div "VPTX1509250005"
